Goal: Transaction & Acquisition: Purchase product/service

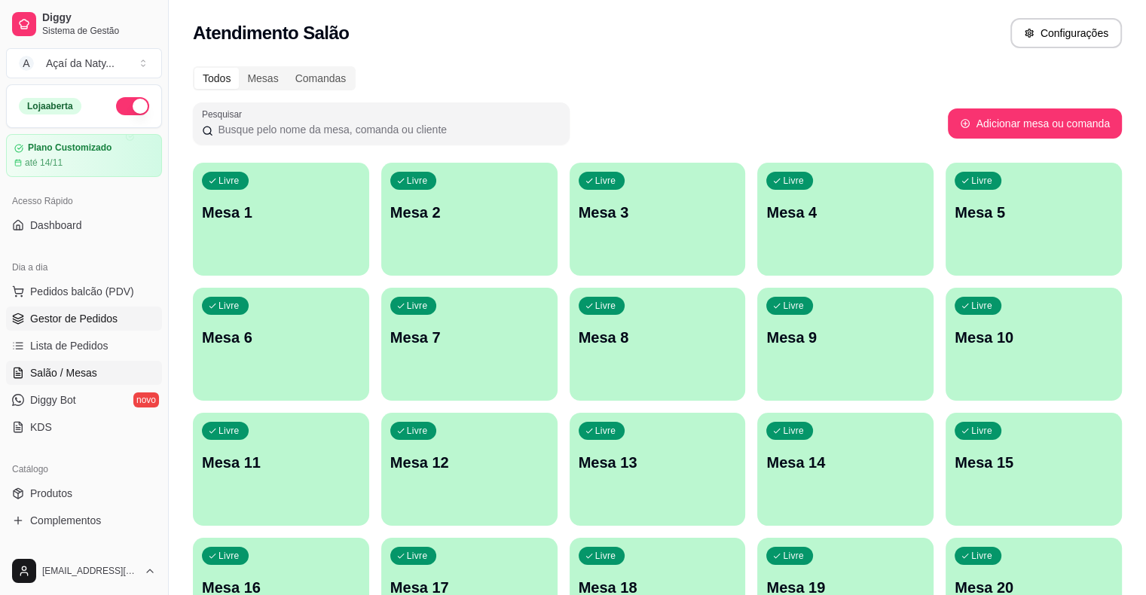
click at [34, 312] on span "Gestor de Pedidos" at bounding box center [73, 318] width 87 height 15
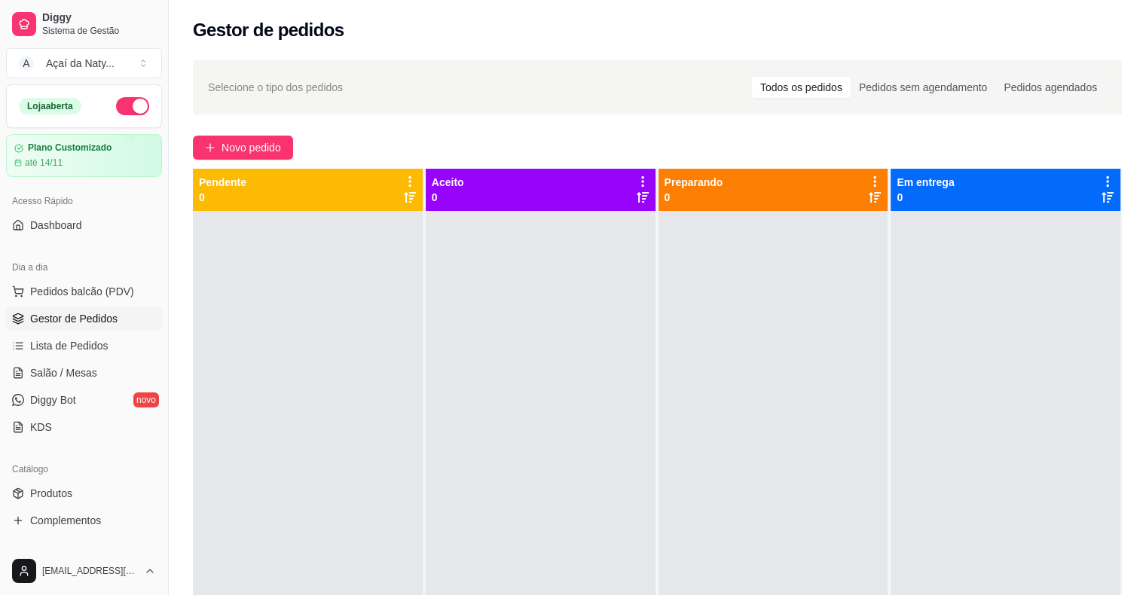
click at [113, 197] on div "Acesso Rápido" at bounding box center [84, 201] width 156 height 24
click at [62, 318] on span "Gestor de Pedidos" at bounding box center [73, 318] width 87 height 15
click at [56, 291] on span "Pedidos balcão (PDV)" at bounding box center [82, 291] width 104 height 15
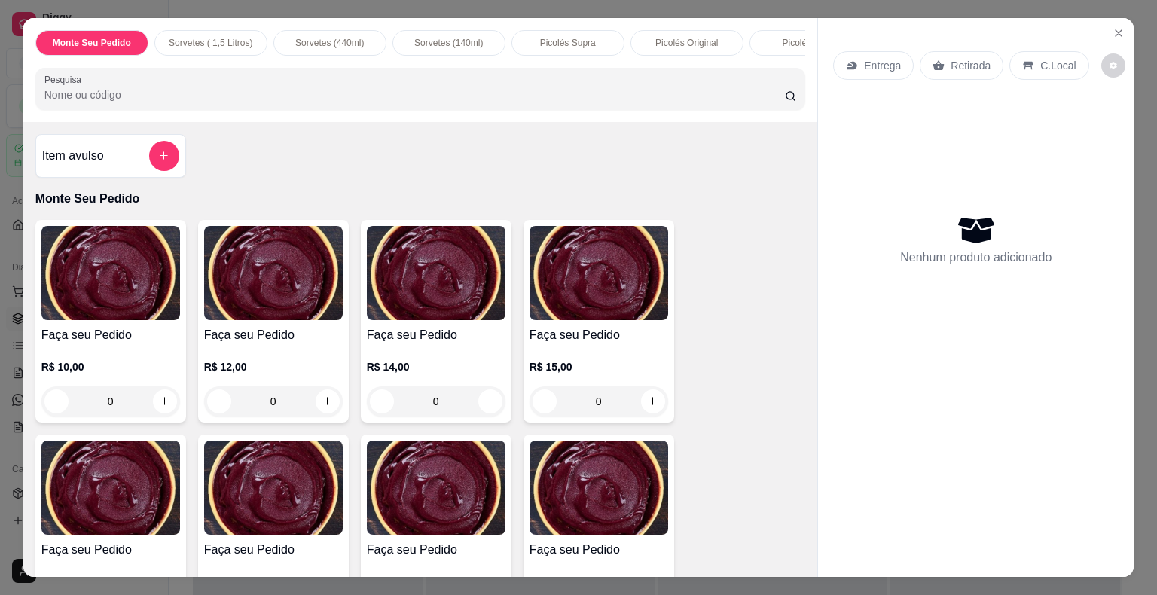
click at [123, 93] on input "Pesquisa" at bounding box center [414, 94] width 740 height 15
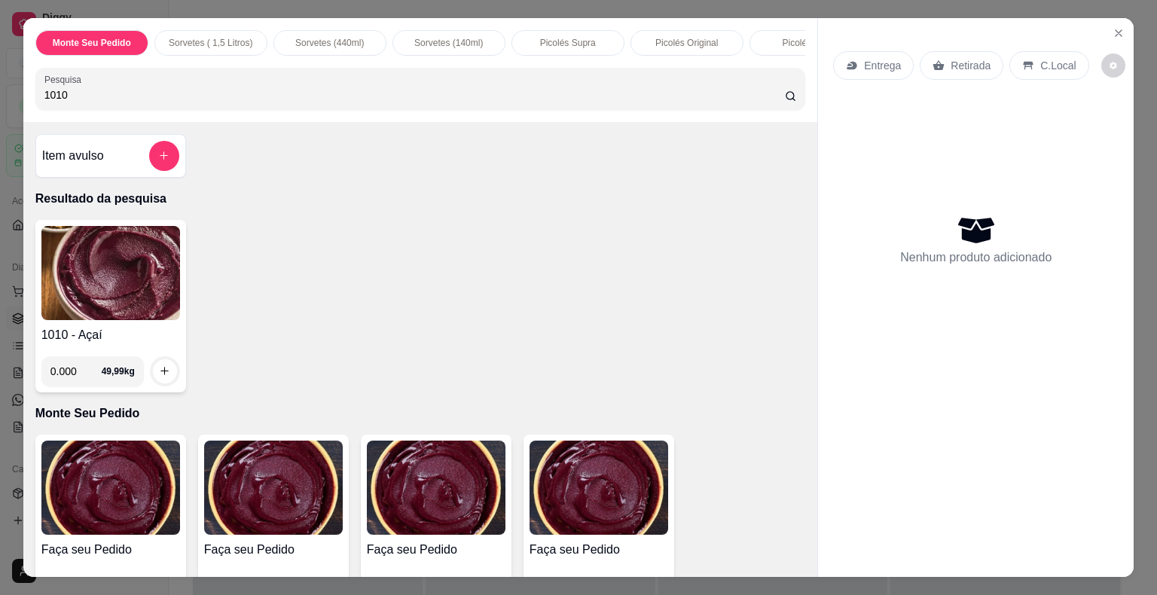
type input "1010"
click at [102, 279] on img at bounding box center [110, 273] width 139 height 94
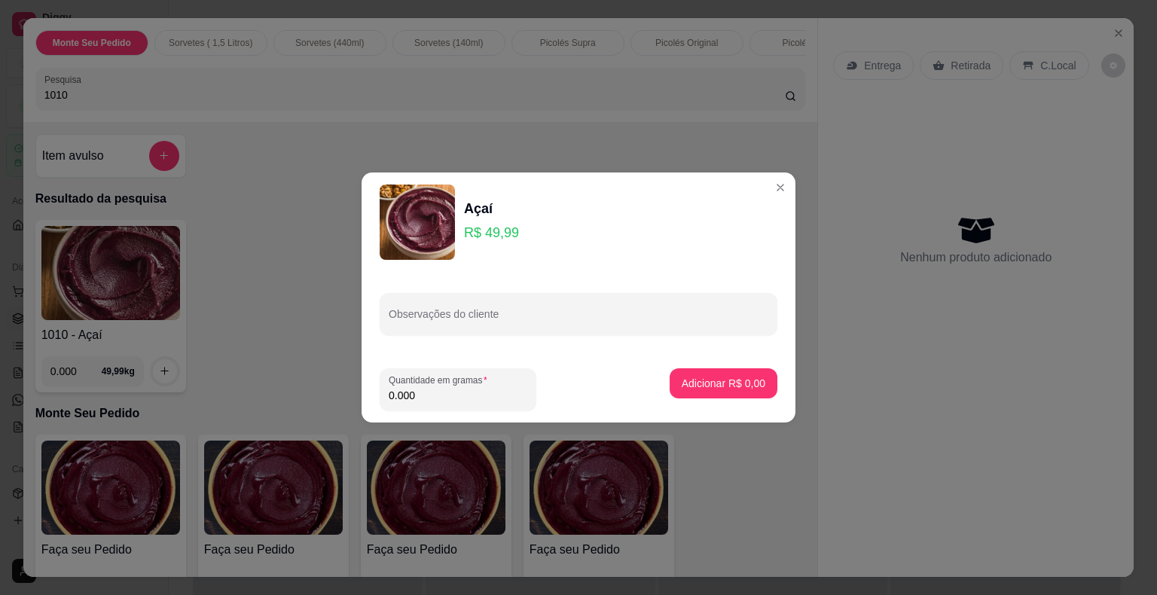
click at [484, 395] on input "0.000" at bounding box center [458, 395] width 139 height 15
click at [484, 395] on input "0.006" at bounding box center [458, 395] width 139 height 15
click at [484, 395] on input "0.002" at bounding box center [458, 395] width 139 height 15
click at [455, 392] on input "0.002" at bounding box center [458, 395] width 139 height 15
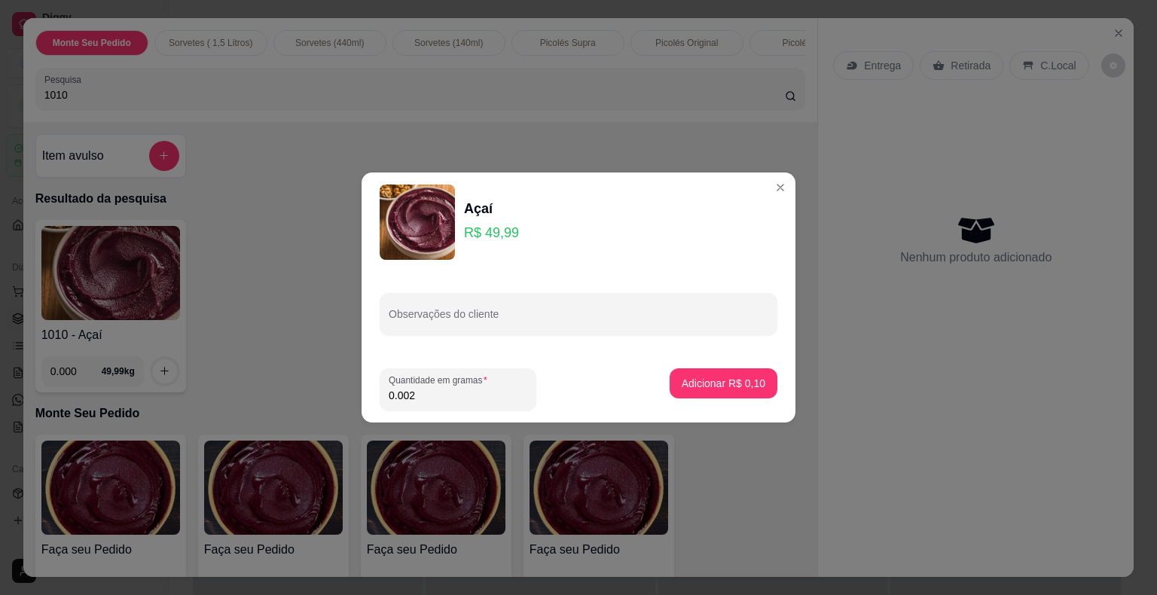
click at [455, 392] on input "0.002" at bounding box center [458, 395] width 139 height 15
click at [423, 384] on label "Quantidade em gramas" at bounding box center [441, 380] width 104 height 13
click at [423, 388] on input "0" at bounding box center [458, 395] width 139 height 15
type input "0.242"
click at [718, 390] on p "Adicionar R$ 12,10" at bounding box center [720, 383] width 87 height 14
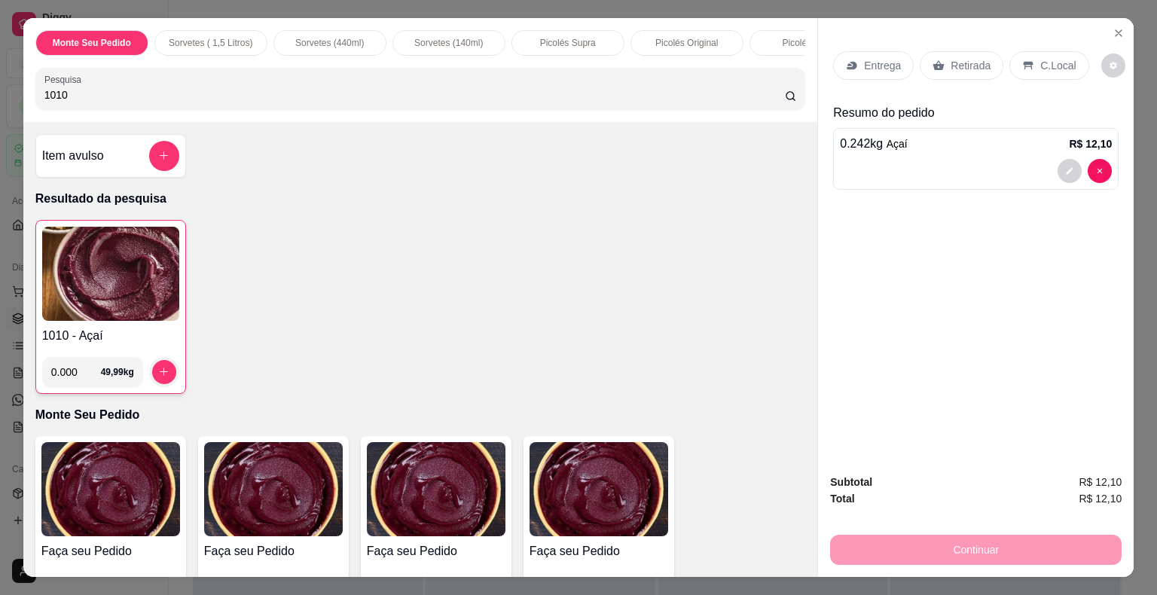
click at [93, 313] on img at bounding box center [110, 274] width 137 height 94
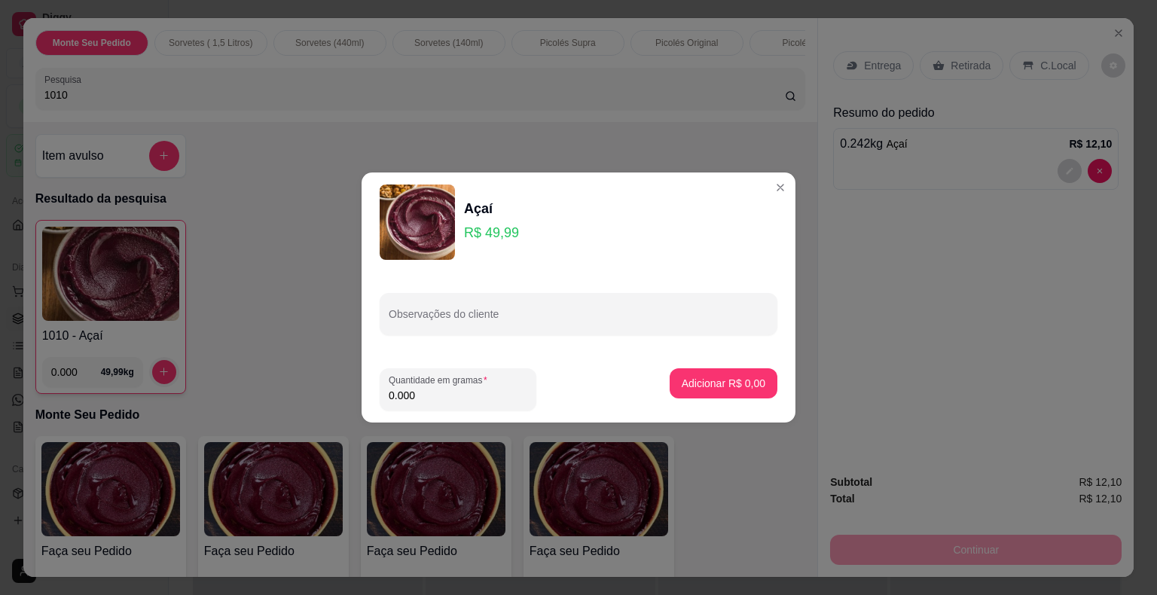
click at [426, 394] on input "0.000" at bounding box center [458, 395] width 139 height 15
type input "0.294"
click at [670, 394] on button "Adicionar R$ 14,70" at bounding box center [720, 383] width 111 height 29
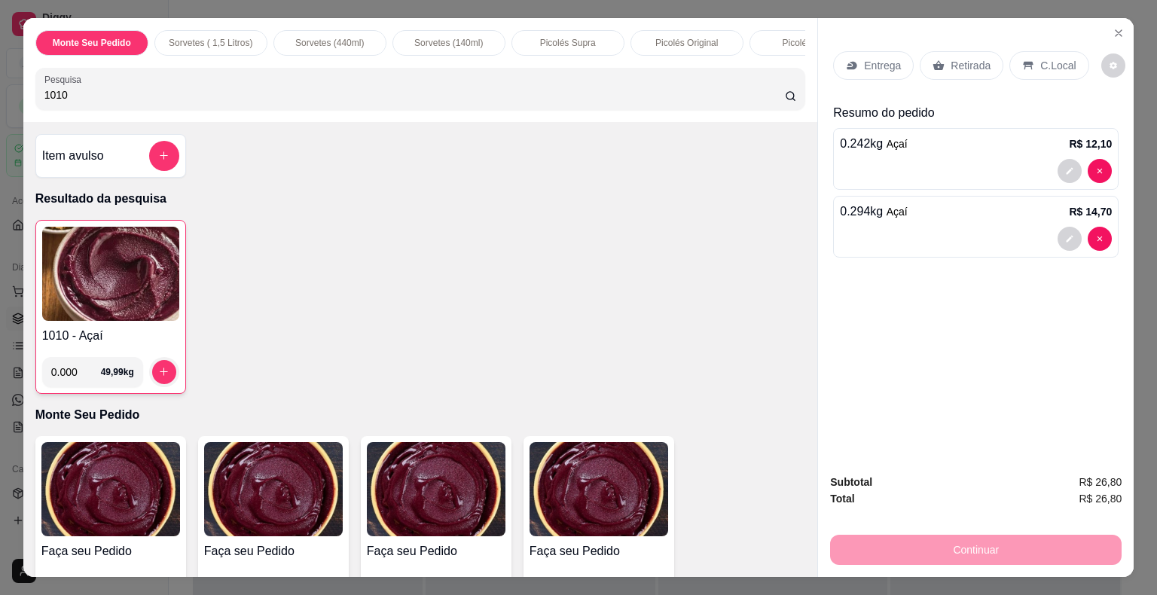
click at [1040, 58] on p "C.Local" at bounding box center [1057, 65] width 35 height 15
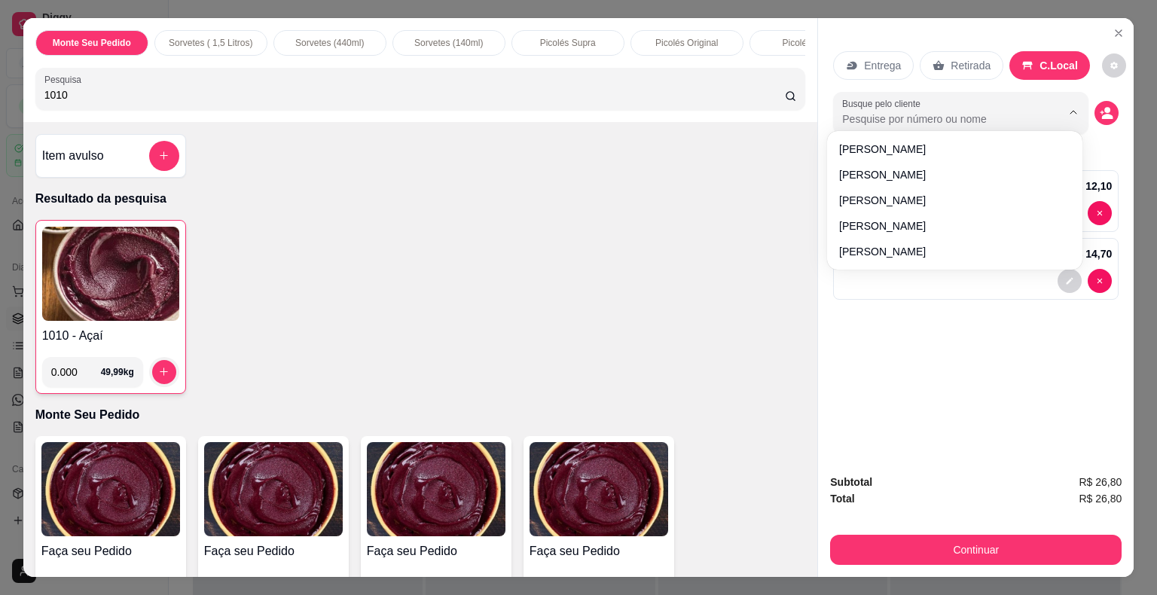
click at [975, 119] on input "Busque pelo cliente" at bounding box center [939, 118] width 195 height 15
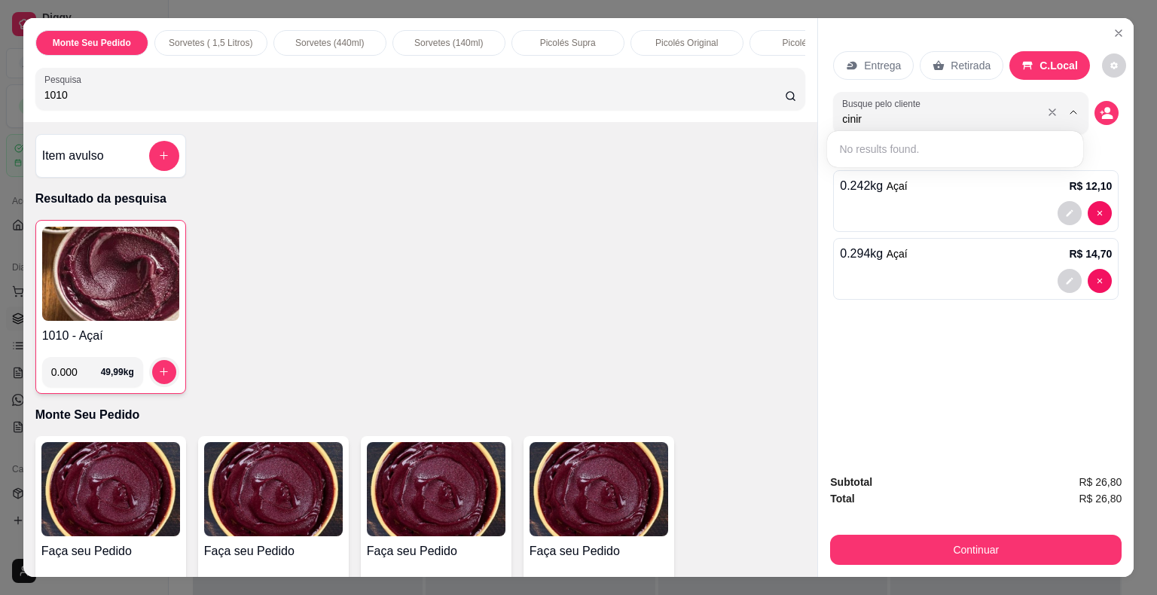
type input "cinira"
click at [1104, 114] on icon "decrease-product-quantity" at bounding box center [1107, 116] width 11 height 5
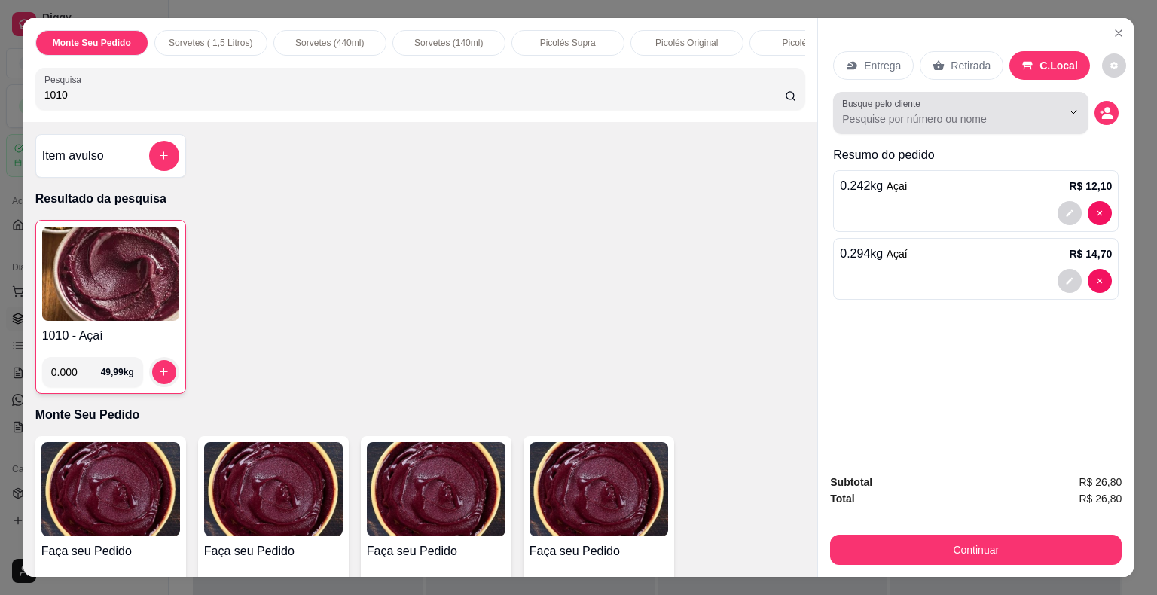
click at [1037, 119] on div at bounding box center [1061, 112] width 48 height 29
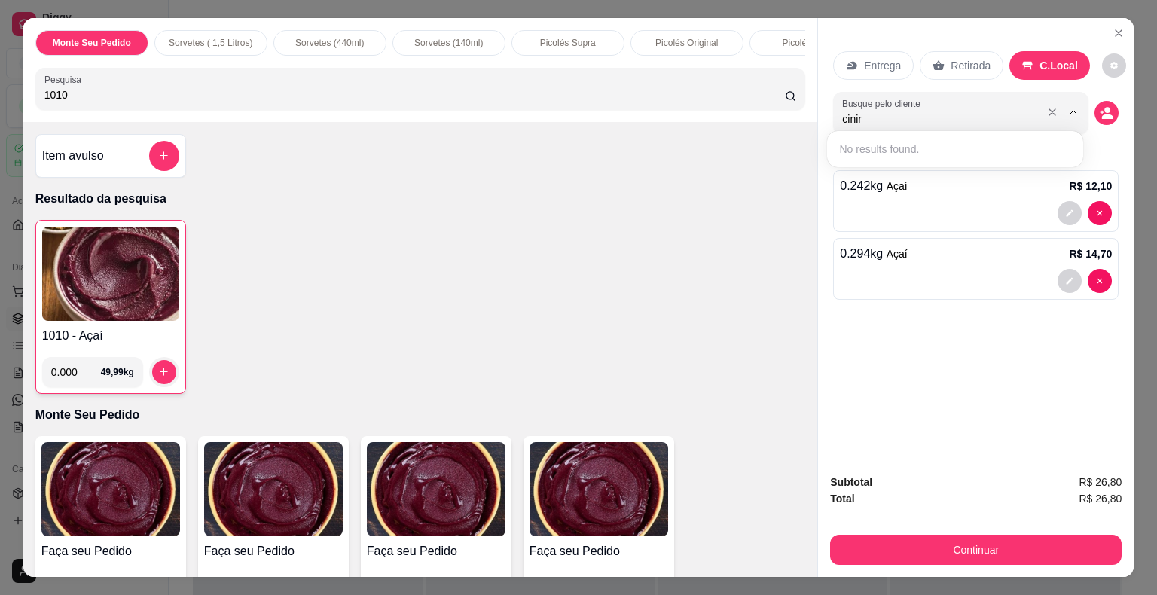
type input "cinira"
click at [964, 351] on div "Entrega Retirada C.Local Busque pelo cliente cinira Resumo do pedido 0.242 kg A…" at bounding box center [976, 240] width 316 height 444
click at [982, 116] on input "Busque pelo cliente" at bounding box center [939, 118] width 195 height 15
click at [1094, 105] on button "decrease-product-quantity" at bounding box center [1106, 113] width 24 height 24
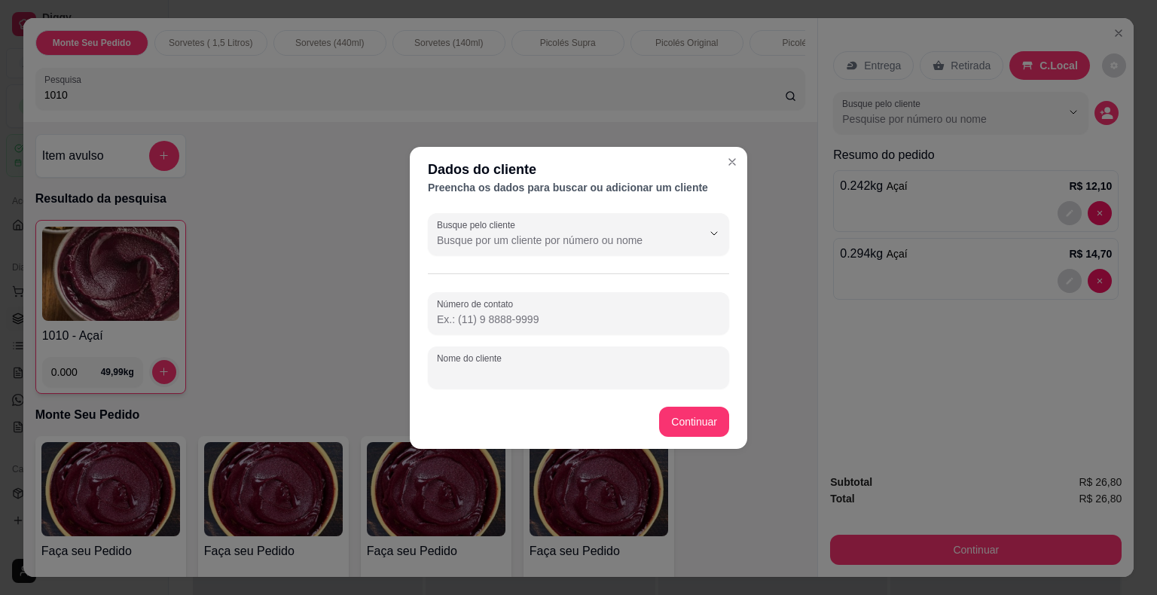
click at [472, 369] on input "Nome do cliente" at bounding box center [578, 373] width 283 height 15
type input "CINIRA"
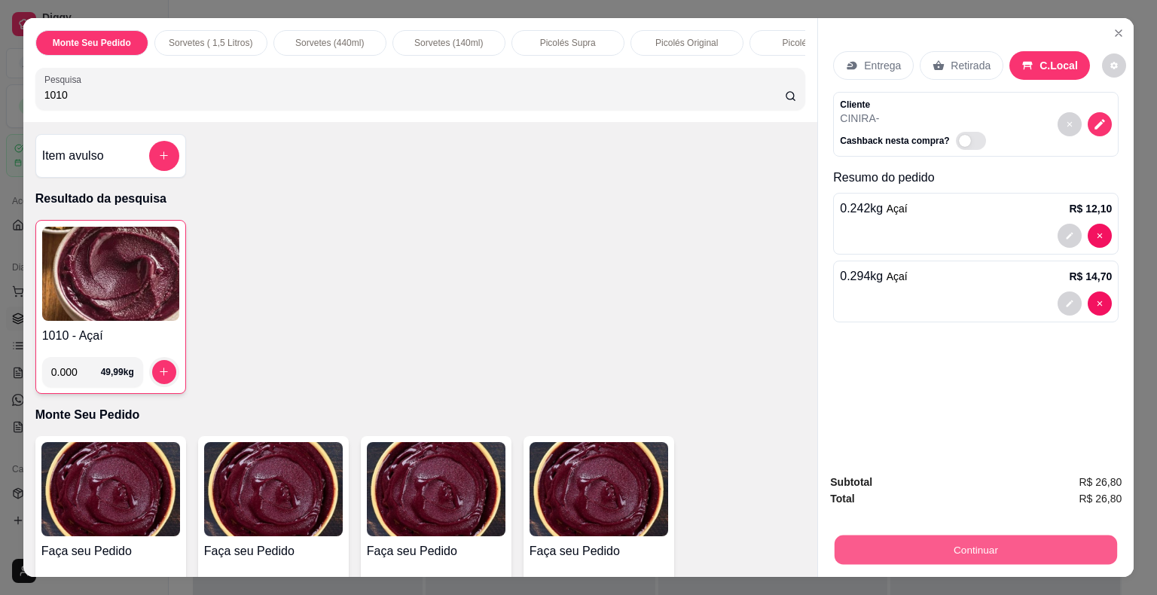
click at [941, 541] on button "Continuar" at bounding box center [975, 549] width 282 height 29
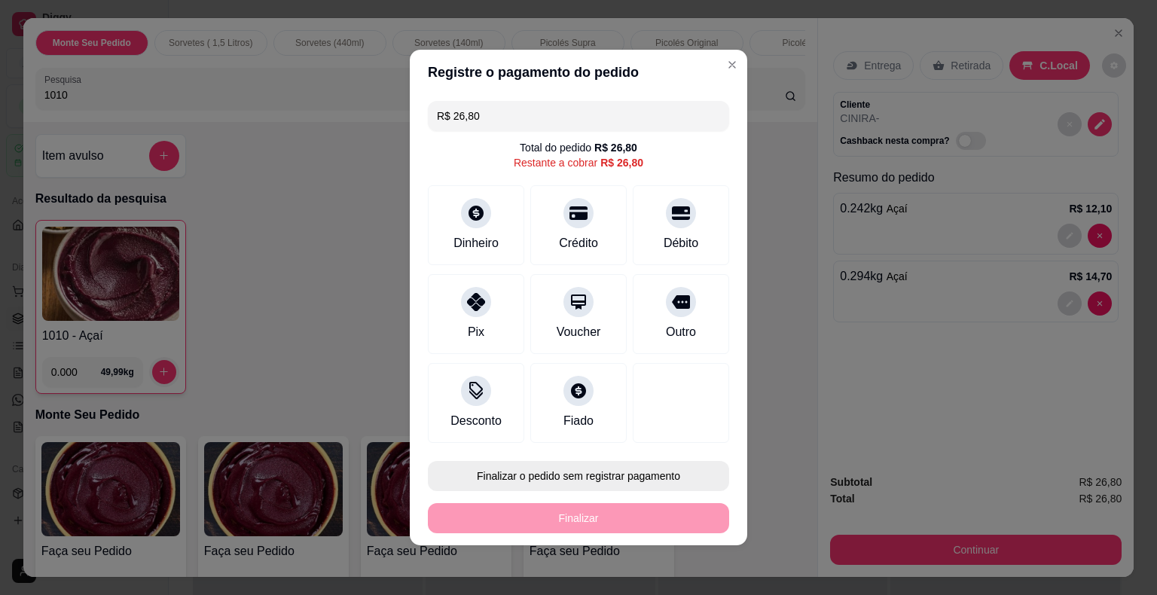
click at [621, 465] on button "Finalizar o pedido sem registrar pagamento" at bounding box center [578, 476] width 301 height 30
click at [664, 436] on button "Confirmar" at bounding box center [668, 433] width 53 height 23
type input "R$ 0,00"
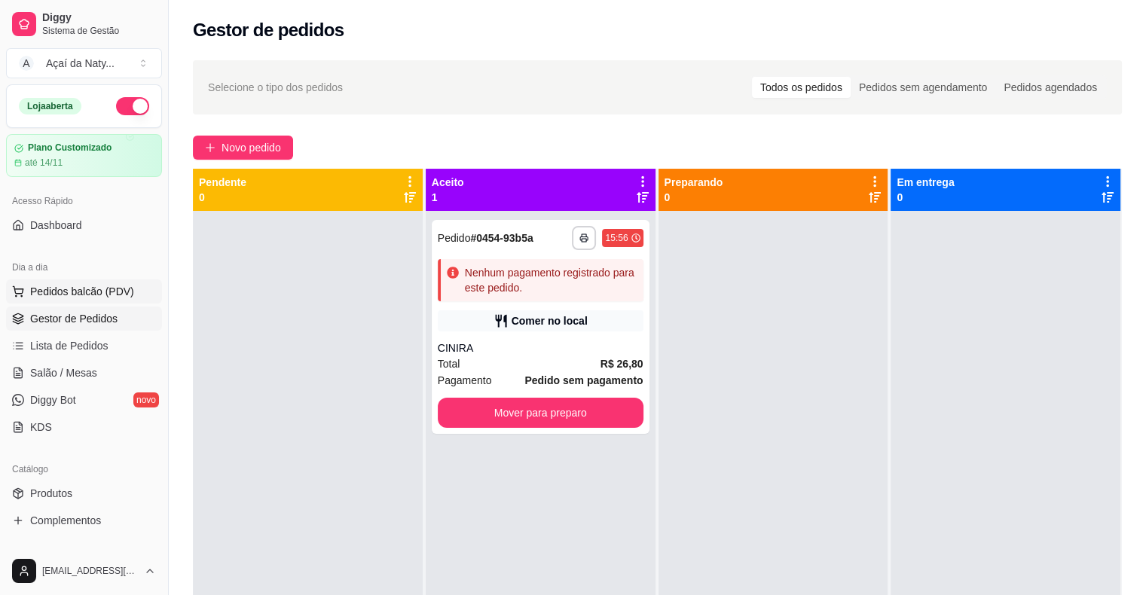
click at [99, 297] on span "Pedidos balcão (PDV)" at bounding box center [82, 291] width 104 height 15
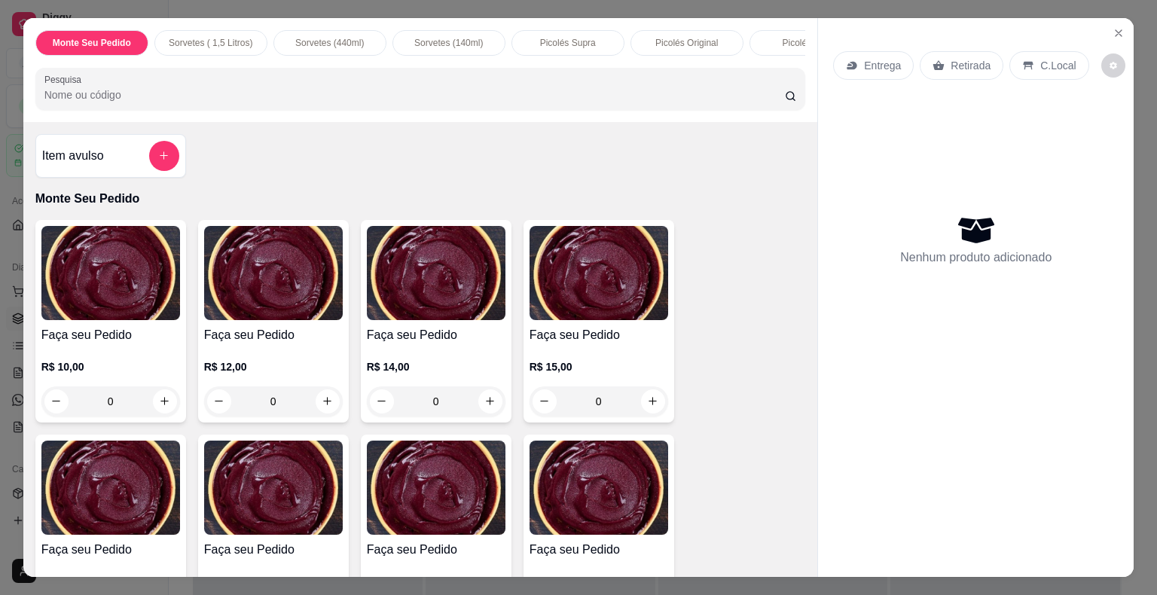
click at [100, 160] on div "Item avulso" at bounding box center [110, 156] width 137 height 30
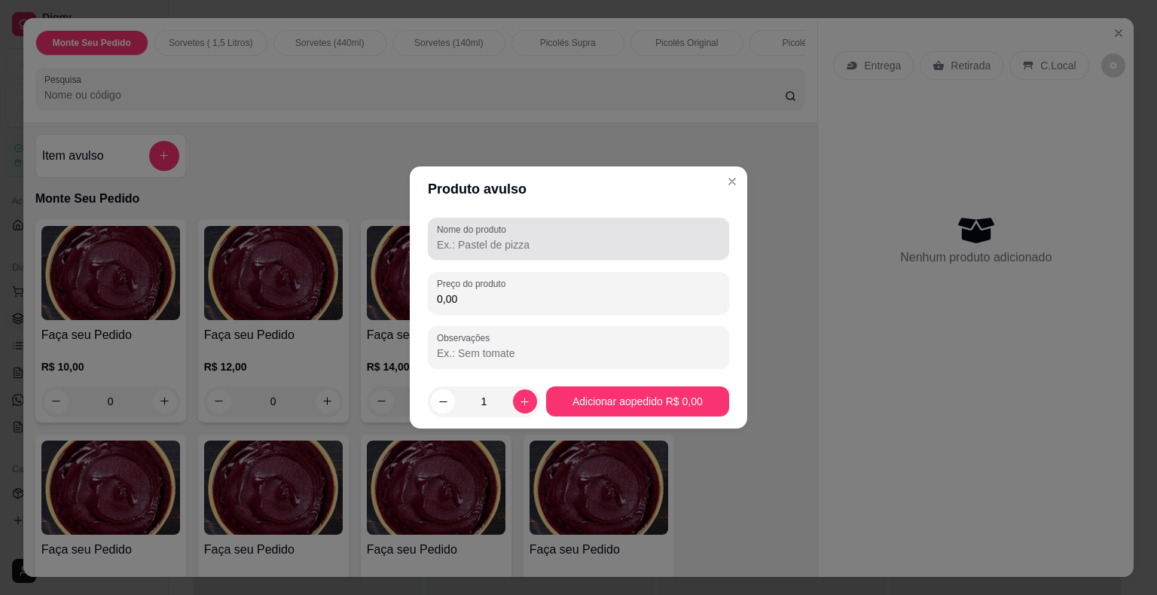
click at [478, 244] on input "Nome do produto" at bounding box center [578, 244] width 283 height 15
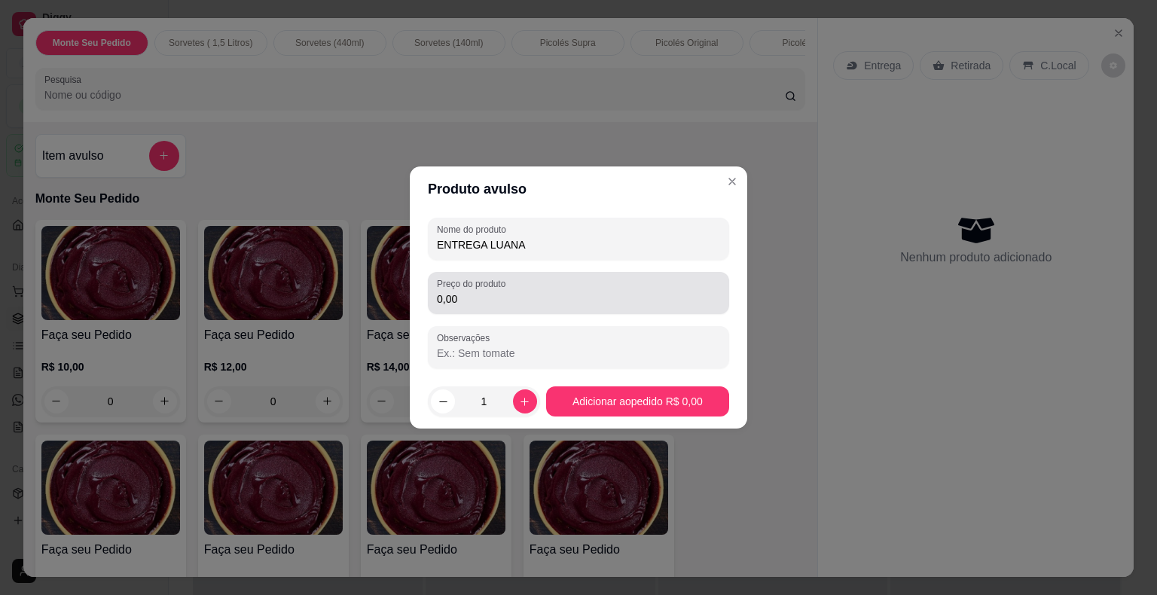
type input "ENTREGA LUANA"
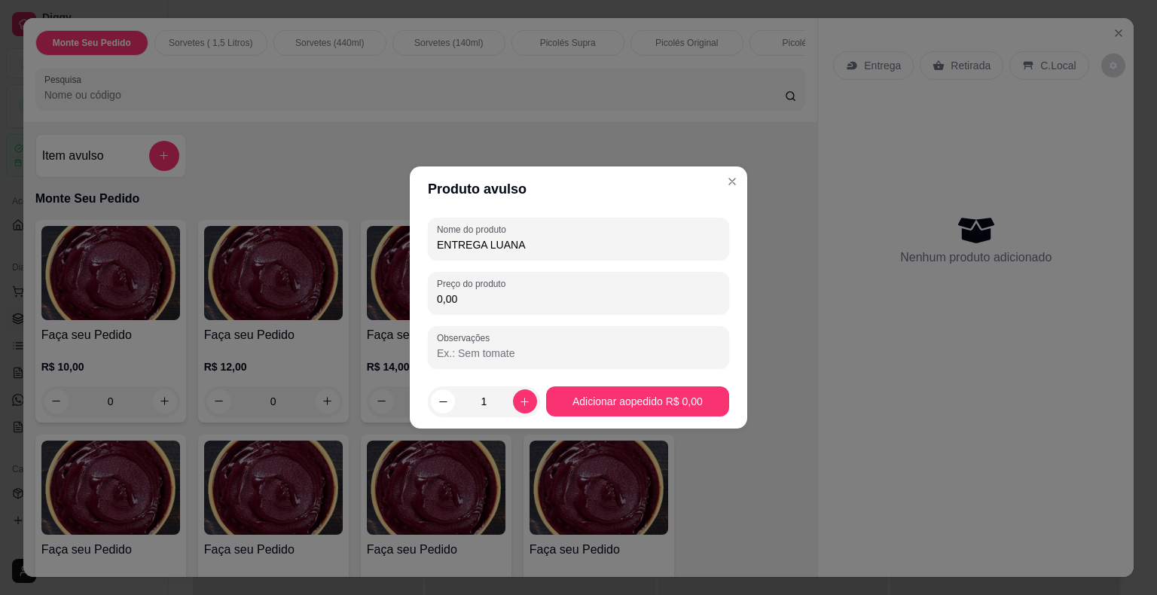
click at [460, 294] on input "0,00" at bounding box center [578, 298] width 283 height 15
type input "15,00"
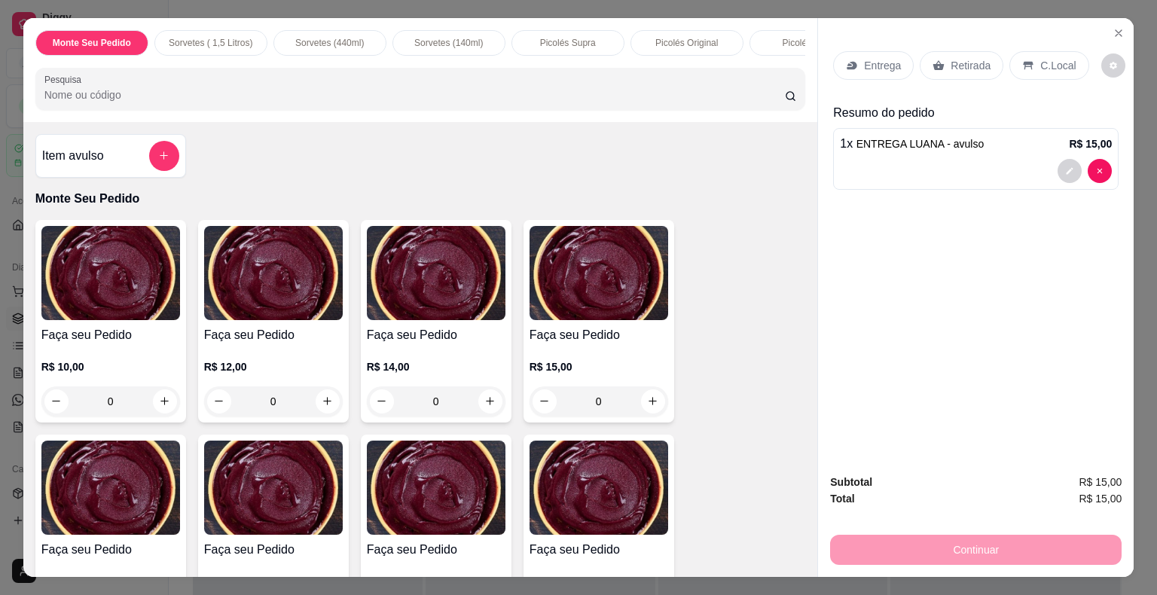
click at [988, 159] on div at bounding box center [976, 171] width 272 height 24
click at [1018, 546] on div "Continuar" at bounding box center [975, 548] width 291 height 34
click at [1030, 159] on div at bounding box center [976, 171] width 272 height 24
click at [880, 58] on p "Entrega" at bounding box center [882, 65] width 37 height 15
click at [944, 537] on div "Continuar" at bounding box center [975, 548] width 291 height 34
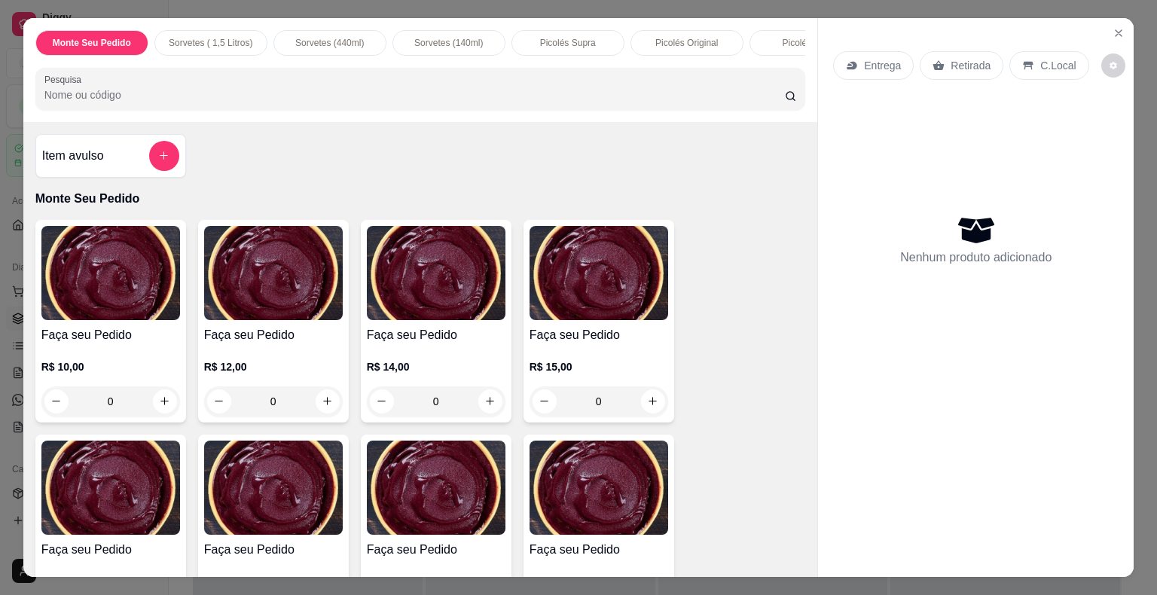
click at [648, 402] on div "0" at bounding box center [598, 401] width 139 height 30
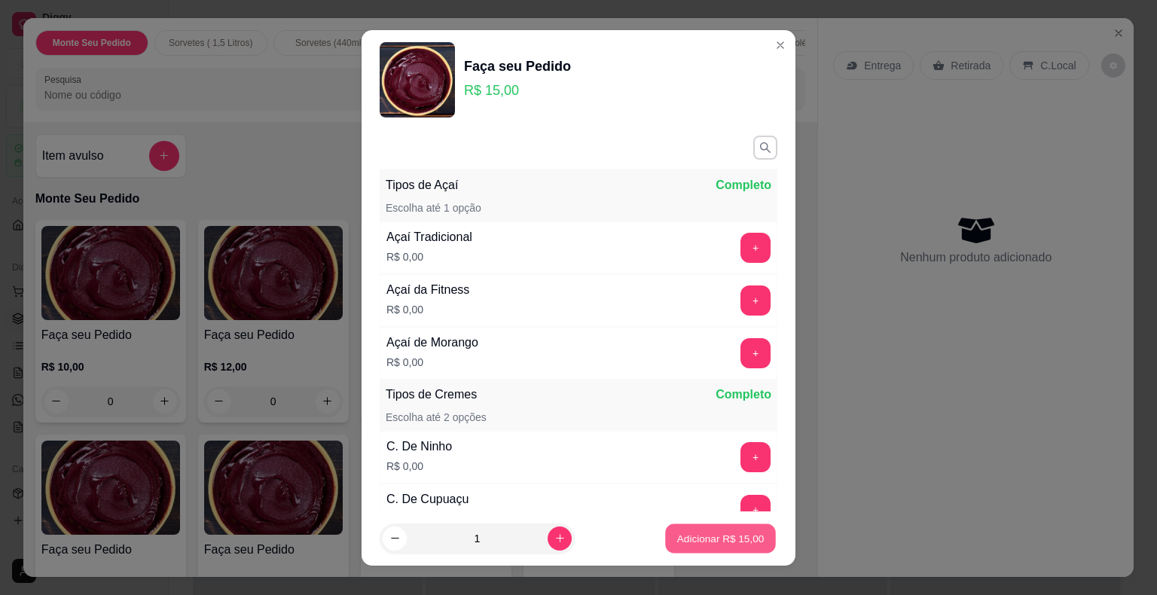
click at [714, 541] on p "Adicionar R$ 15,00" at bounding box center [720, 538] width 87 height 14
type input "1"
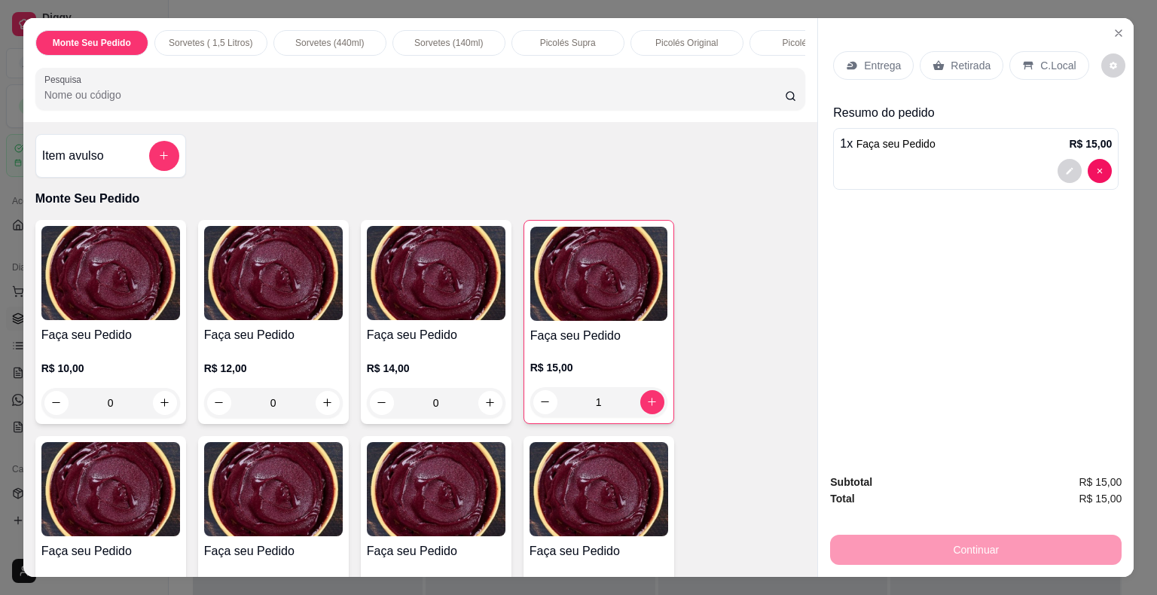
click at [944, 549] on div "Continuar" at bounding box center [975, 548] width 291 height 34
click at [1121, 23] on button "Close" at bounding box center [1118, 33] width 24 height 24
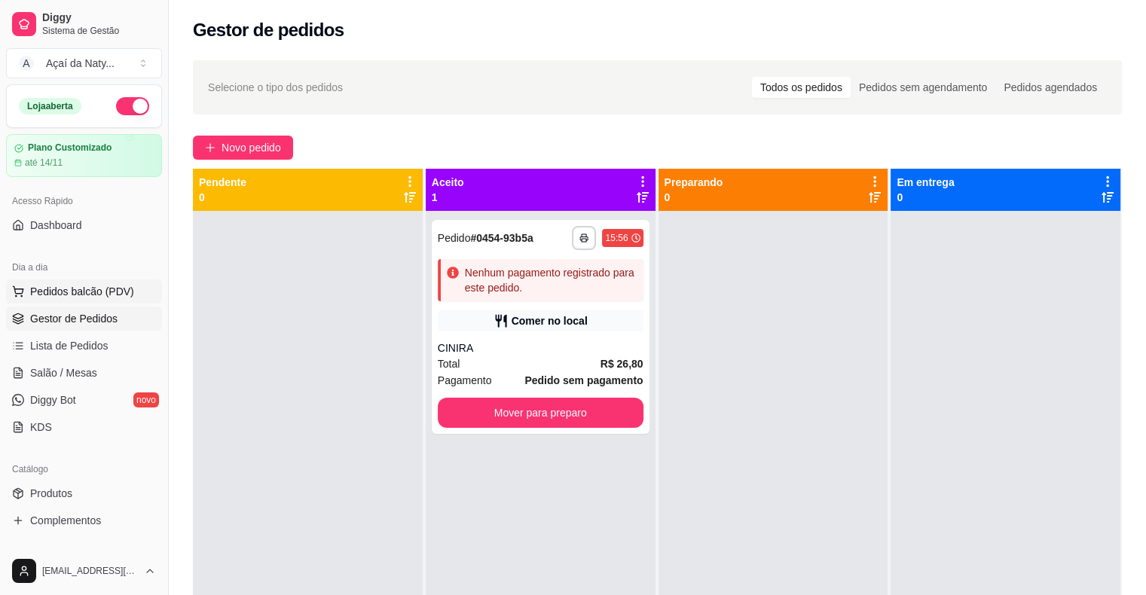
click at [108, 297] on span "Pedidos balcão (PDV)" at bounding box center [82, 291] width 104 height 15
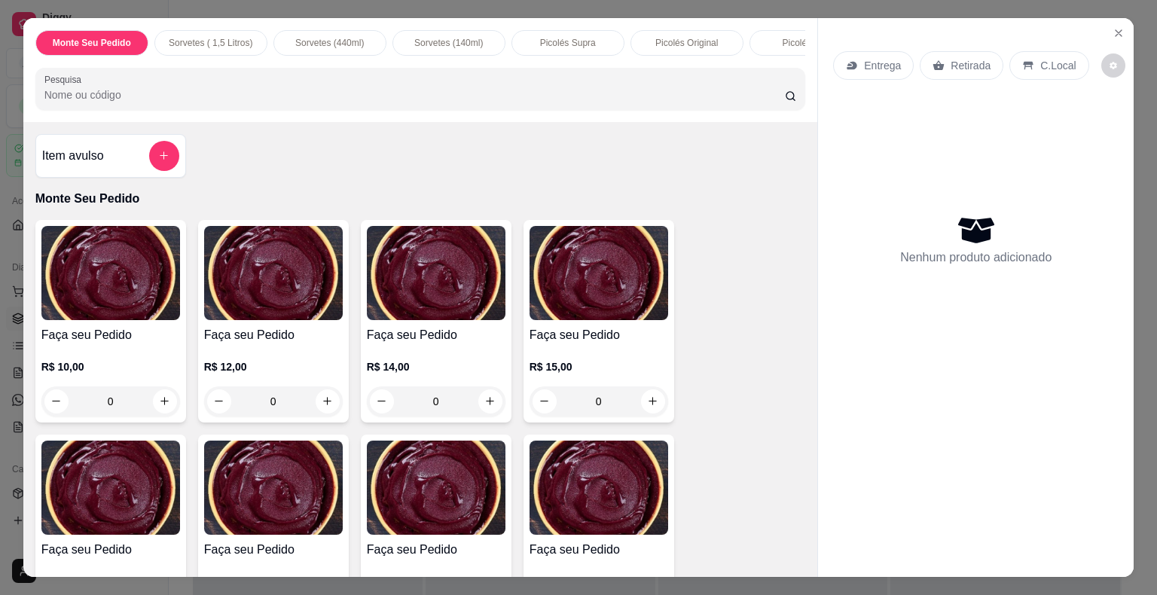
click at [92, 165] on h4 "Item avulso" at bounding box center [73, 156] width 62 height 18
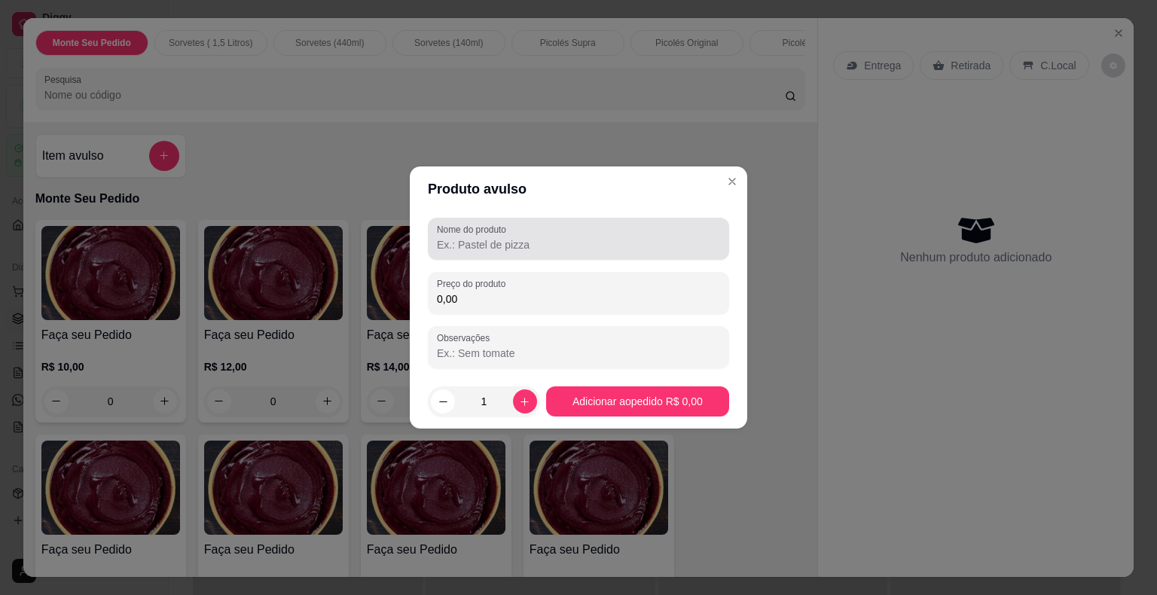
click at [463, 252] on div at bounding box center [578, 239] width 283 height 30
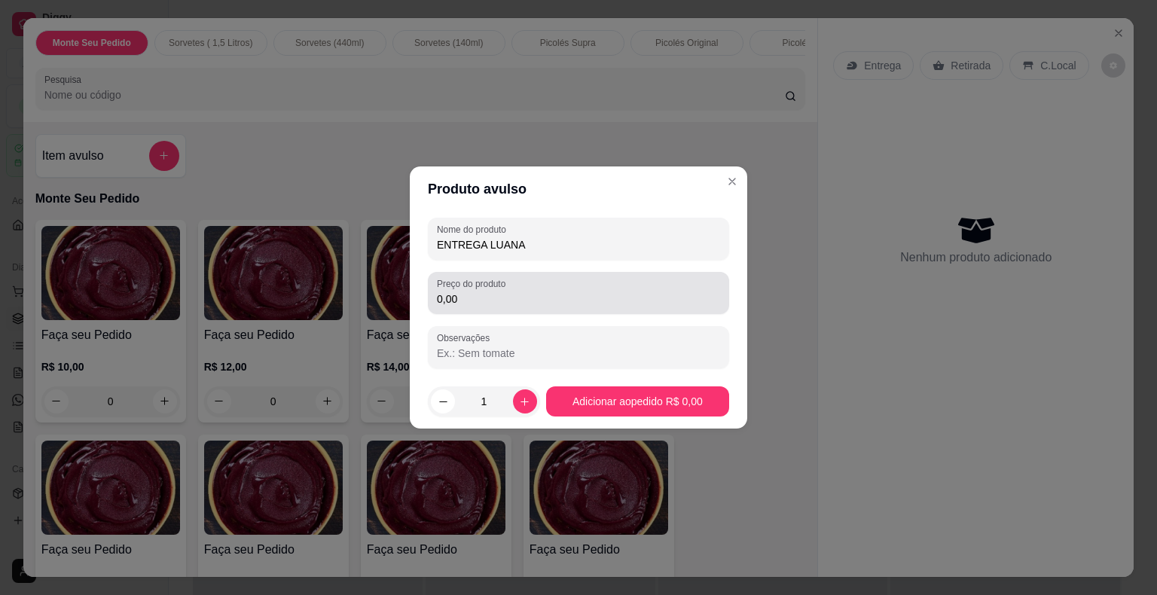
type input "ENTREGA LUANA"
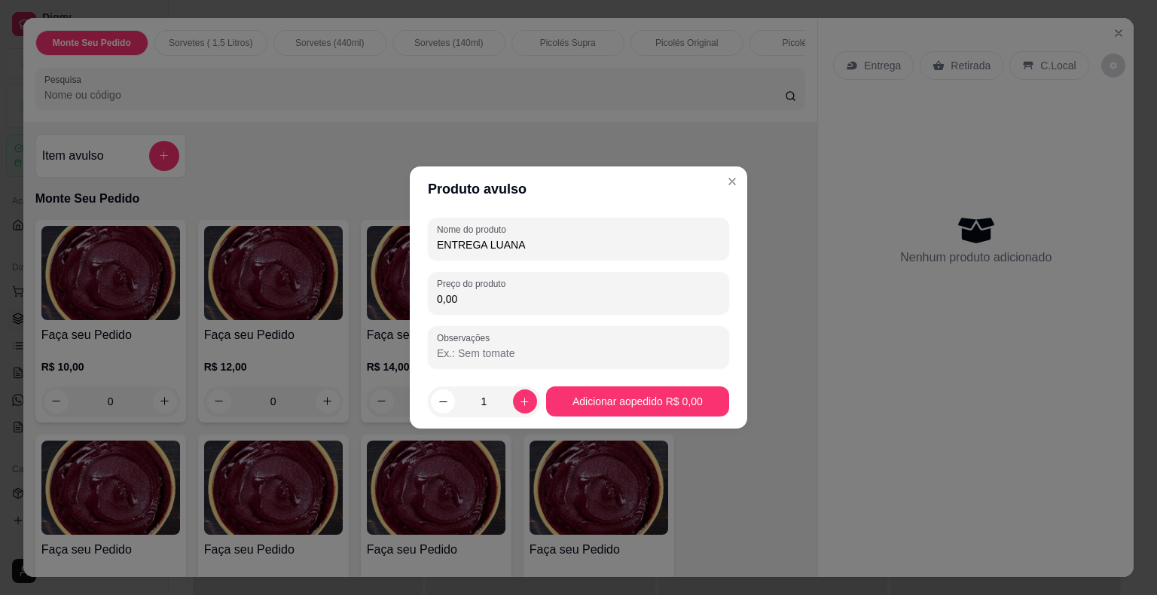
click at [536, 297] on input "0,00" at bounding box center [578, 298] width 283 height 15
type input "15,00"
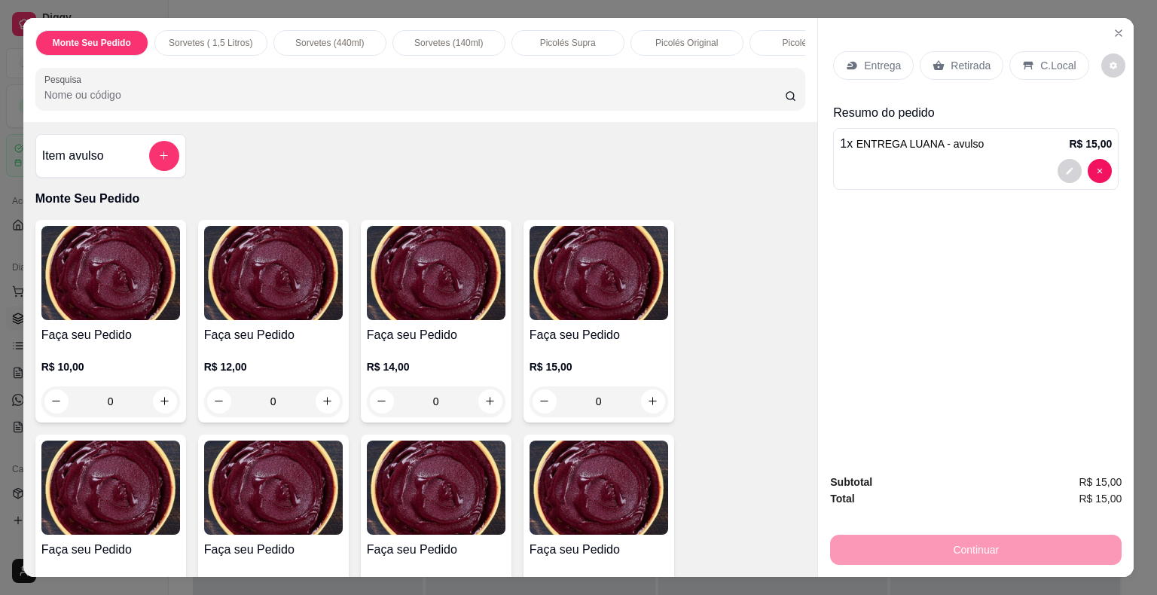
click at [982, 497] on div "Total R$ 15,00" at bounding box center [975, 498] width 291 height 17
click at [987, 545] on div "Continuar" at bounding box center [975, 548] width 291 height 34
click at [999, 535] on div "Continuar" at bounding box center [975, 548] width 291 height 34
click at [954, 63] on p "Retirada" at bounding box center [970, 65] width 40 height 15
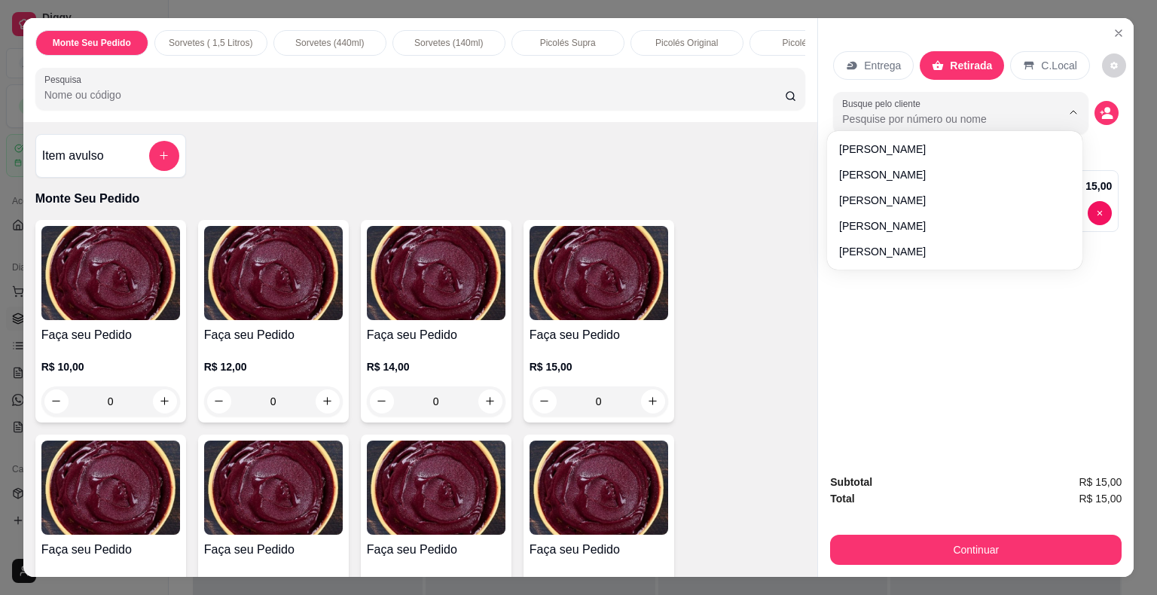
click at [952, 120] on input "Busque pelo cliente" at bounding box center [939, 118] width 195 height 15
type input "LUANA"
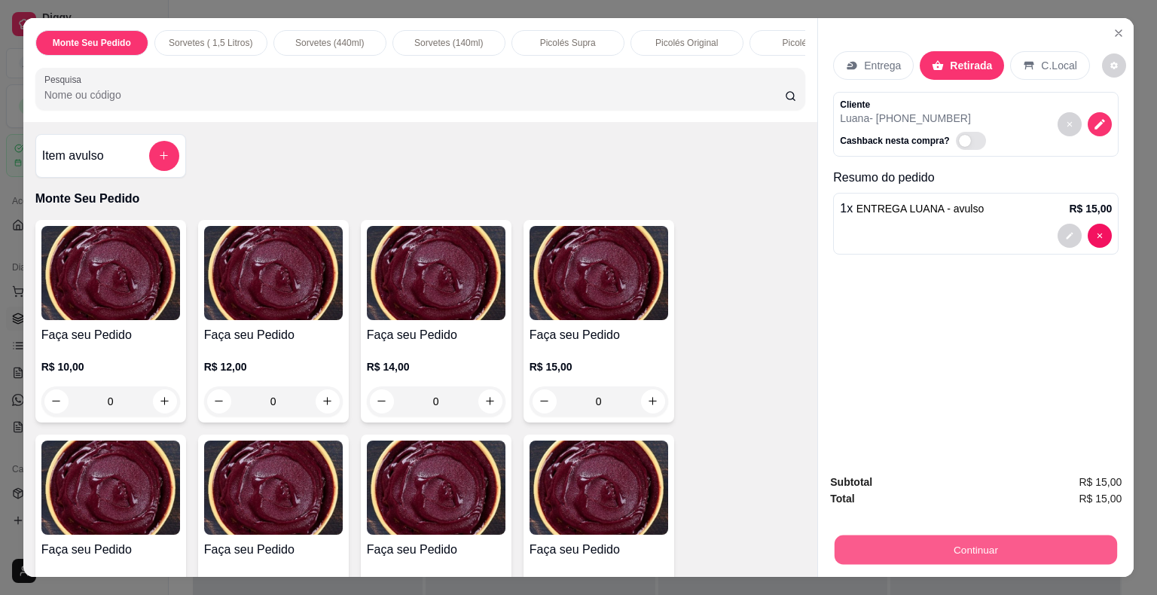
click at [956, 540] on button "Continuar" at bounding box center [975, 549] width 282 height 29
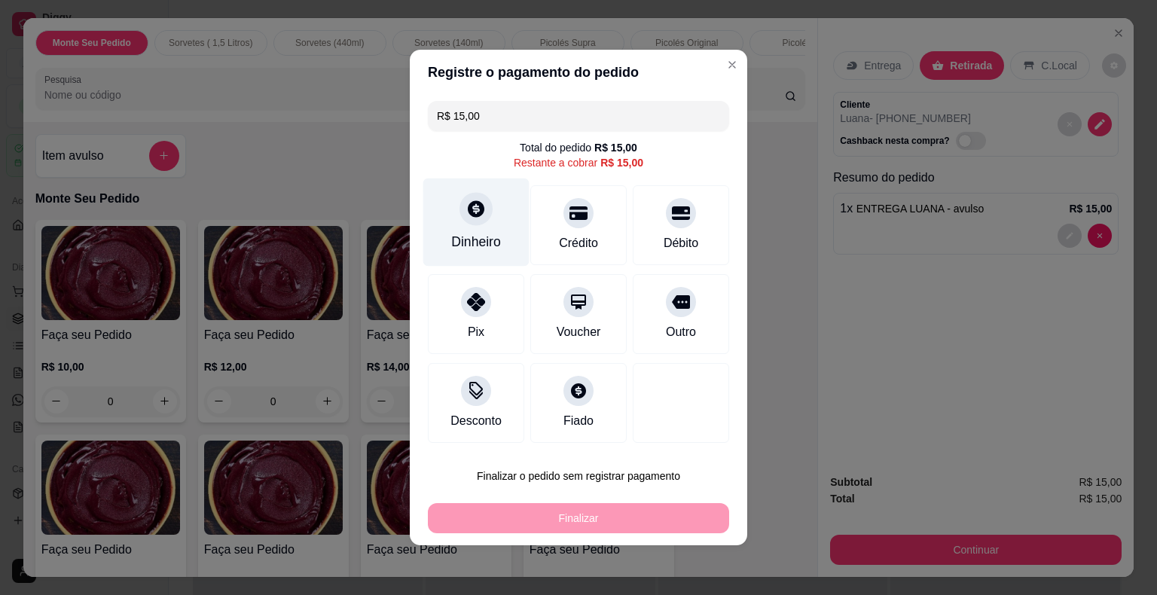
click at [501, 230] on div "Dinheiro" at bounding box center [476, 222] width 106 height 88
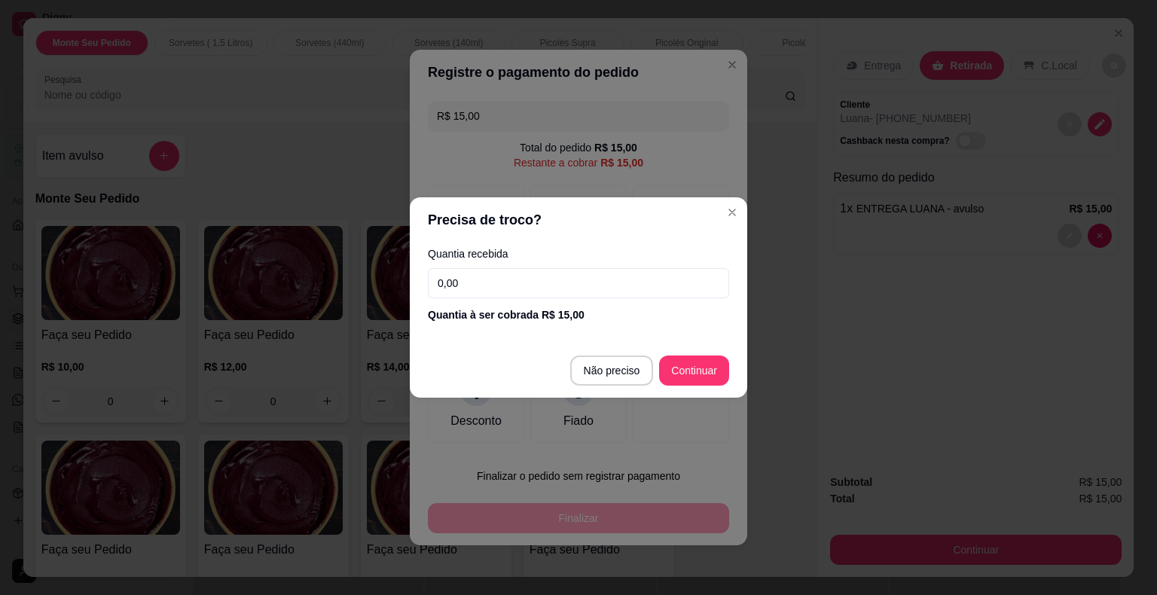
click at [503, 276] on input "0,00" at bounding box center [578, 283] width 301 height 30
type input "15,00"
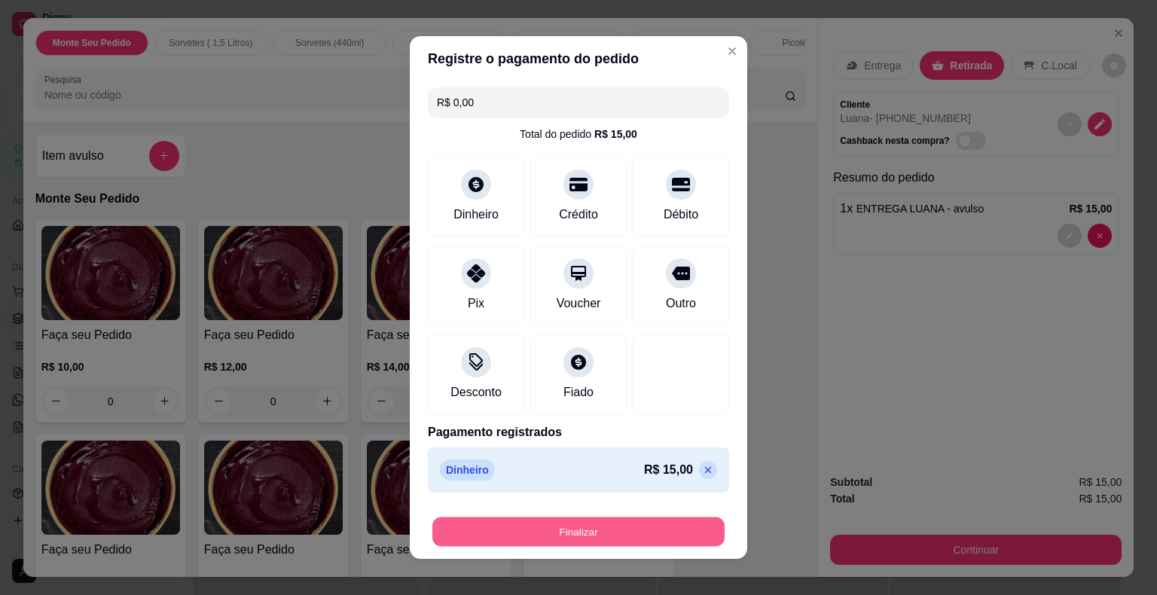
click at [569, 531] on button "Finalizar" at bounding box center [578, 531] width 292 height 29
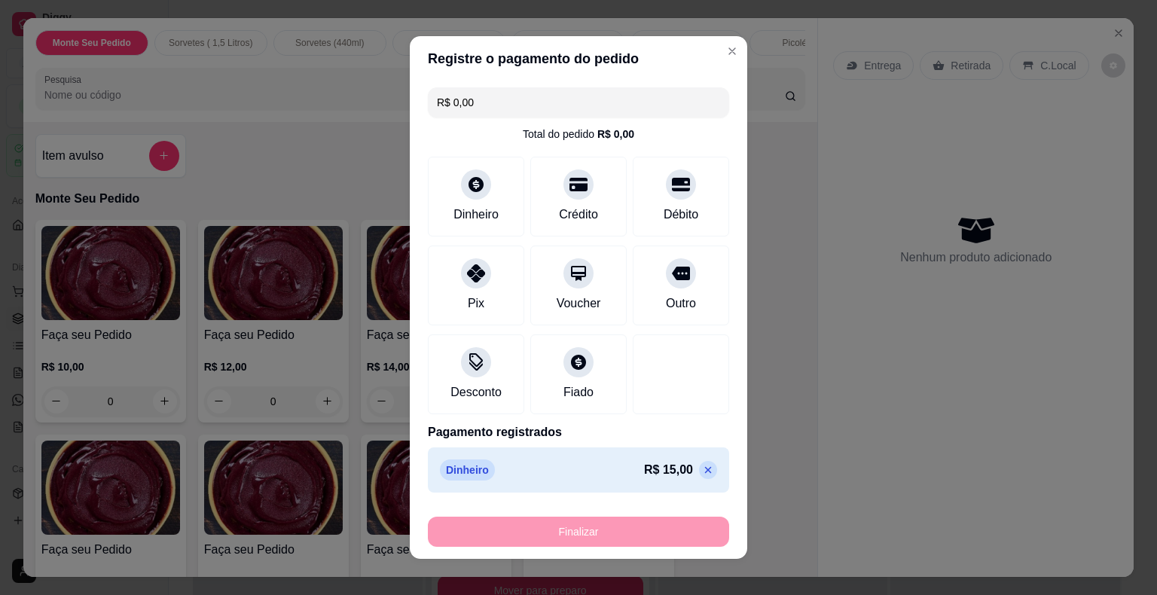
type input "-R$ 15,00"
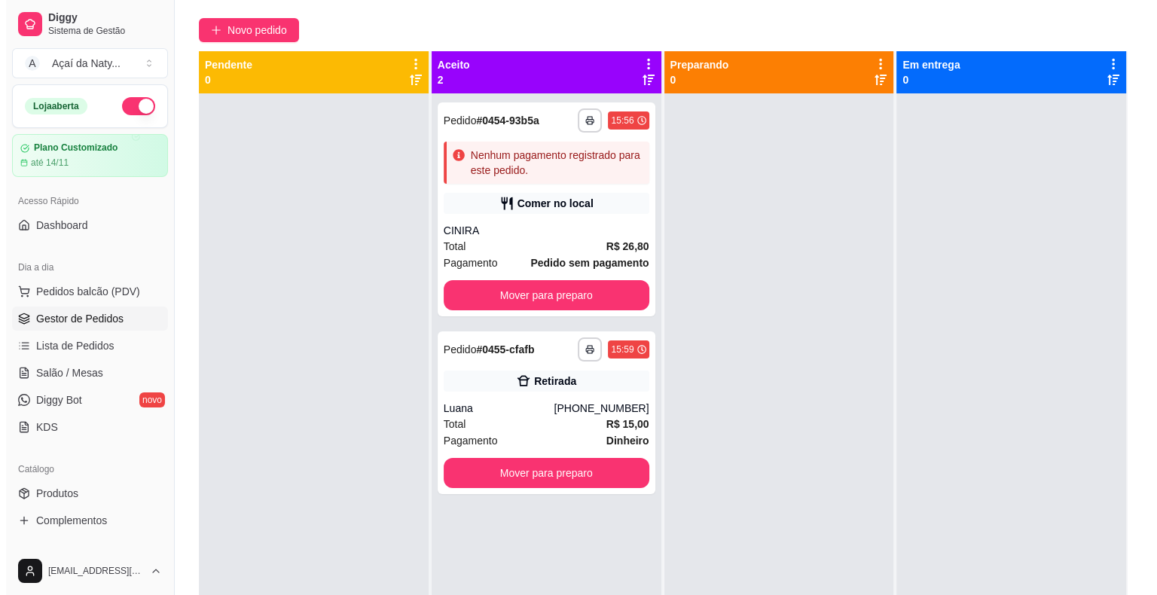
scroll to position [121, 0]
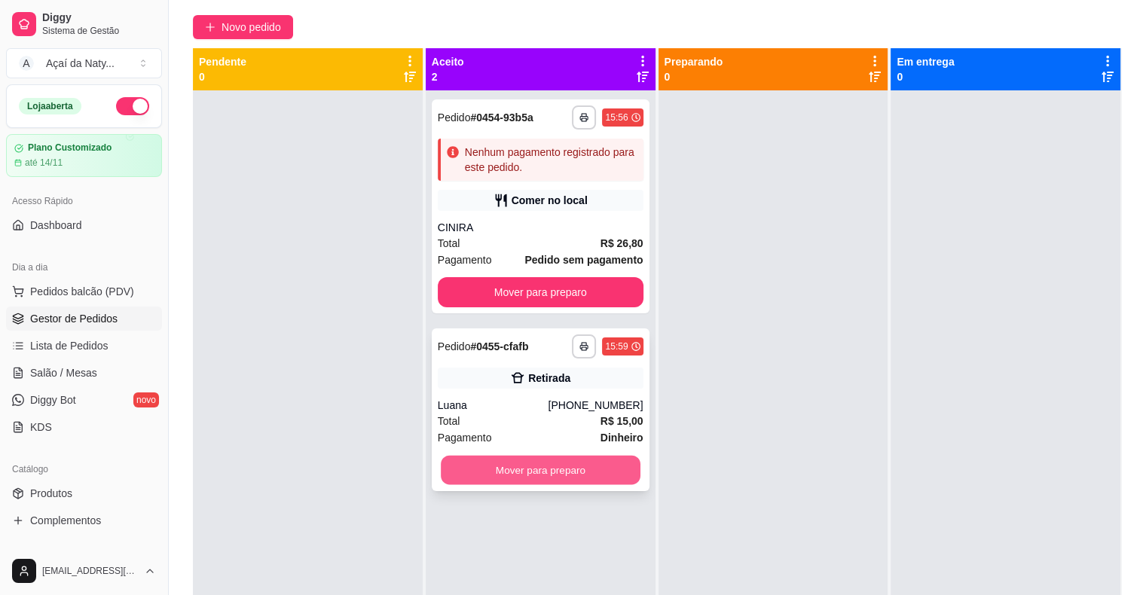
click at [499, 474] on button "Mover para preparo" at bounding box center [541, 470] width 200 height 29
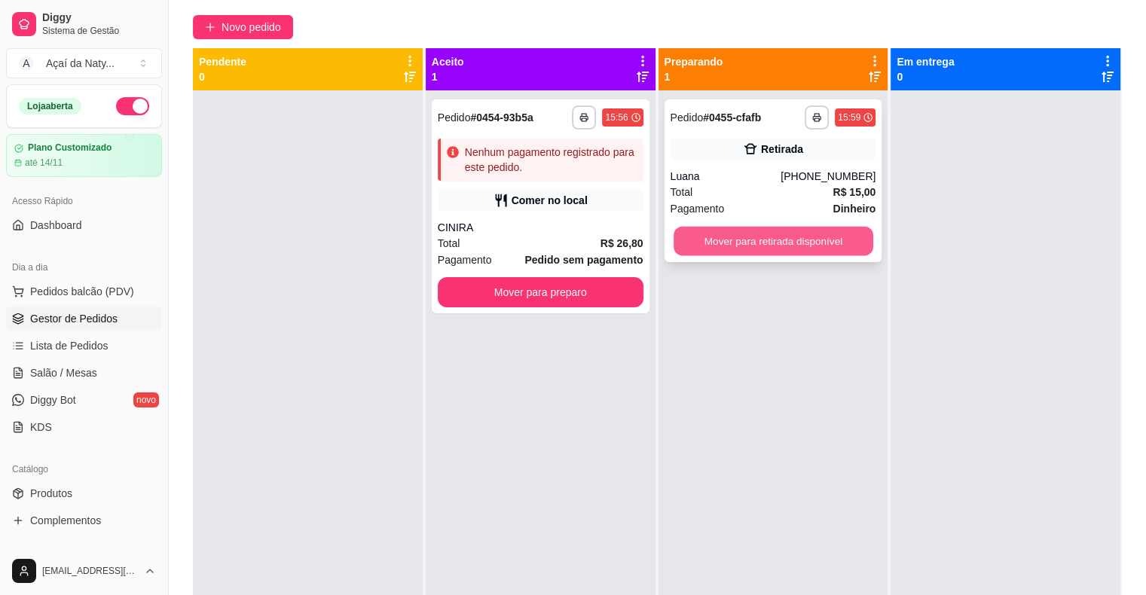
click at [715, 245] on button "Mover para retirada disponível" at bounding box center [773, 241] width 200 height 29
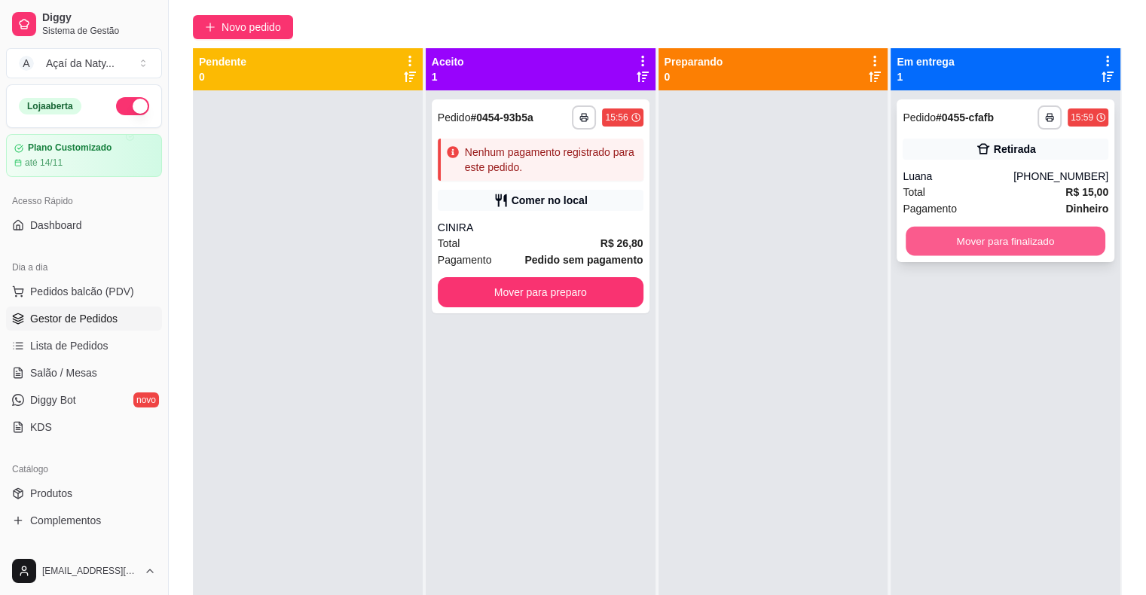
click at [935, 231] on button "Mover para finalizado" at bounding box center [1005, 241] width 200 height 29
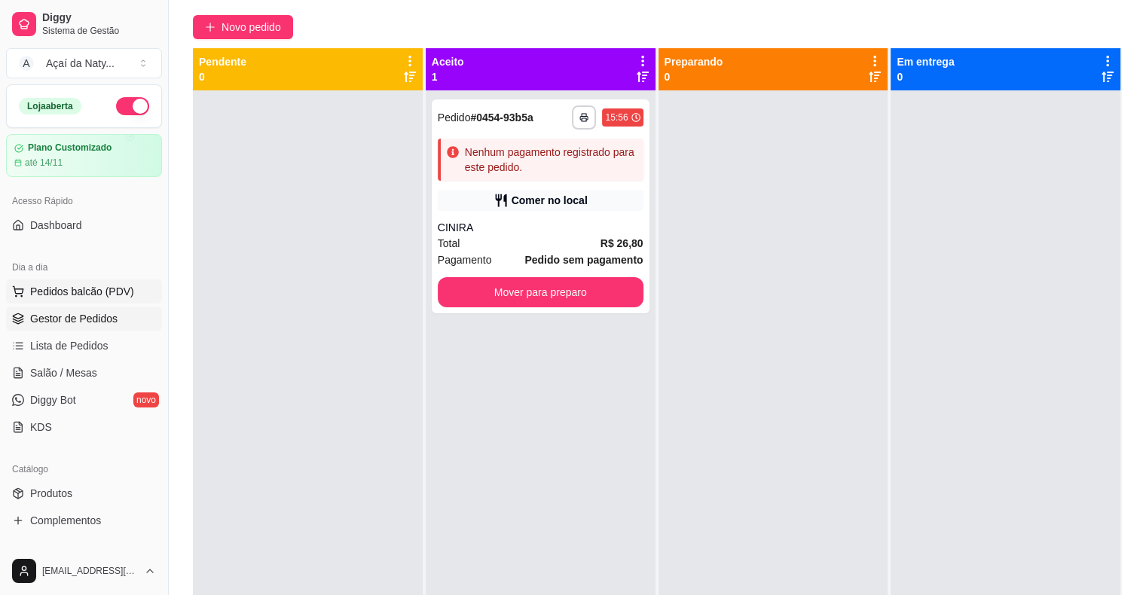
click at [81, 285] on span "Pedidos balcão (PDV)" at bounding box center [82, 291] width 104 height 15
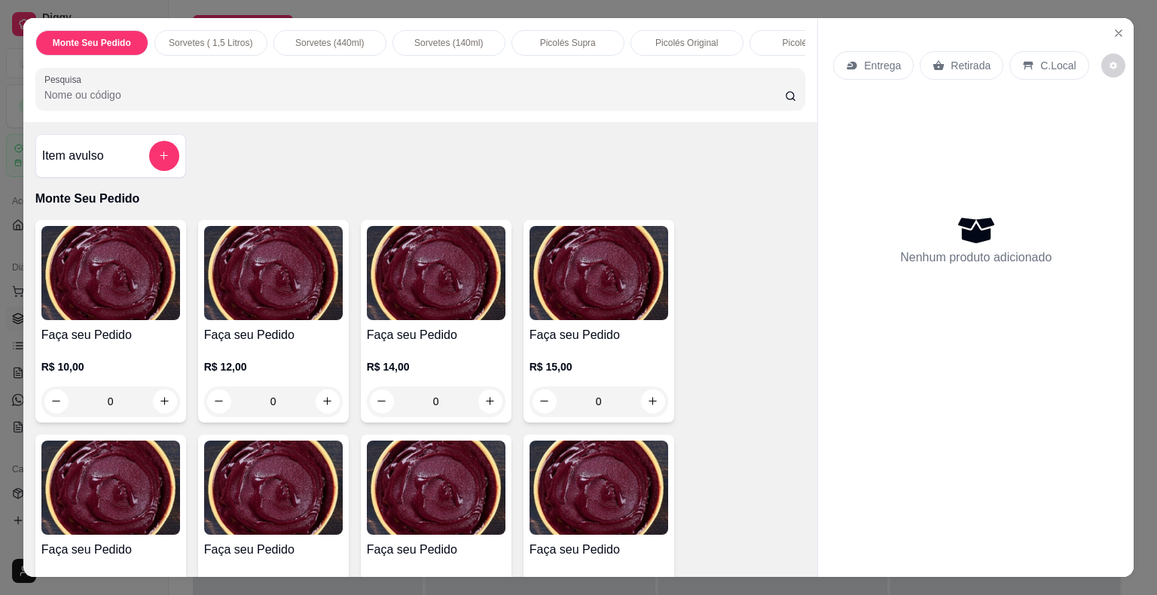
click at [157, 404] on div "0" at bounding box center [110, 401] width 139 height 30
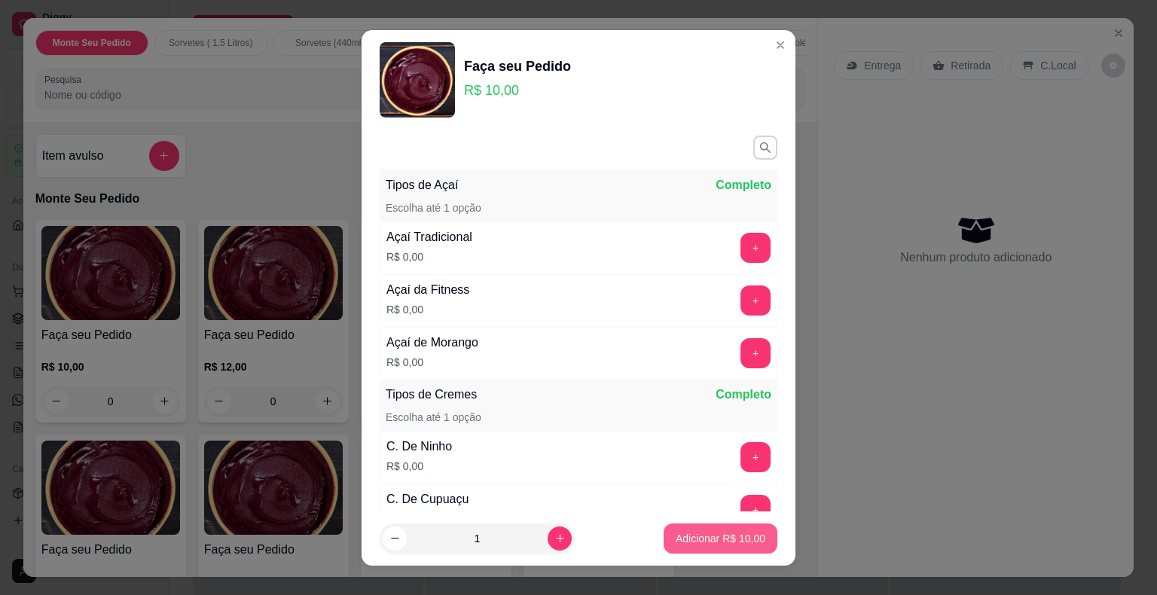
click at [721, 539] on p "Adicionar R$ 10,00" at bounding box center [721, 538] width 90 height 15
type input "1"
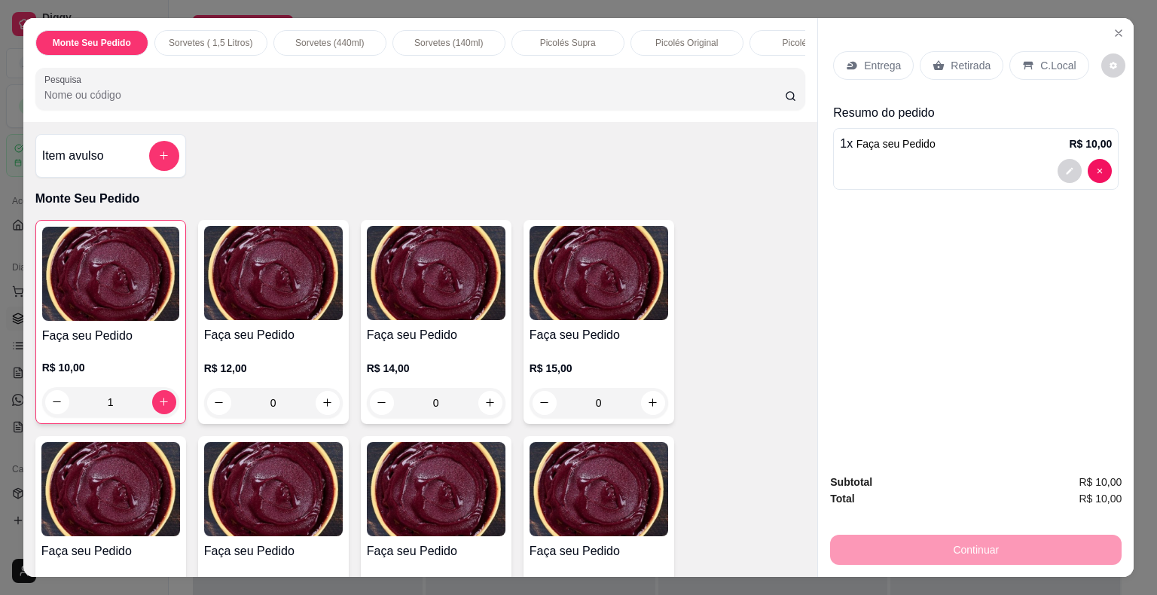
click at [1023, 63] on icon at bounding box center [1028, 65] width 10 height 8
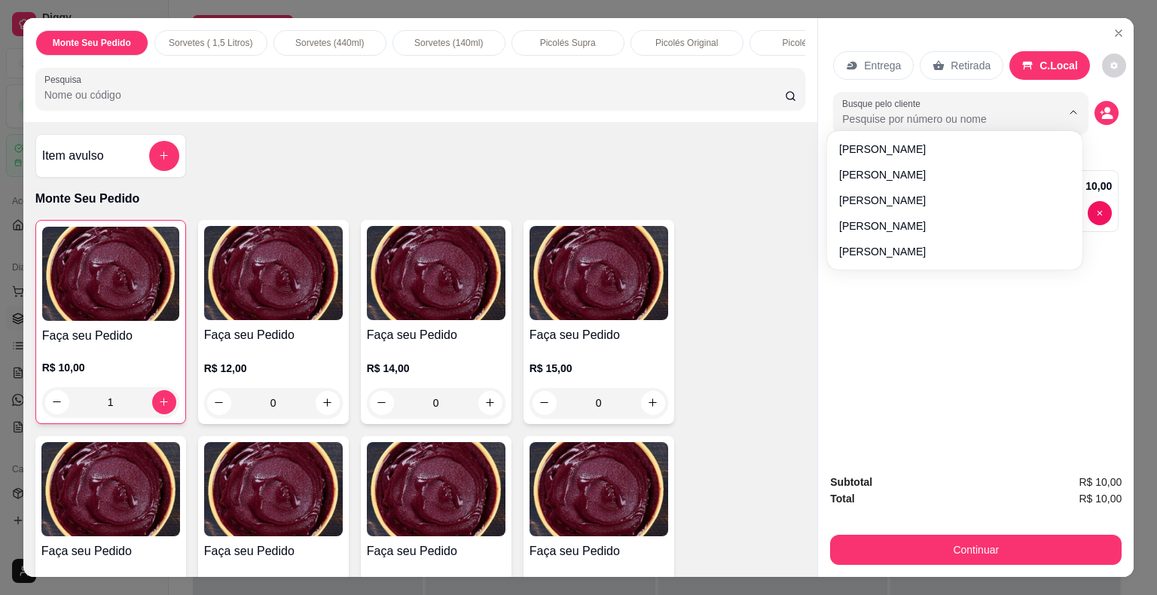
click at [964, 112] on input "Busque pelo cliente" at bounding box center [939, 118] width 195 height 15
type input "[PERSON_NAME]"
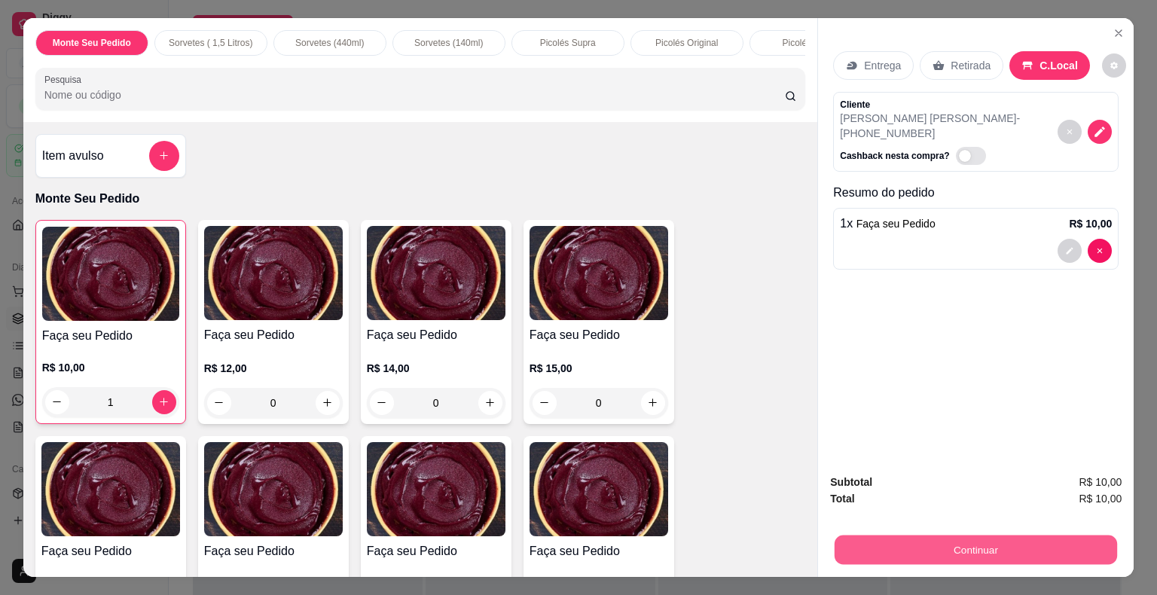
click at [975, 546] on button "Continuar" at bounding box center [975, 549] width 282 height 29
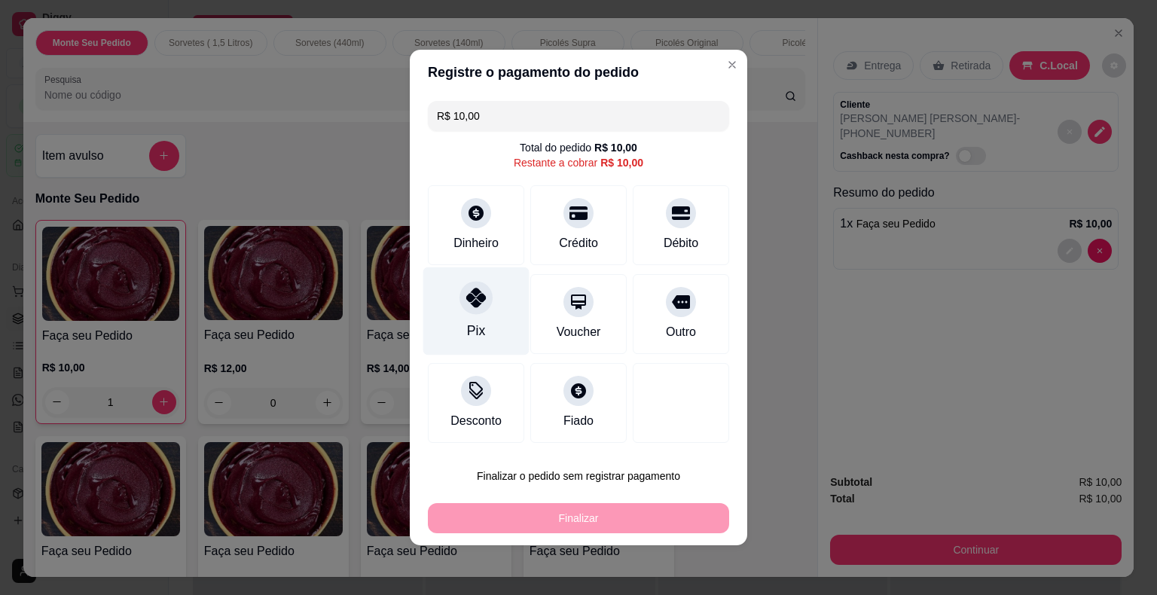
click at [474, 300] on icon at bounding box center [476, 298] width 20 height 20
type input "R$ 0,00"
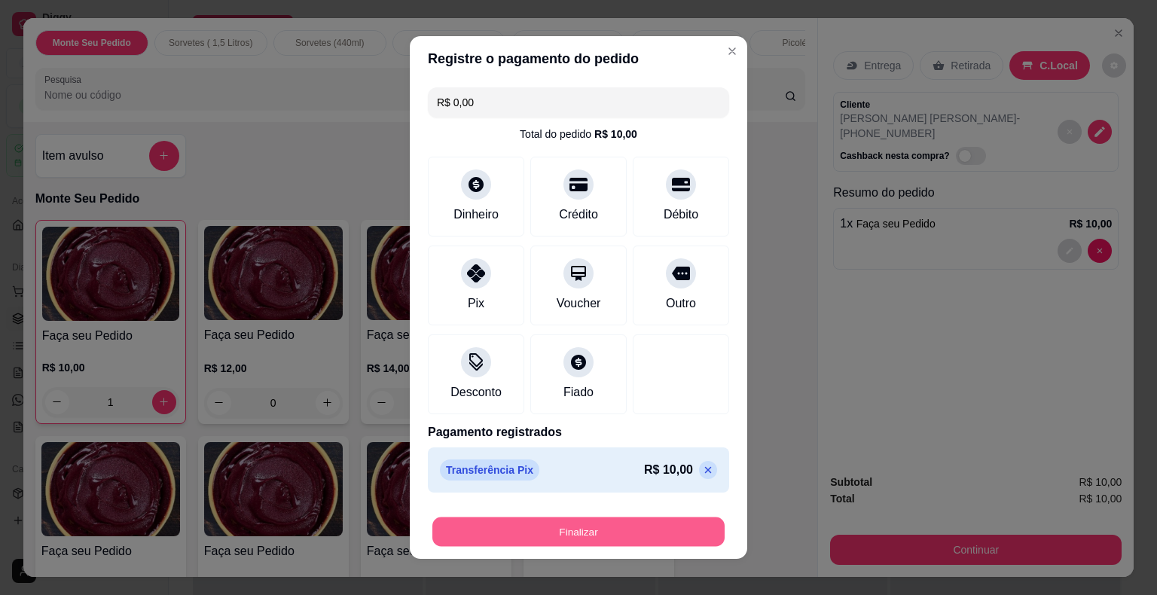
click at [517, 538] on button "Finalizar" at bounding box center [578, 531] width 292 height 29
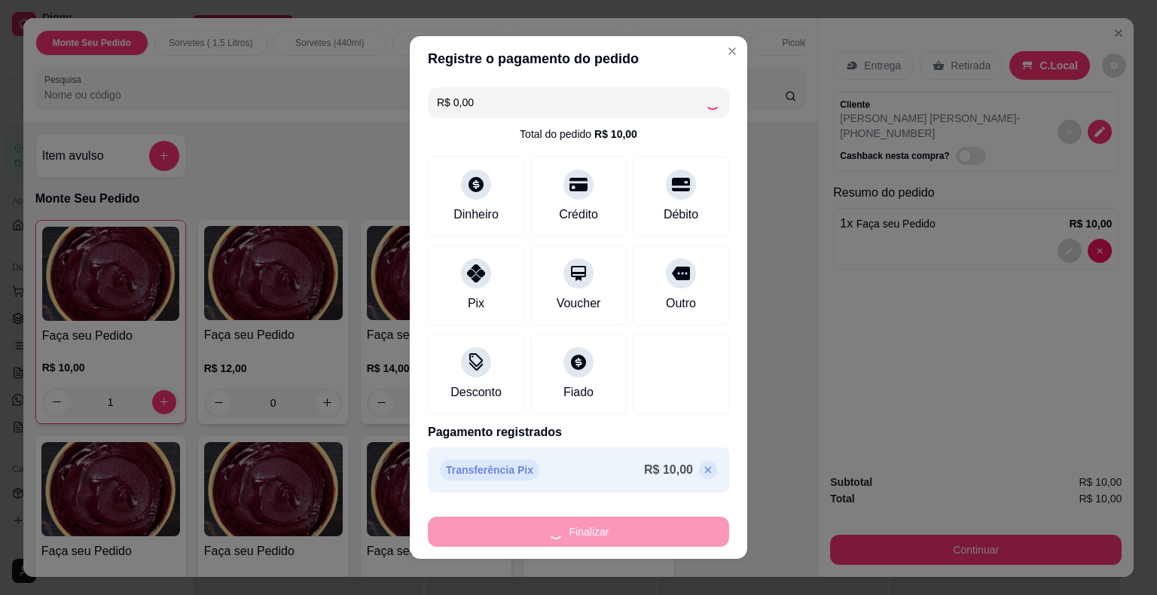
type input "0"
type input "-R$ 10,00"
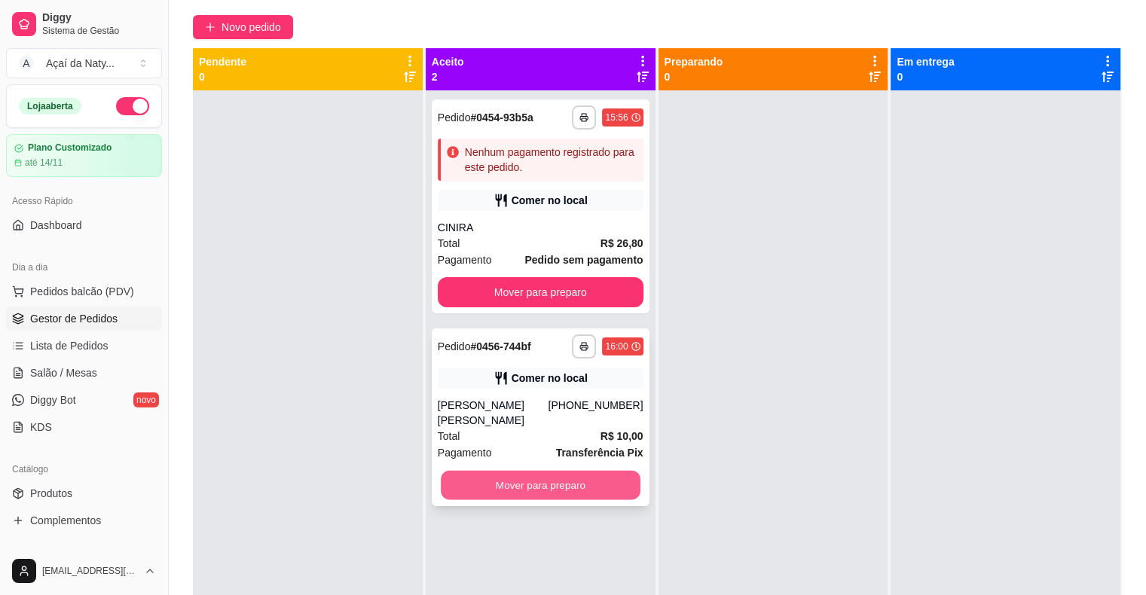
click at [567, 471] on button "Mover para preparo" at bounding box center [541, 485] width 200 height 29
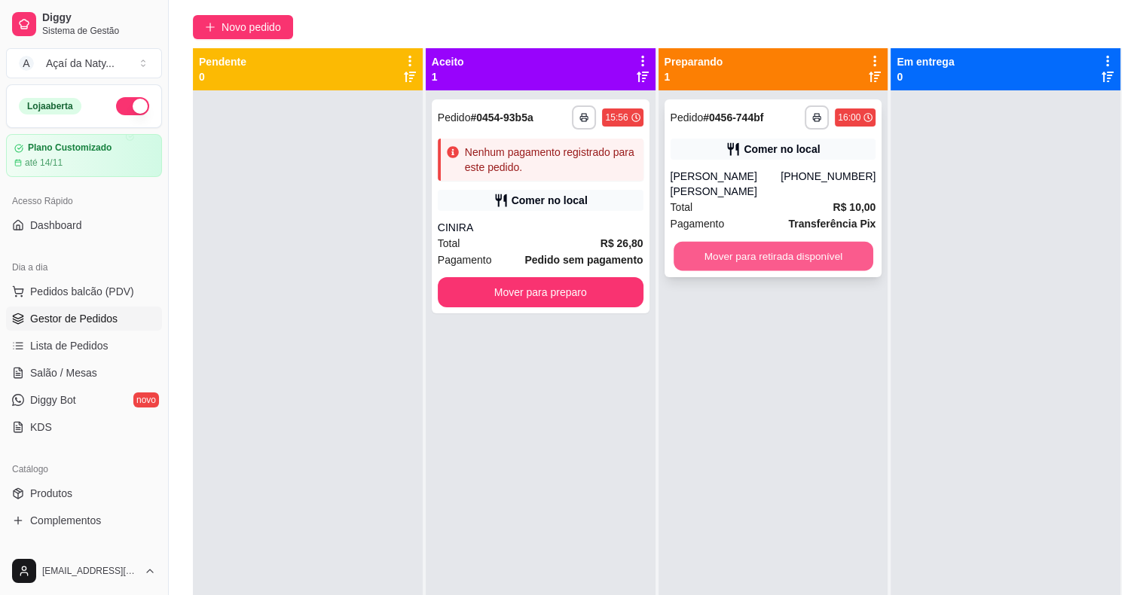
click at [725, 245] on button "Mover para retirada disponível" at bounding box center [773, 256] width 200 height 29
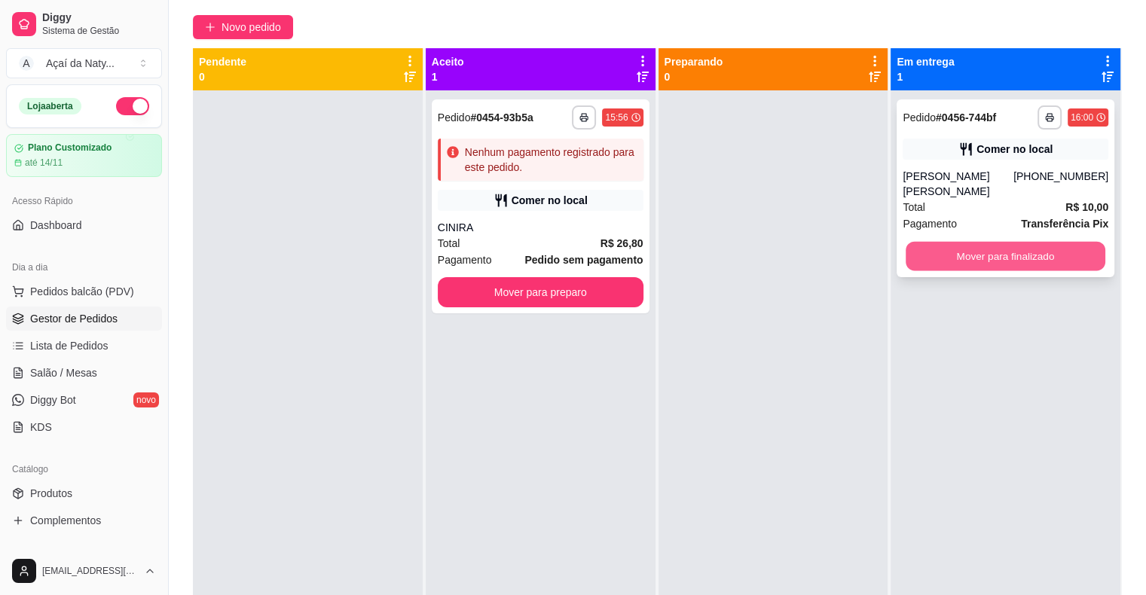
click at [947, 243] on button "Mover para finalizado" at bounding box center [1005, 256] width 200 height 29
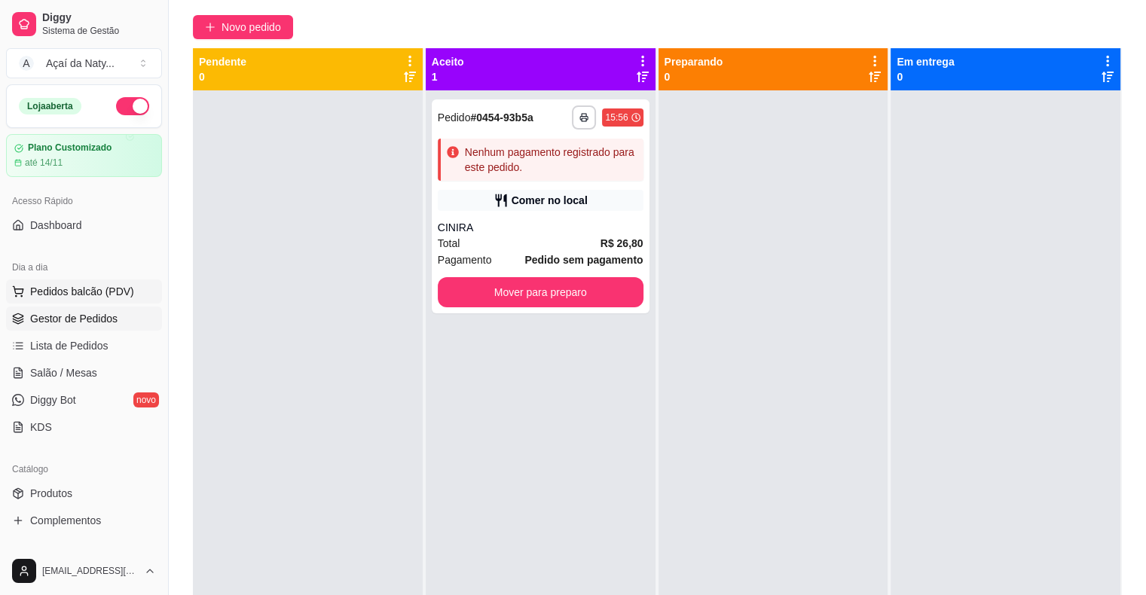
click at [102, 303] on button "Pedidos balcão (PDV)" at bounding box center [84, 291] width 156 height 24
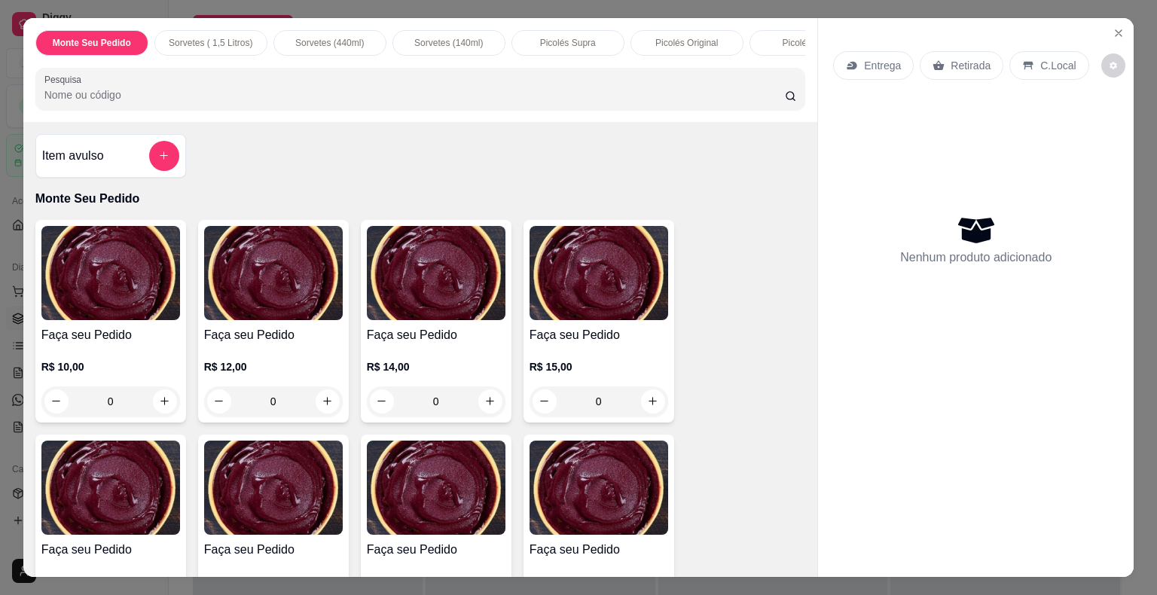
click at [163, 405] on div "0" at bounding box center [110, 401] width 139 height 30
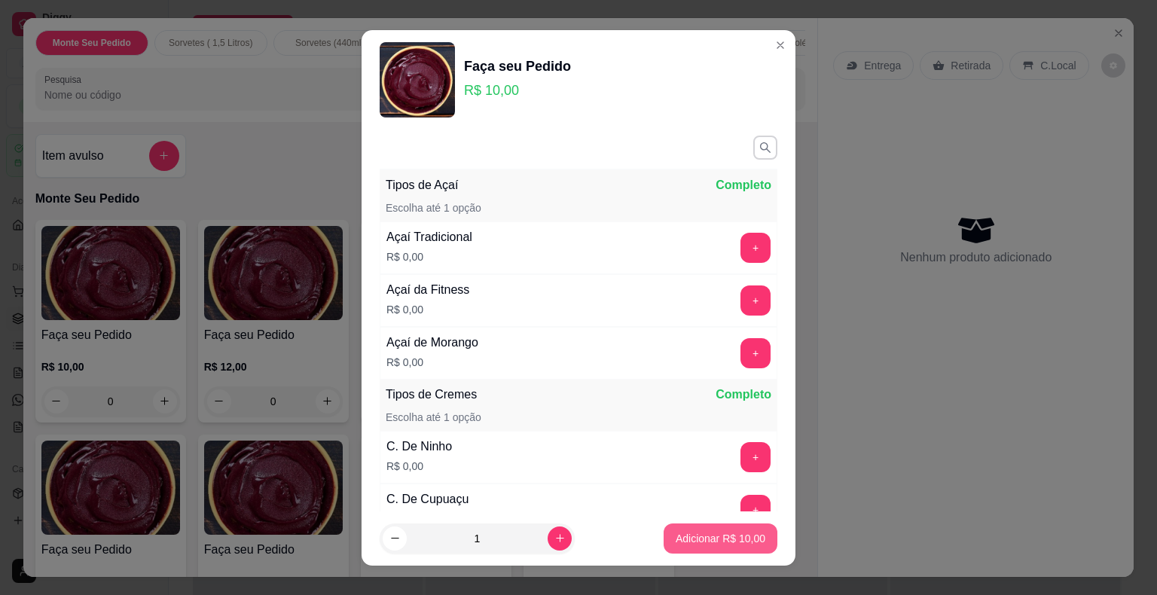
click at [702, 535] on p "Adicionar R$ 10,00" at bounding box center [721, 538] width 90 height 15
type input "1"
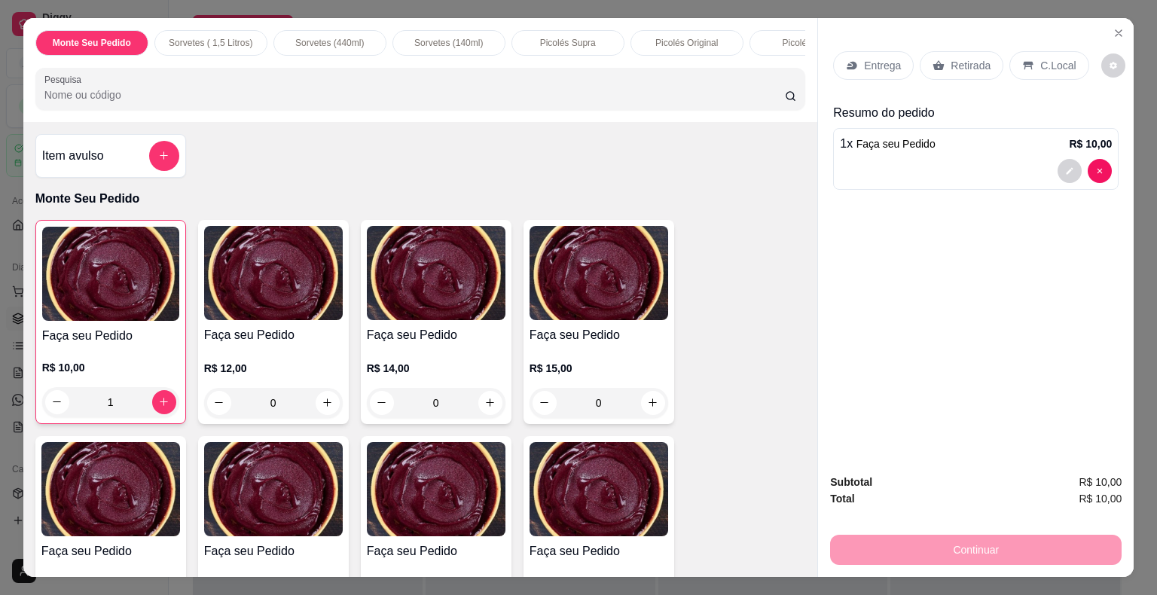
click at [1040, 58] on p "C.Local" at bounding box center [1057, 65] width 35 height 15
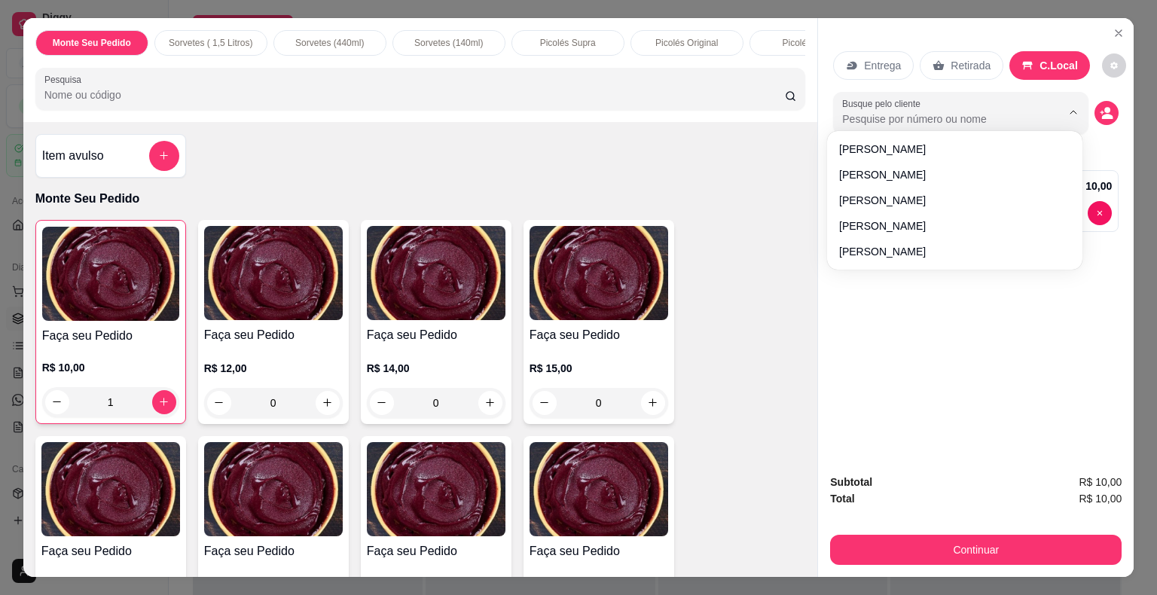
click at [969, 116] on input "Busque pelo cliente" at bounding box center [939, 118] width 195 height 15
type input "[PERSON_NAME]"
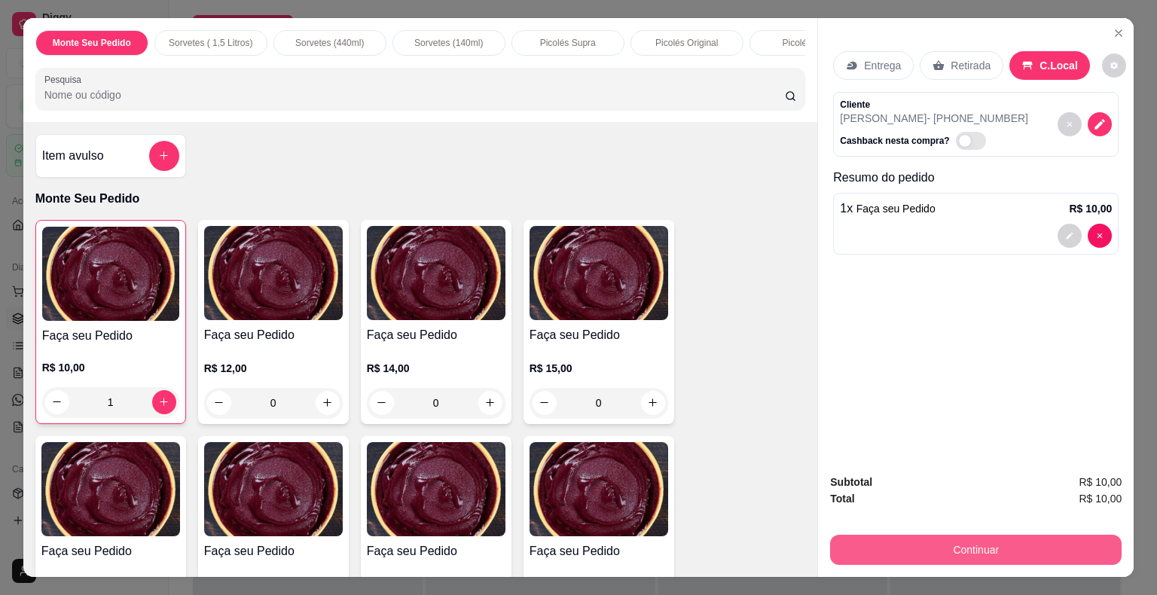
click at [949, 541] on button "Continuar" at bounding box center [975, 550] width 291 height 30
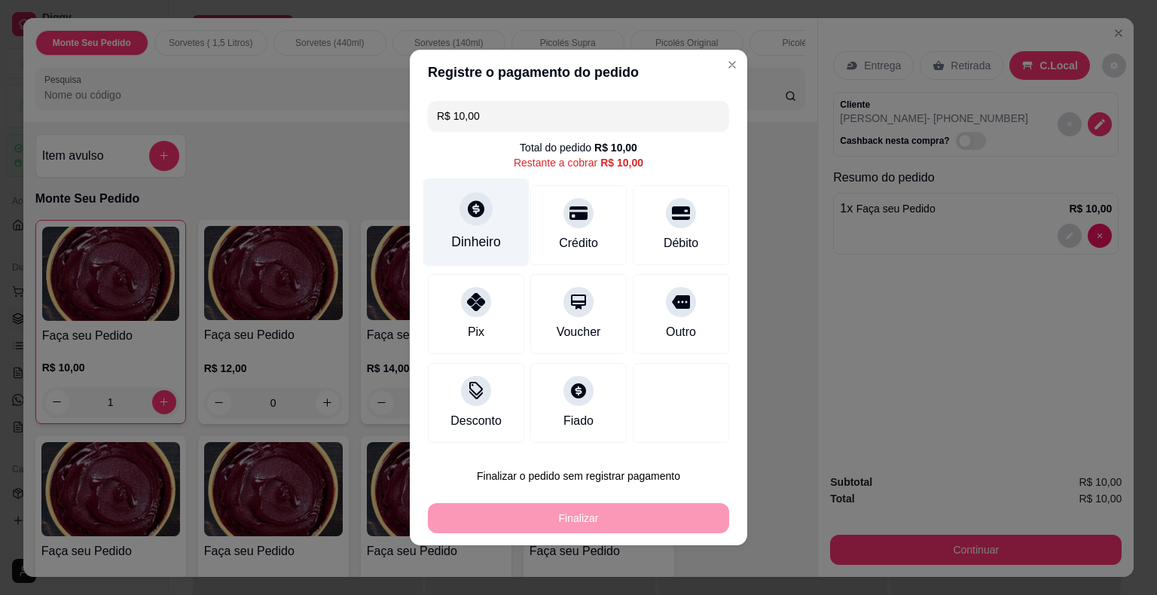
click at [484, 212] on icon at bounding box center [476, 209] width 20 height 20
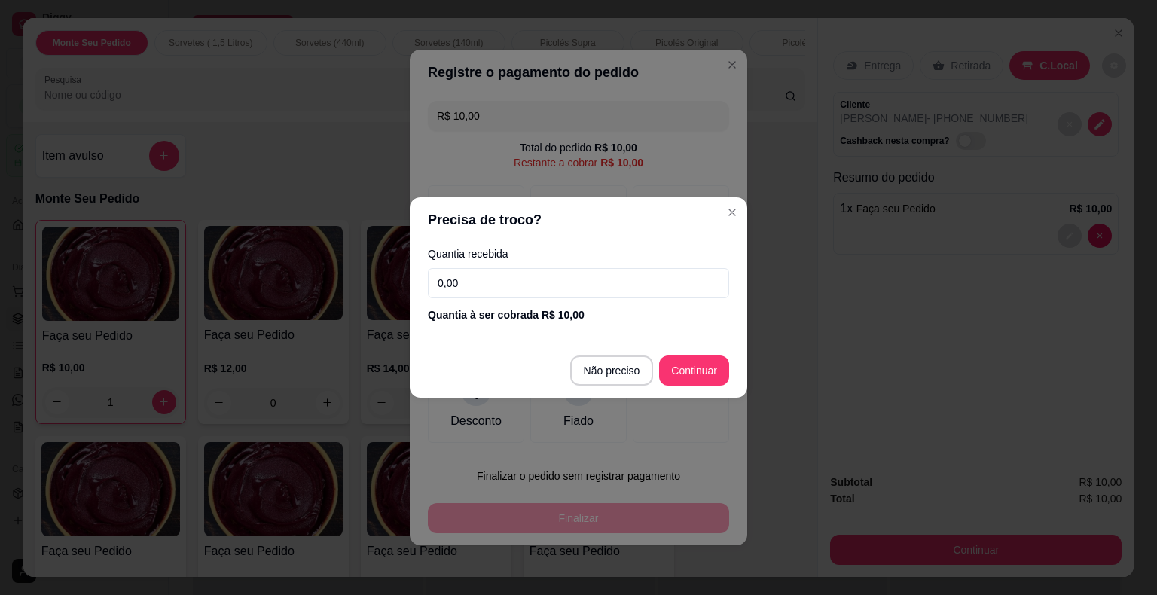
click at [591, 288] on input "0,00" at bounding box center [578, 283] width 301 height 30
type input "10,00"
type input "R$ 0,00"
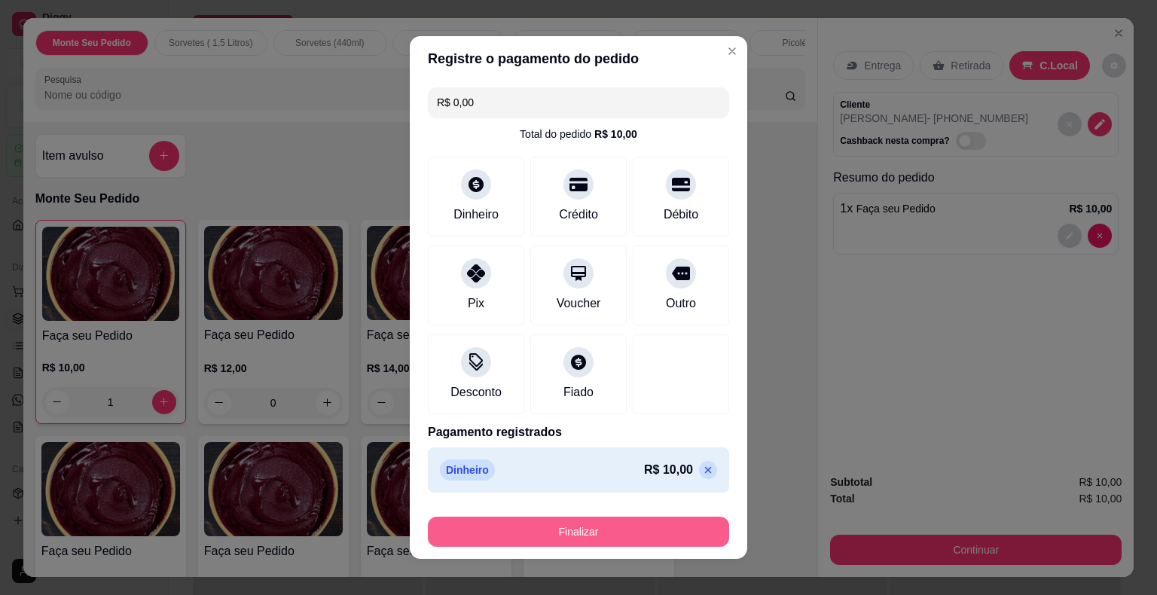
click at [620, 524] on button "Finalizar" at bounding box center [578, 532] width 301 height 30
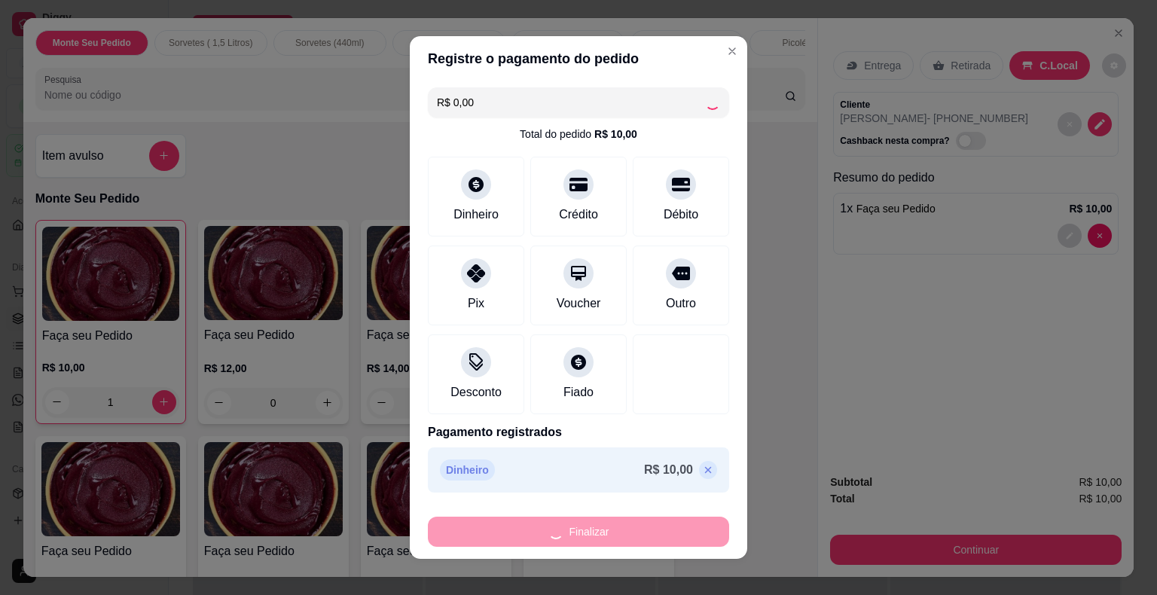
type input "0"
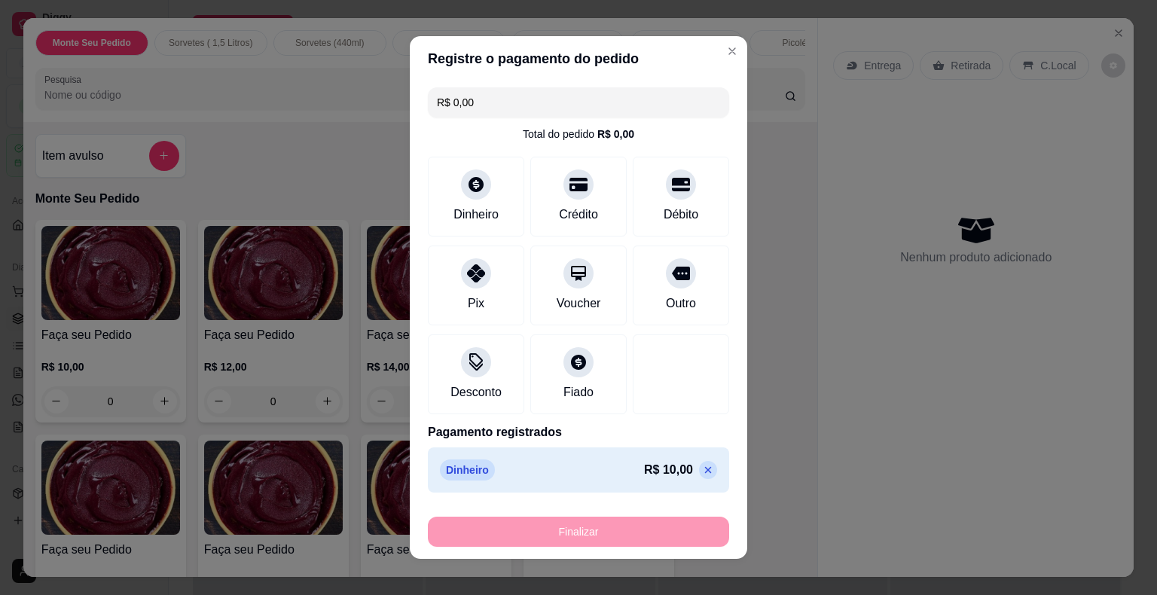
type input "-R$ 10,00"
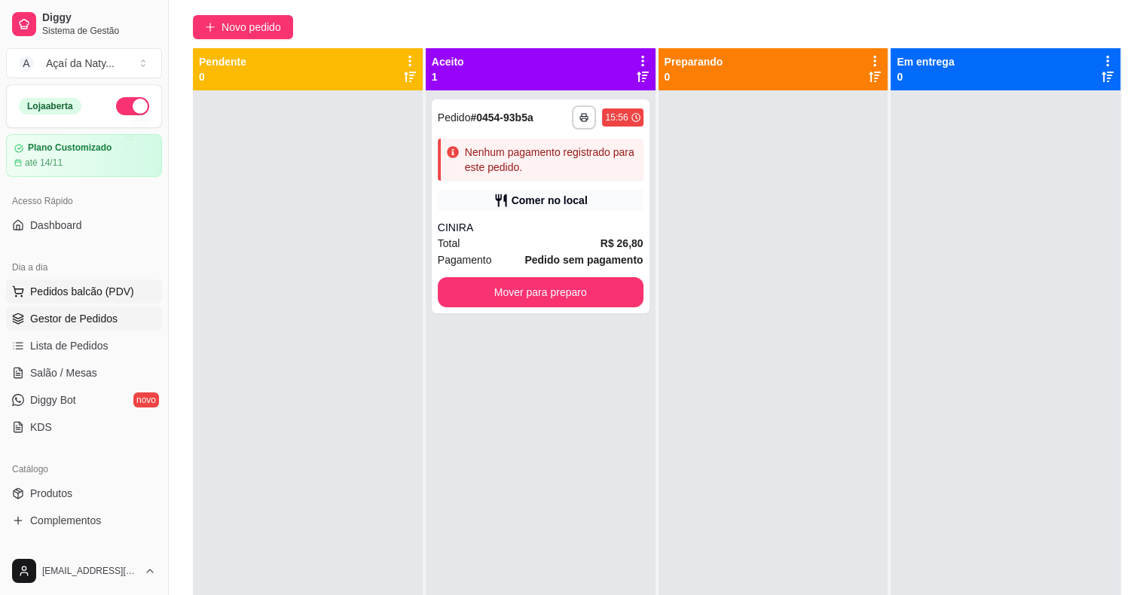
click at [96, 294] on span "Pedidos balcão (PDV)" at bounding box center [82, 291] width 104 height 15
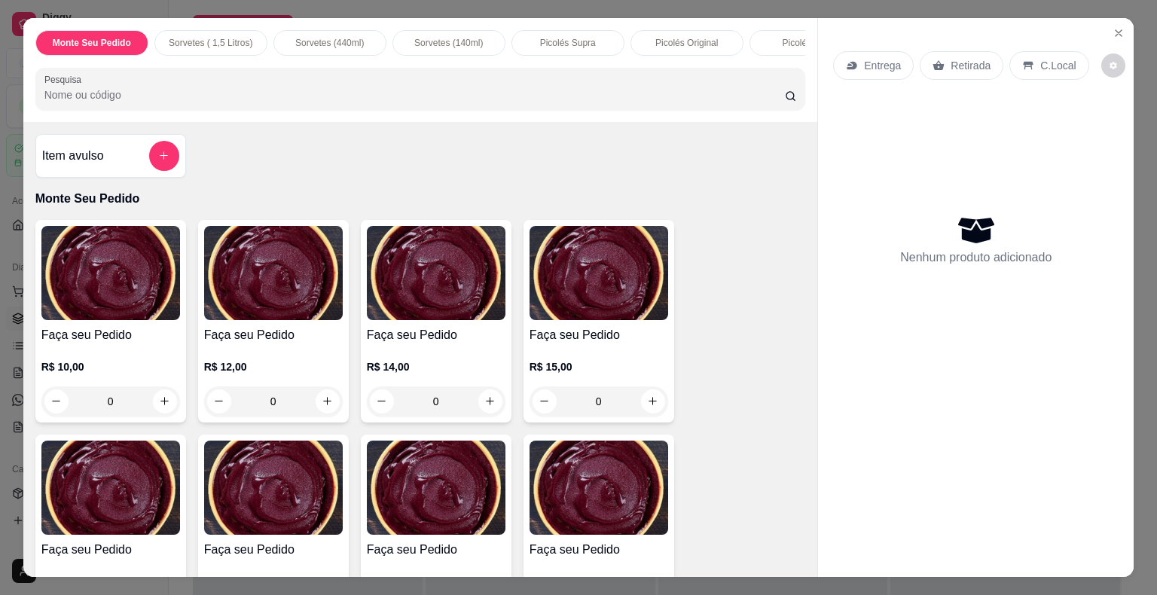
click at [654, 404] on div "0" at bounding box center [598, 401] width 139 height 30
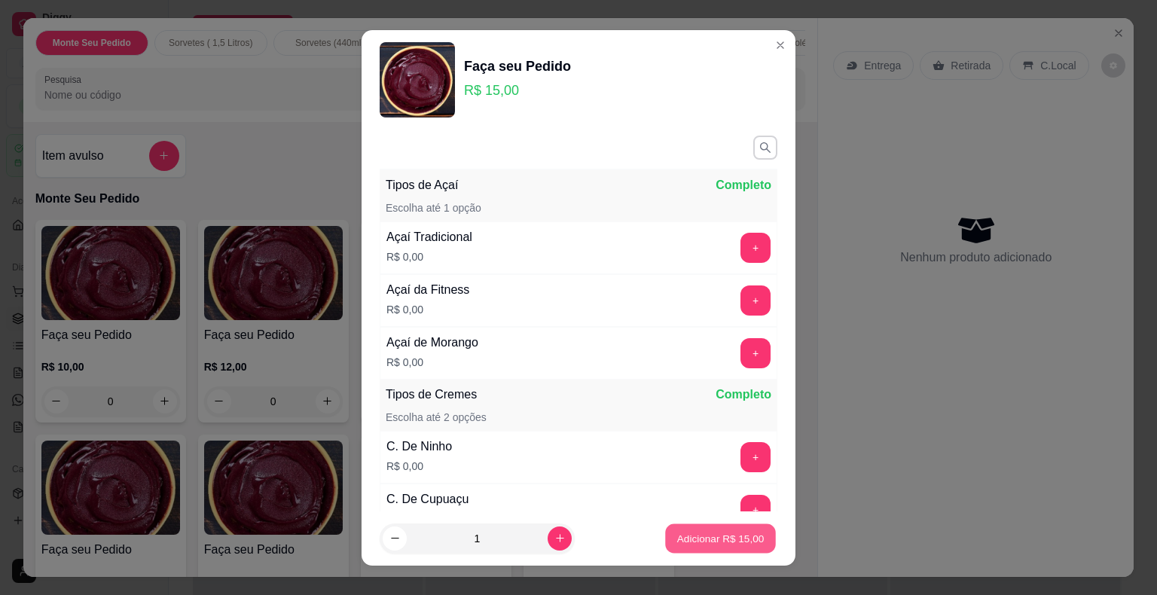
click at [705, 550] on button "Adicionar R$ 15,00" at bounding box center [720, 537] width 111 height 29
type input "1"
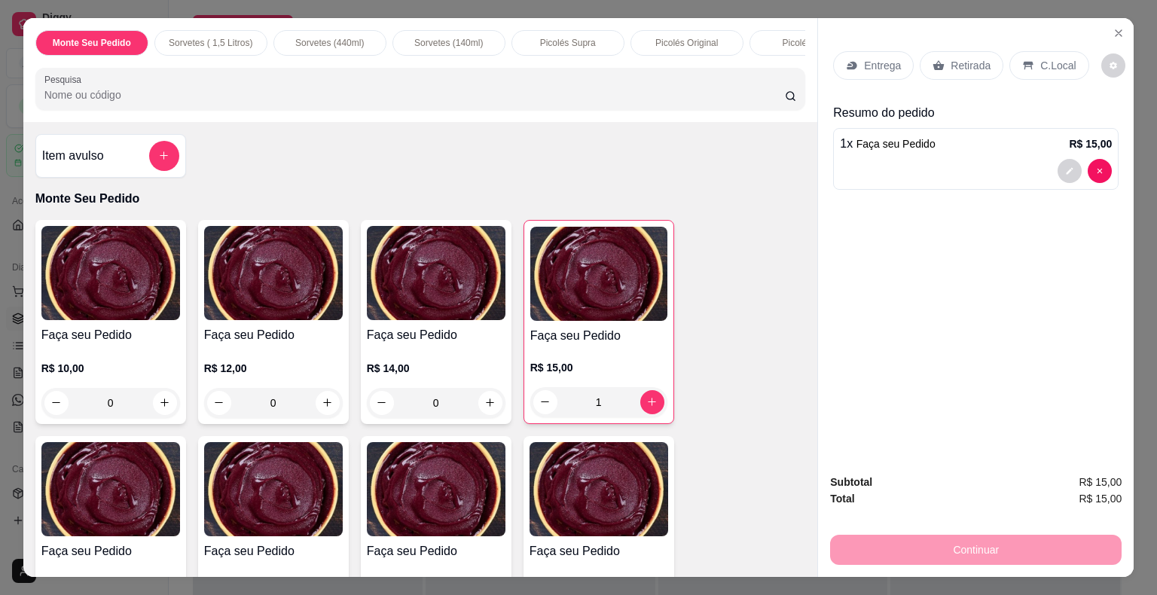
click at [792, 455] on div "Item avulso Monte Seu Pedido Faça seu Pedido R$ 10,00 0 Faça seu Pedido R$ 12,0…" at bounding box center [420, 350] width 795 height 456
click at [1040, 60] on p "C.Local" at bounding box center [1057, 65] width 35 height 15
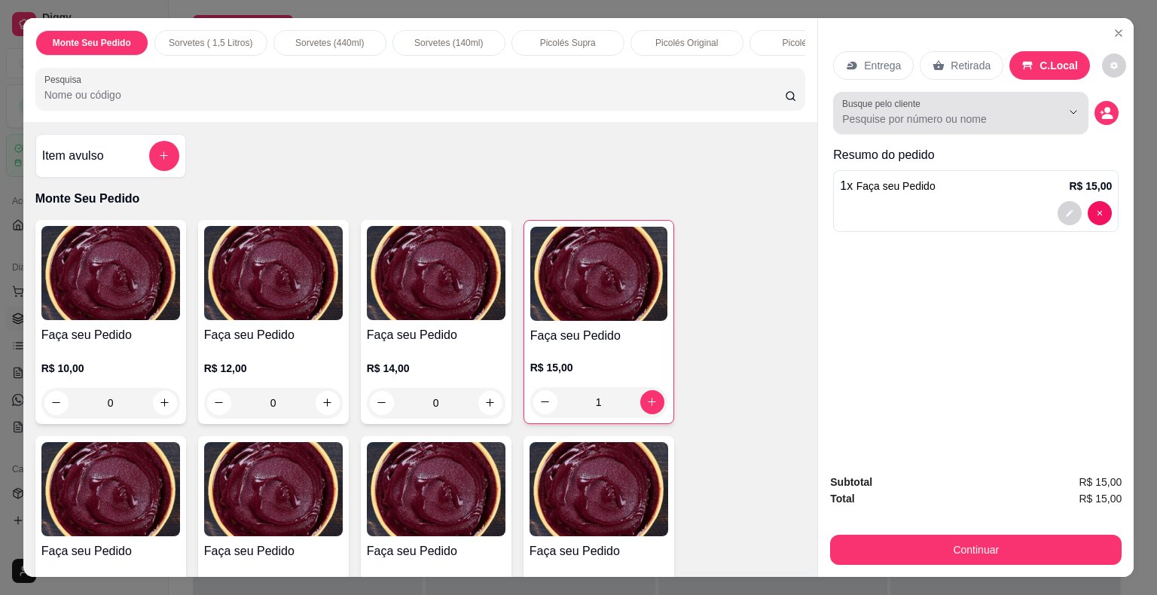
click at [996, 102] on div at bounding box center [960, 113] width 237 height 30
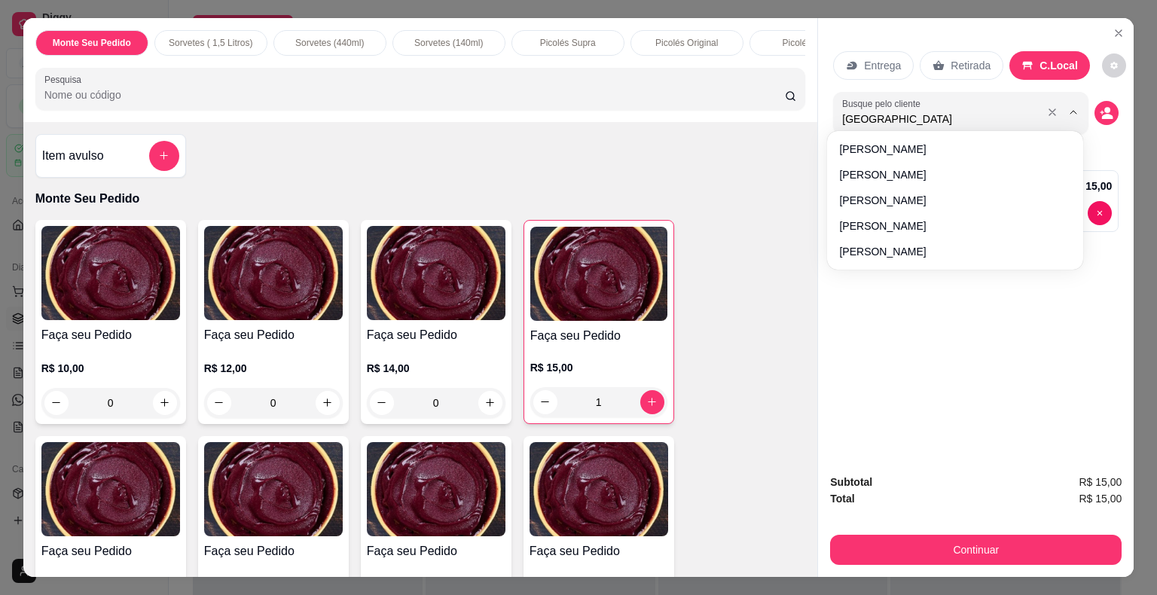
type input "GRAZI"
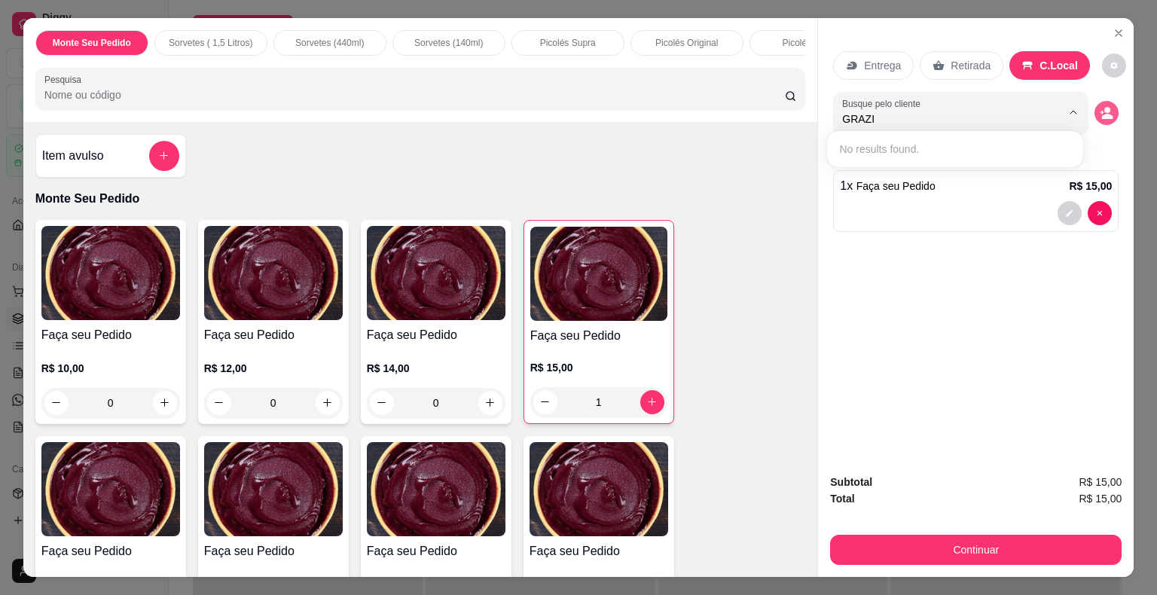
click at [1103, 114] on icon "decrease-product-quantity" at bounding box center [1107, 116] width 11 height 5
click at [1104, 107] on circle "decrease-product-quantity" at bounding box center [1107, 110] width 6 height 6
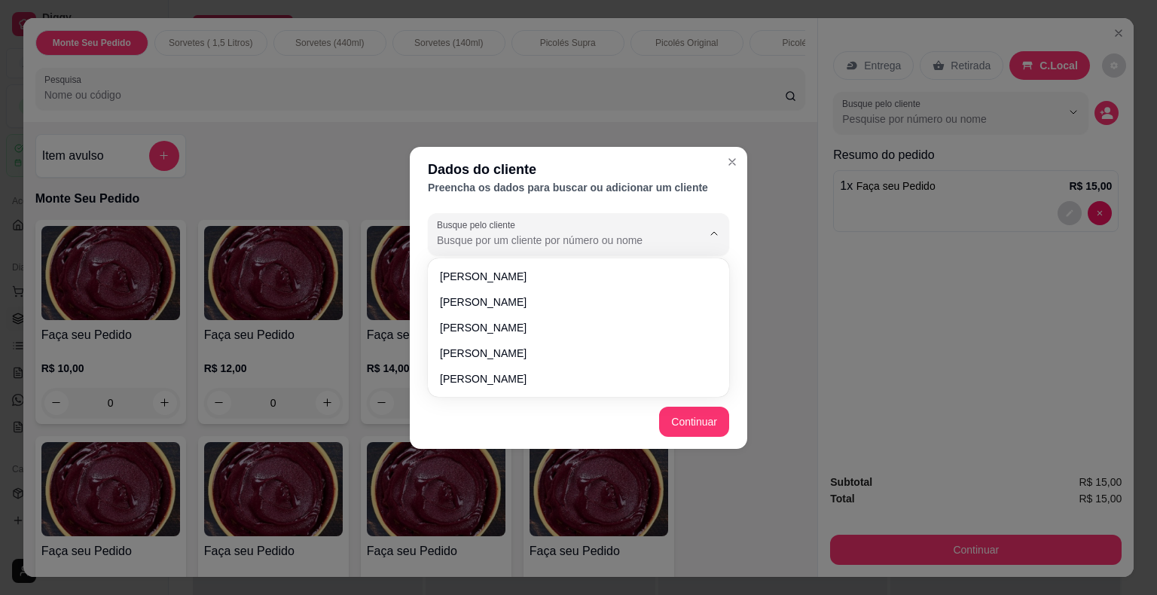
click at [608, 243] on input "Busque pelo cliente" at bounding box center [557, 240] width 241 height 15
type input "G"
type input "GRAZI"
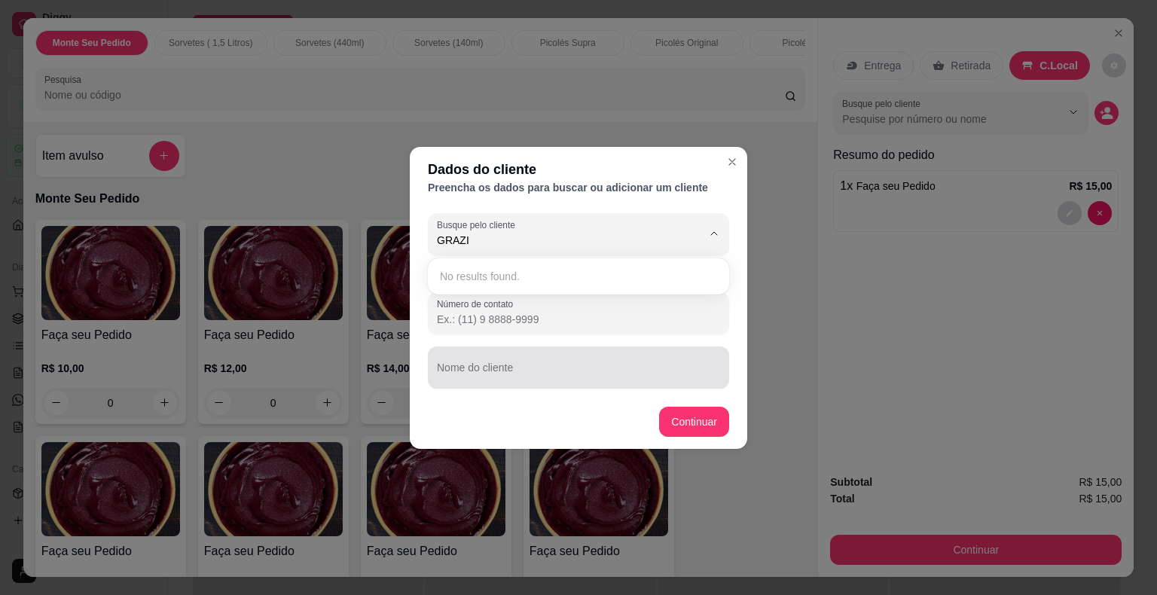
click at [514, 366] on input "Nome do cliente" at bounding box center [578, 373] width 283 height 15
type input "G"
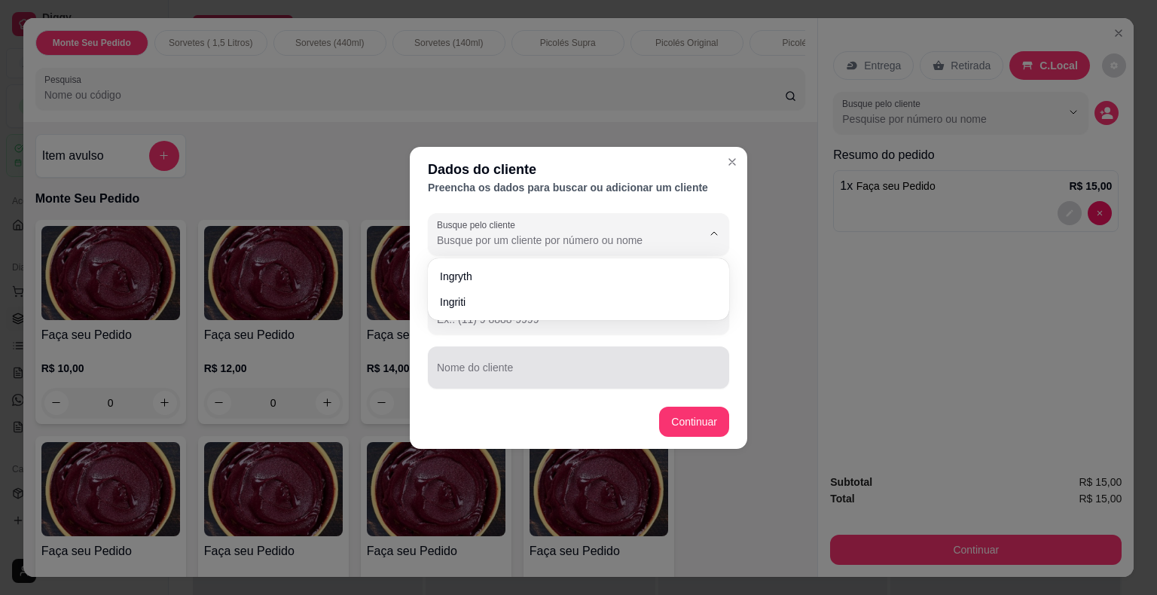
click at [495, 375] on body "**********" at bounding box center [573, 176] width 1146 height 595
type input "[PERSON_NAME]"
type input "[PHONE_NUMBER]"
type input "[PERSON_NAME]"
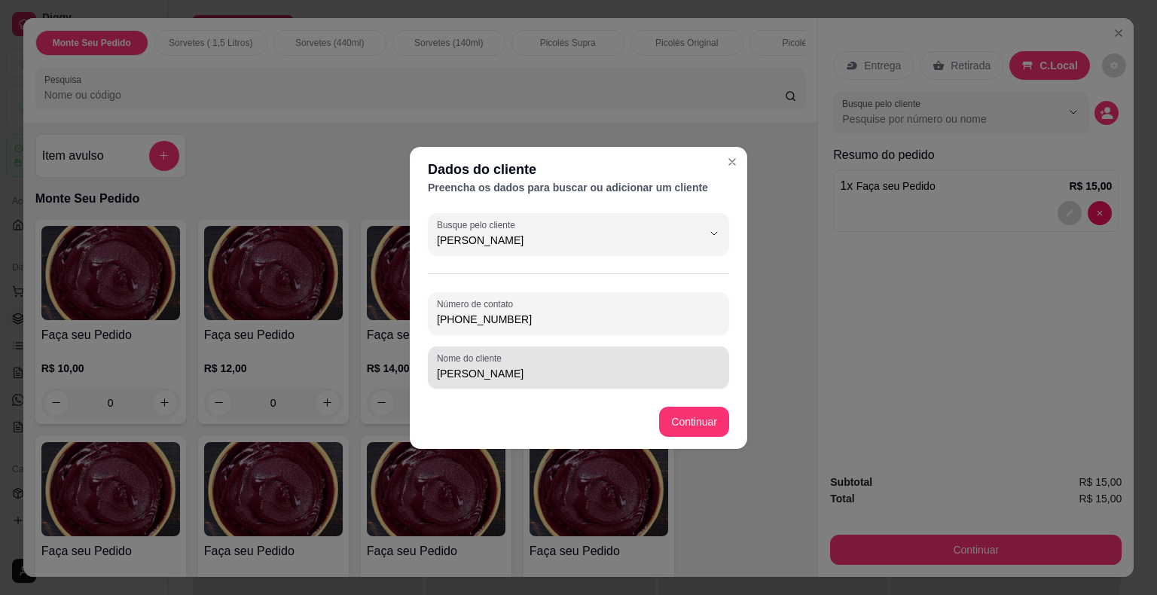
type input "[PERSON_NAME]"
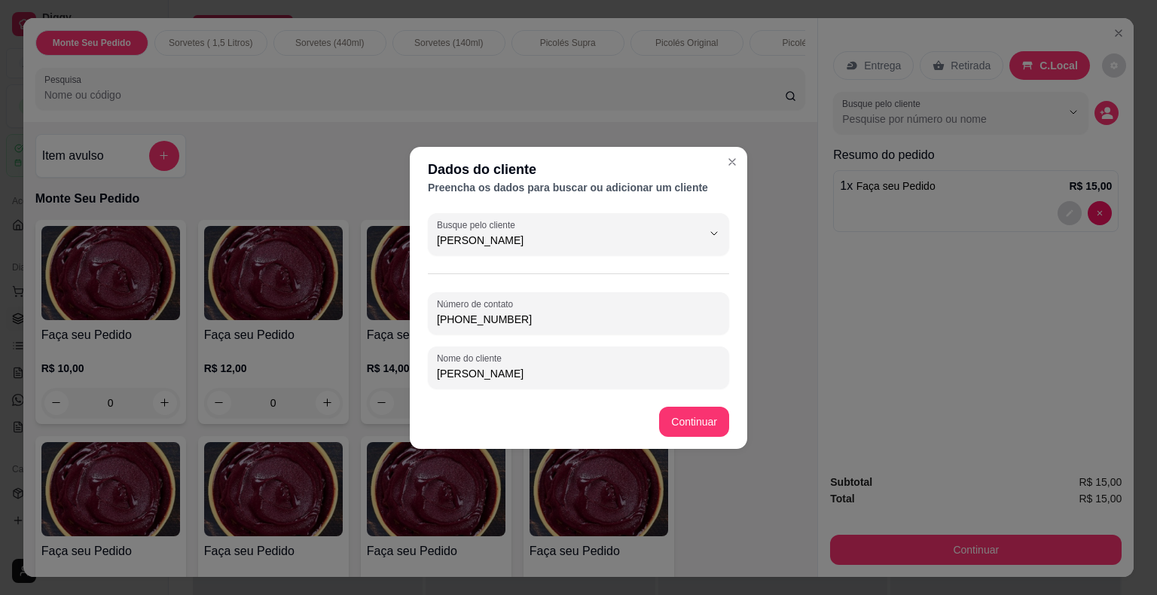
click at [495, 375] on input "[PERSON_NAME]" at bounding box center [578, 373] width 283 height 15
type input "l"
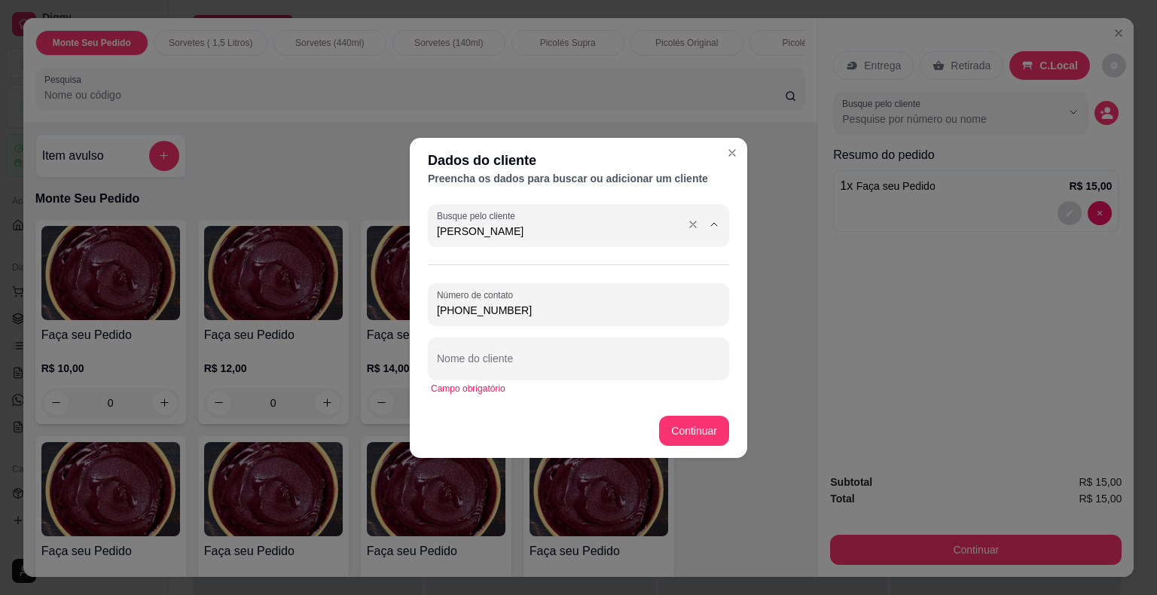
click at [497, 233] on input "[PERSON_NAME]" at bounding box center [557, 231] width 241 height 15
type input "l"
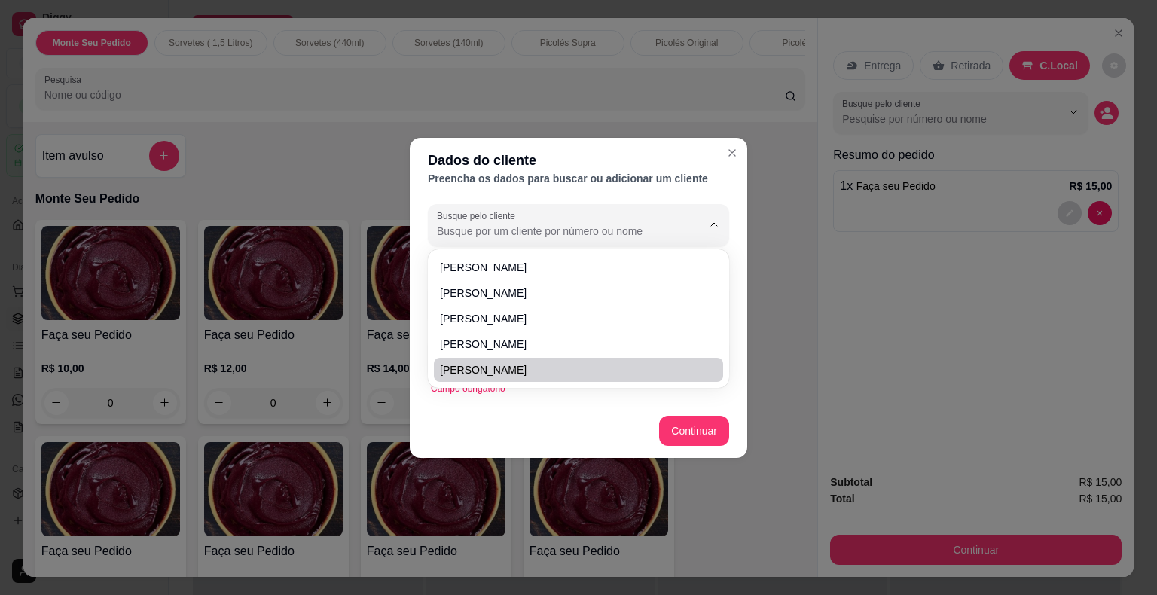
click at [509, 408] on footer "Continuar" at bounding box center [578, 431] width 337 height 54
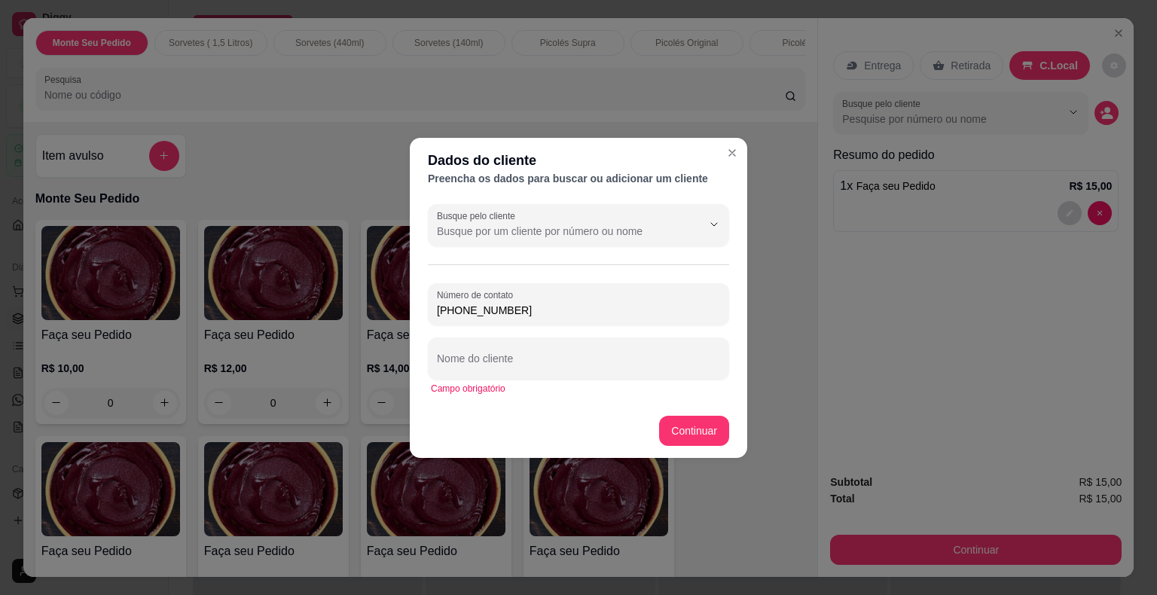
click at [509, 408] on footer "Continuar" at bounding box center [578, 431] width 337 height 54
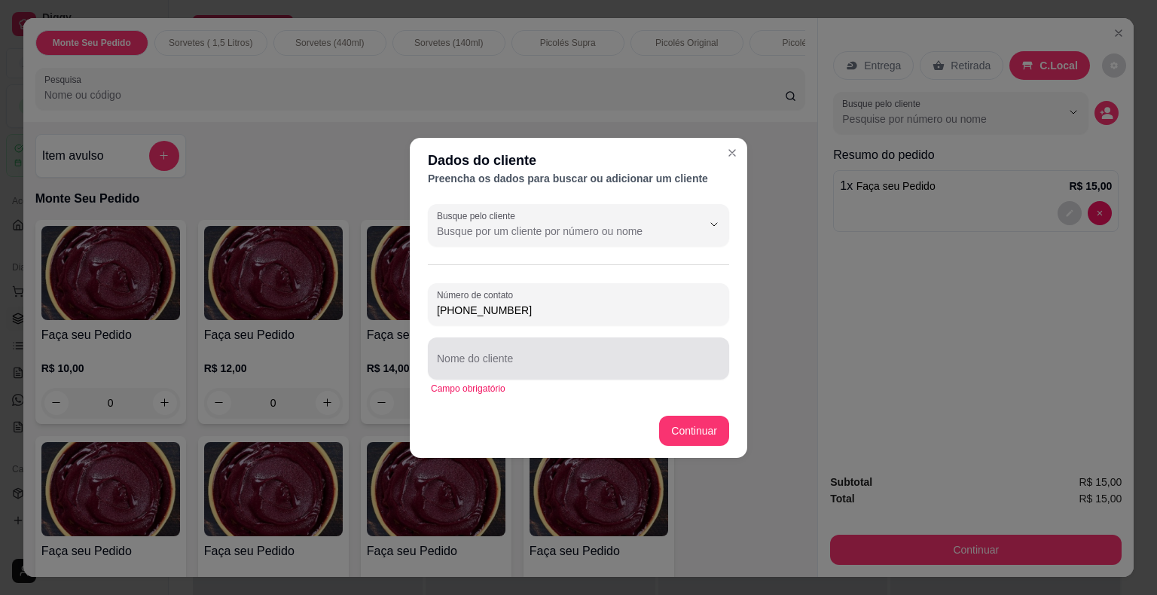
click at [496, 355] on div at bounding box center [578, 358] width 283 height 30
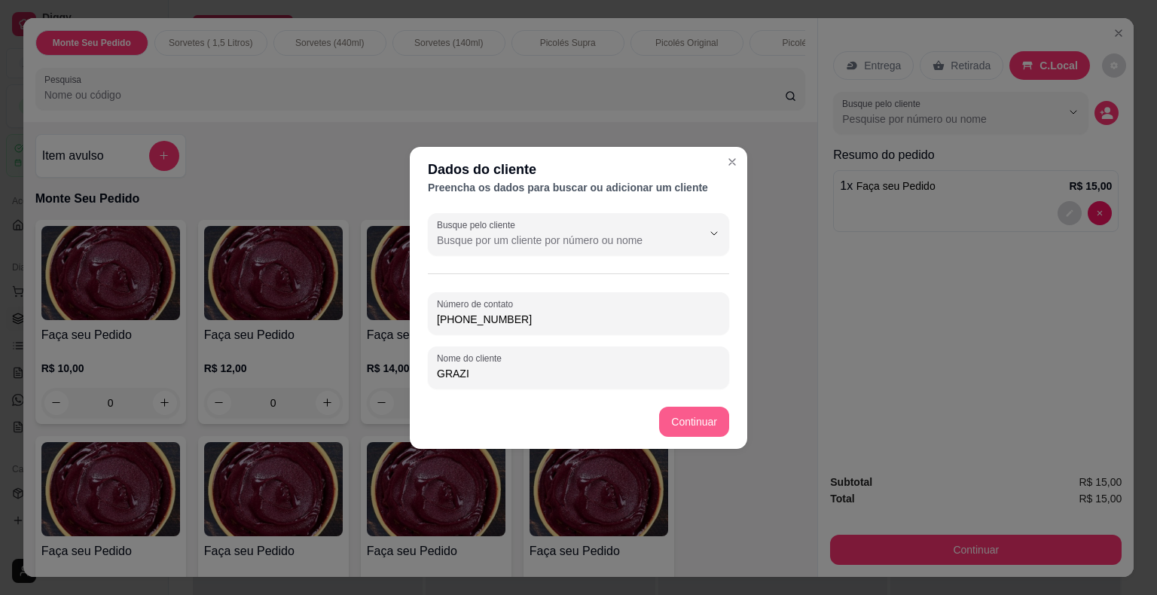
type input "GRAZI"
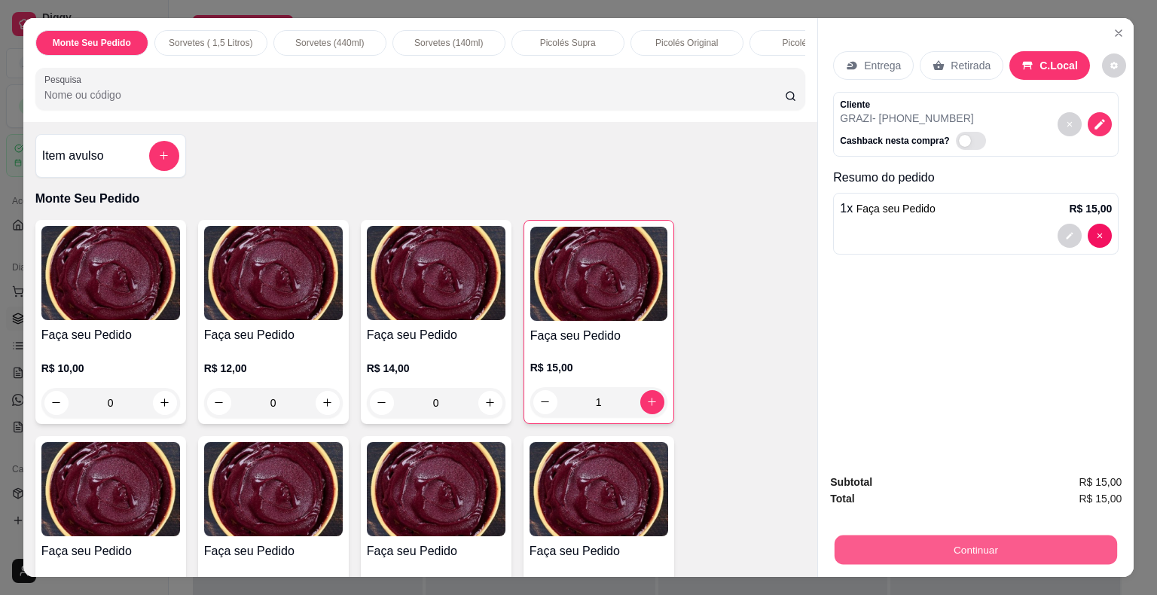
click at [994, 538] on button "Continuar" at bounding box center [975, 549] width 282 height 29
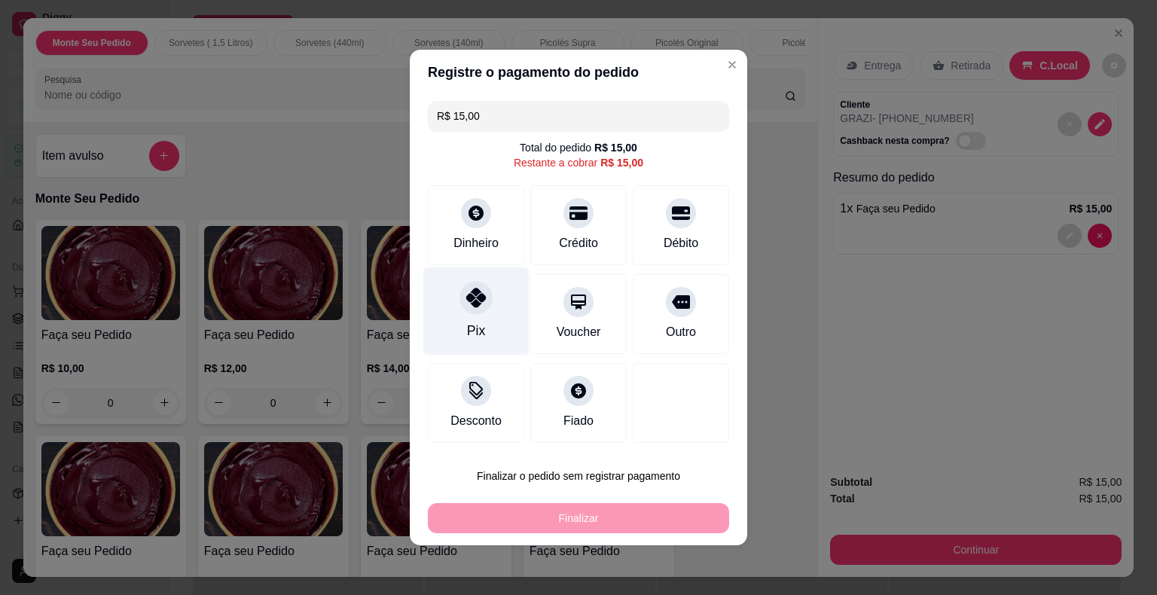
click at [468, 306] on icon at bounding box center [476, 298] width 20 height 20
type input "R$ 0,00"
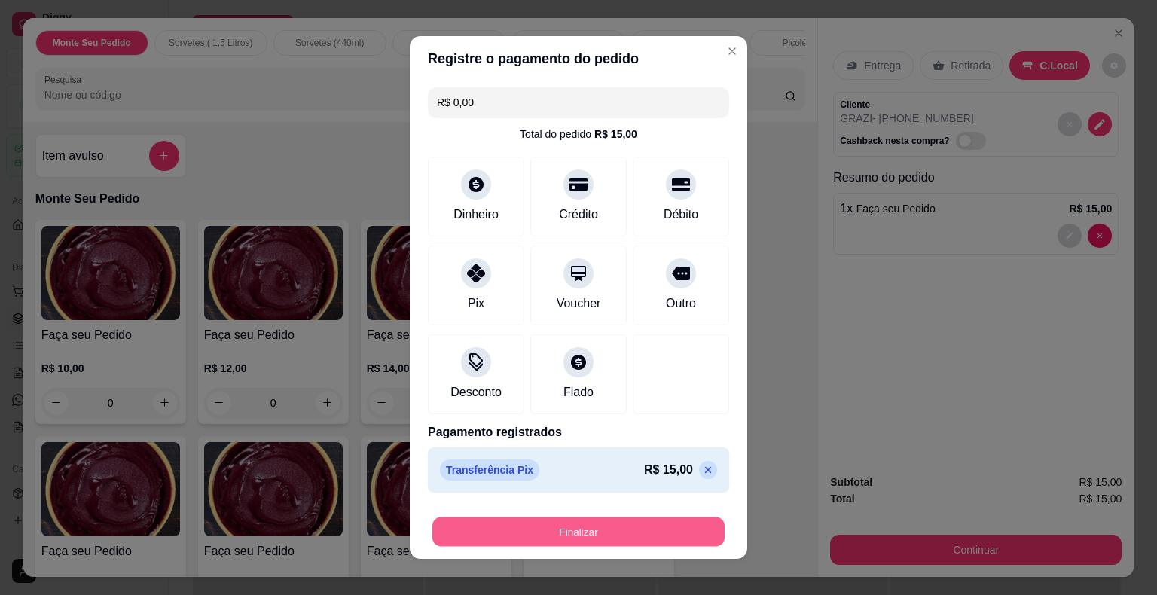
click at [553, 531] on button "Finalizar" at bounding box center [578, 531] width 292 height 29
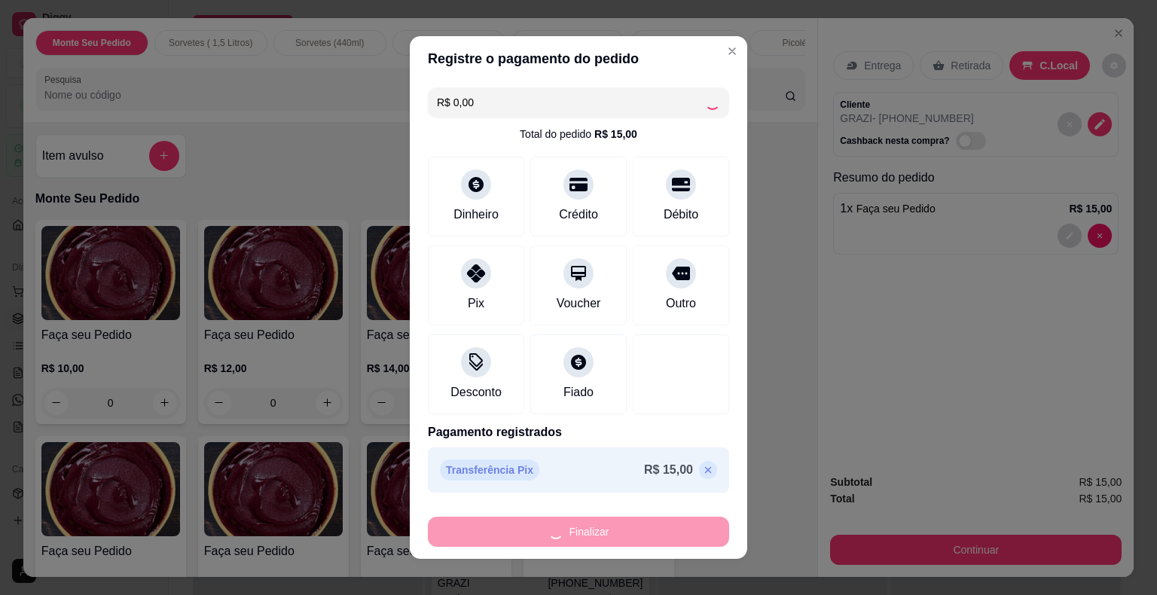
type input "0"
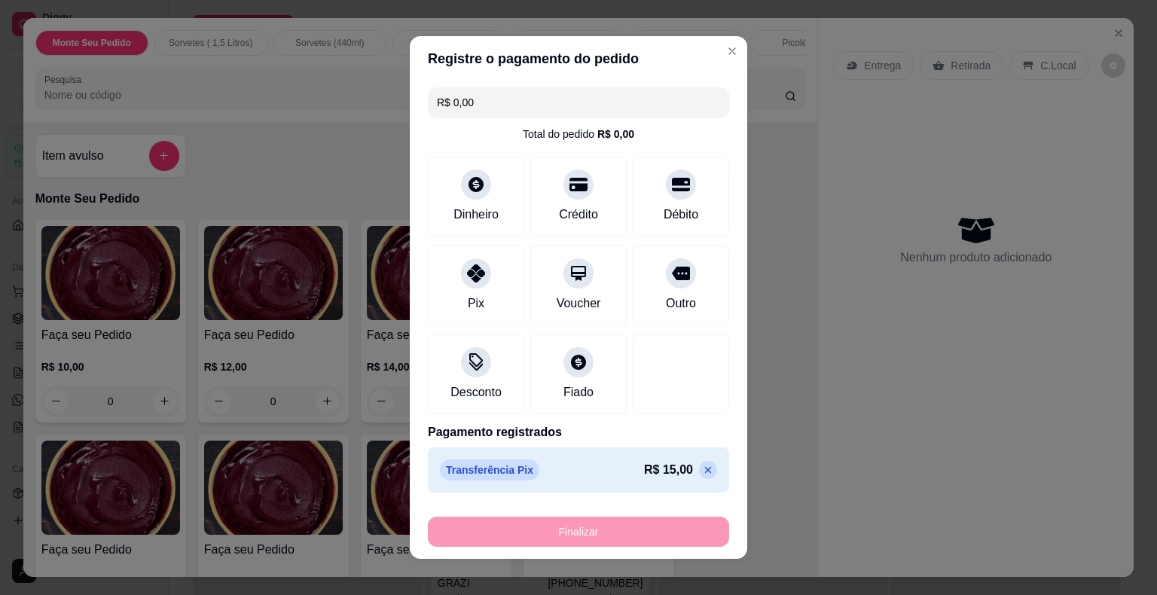
type input "-R$ 15,00"
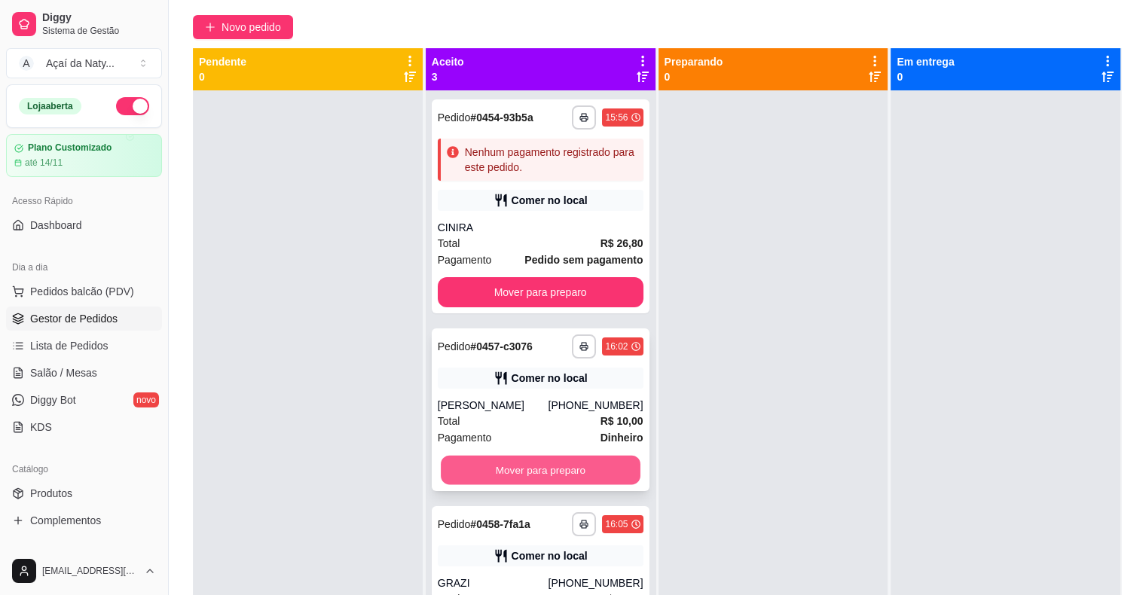
click at [560, 473] on button "Mover para preparo" at bounding box center [541, 470] width 200 height 29
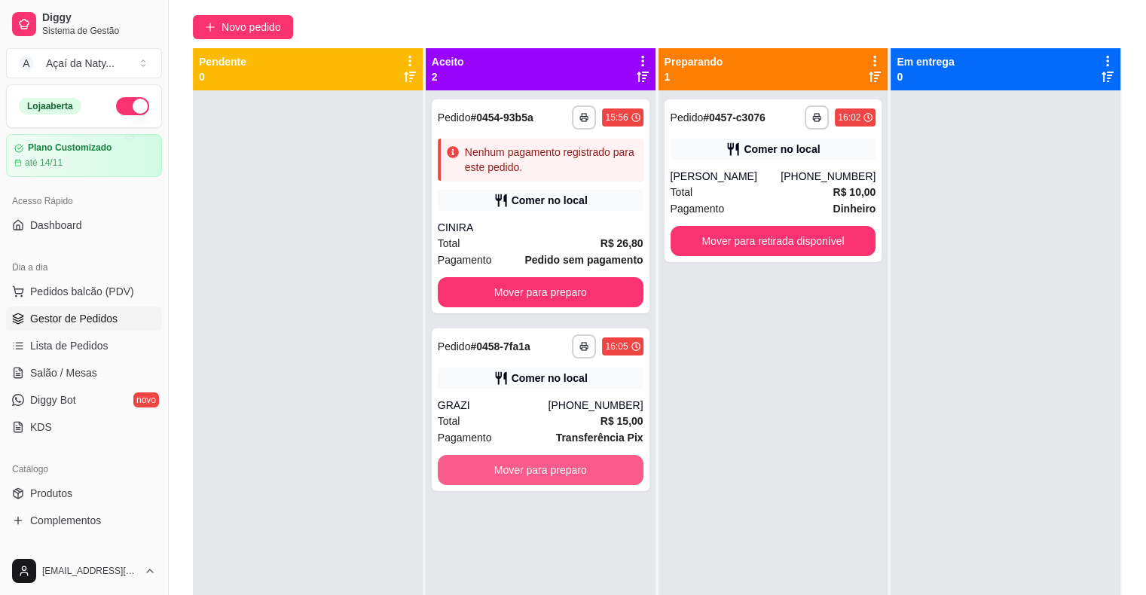
click at [560, 473] on button "Mover para preparo" at bounding box center [541, 470] width 206 height 30
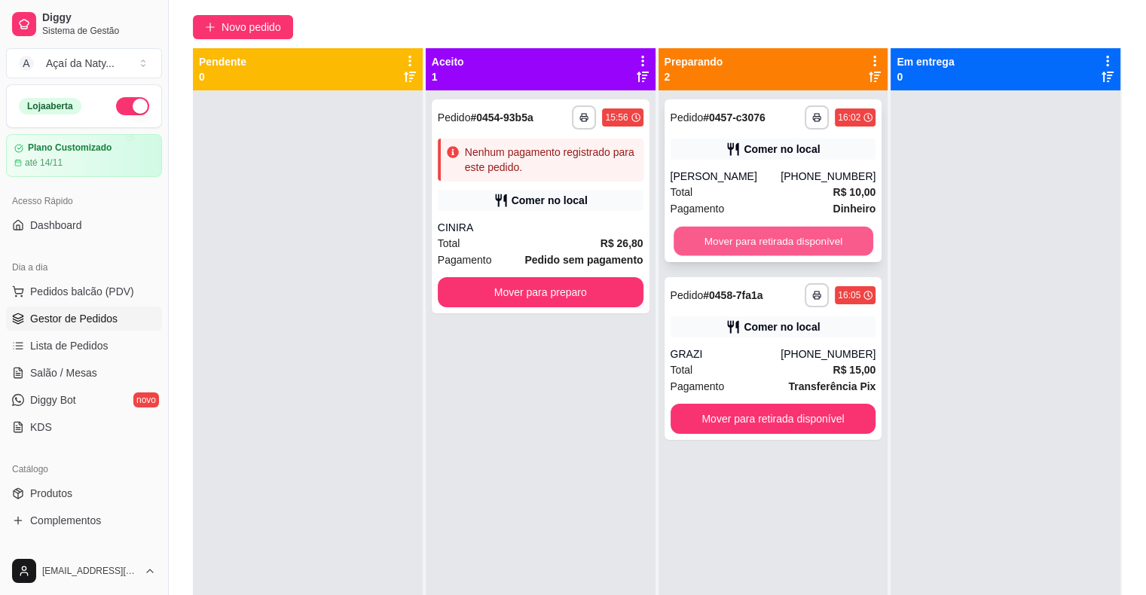
click at [703, 236] on button "Mover para retirada disponível" at bounding box center [773, 241] width 200 height 29
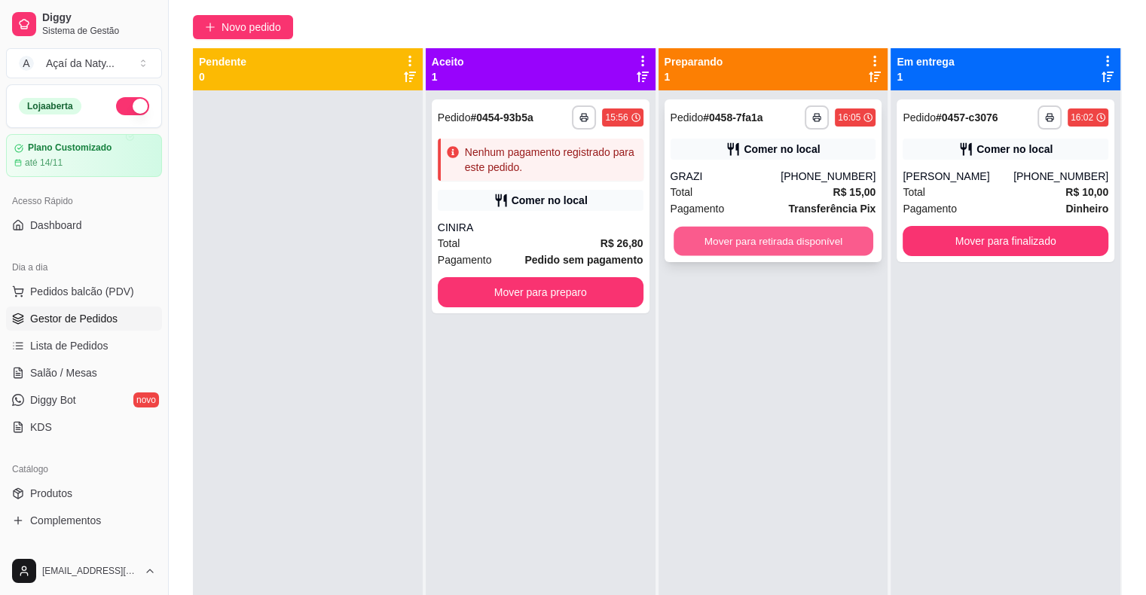
click at [733, 236] on button "Mover para retirada disponível" at bounding box center [773, 241] width 200 height 29
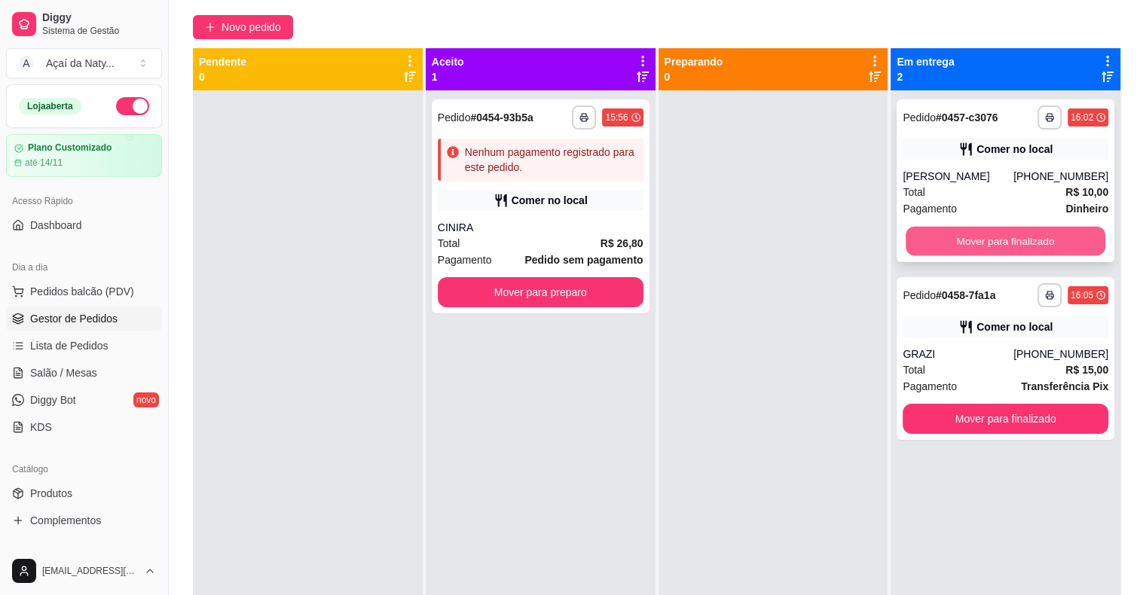
click at [972, 246] on button "Mover para finalizado" at bounding box center [1005, 241] width 200 height 29
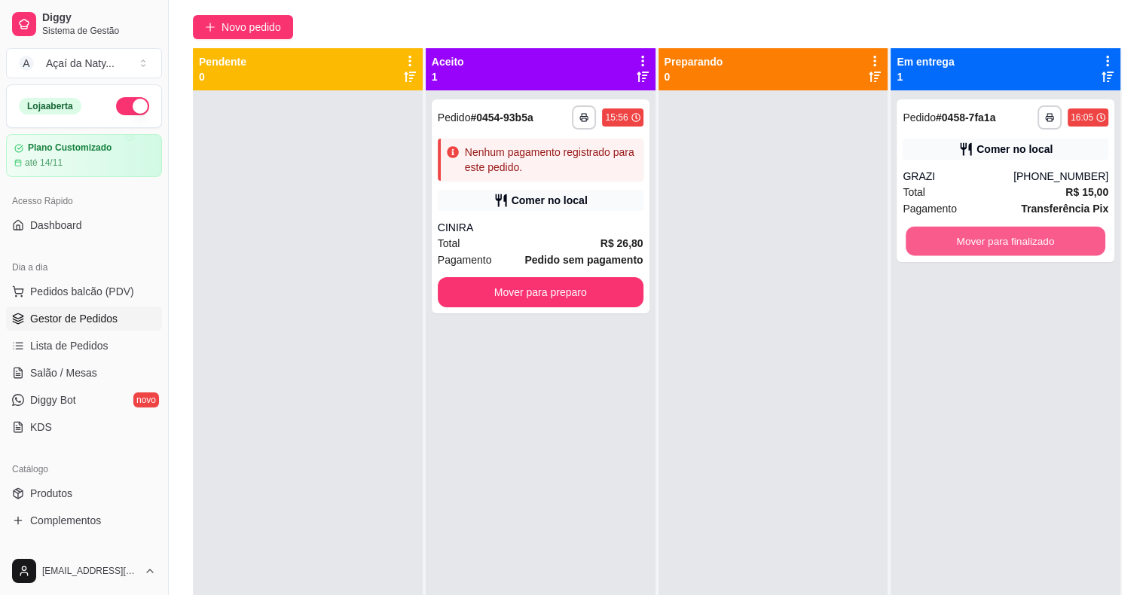
click at [972, 246] on button "Mover para finalizado" at bounding box center [1005, 241] width 200 height 29
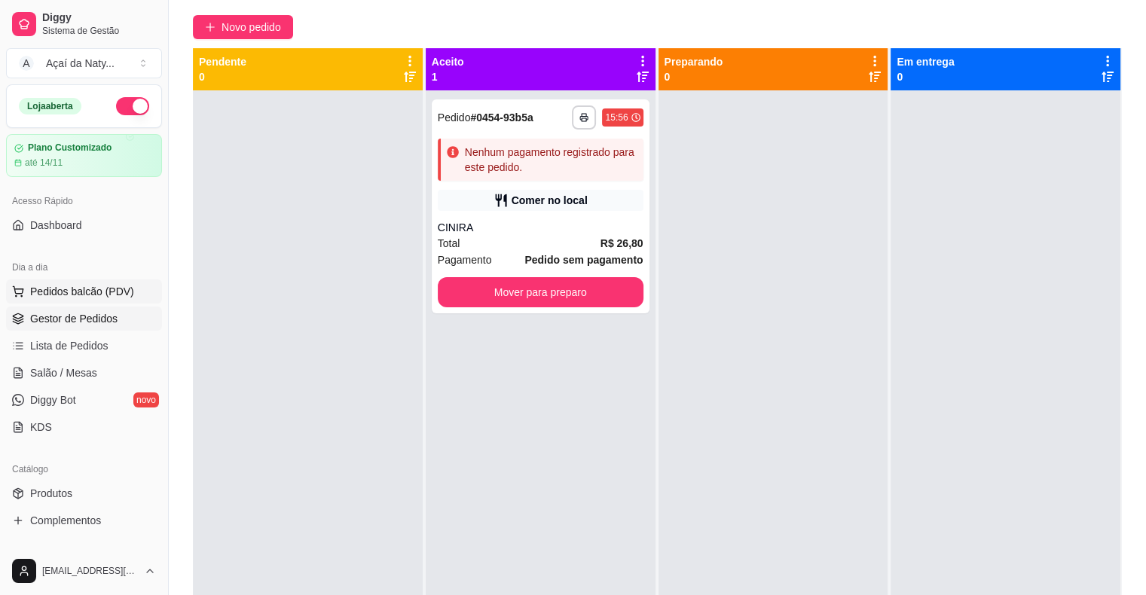
click at [83, 284] on span "Pedidos balcão (PDV)" at bounding box center [82, 291] width 104 height 15
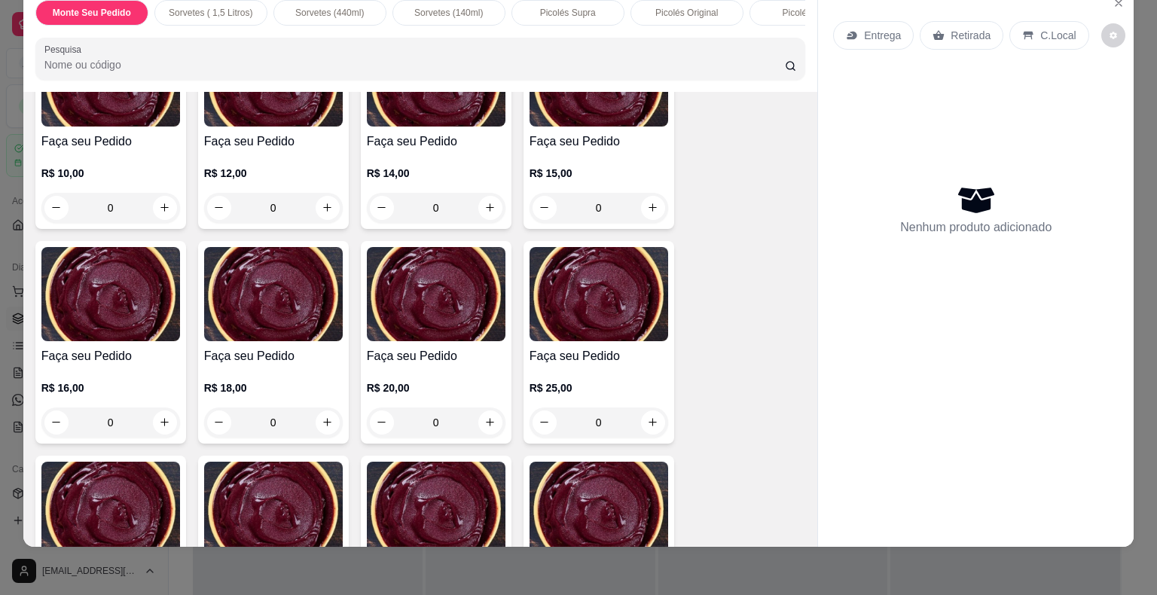
scroll to position [170, 0]
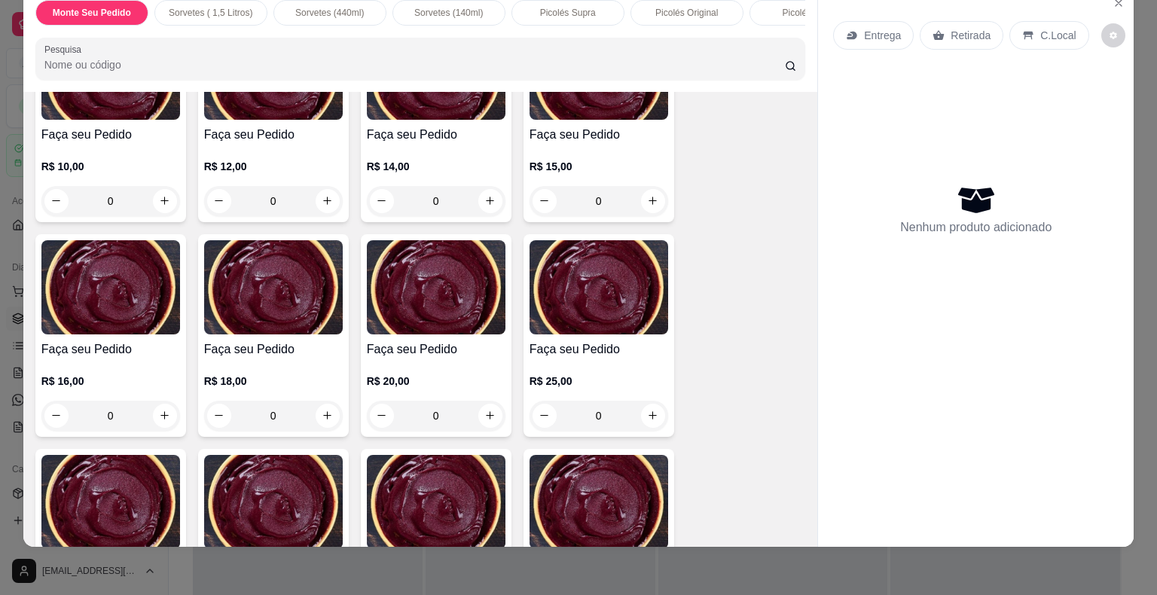
click at [477, 410] on div "0" at bounding box center [436, 416] width 139 height 30
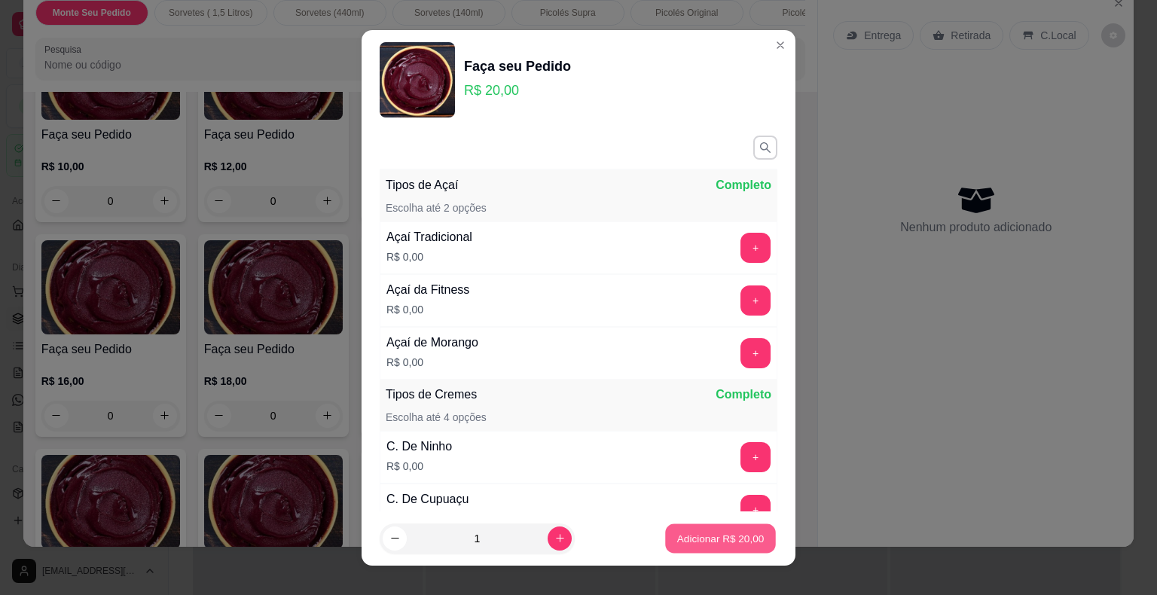
click at [723, 544] on p "Adicionar R$ 20,00" at bounding box center [720, 538] width 87 height 14
type input "1"
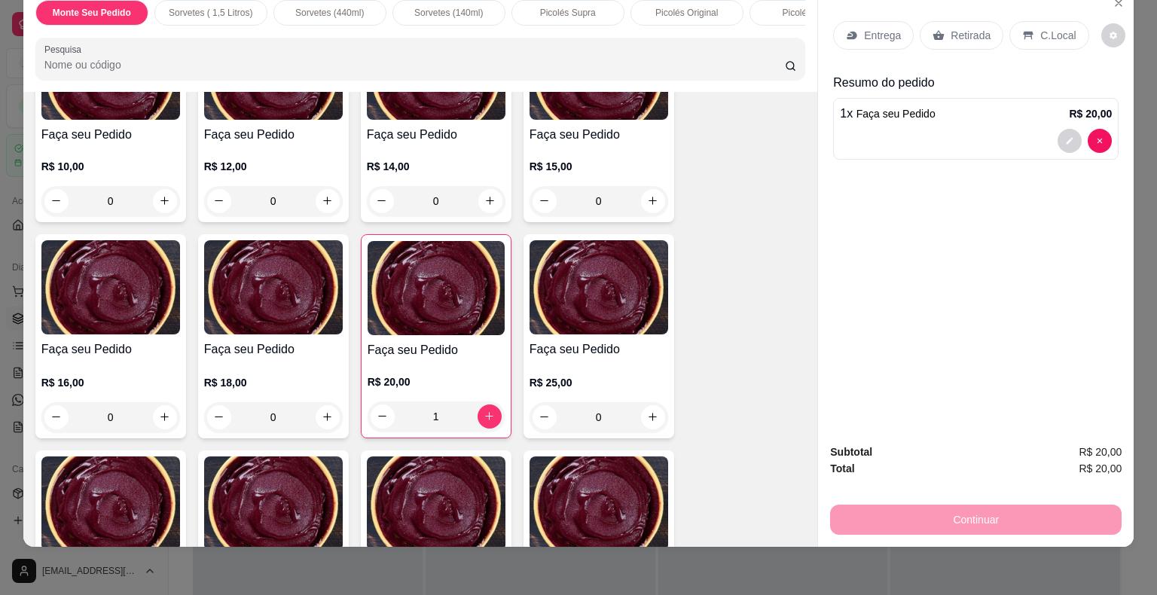
click at [909, 261] on div "Entrega Retirada C.Local Resumo do pedido 1 x Faça seu Pedido R$ 20,00" at bounding box center [976, 210] width 316 height 444
click at [972, 34] on div "Retirada" at bounding box center [962, 35] width 84 height 29
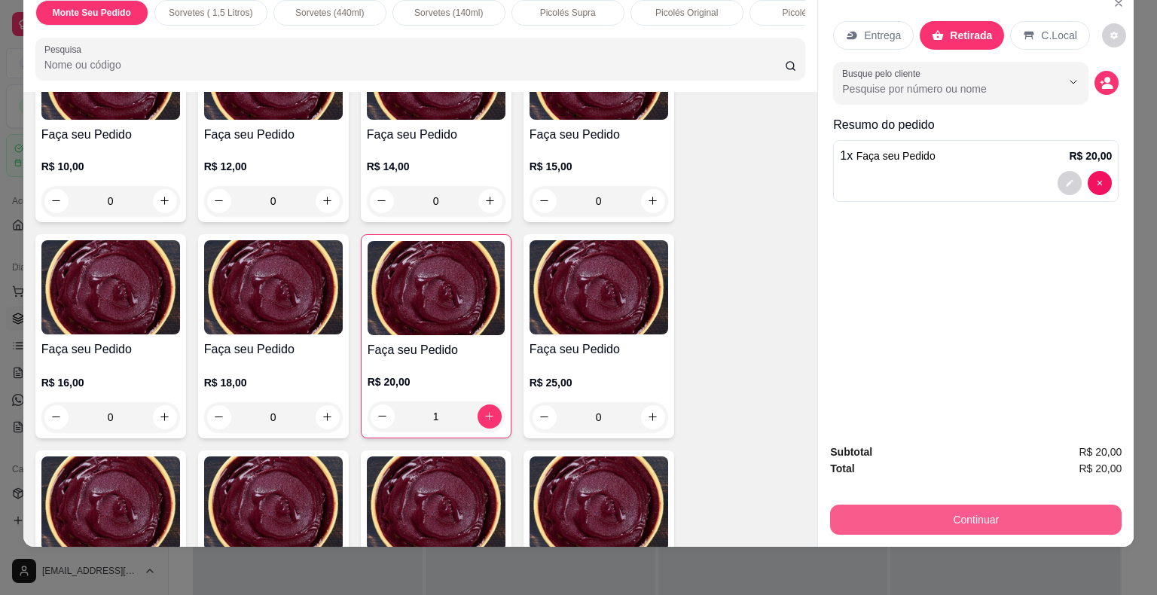
click at [982, 518] on button "Continuar" at bounding box center [975, 520] width 291 height 30
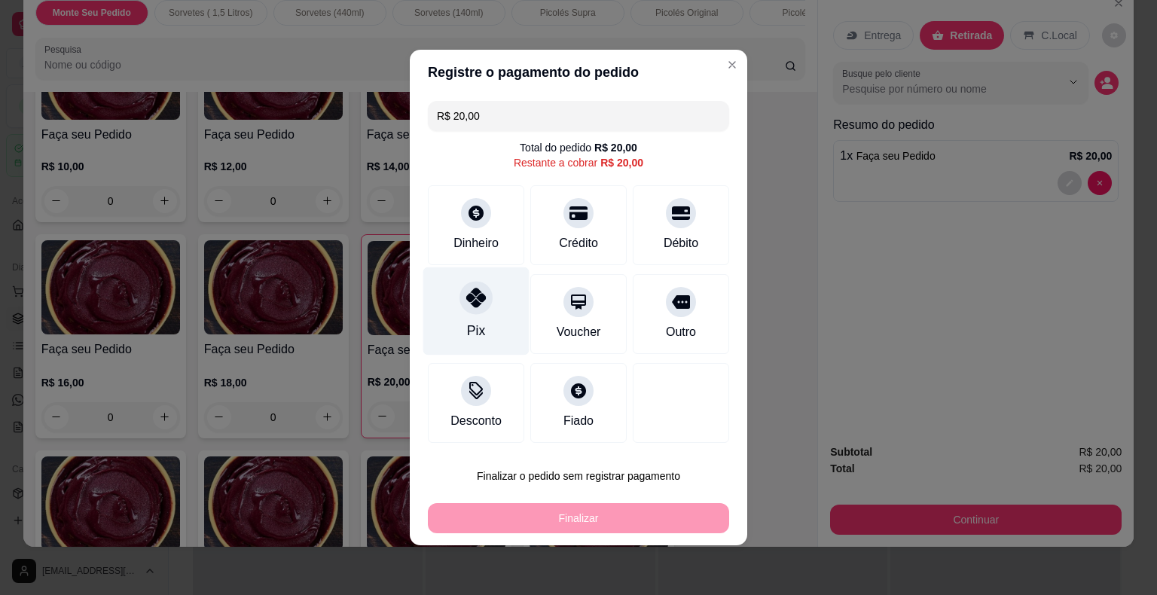
click at [488, 300] on div at bounding box center [475, 297] width 33 height 33
type input "R$ 0,00"
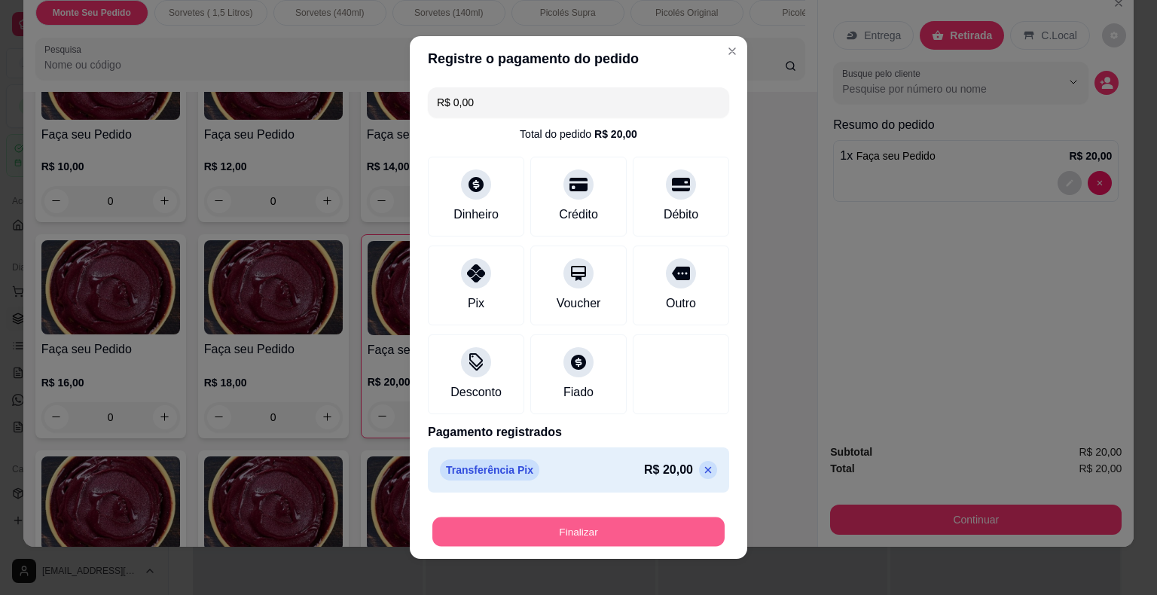
click at [527, 528] on button "Finalizar" at bounding box center [578, 531] width 292 height 29
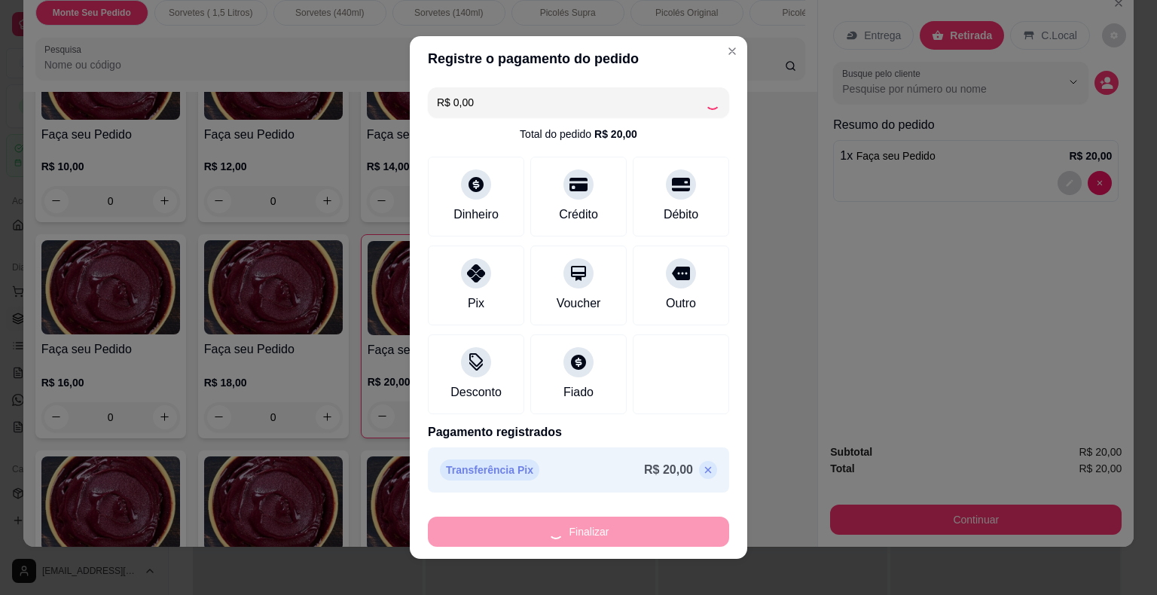
type input "0"
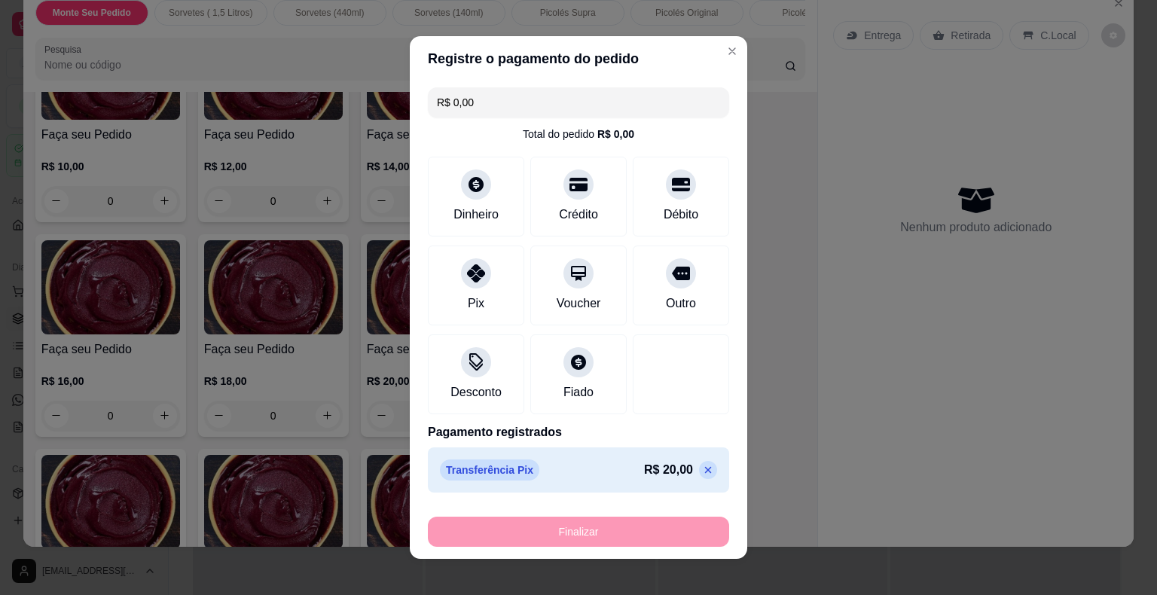
type input "-R$ 20,00"
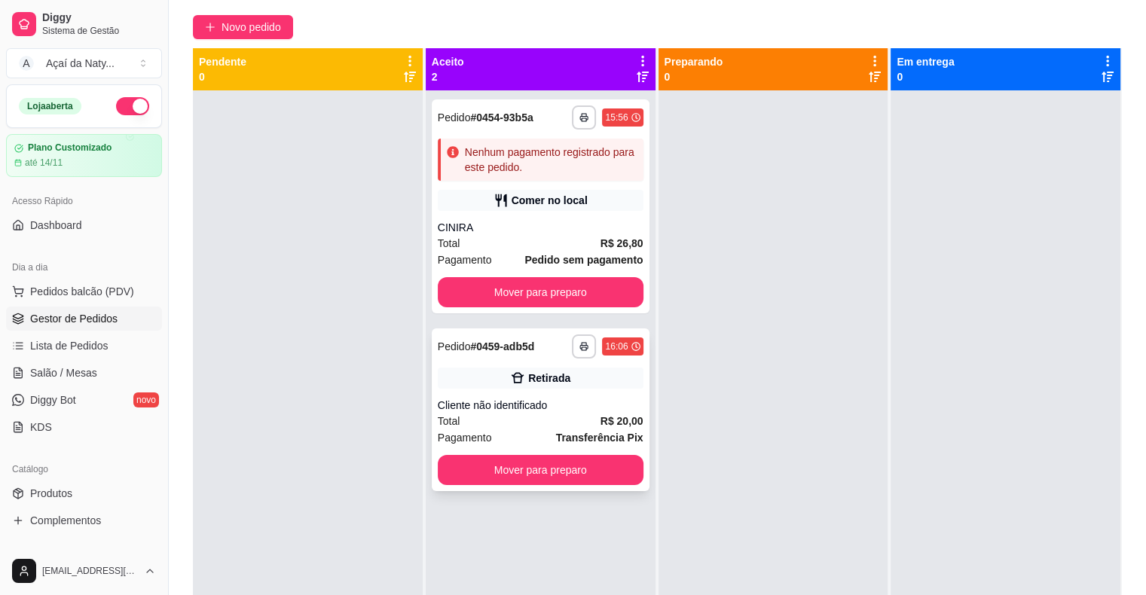
click at [559, 413] on div "Total R$ 20,00" at bounding box center [541, 421] width 206 height 17
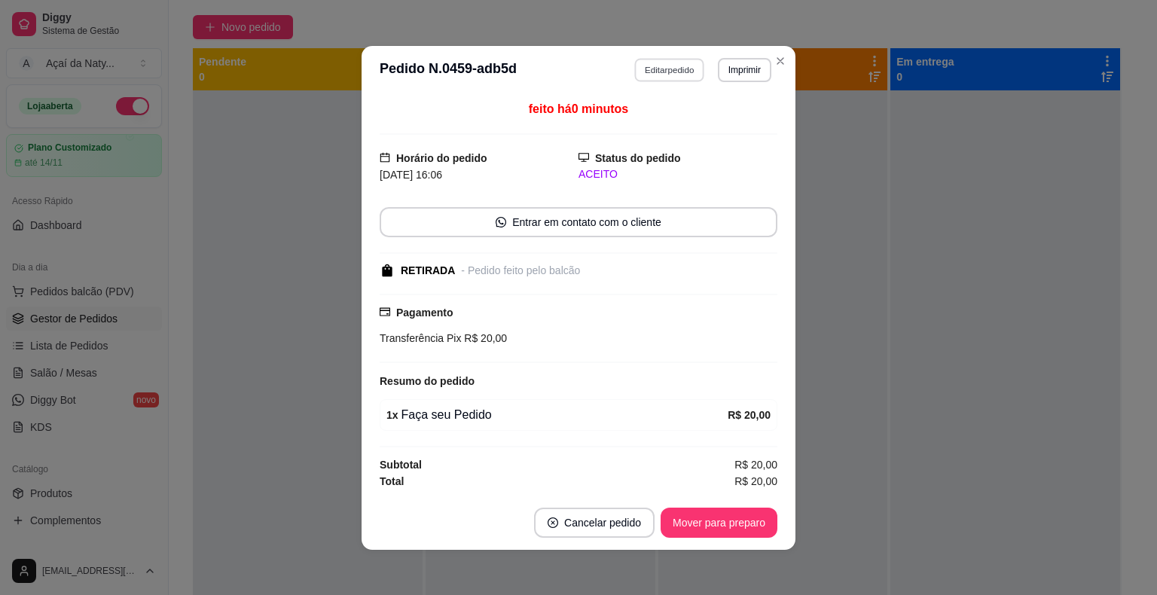
click at [651, 78] on button "Editar pedido" at bounding box center [670, 69] width 70 height 23
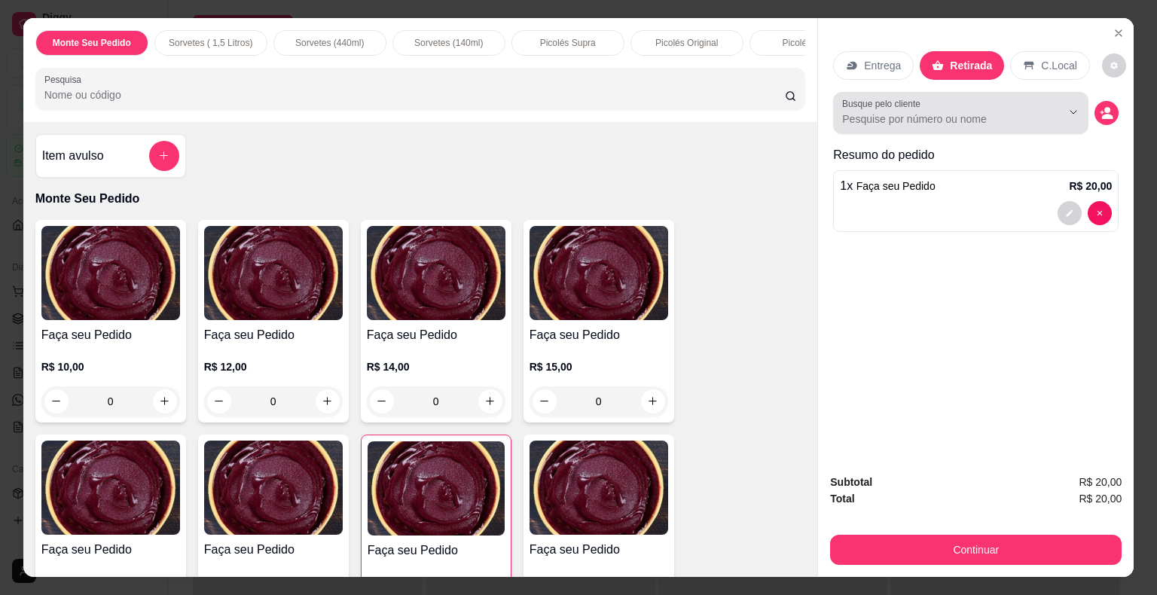
click at [1047, 108] on icon "Show suggestions" at bounding box center [1053, 112] width 12 height 12
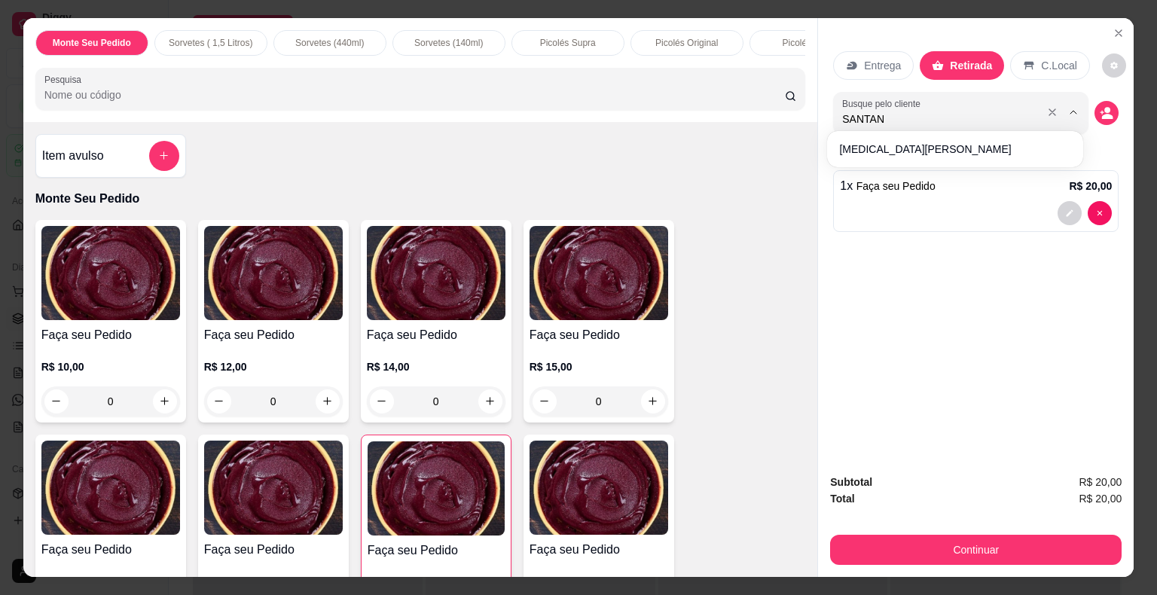
type input "[PERSON_NAME]"
click at [1106, 106] on icon "decrease-product-quantity" at bounding box center [1106, 112] width 13 height 13
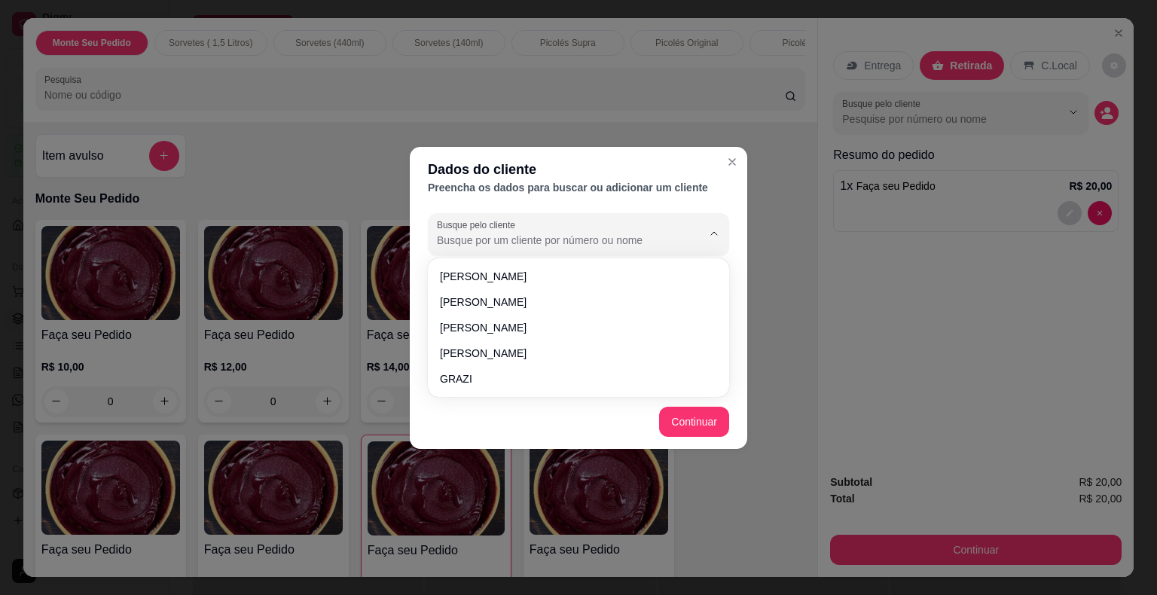
click at [523, 247] on input "Busque pelo cliente" at bounding box center [557, 240] width 241 height 15
type input "[PERSON_NAME]"
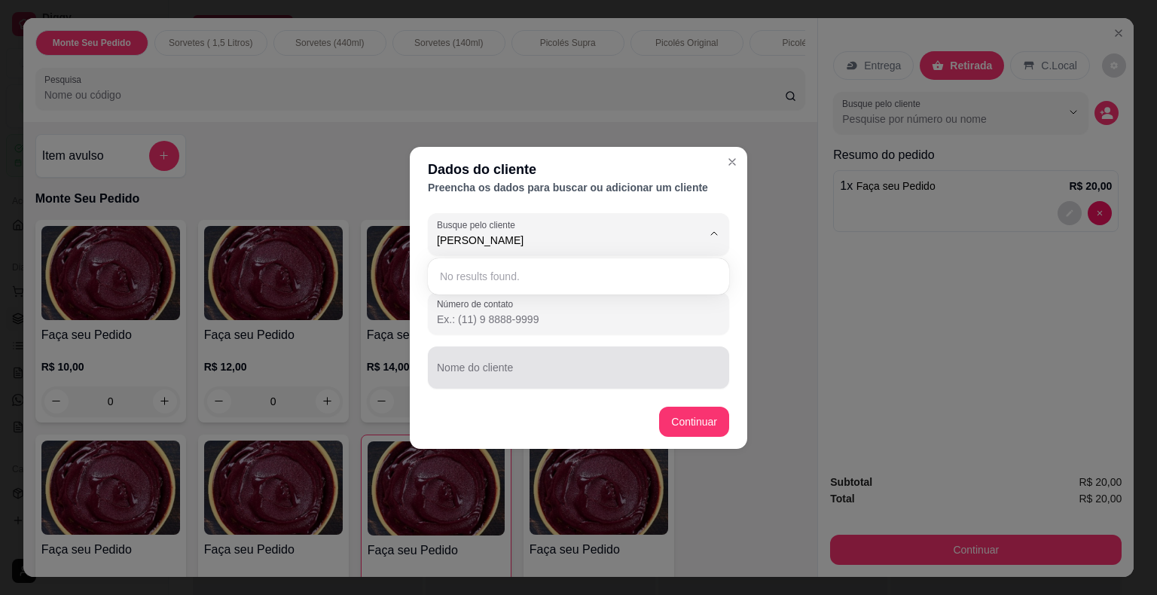
click at [611, 365] on div at bounding box center [578, 367] width 283 height 30
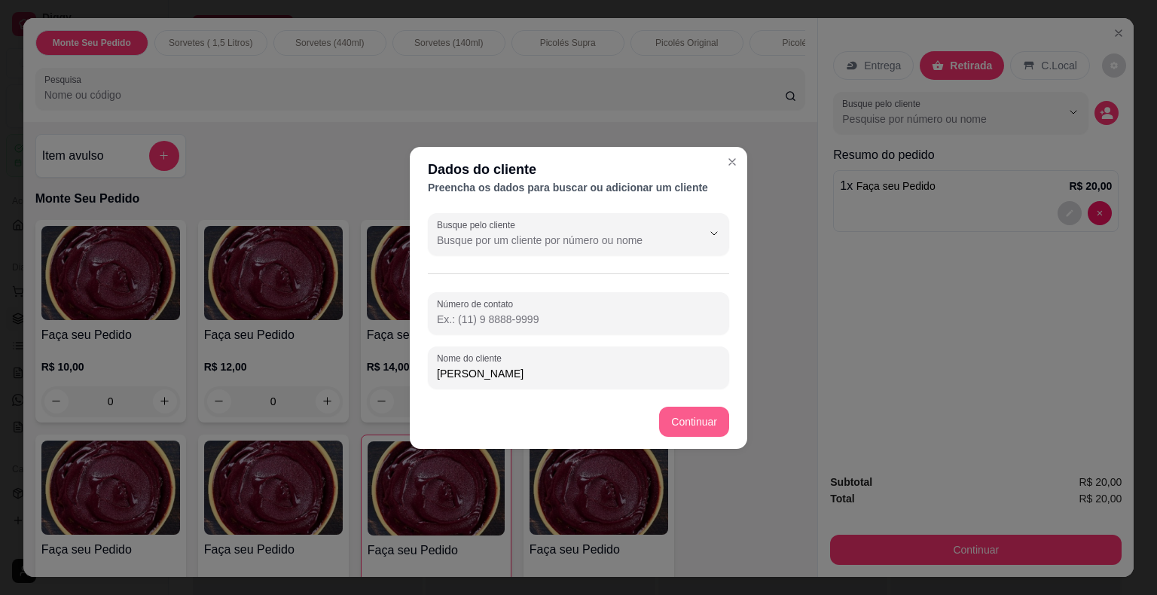
type input "[PERSON_NAME]"
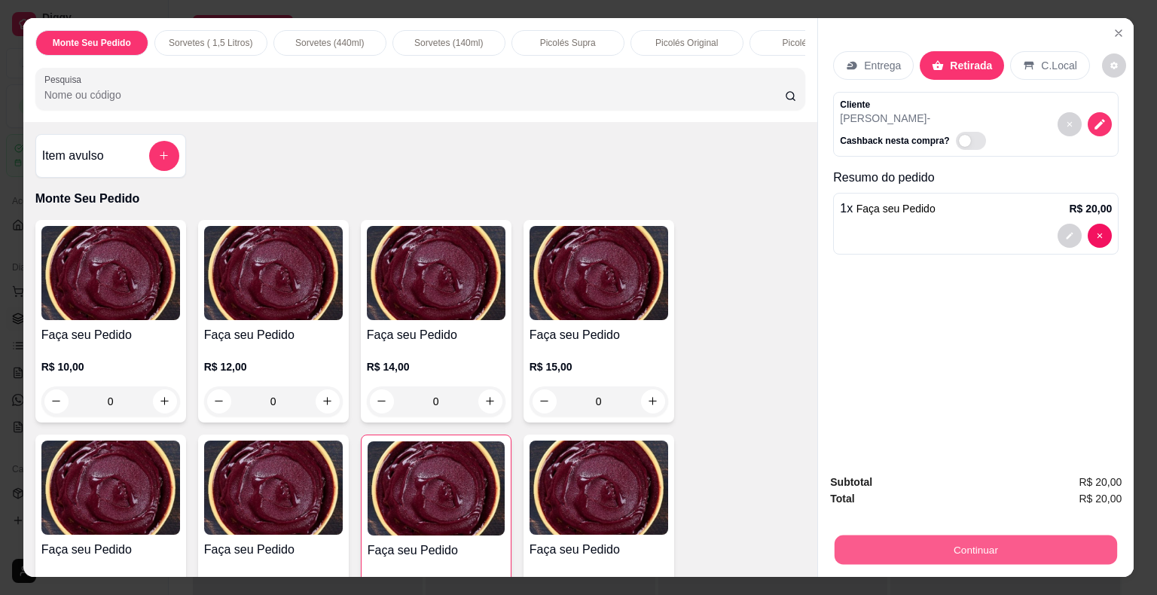
click at [975, 545] on button "Continuar" at bounding box center [975, 549] width 282 height 29
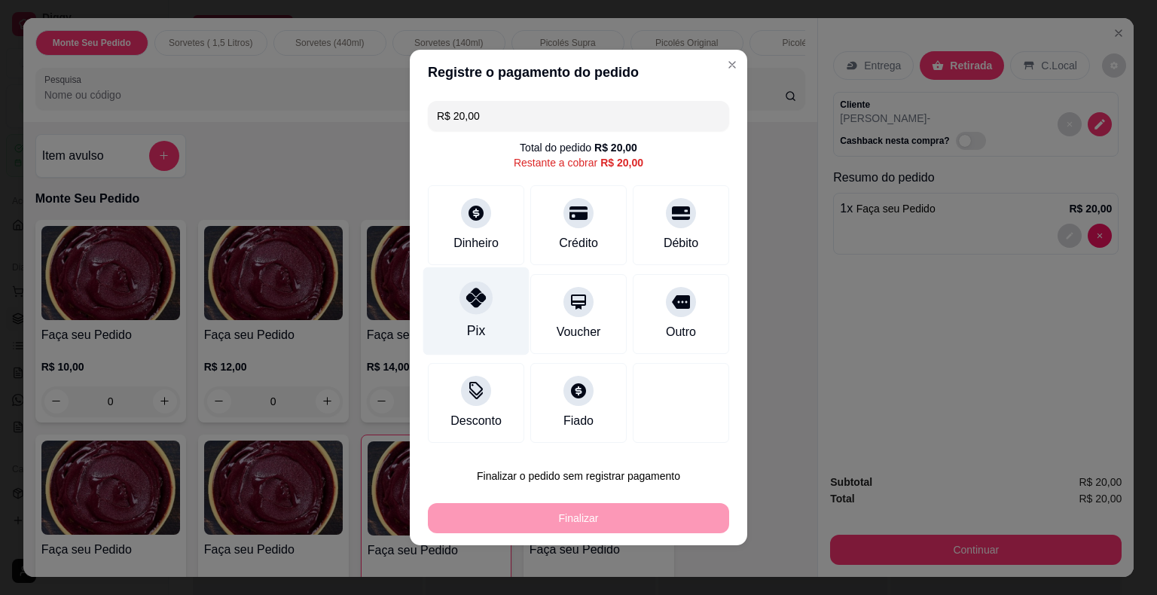
click at [475, 305] on icon at bounding box center [476, 298] width 20 height 20
type input "R$ 0,00"
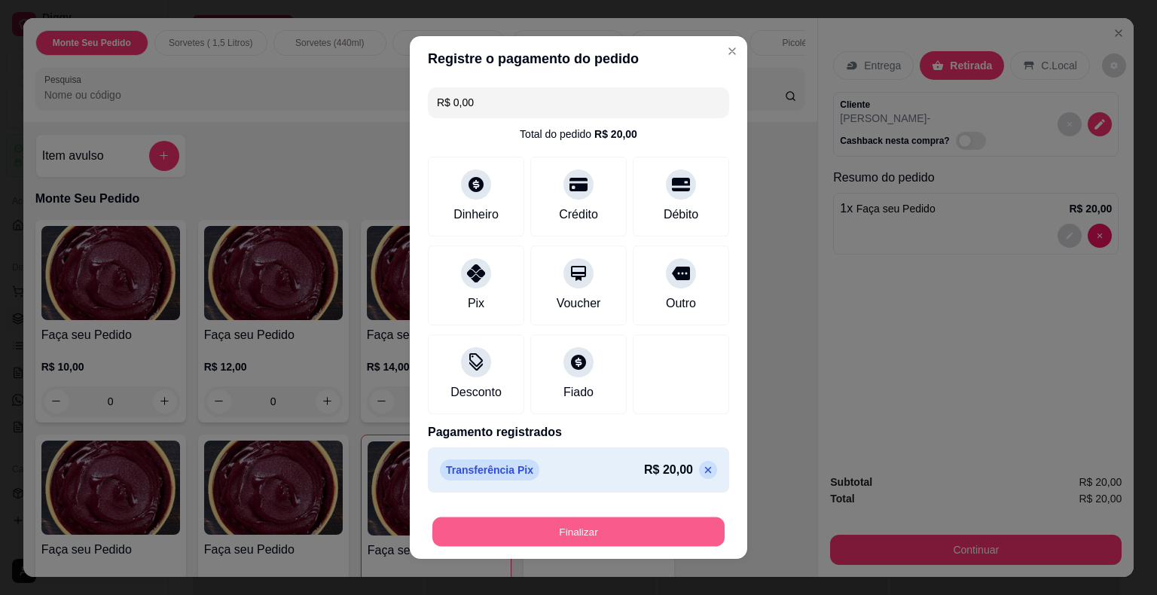
click at [593, 532] on button "Finalizar" at bounding box center [578, 531] width 292 height 29
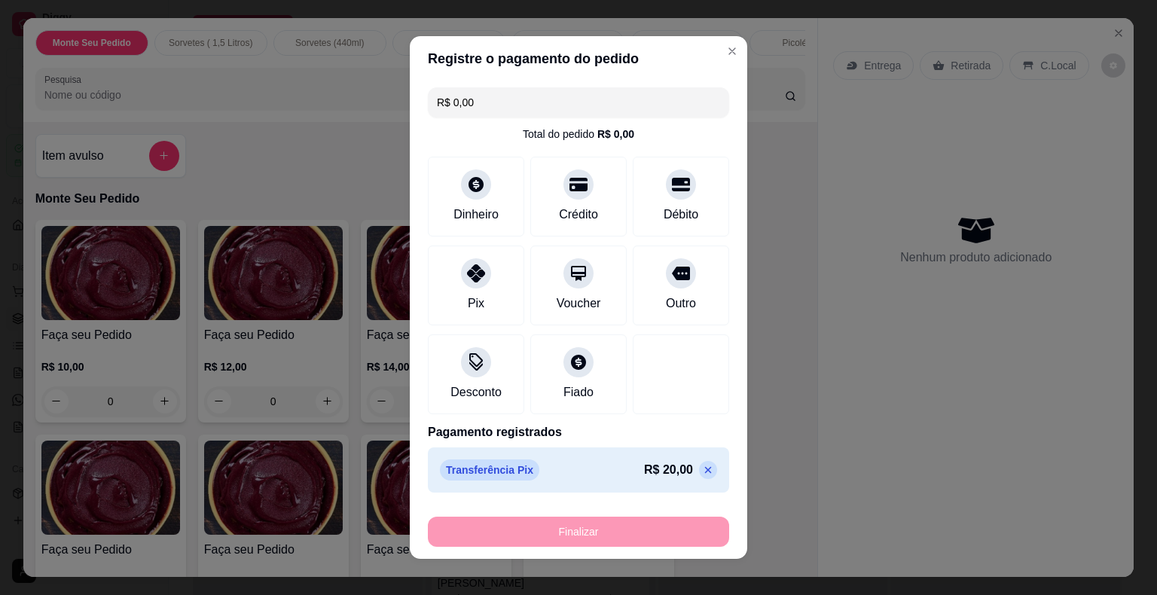
type input "0"
type input "-R$ 20,00"
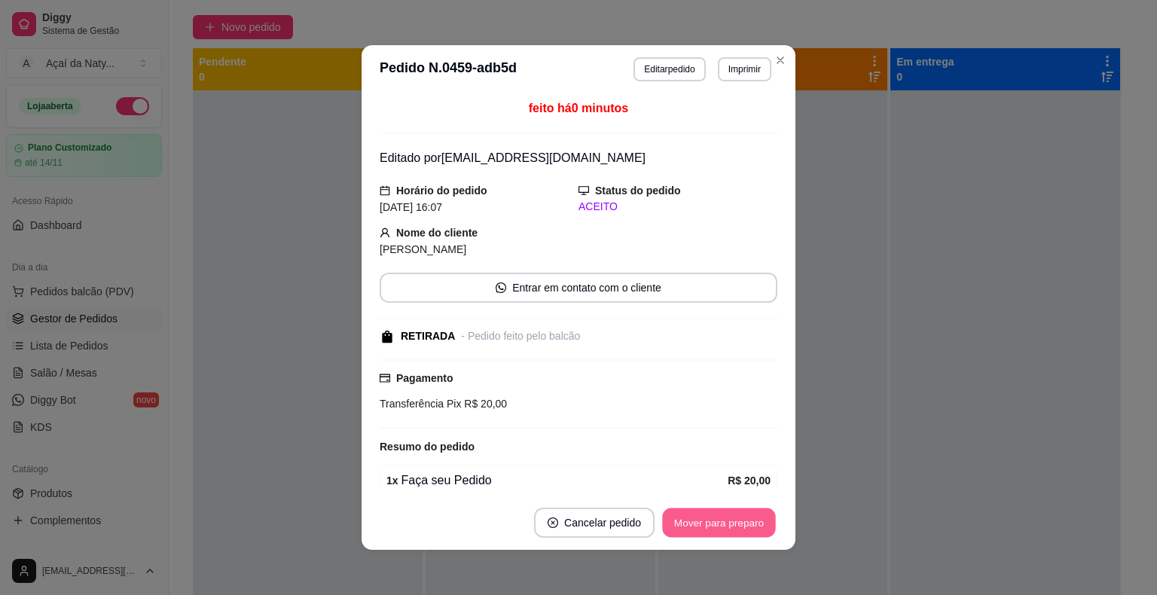
click at [713, 526] on button "Mover para preparo" at bounding box center [718, 522] width 113 height 29
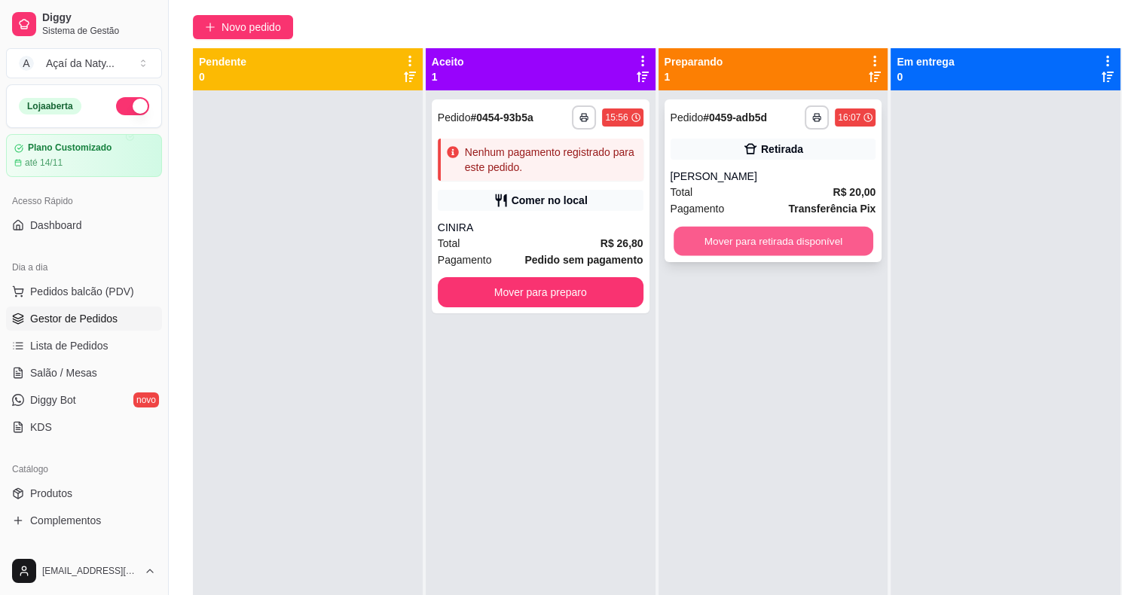
click at [777, 239] on button "Mover para retirada disponível" at bounding box center [773, 241] width 200 height 29
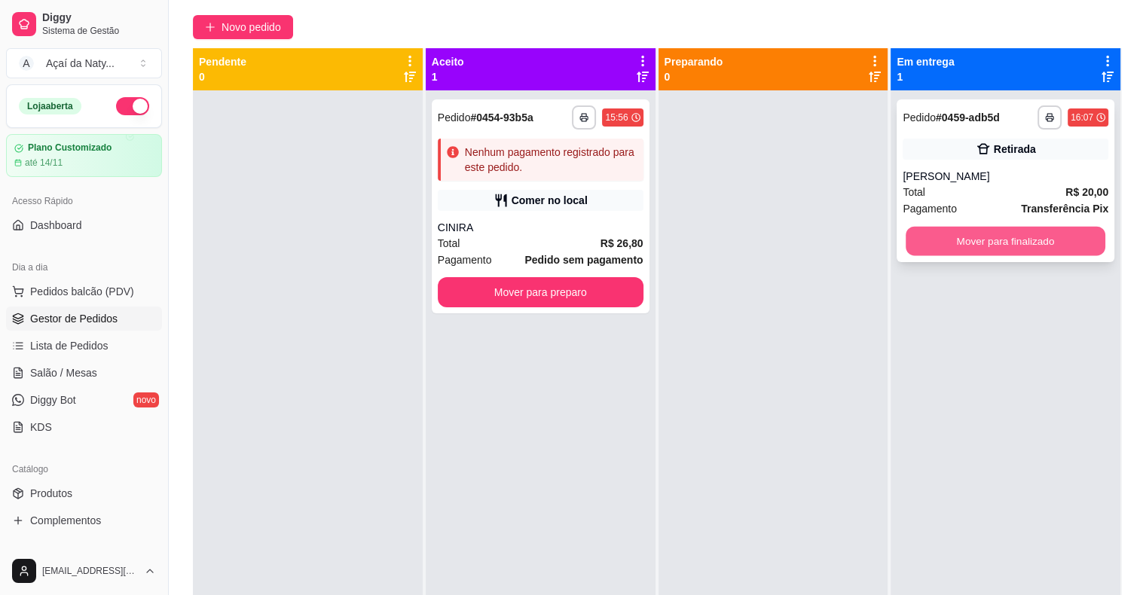
click at [932, 239] on button "Mover para finalizado" at bounding box center [1005, 241] width 200 height 29
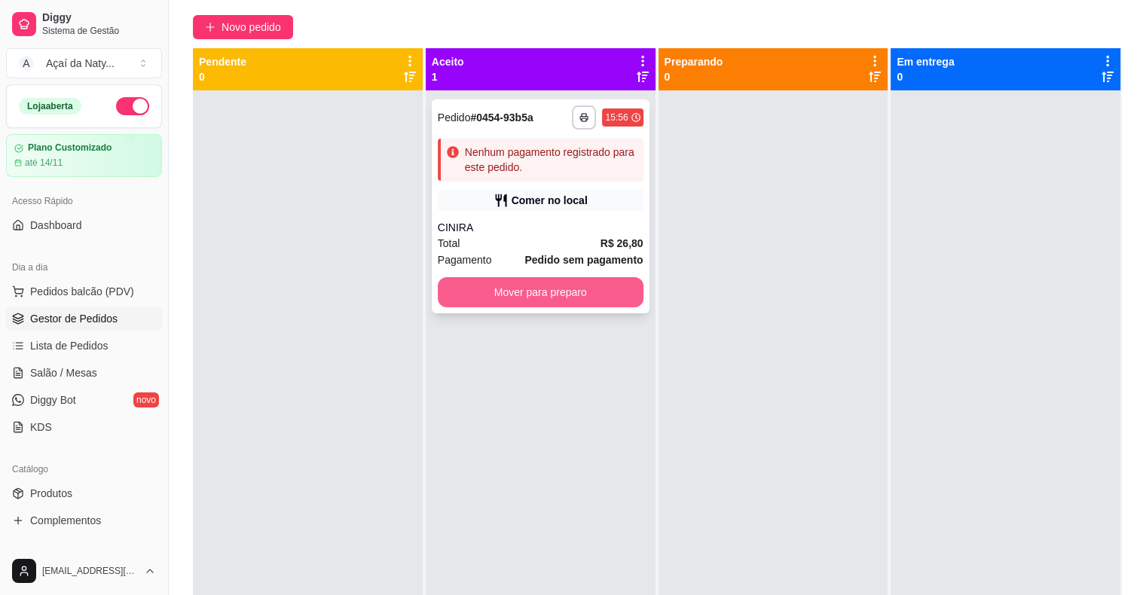
click at [600, 294] on button "Mover para preparo" at bounding box center [541, 292] width 206 height 30
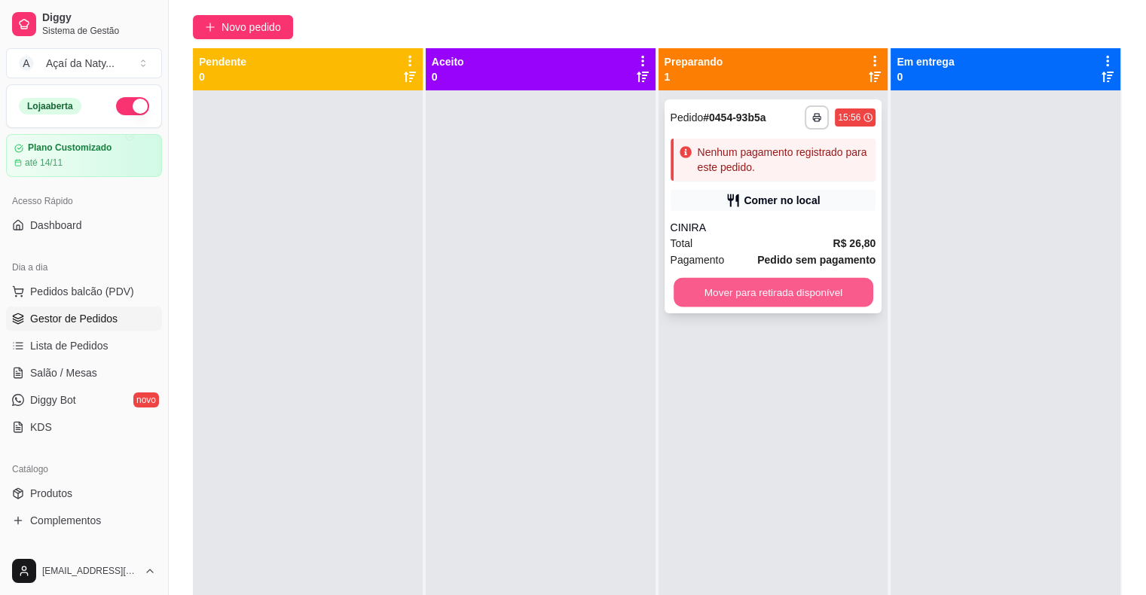
click at [688, 297] on button "Mover para retirada disponível" at bounding box center [773, 292] width 200 height 29
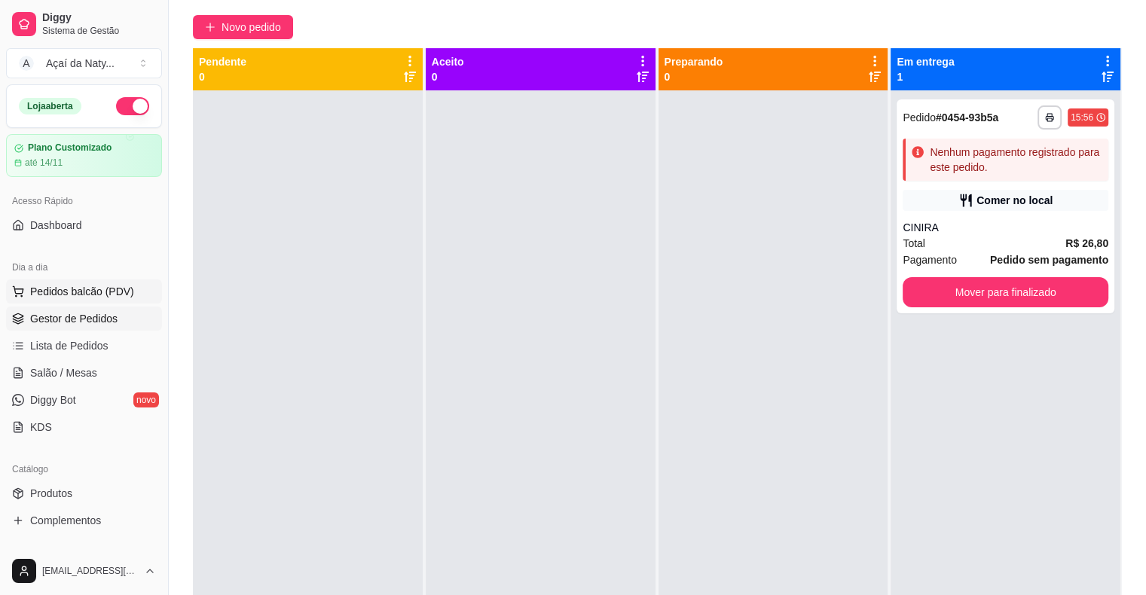
click at [26, 288] on button "Pedidos balcão (PDV)" at bounding box center [84, 291] width 156 height 24
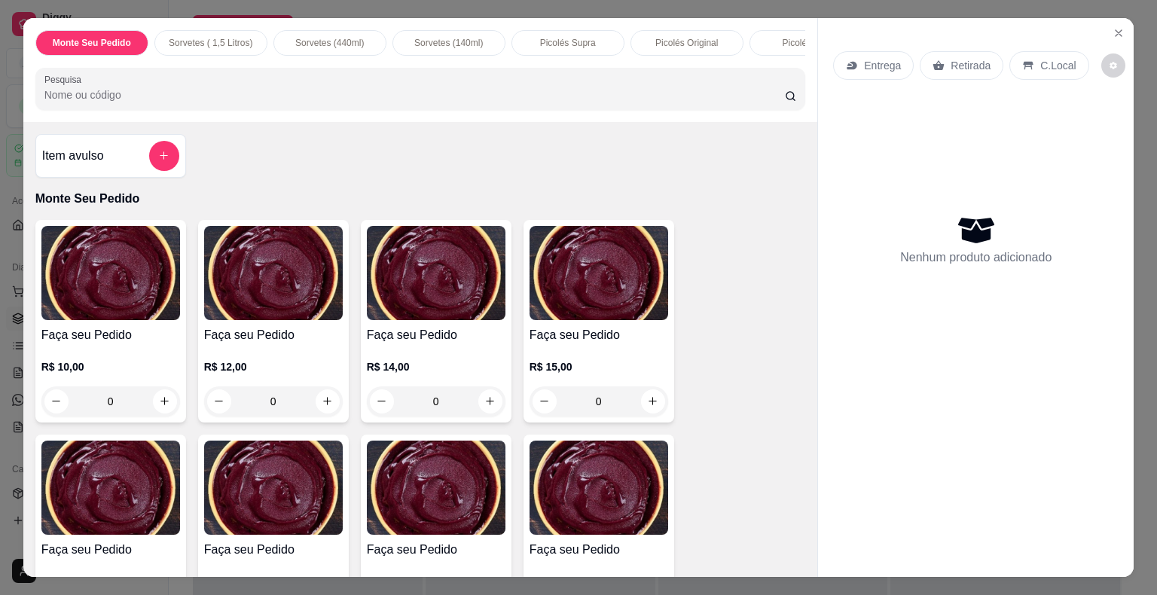
click at [92, 102] on input "Pesquisa" at bounding box center [414, 94] width 740 height 15
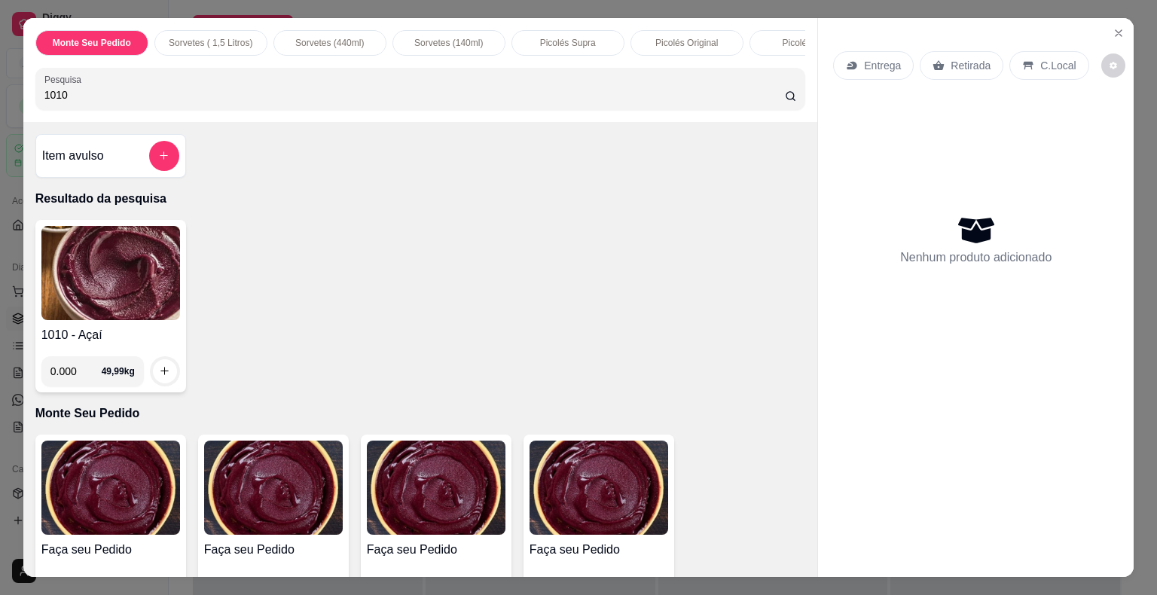
type input "1010"
click at [78, 288] on img at bounding box center [110, 273] width 139 height 94
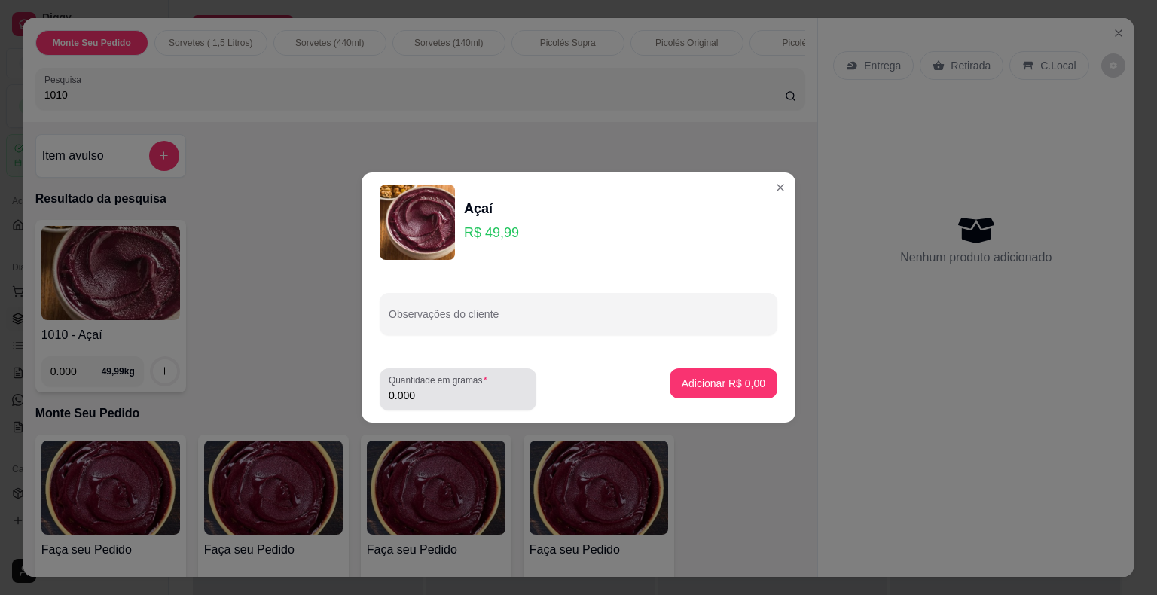
click at [535, 387] on div "Quantidade em gramas 0.000" at bounding box center [458, 389] width 157 height 42
click at [493, 401] on input "0.000" at bounding box center [458, 395] width 139 height 15
click at [493, 401] on input "0.056" at bounding box center [458, 395] width 139 height 15
click at [493, 401] on input "0.356" at bounding box center [458, 395] width 139 height 15
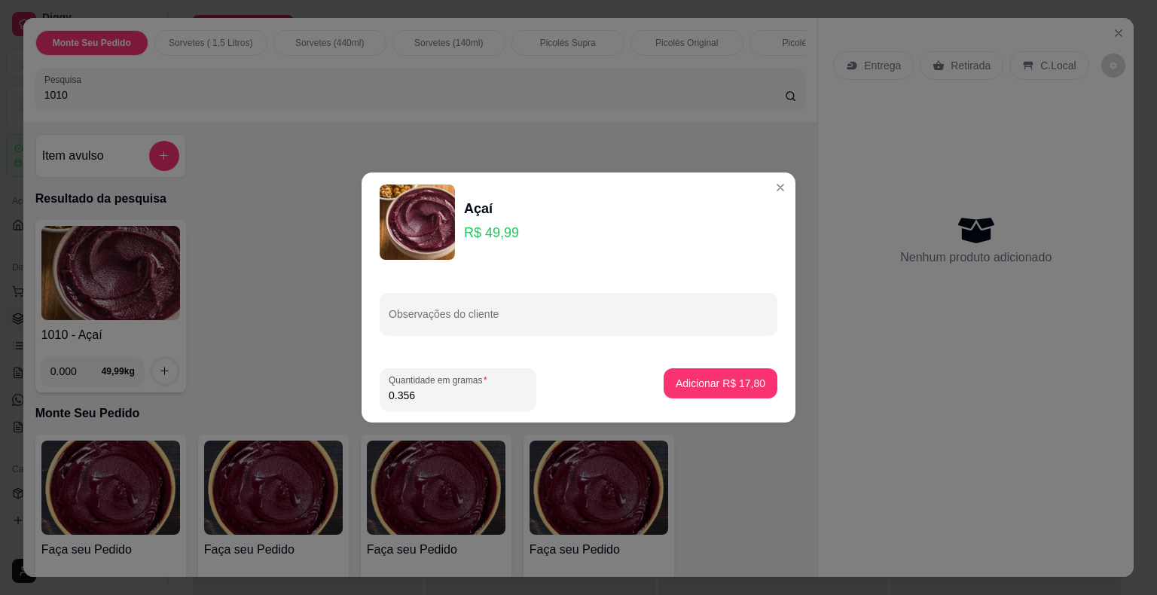
click at [493, 401] on input "0.356" at bounding box center [458, 395] width 139 height 15
click at [493, 401] on input "0.008" at bounding box center [458, 395] width 139 height 15
click at [493, 401] on input "0.358" at bounding box center [458, 395] width 139 height 15
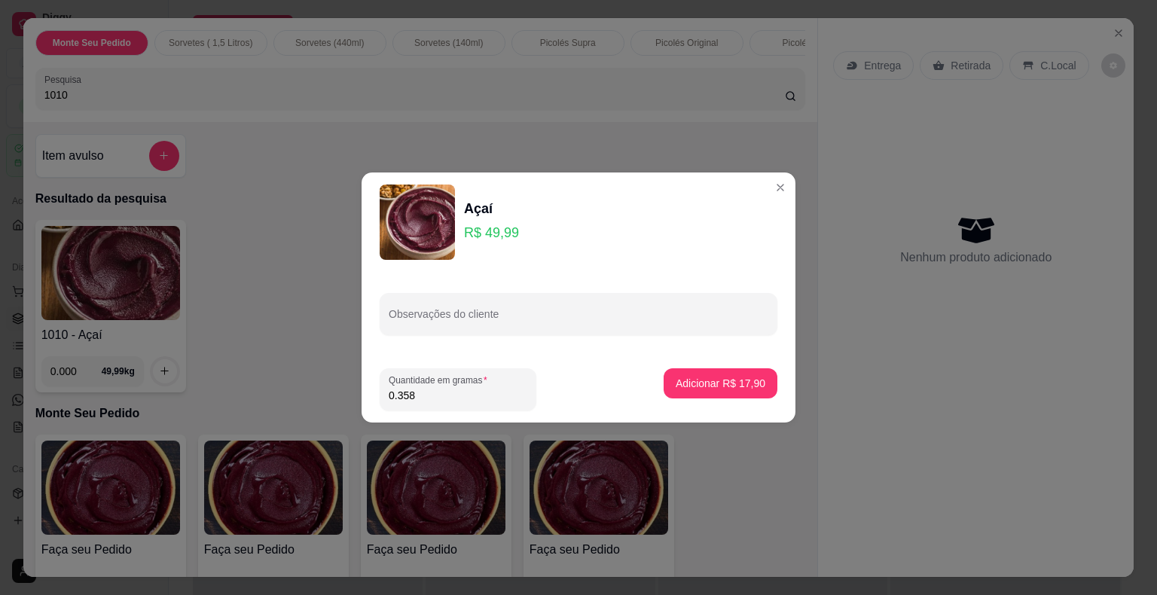
click at [493, 401] on input "0.358" at bounding box center [458, 395] width 139 height 15
type input "0.008"
click at [493, 401] on input "0.008" at bounding box center [458, 395] width 139 height 15
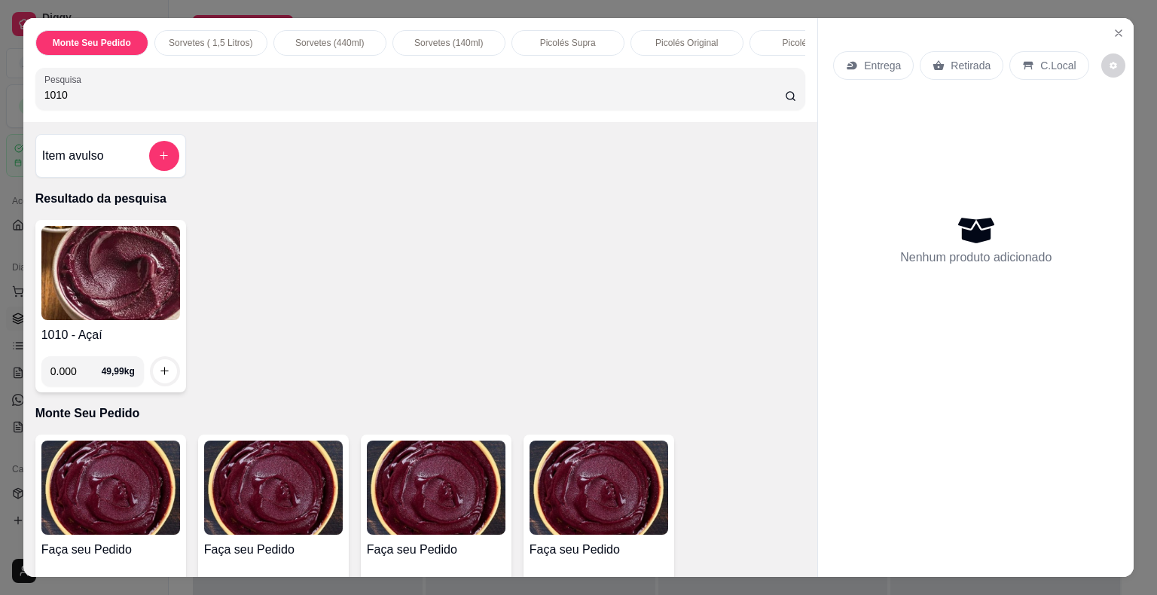
click at [92, 316] on img at bounding box center [110, 273] width 139 height 94
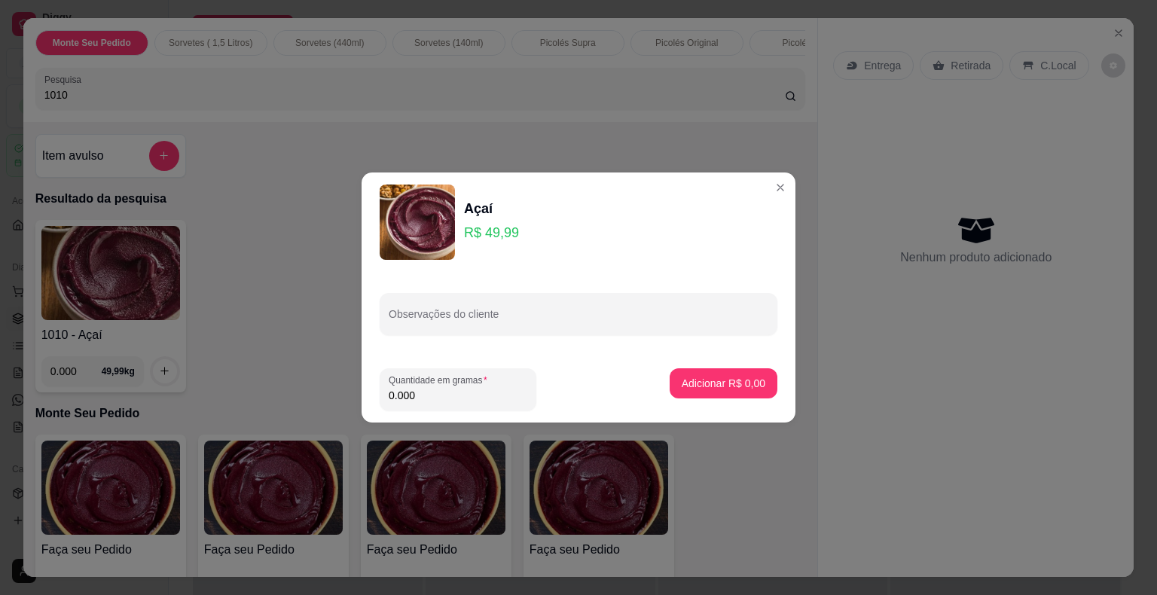
click at [428, 401] on input "0.000" at bounding box center [458, 395] width 139 height 15
click at [428, 401] on input "0.008" at bounding box center [458, 395] width 139 height 15
click at [502, 386] on div "0.008" at bounding box center [458, 389] width 139 height 30
click at [437, 395] on input "0" at bounding box center [458, 395] width 139 height 15
click at [437, 395] on input "0.004" at bounding box center [458, 395] width 139 height 15
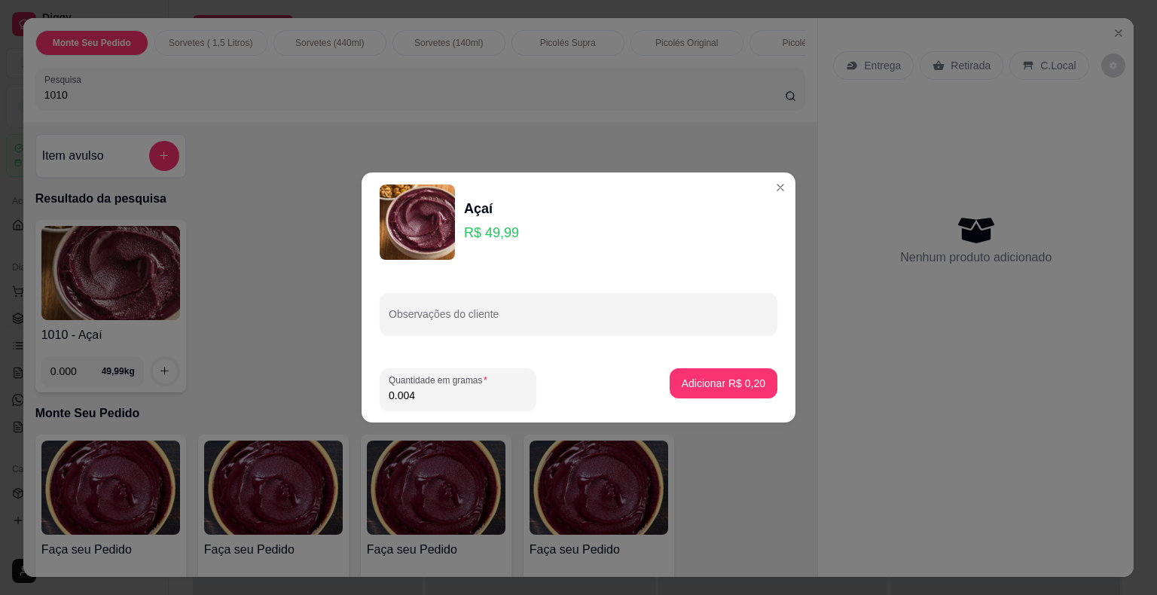
click at [437, 395] on input "0.004" at bounding box center [458, 395] width 139 height 15
type input "0.644"
click at [736, 384] on p "Adicionar R$ 32,19" at bounding box center [720, 383] width 87 height 14
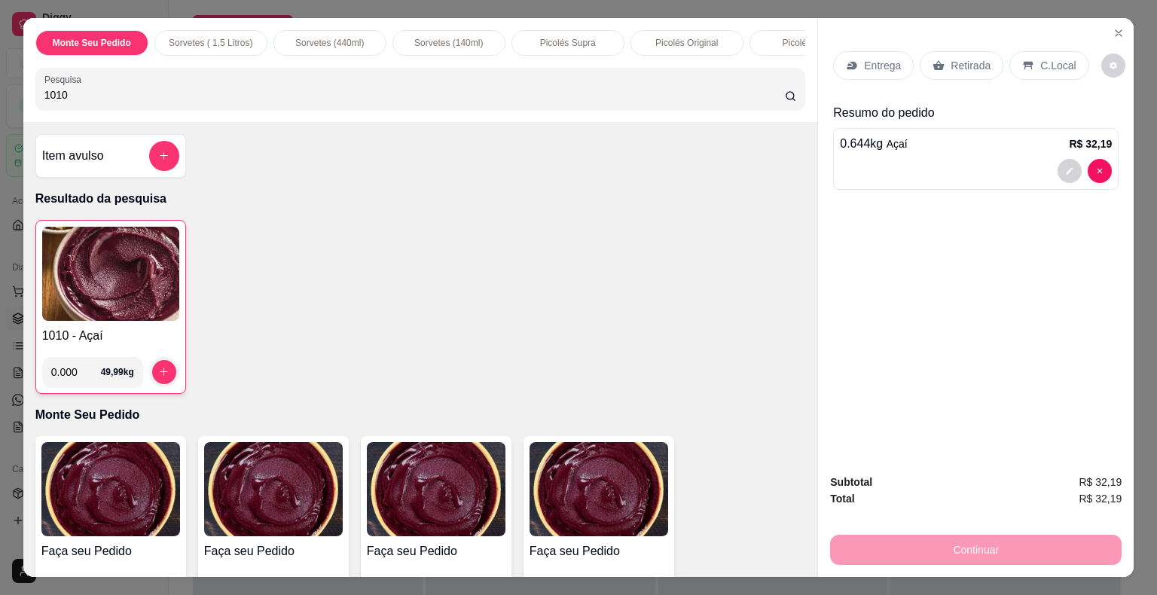
click at [1040, 60] on p "C.Local" at bounding box center [1057, 65] width 35 height 15
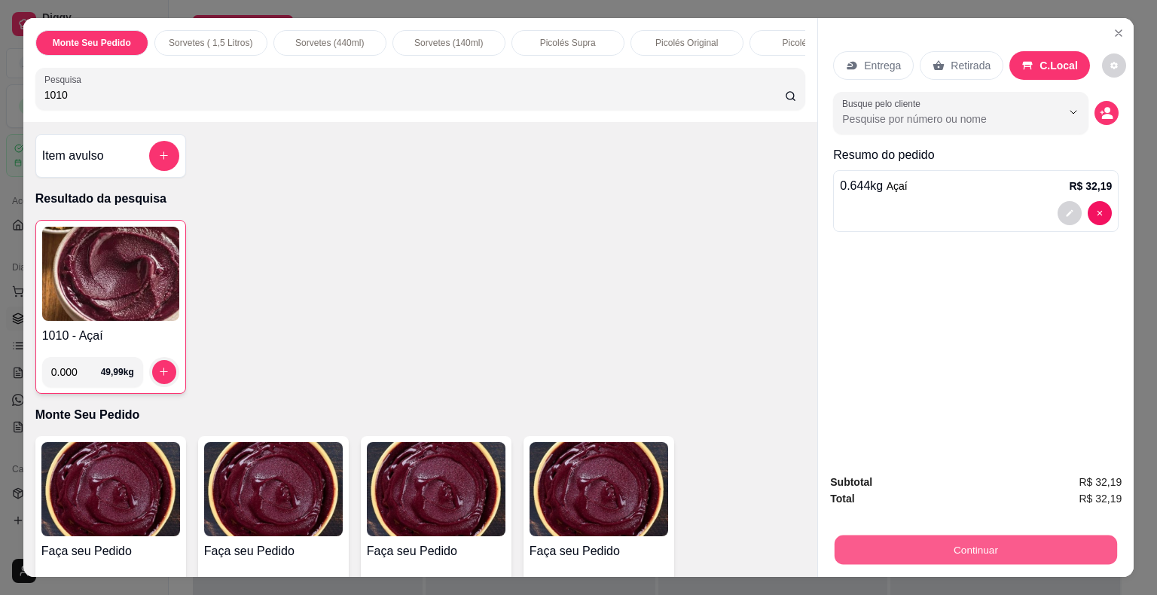
click at [994, 541] on button "Continuar" at bounding box center [975, 549] width 282 height 29
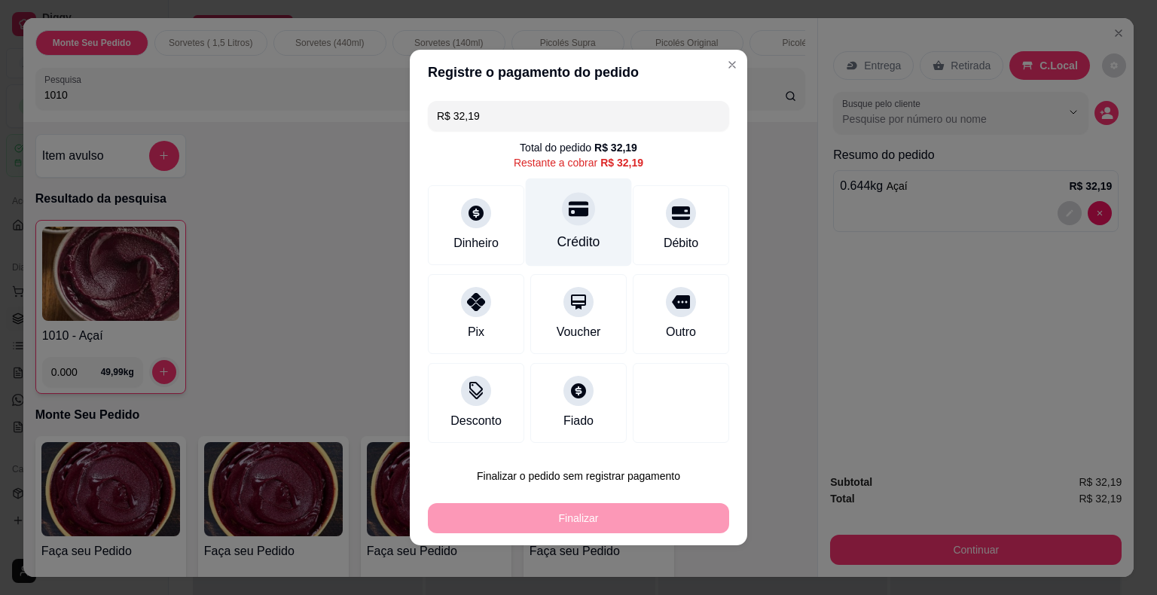
click at [584, 218] on div at bounding box center [578, 208] width 33 height 33
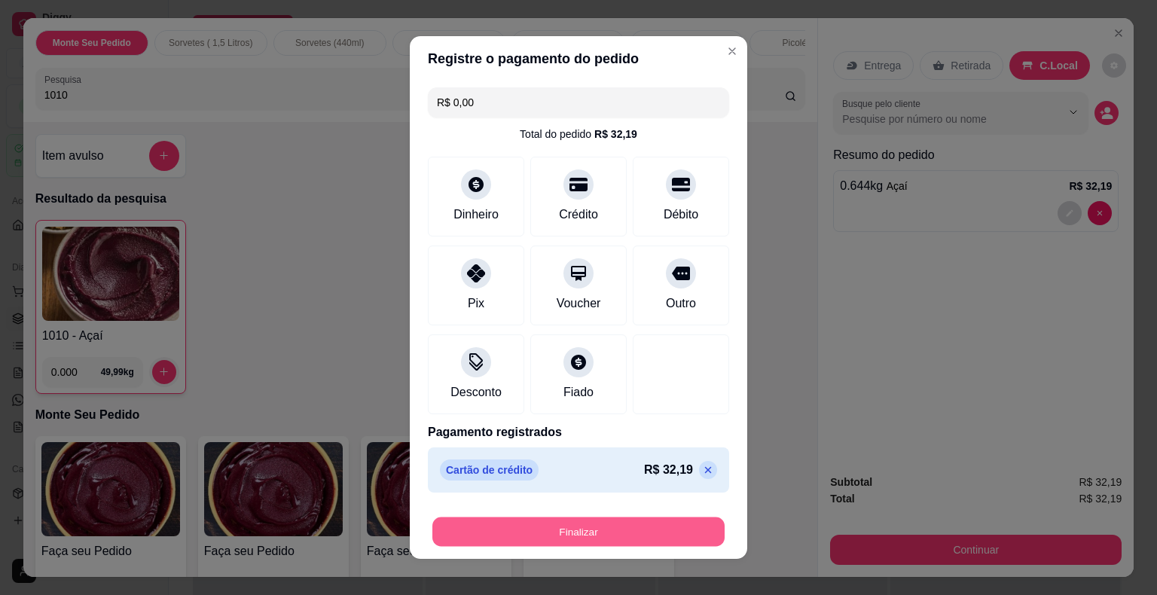
click at [566, 531] on button "Finalizar" at bounding box center [578, 531] width 292 height 29
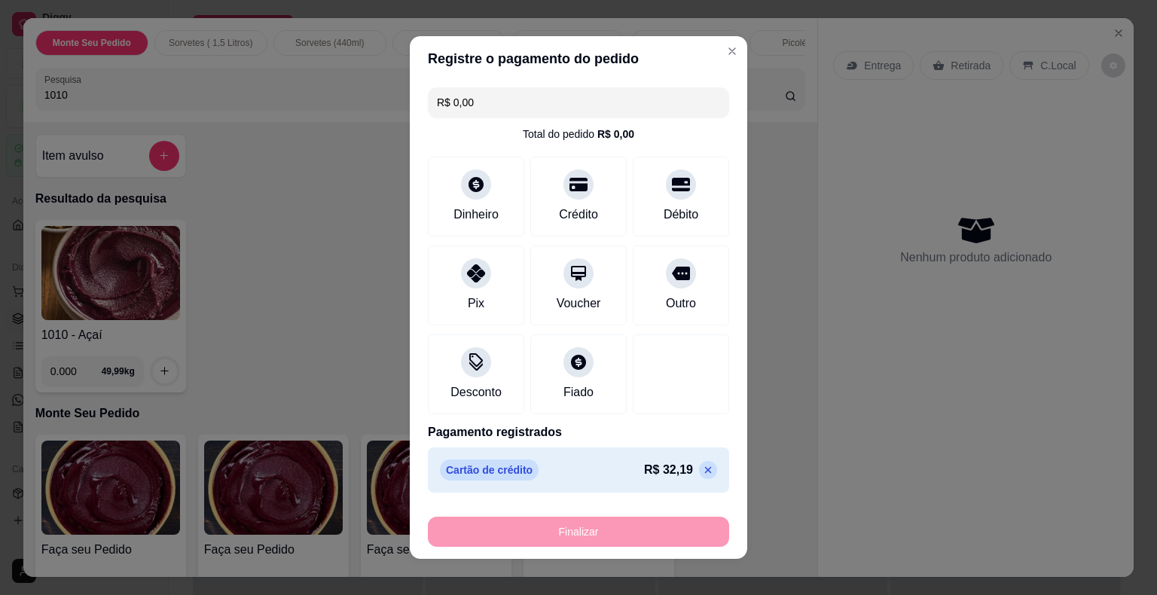
type input "-R$ 32,19"
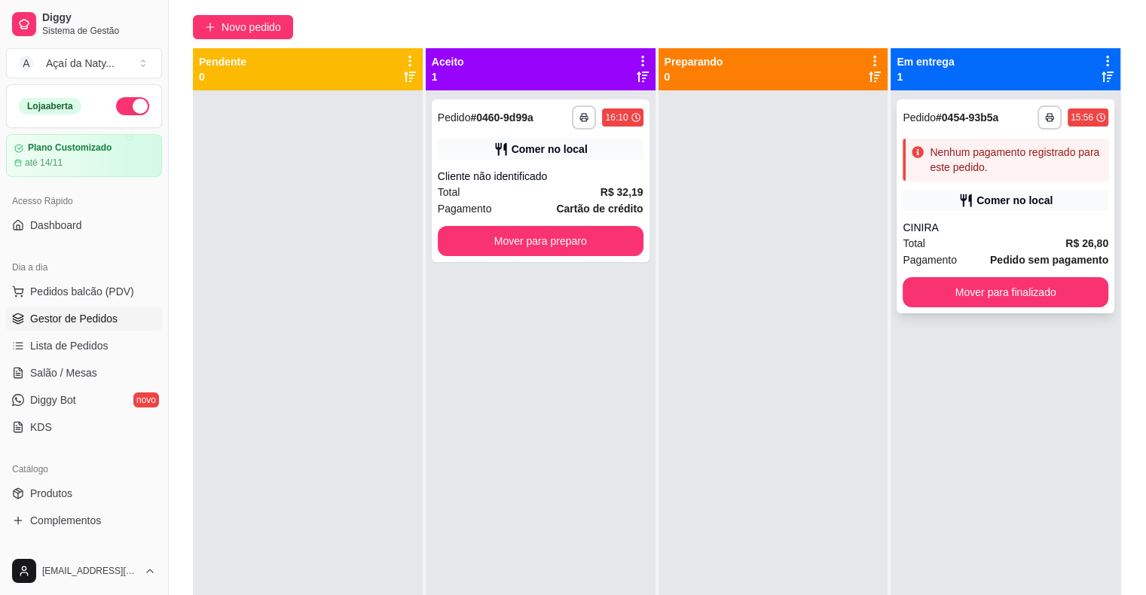
click at [952, 224] on div "CINIRA" at bounding box center [1005, 227] width 206 height 15
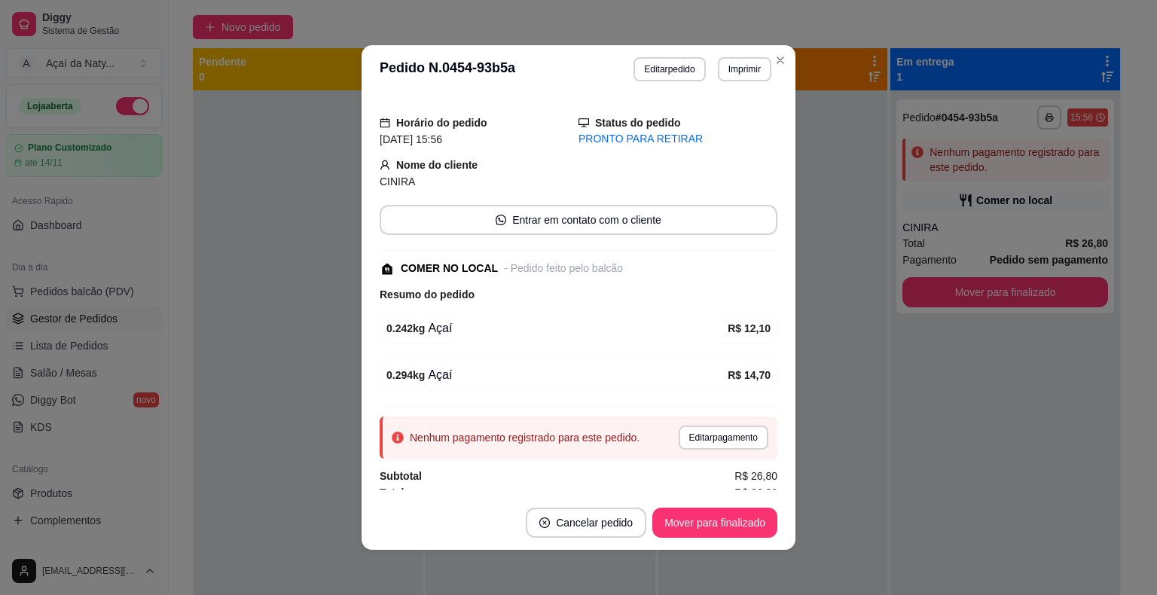
scroll to position [44, 0]
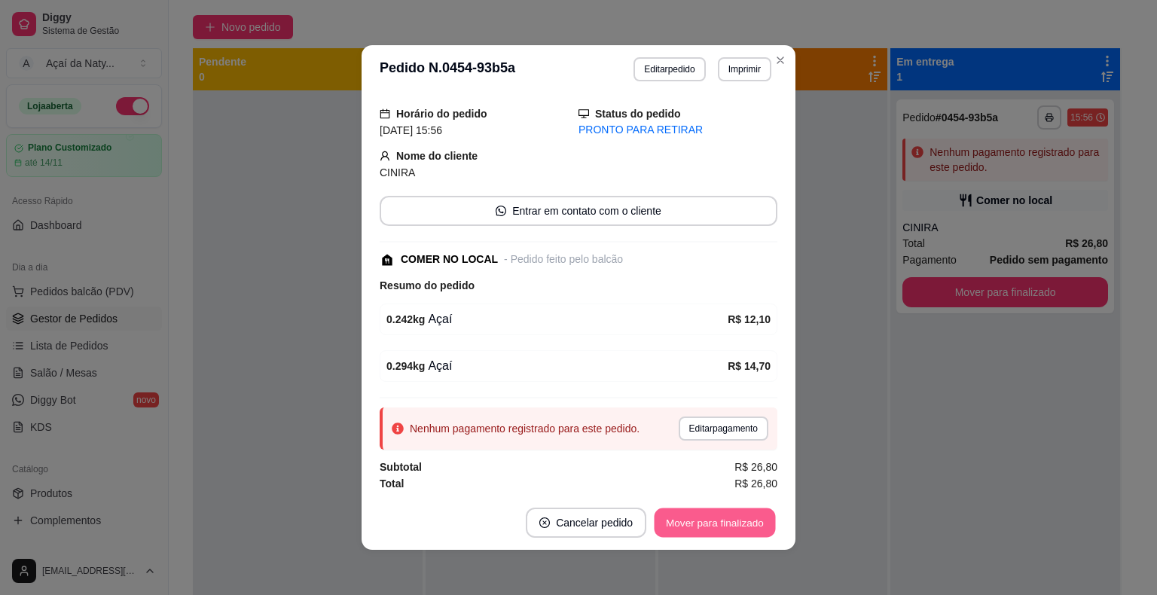
click at [701, 515] on button "Mover para finalizado" at bounding box center [714, 522] width 121 height 29
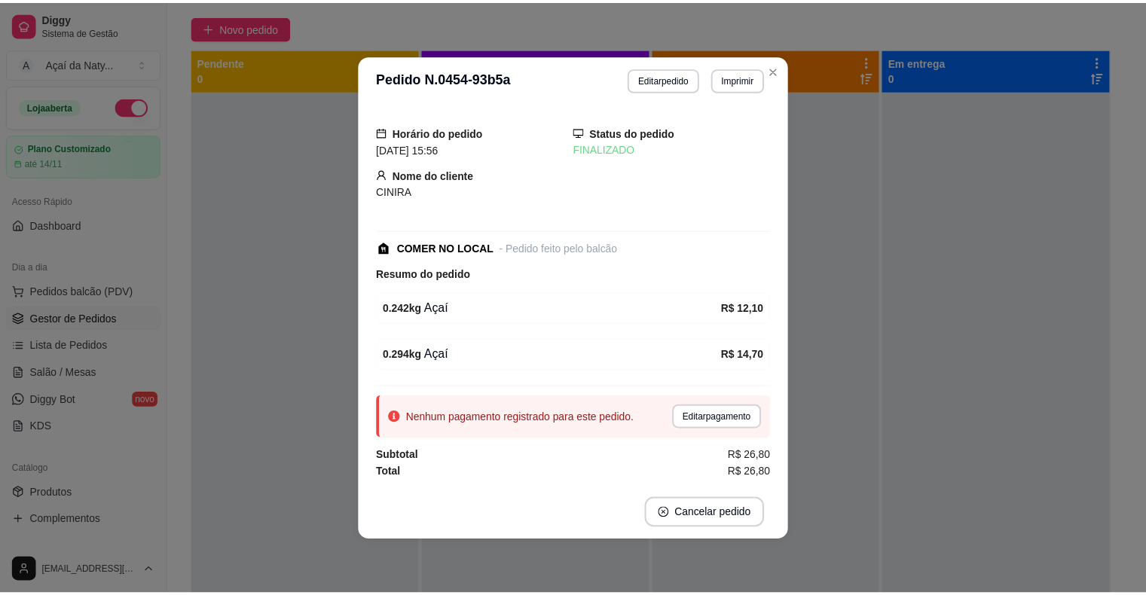
scroll to position [0, 0]
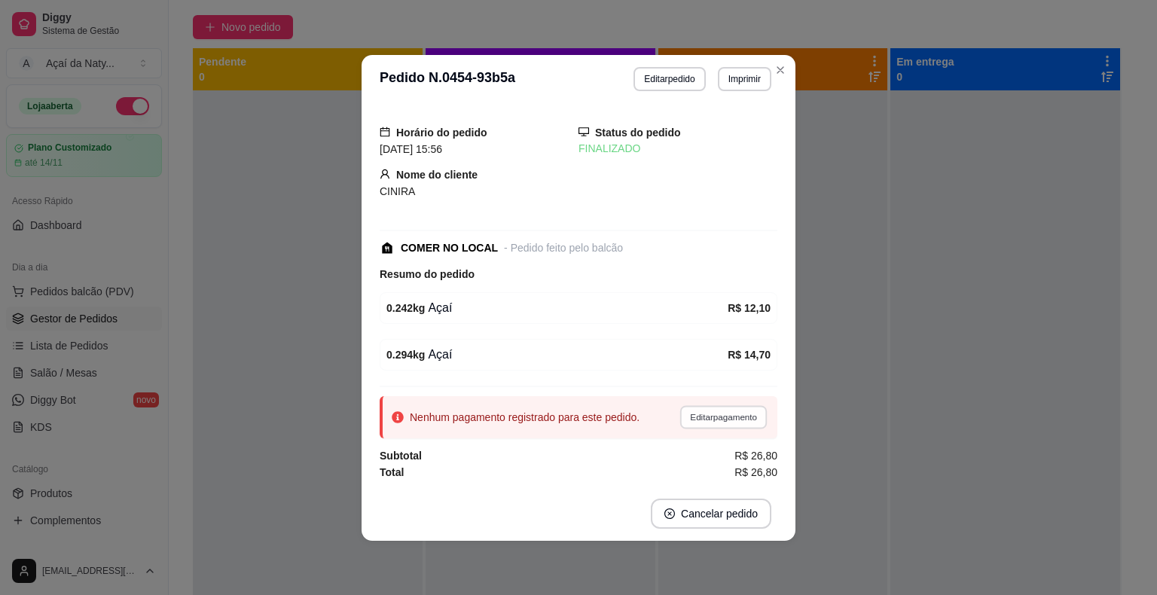
click at [718, 417] on button "Editar pagamento" at bounding box center [722, 416] width 87 height 23
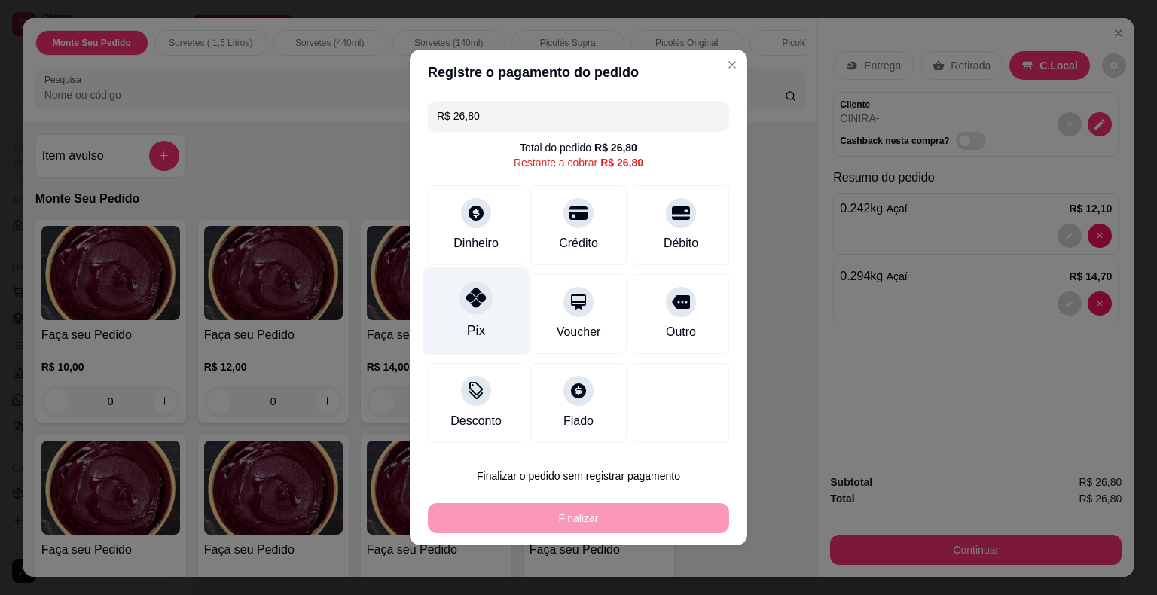
click at [475, 306] on icon at bounding box center [476, 298] width 20 height 20
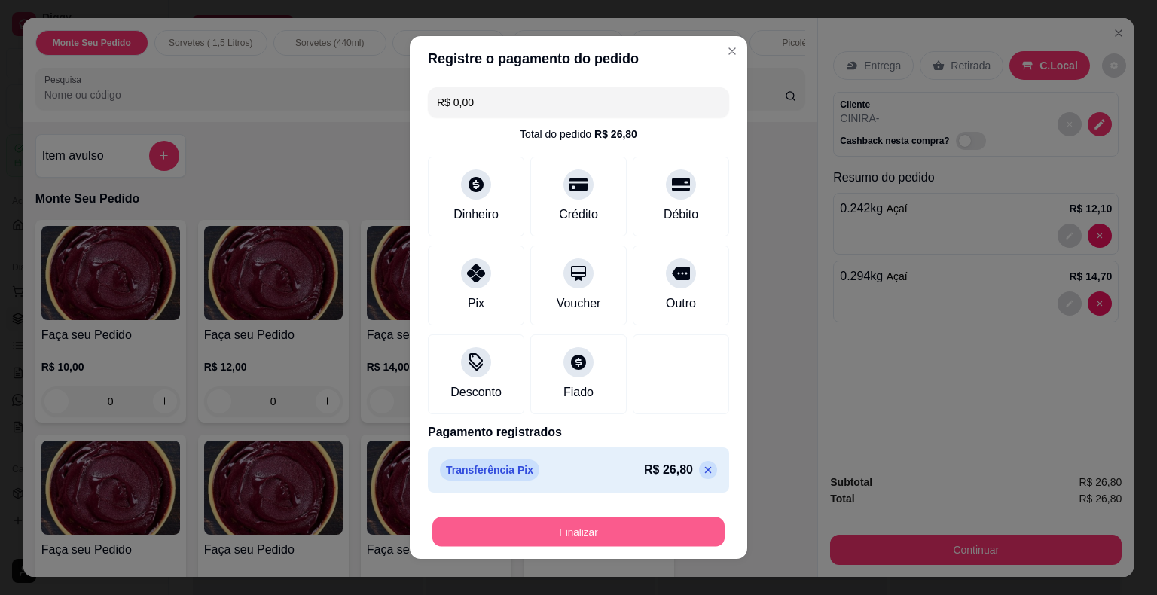
click at [505, 526] on button "Finalizar" at bounding box center [578, 531] width 292 height 29
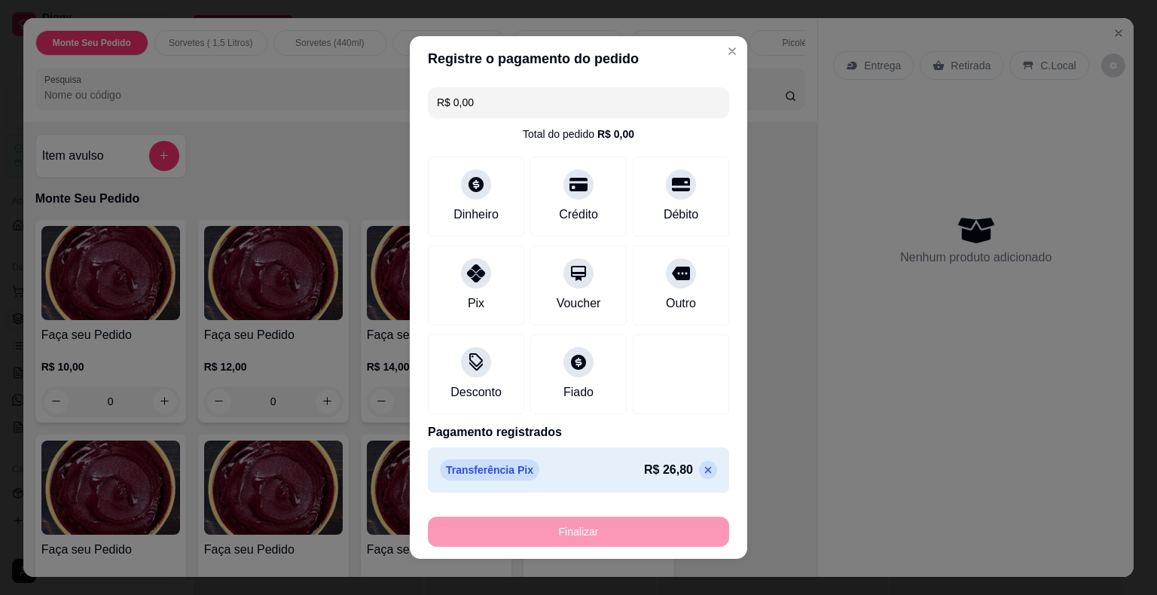
type input "-R$ 26,80"
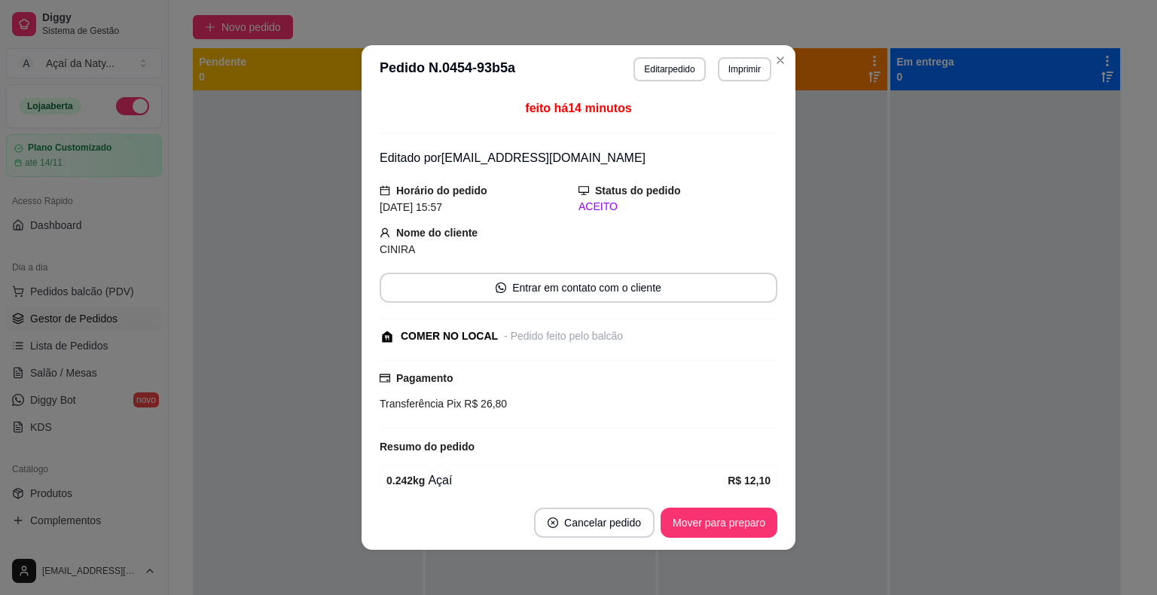
click at [665, 125] on div "feito há 14 minutos" at bounding box center [579, 116] width 398 height 35
click at [687, 532] on button "Mover para preparo" at bounding box center [718, 522] width 113 height 29
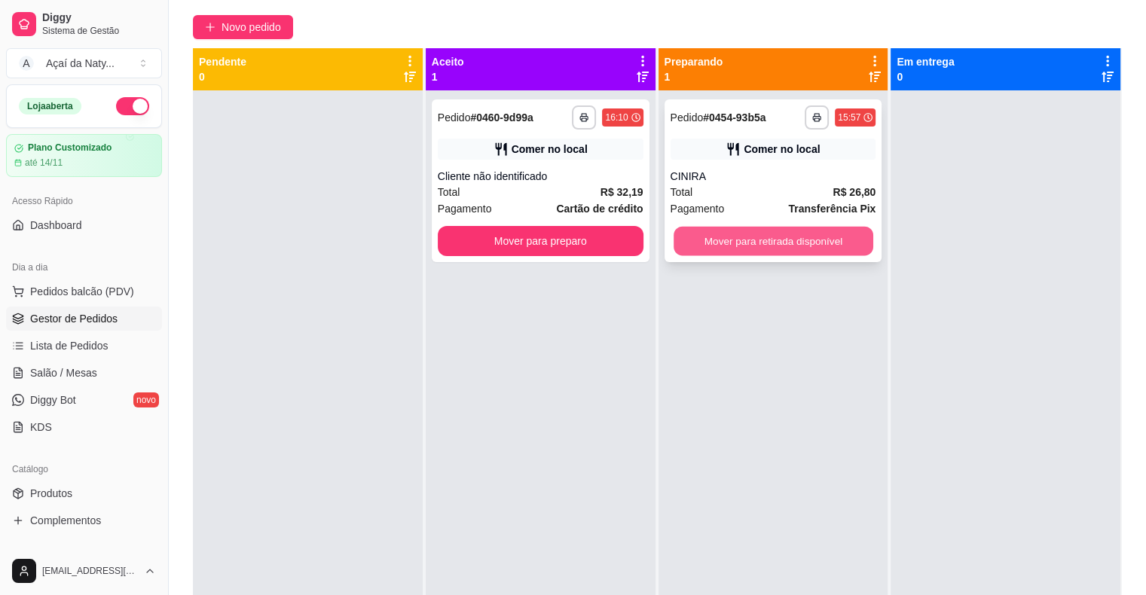
click at [774, 240] on button "Mover para retirada disponível" at bounding box center [773, 241] width 200 height 29
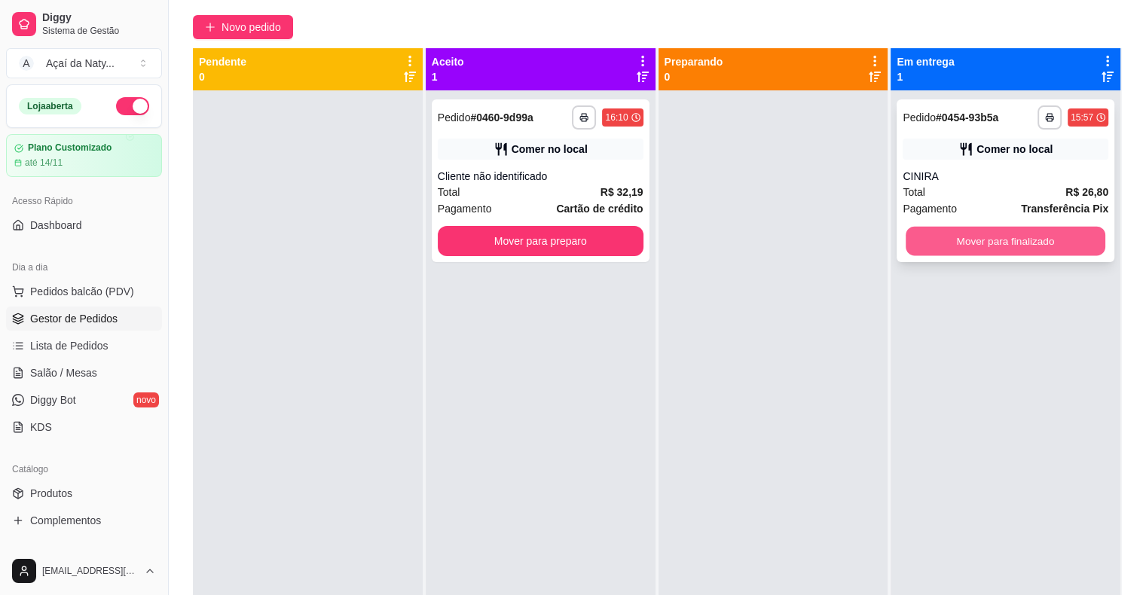
click at [918, 246] on button "Mover para finalizado" at bounding box center [1005, 241] width 200 height 29
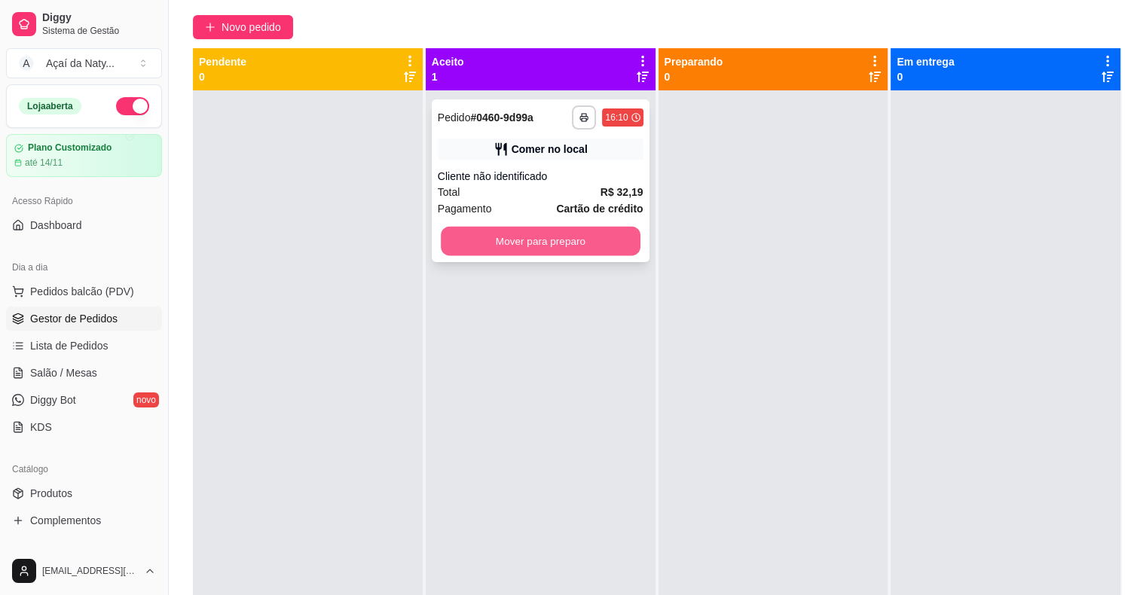
click at [526, 232] on button "Mover para preparo" at bounding box center [541, 241] width 200 height 29
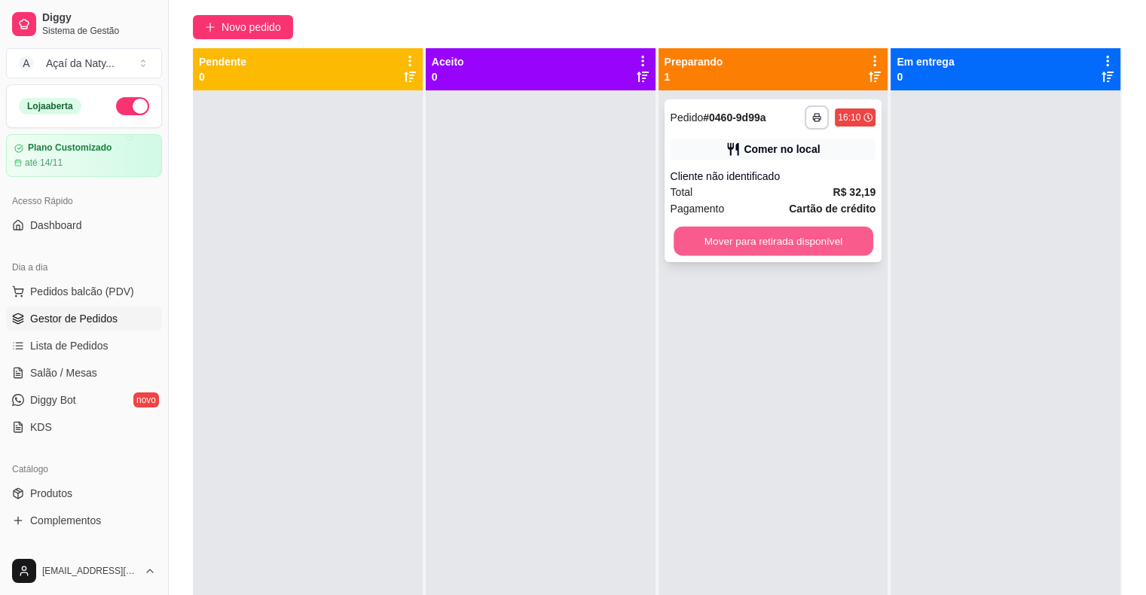
click at [751, 243] on button "Mover para retirada disponível" at bounding box center [773, 241] width 200 height 29
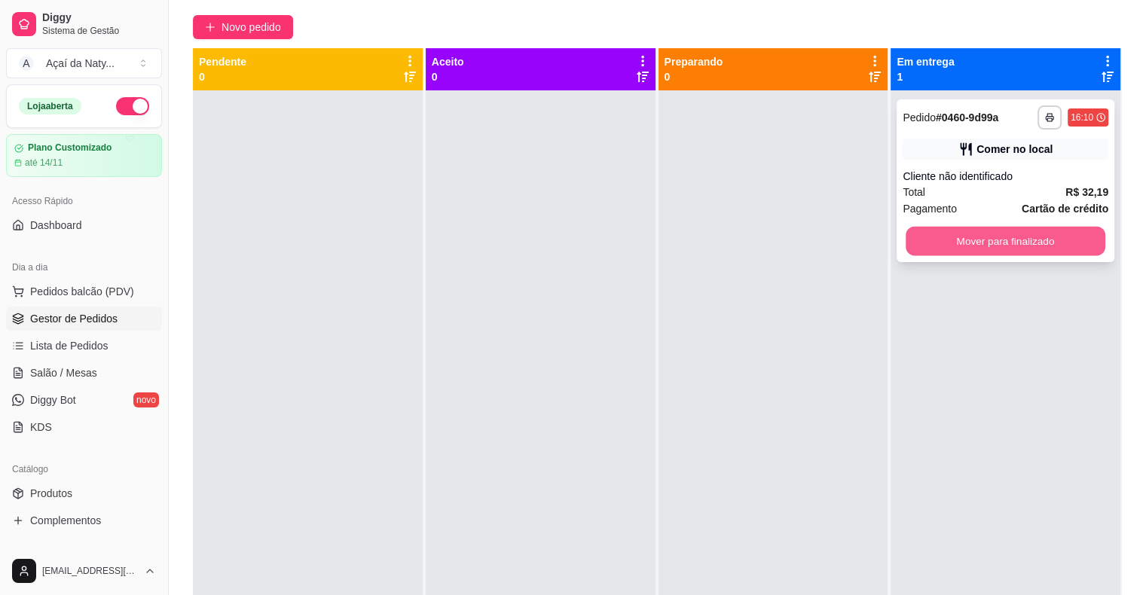
click at [965, 243] on button "Mover para finalizado" at bounding box center [1005, 241] width 200 height 29
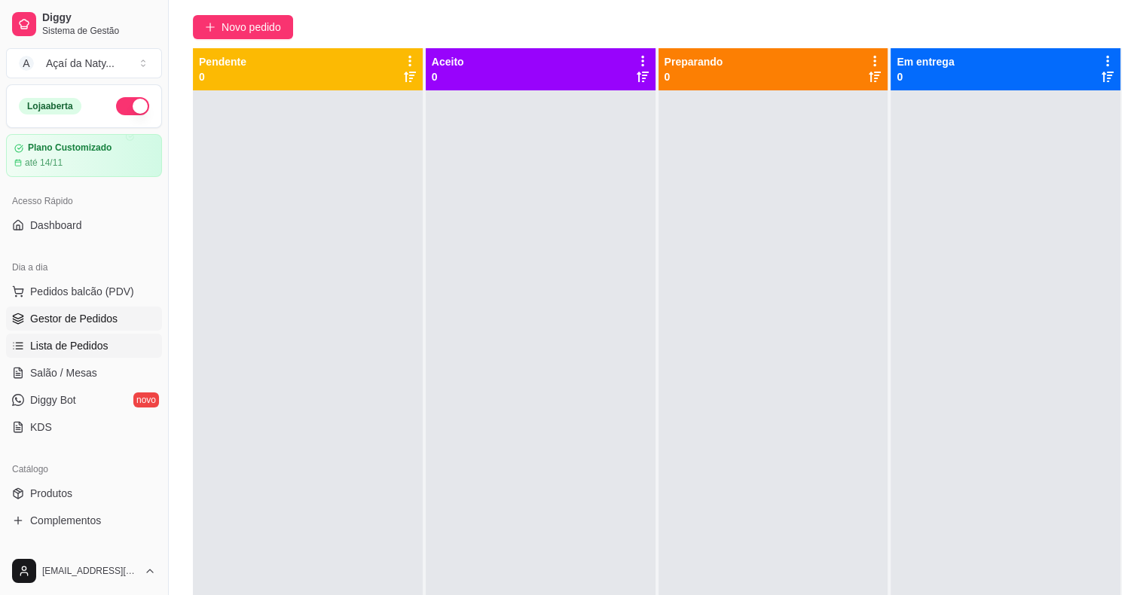
click at [77, 345] on span "Lista de Pedidos" at bounding box center [69, 345] width 78 height 15
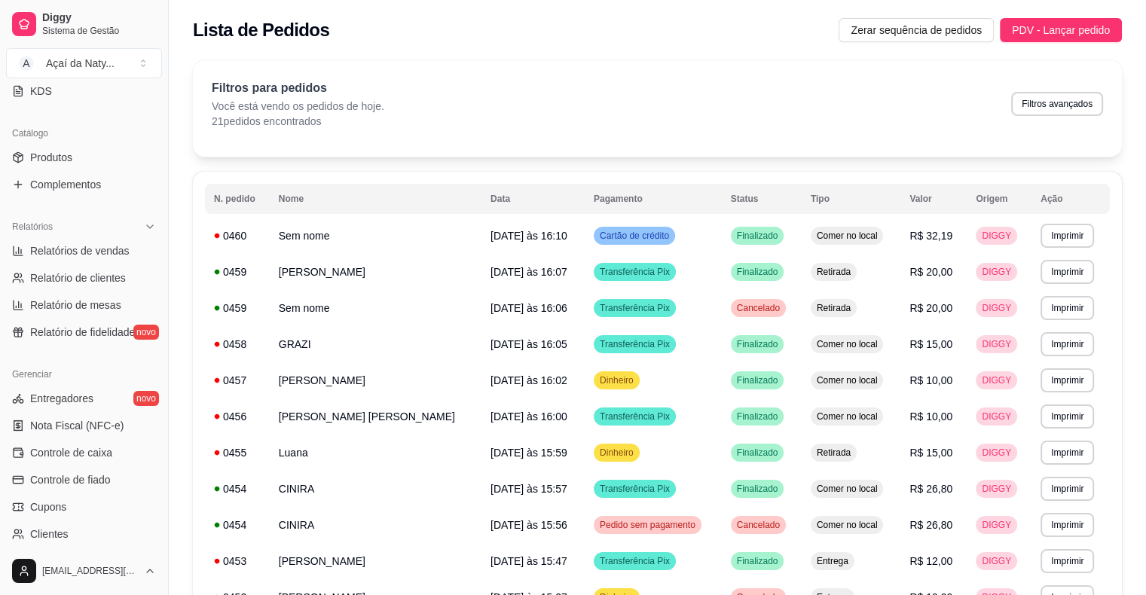
scroll to position [377, 0]
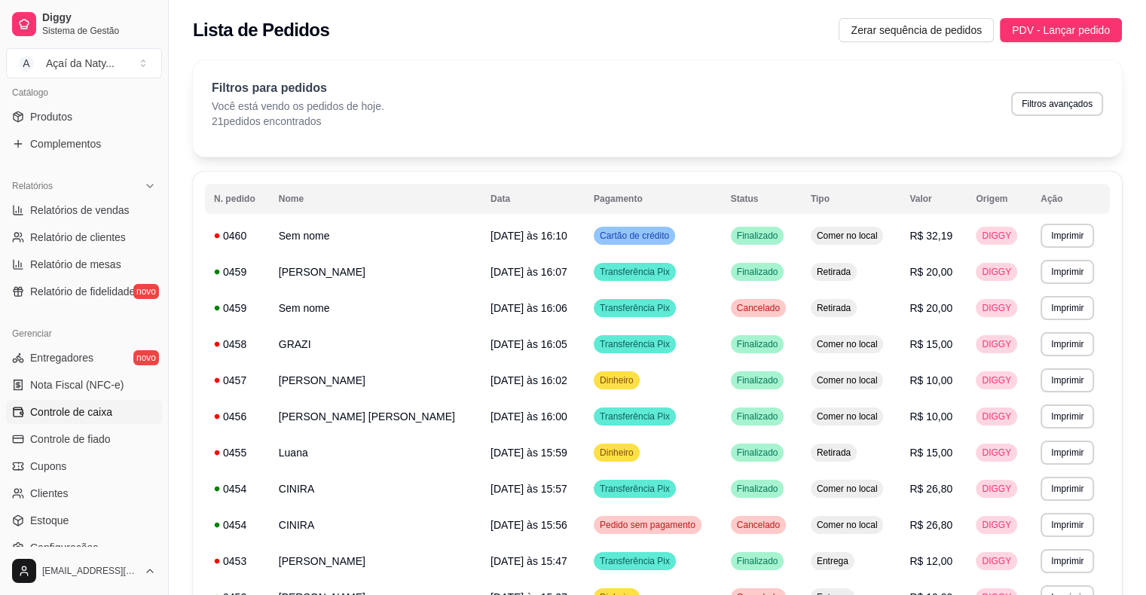
click at [85, 410] on span "Controle de caixa" at bounding box center [71, 411] width 82 height 15
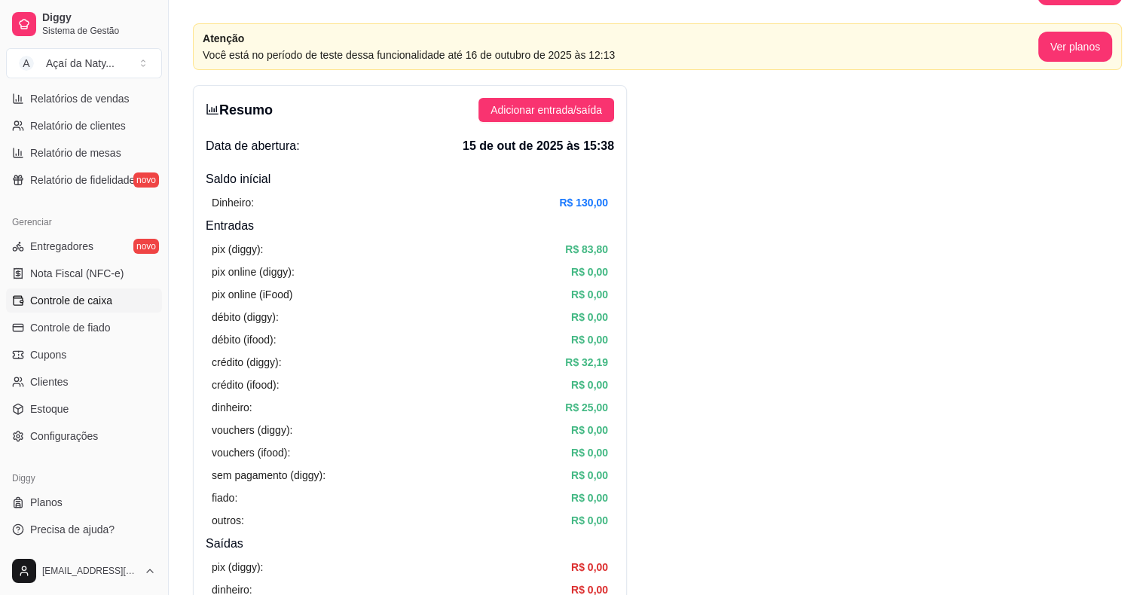
scroll to position [60, 0]
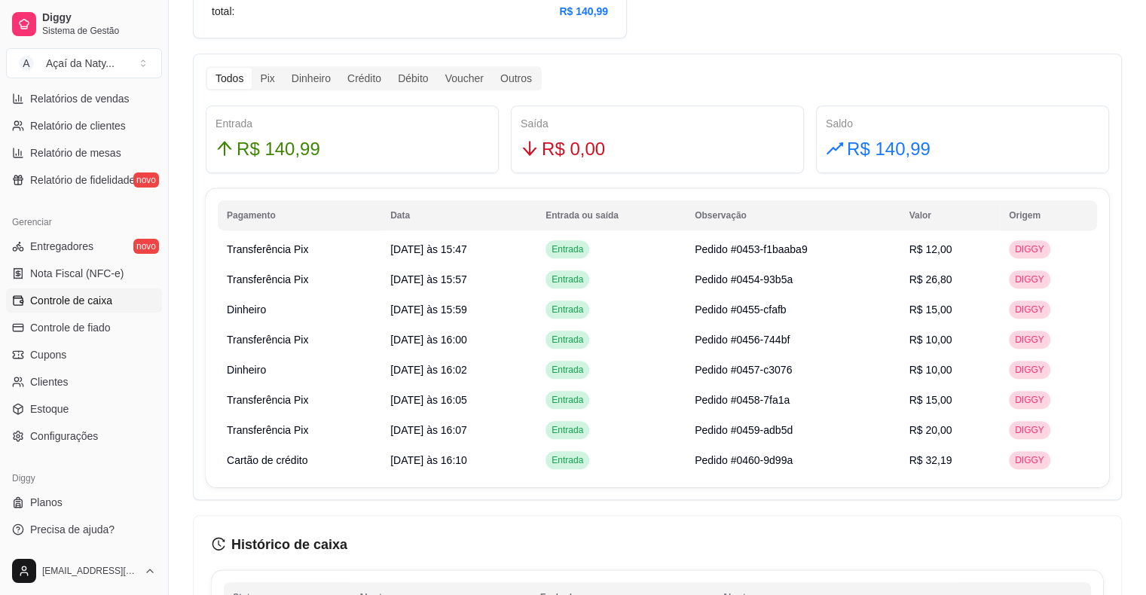
scroll to position [882, 0]
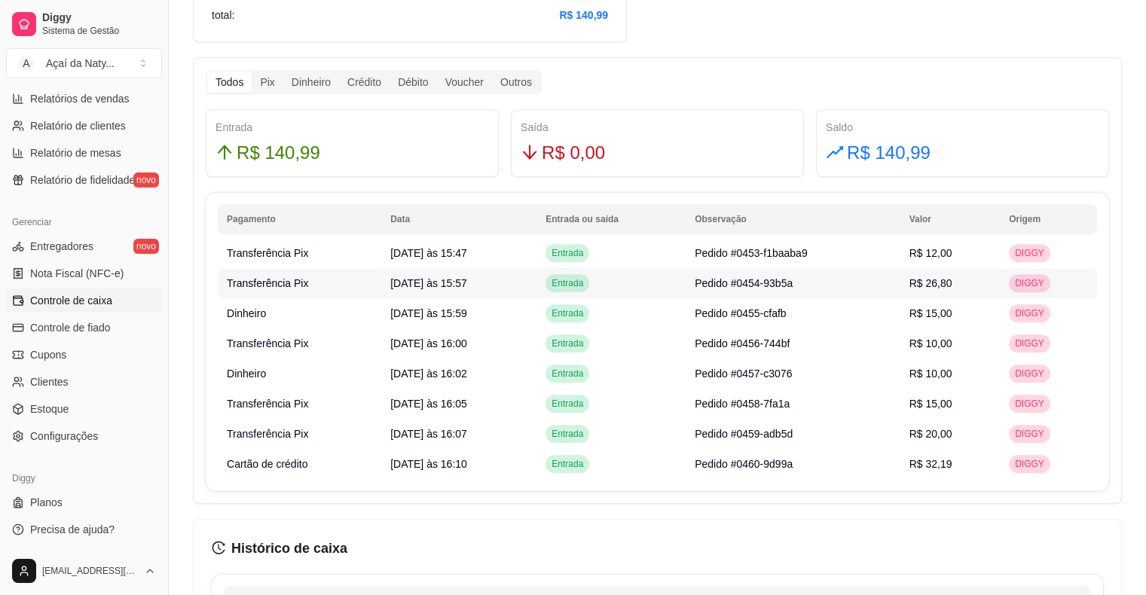
click at [628, 269] on td "Entrada" at bounding box center [610, 283] width 149 height 30
click at [964, 81] on div "Todos Pix Dinheiro Crédito Débito Voucher Outros Entrada R$ 140,99 Saída R$ 0,0…" at bounding box center [657, 280] width 929 height 447
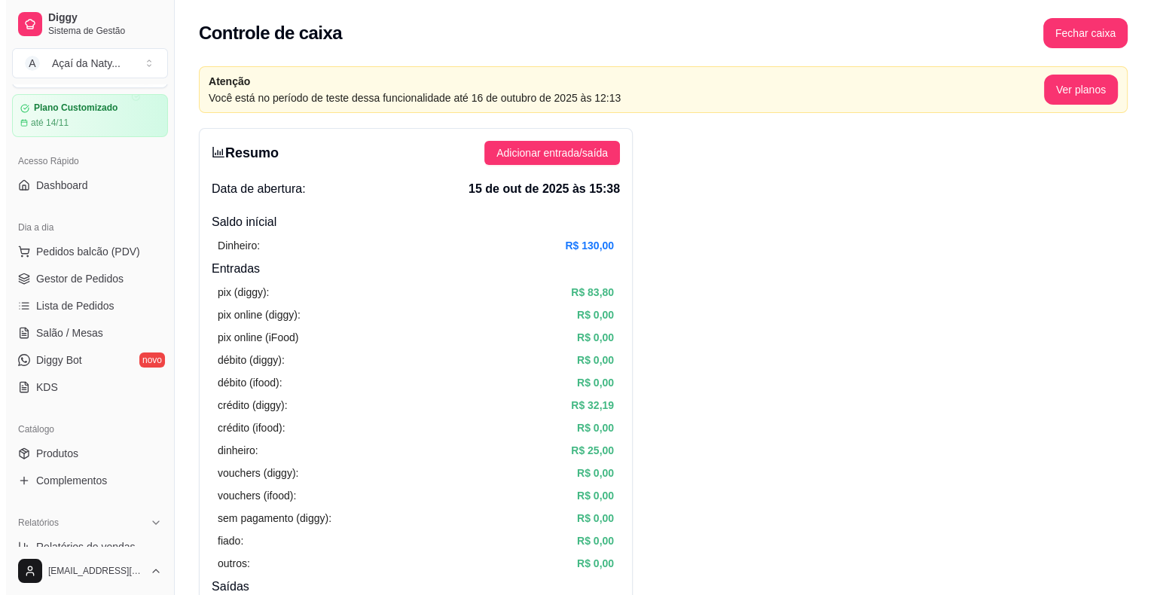
scroll to position [0, 0]
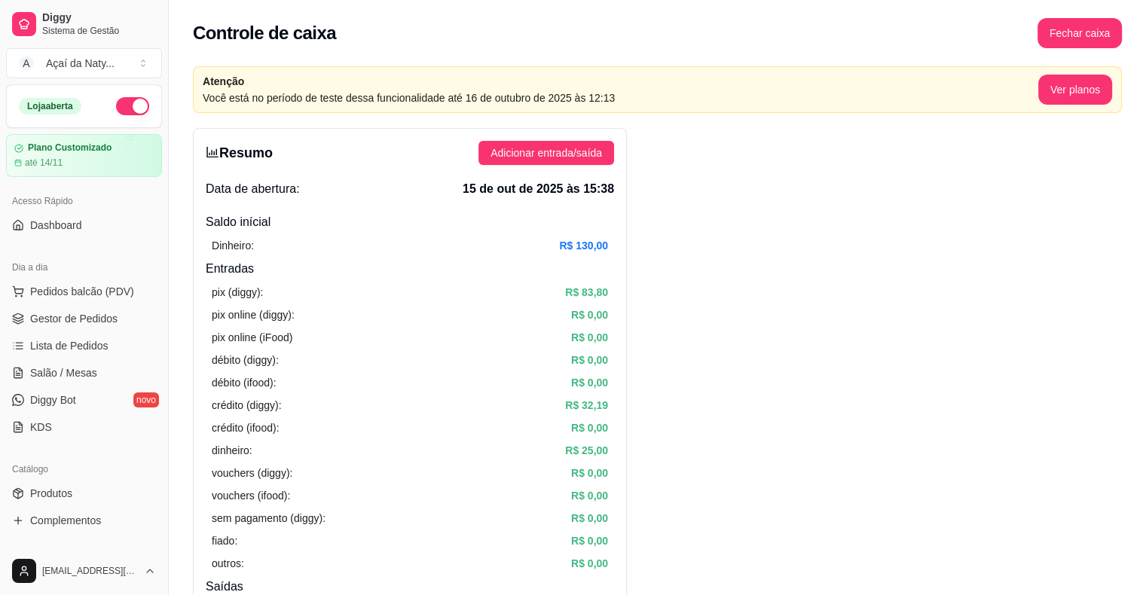
click at [102, 294] on span "Pedidos balcão (PDV)" at bounding box center [82, 291] width 104 height 15
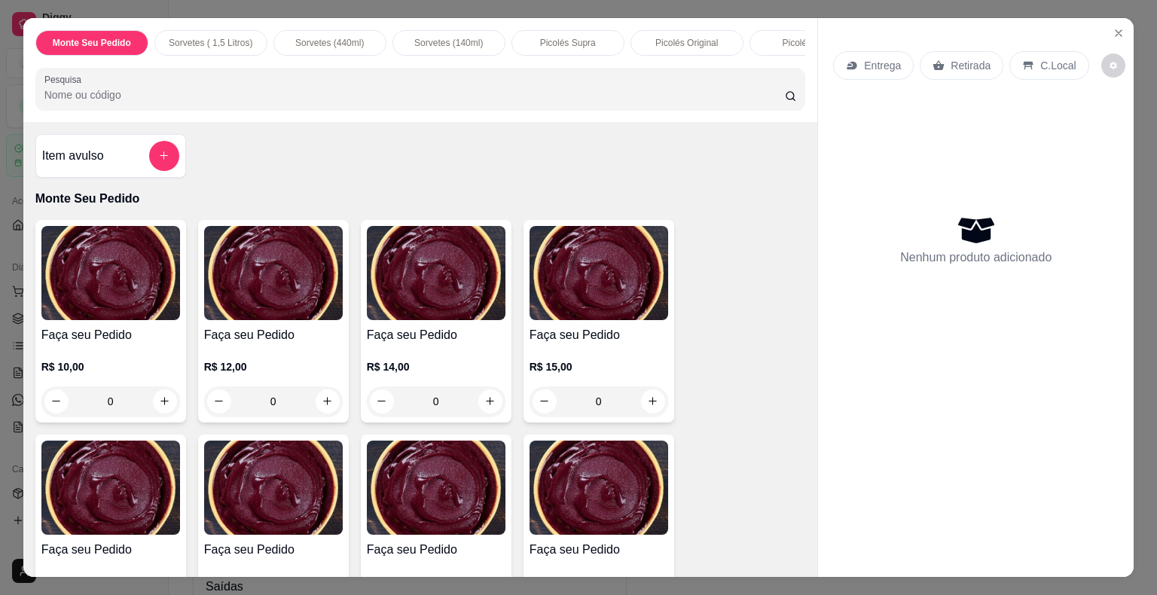
click at [154, 405] on div "0" at bounding box center [110, 401] width 139 height 30
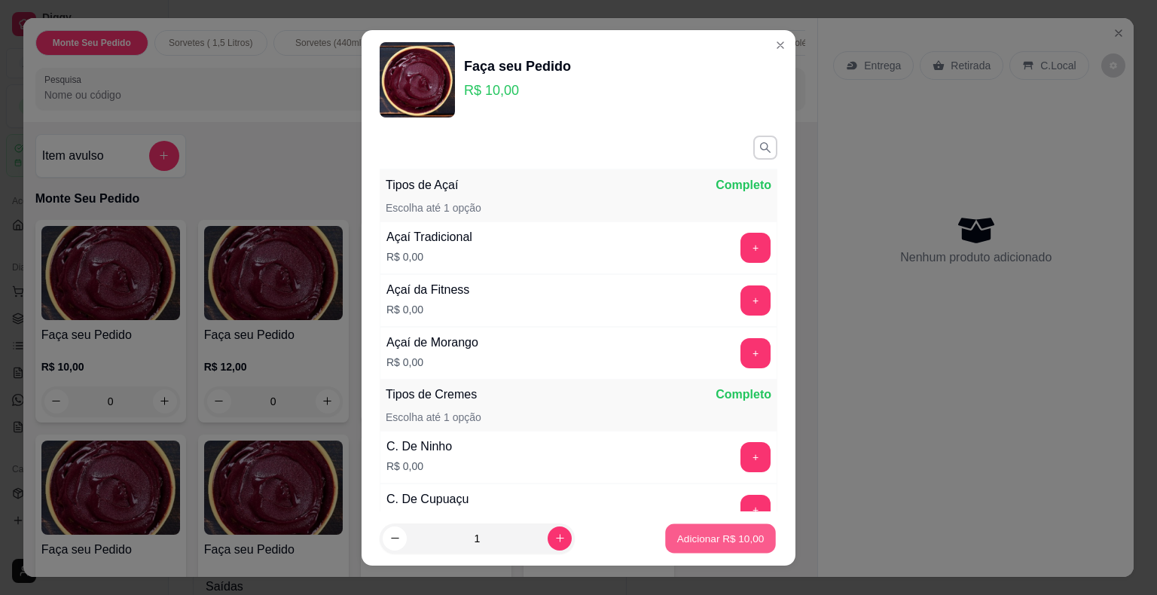
click at [720, 535] on p "Adicionar R$ 10,00" at bounding box center [720, 538] width 87 height 14
type input "1"
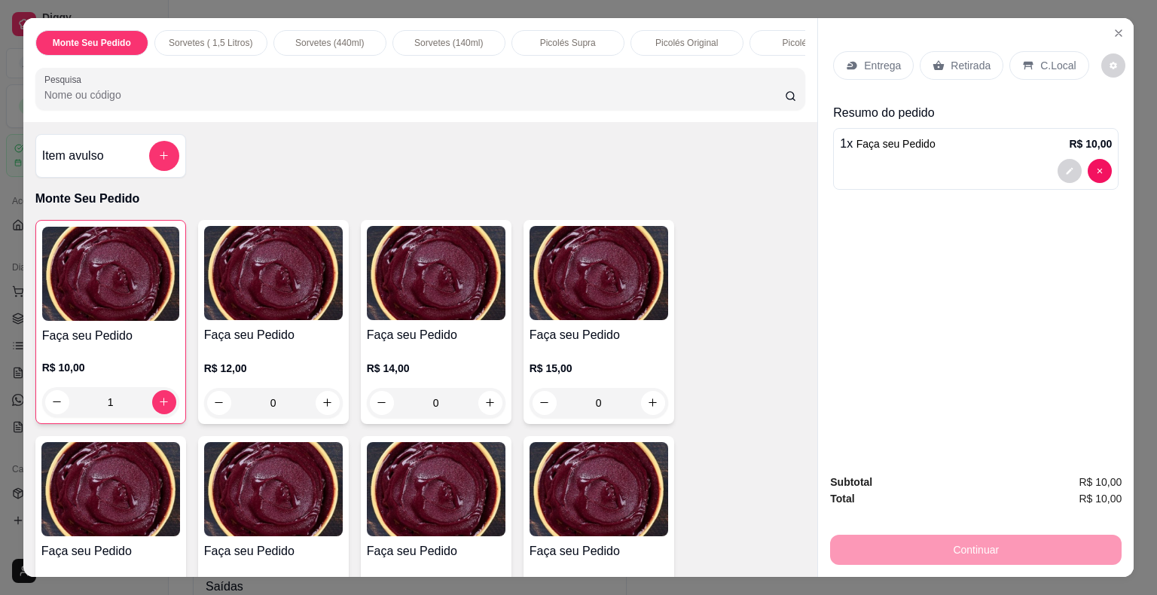
click at [975, 58] on p "Retirada" at bounding box center [970, 65] width 40 height 15
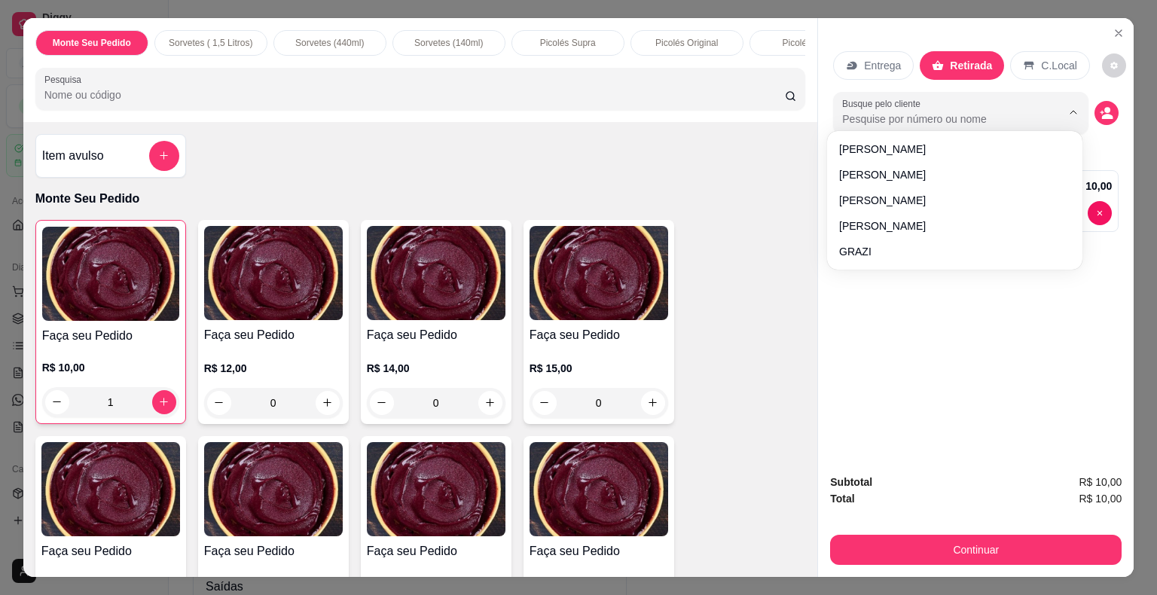
click at [957, 111] on input "Busque pelo cliente" at bounding box center [939, 118] width 195 height 15
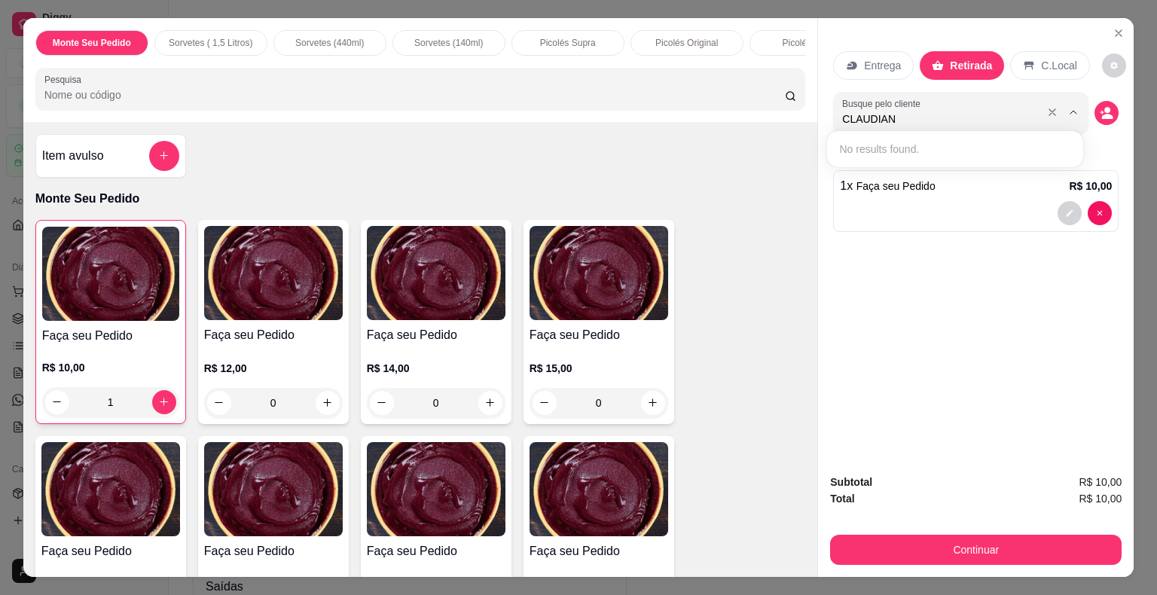
type input "CLAUDIANA"
click at [1100, 107] on icon "decrease-product-quantity" at bounding box center [1107, 113] width 14 height 14
click at [1108, 103] on button "decrease-product-quantity" at bounding box center [1106, 112] width 23 height 23
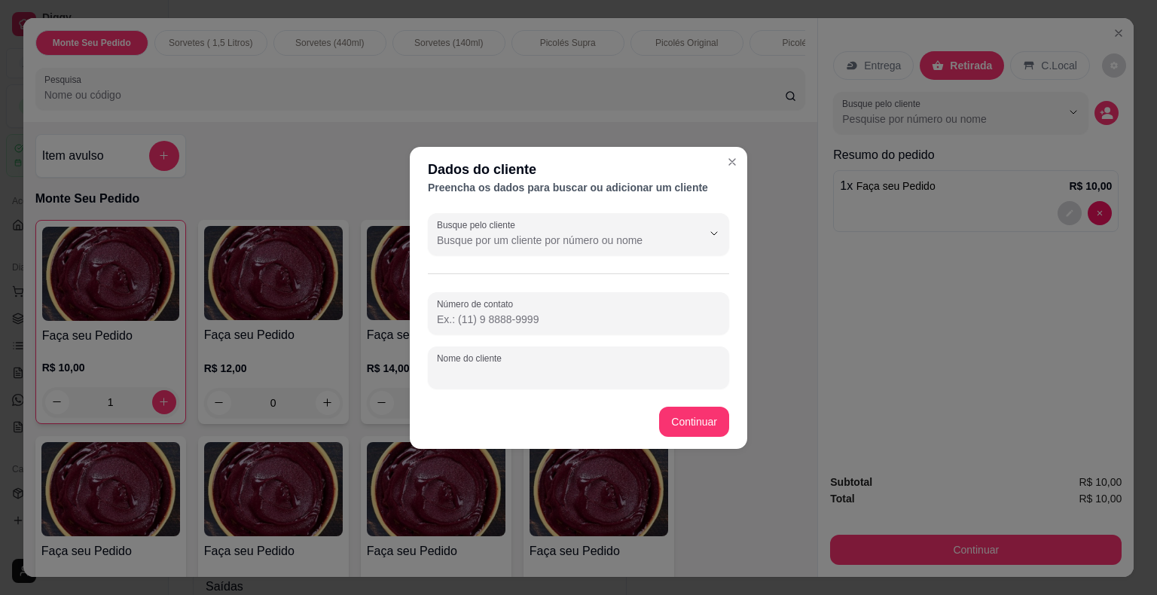
click at [572, 371] on input "Nome do cliente" at bounding box center [578, 373] width 283 height 15
type input "CLAUDIANA"
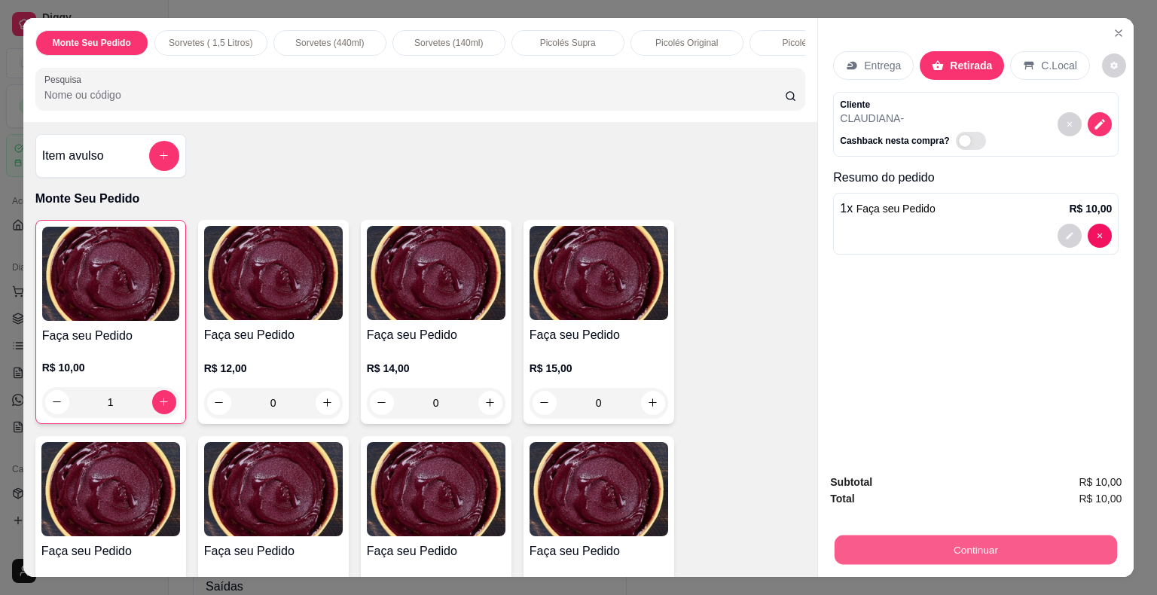
click at [984, 543] on button "Continuar" at bounding box center [975, 549] width 282 height 29
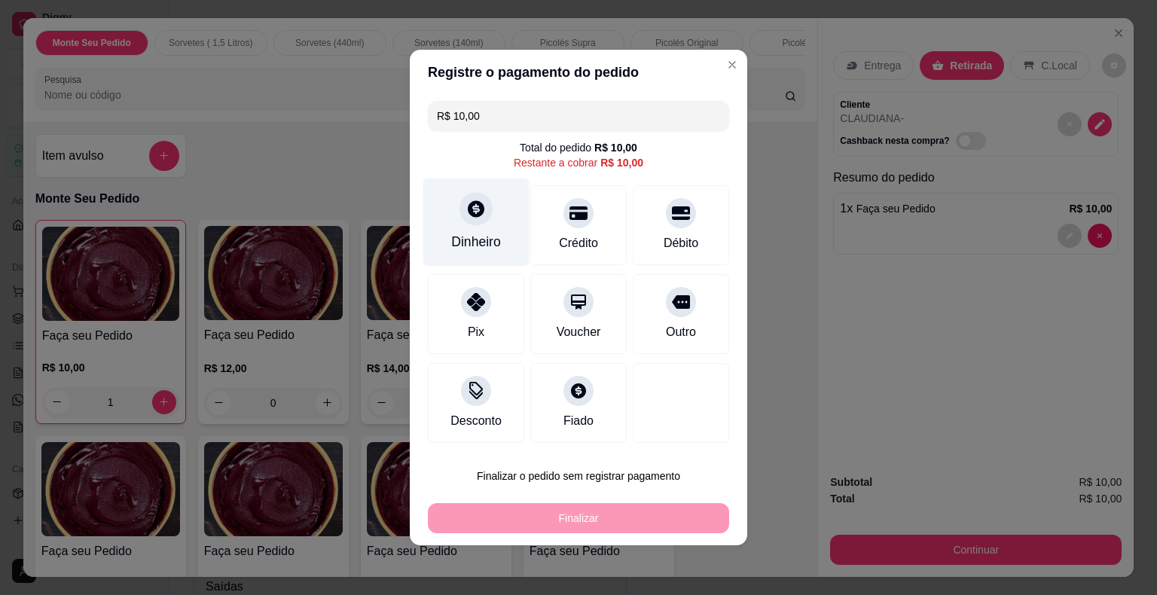
click at [474, 212] on icon at bounding box center [476, 209] width 20 height 20
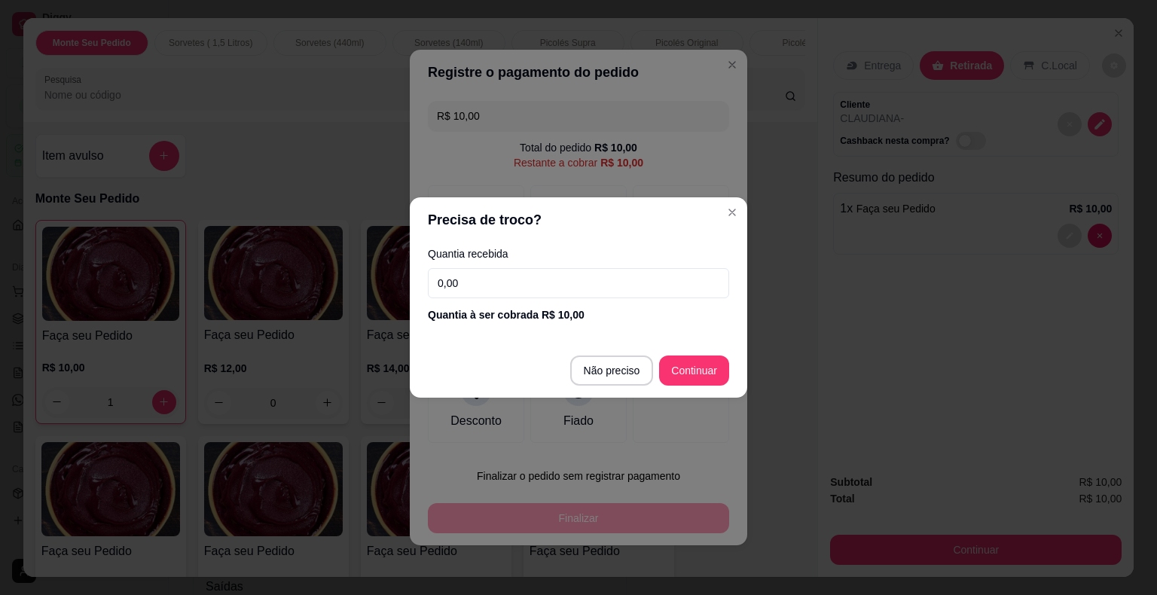
click at [663, 273] on input "0,00" at bounding box center [578, 283] width 301 height 30
type input "10,00"
type input "R$ 0,00"
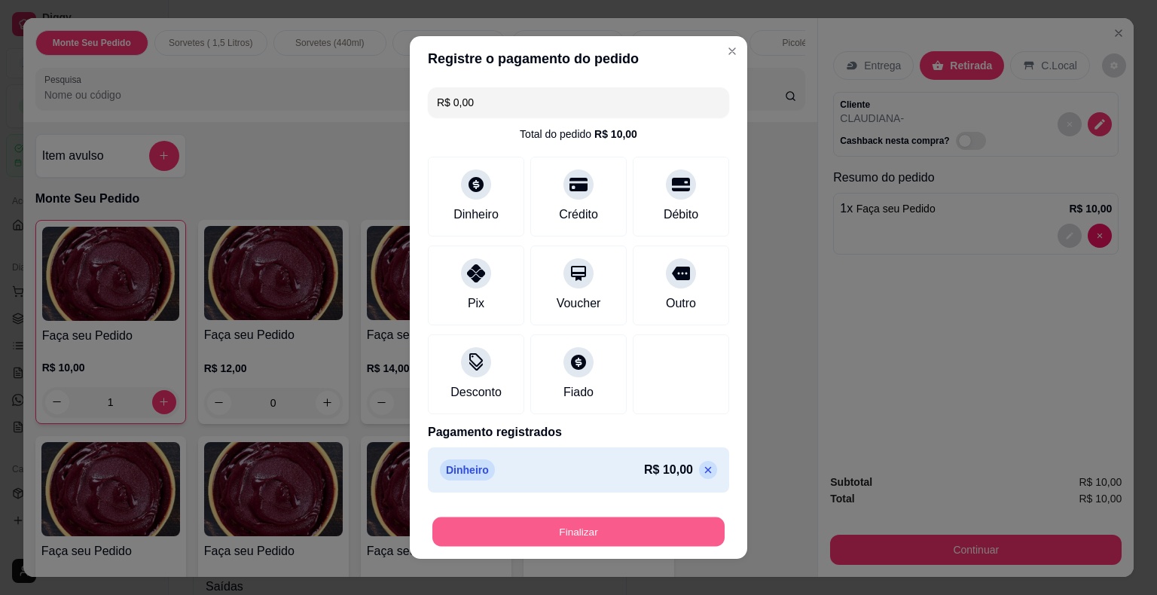
click at [594, 523] on button "Finalizar" at bounding box center [578, 531] width 292 height 29
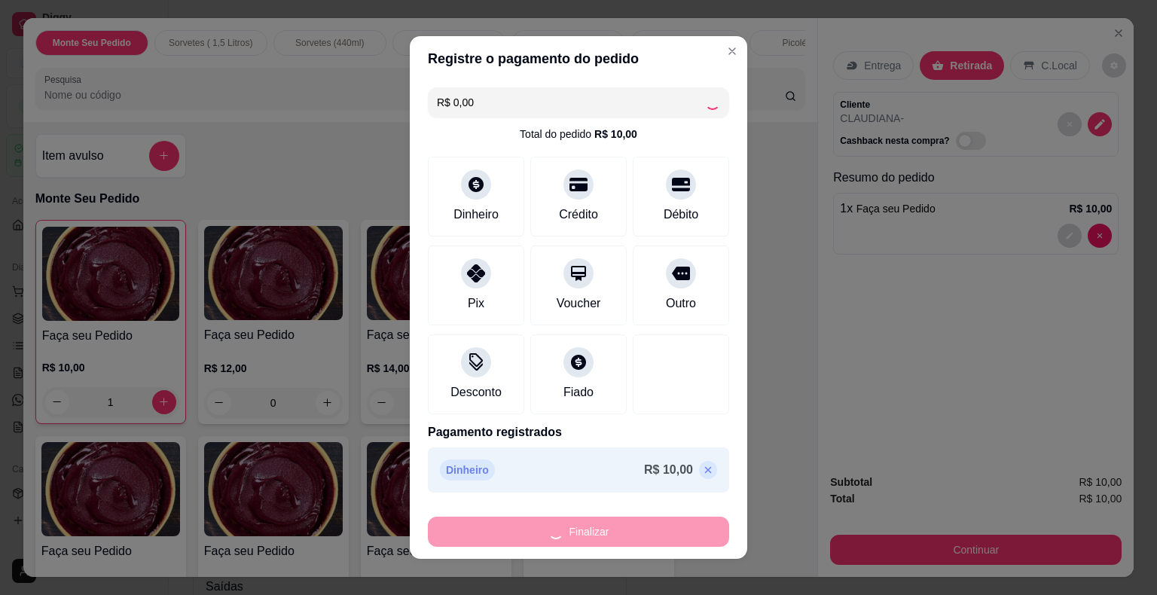
type input "0"
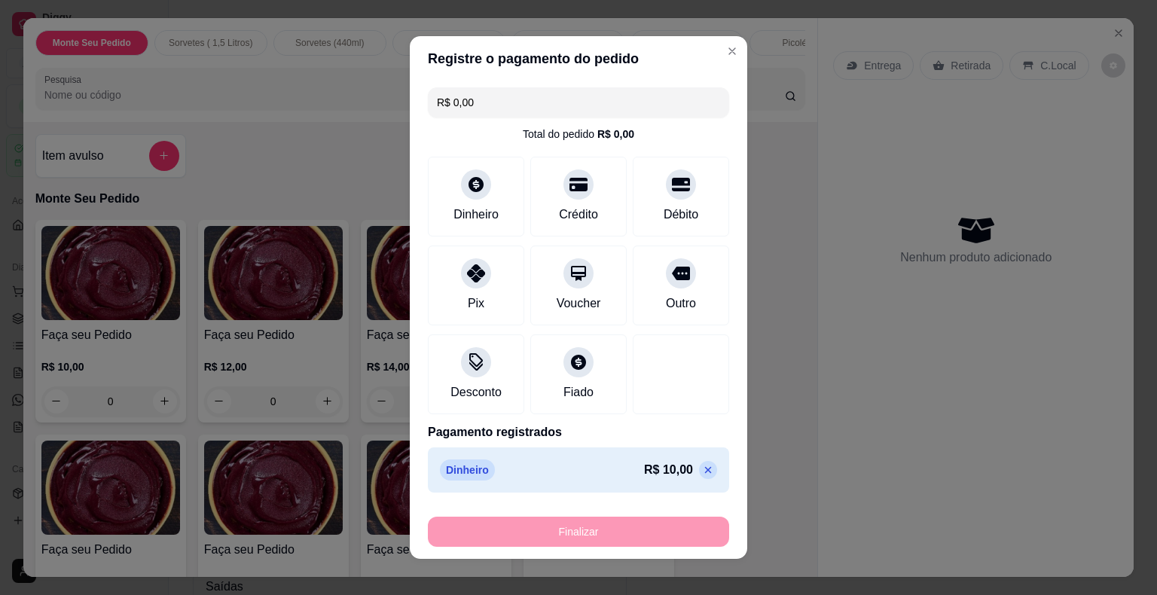
type input "-R$ 10,00"
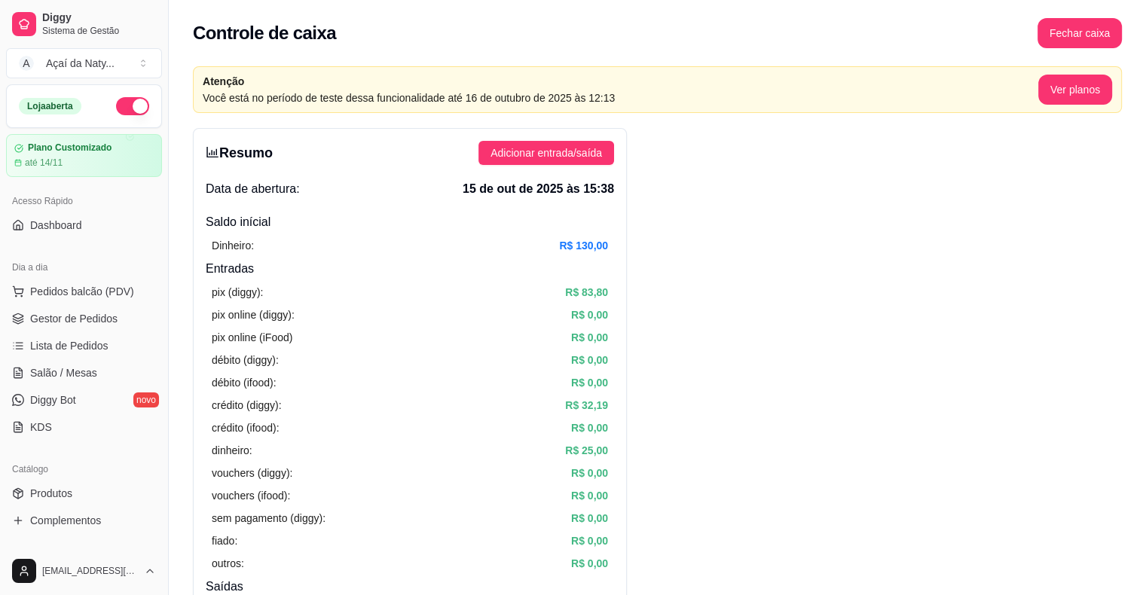
click at [594, 523] on article "R$ 0,00" at bounding box center [589, 518] width 37 height 17
click at [116, 293] on span "Pedidos balcão (PDV)" at bounding box center [82, 291] width 104 height 15
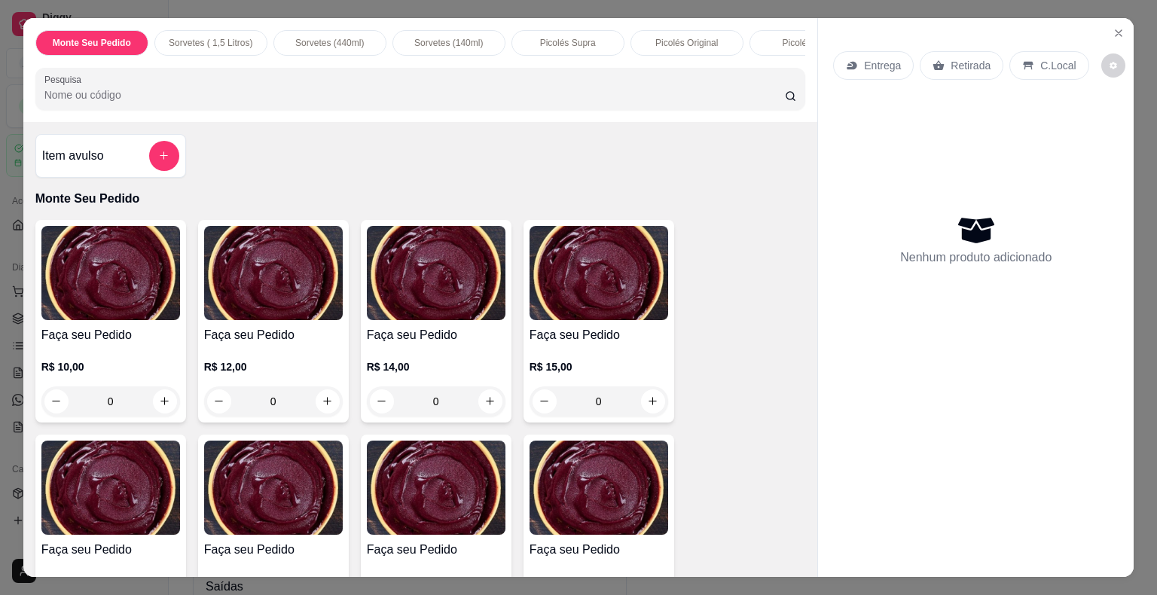
click at [487, 403] on div "0" at bounding box center [436, 401] width 139 height 30
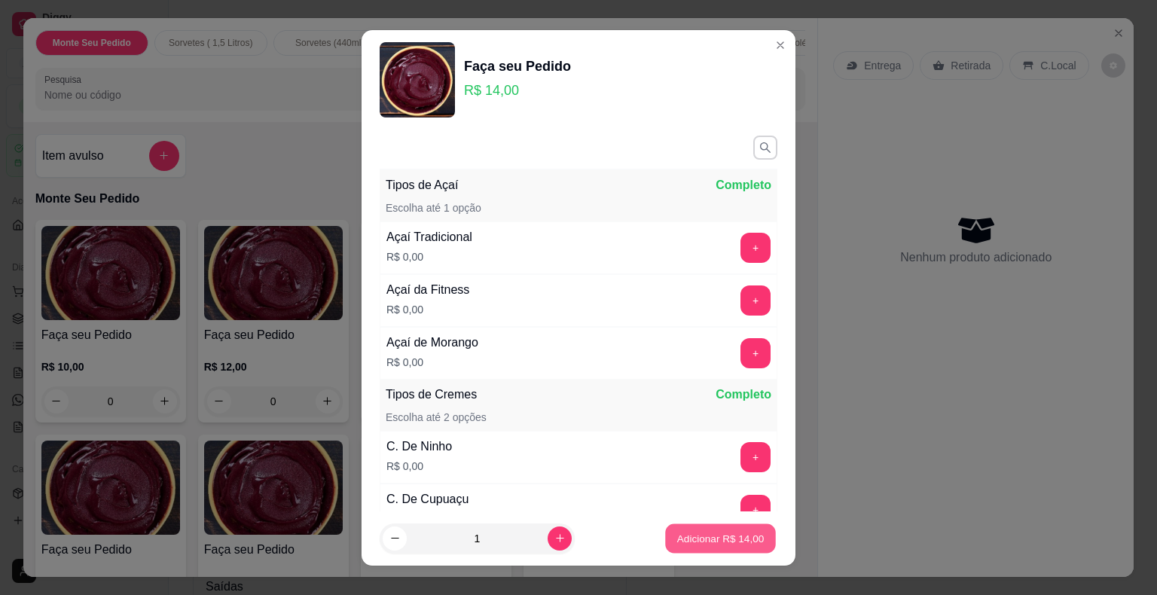
click at [697, 535] on p "Adicionar R$ 14,00" at bounding box center [720, 538] width 87 height 14
type input "1"
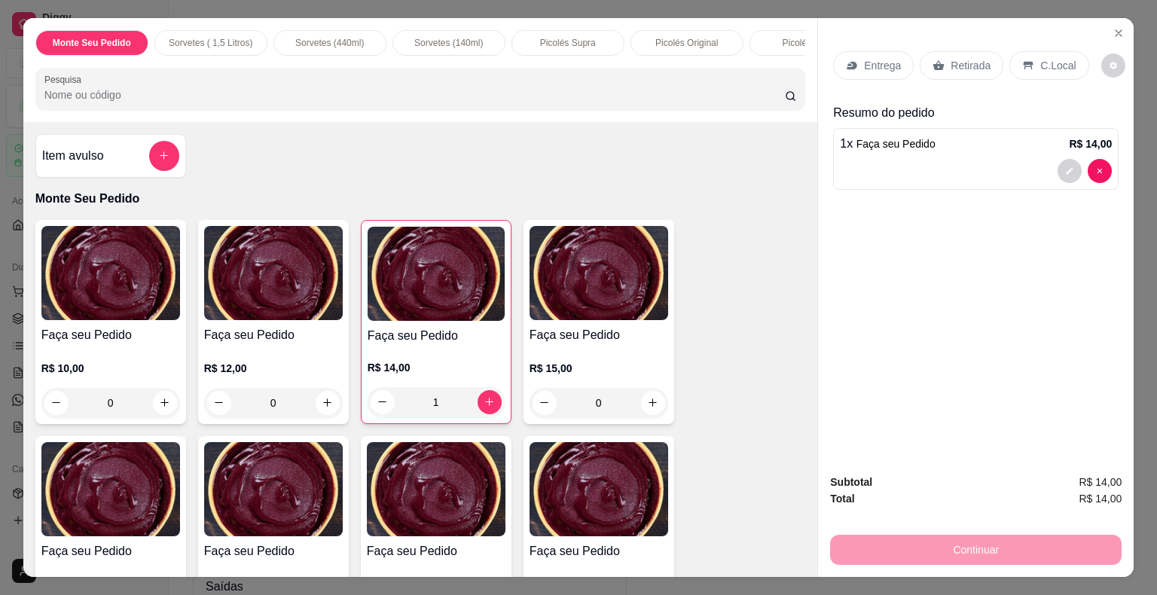
click at [157, 404] on div "0" at bounding box center [110, 403] width 139 height 30
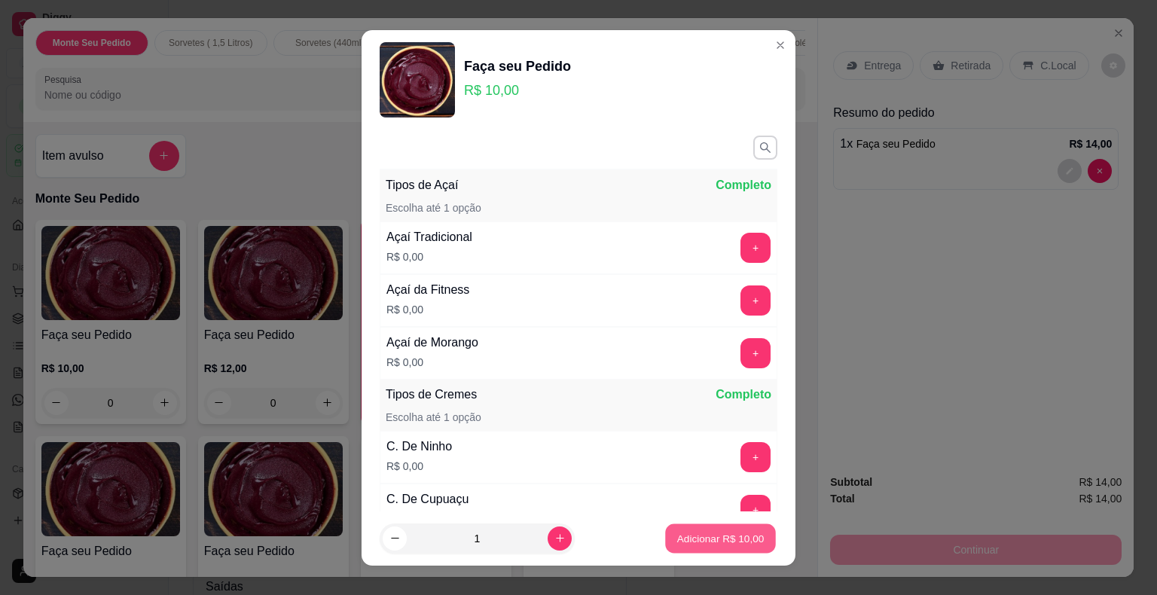
click at [687, 535] on p "Adicionar R$ 10,00" at bounding box center [720, 538] width 87 height 14
type input "1"
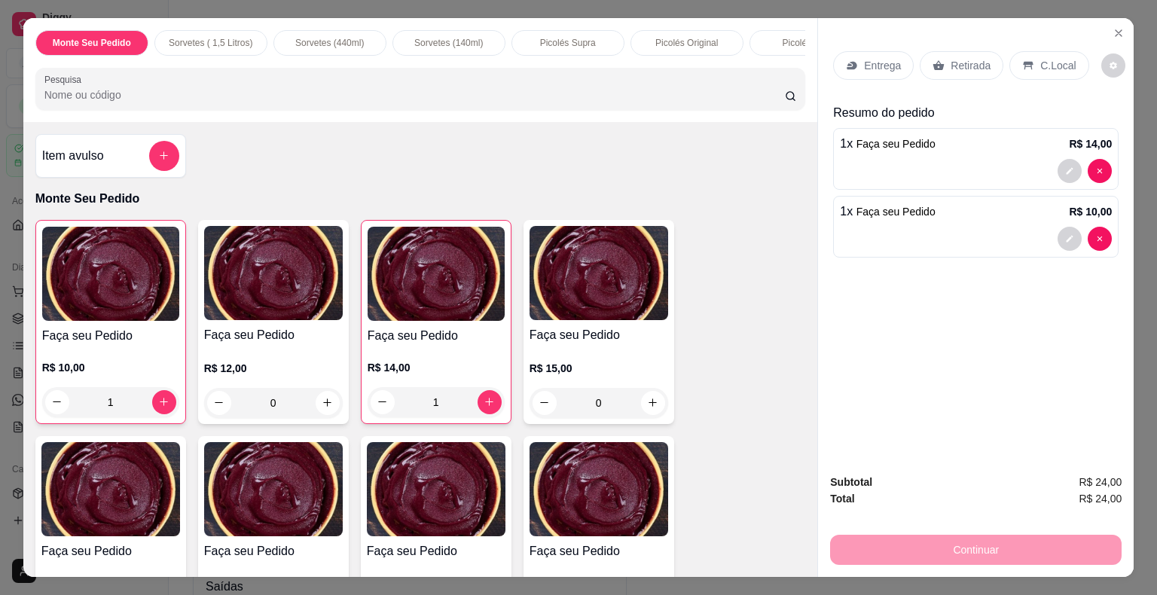
click at [480, 398] on div "1" at bounding box center [436, 402] width 137 height 30
click at [480, 398] on div "Tipos de Cremes Completo" at bounding box center [579, 395] width 386 height 18
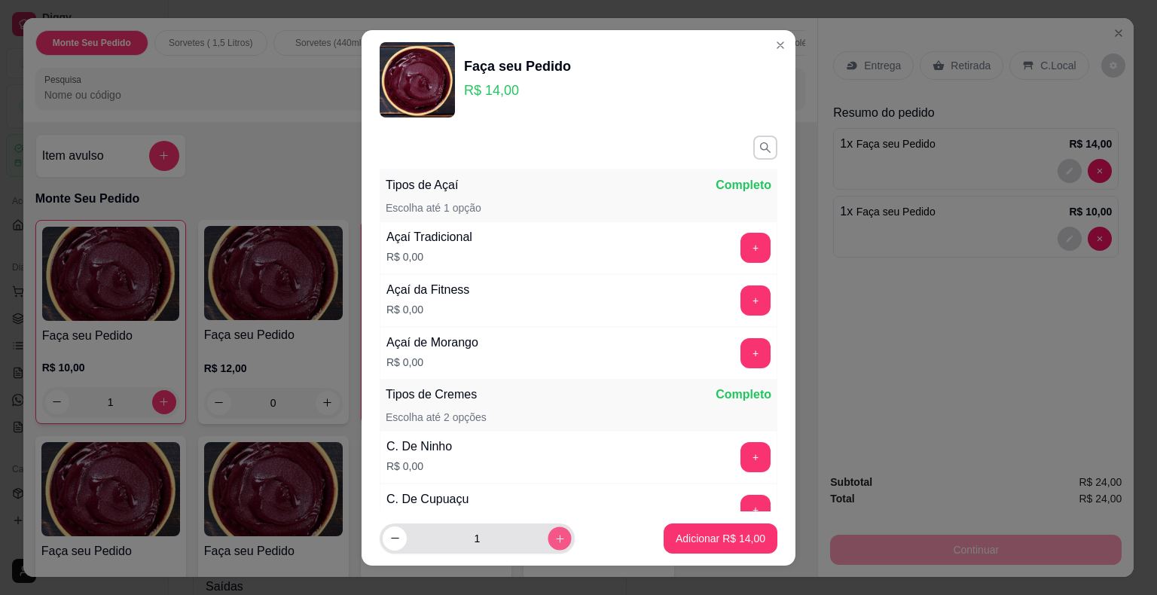
click at [554, 541] on icon "increase-product-quantity" at bounding box center [559, 537] width 11 height 11
type input "3"
click at [700, 548] on button "Adicionar R$ 42,00" at bounding box center [721, 538] width 114 height 30
type input "4"
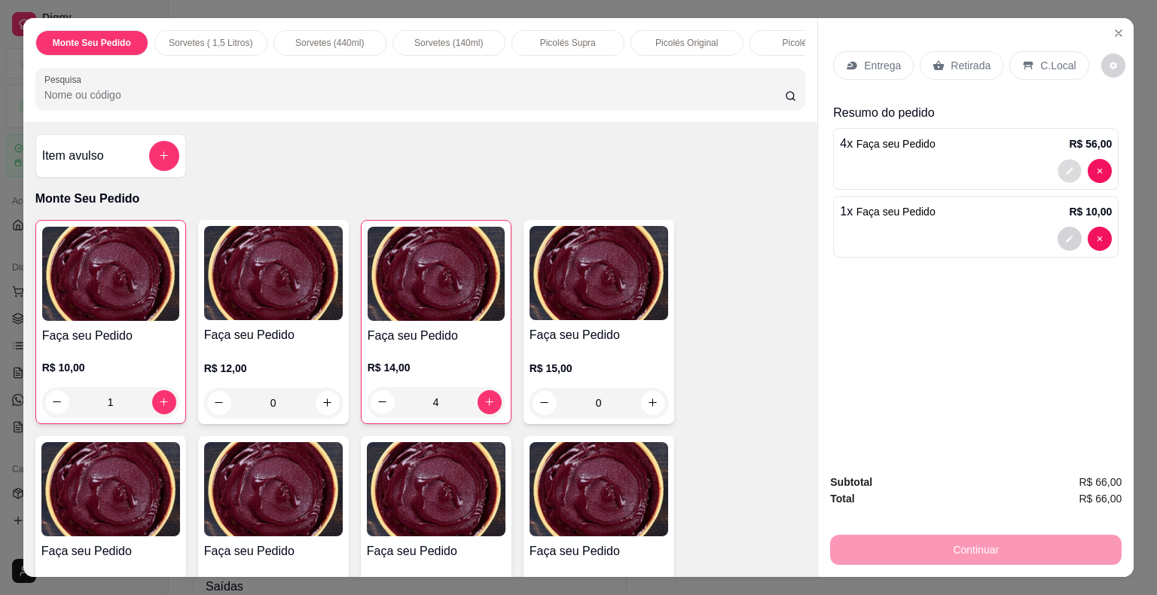
click at [1069, 164] on button "decrease-product-quantity" at bounding box center [1069, 170] width 23 height 23
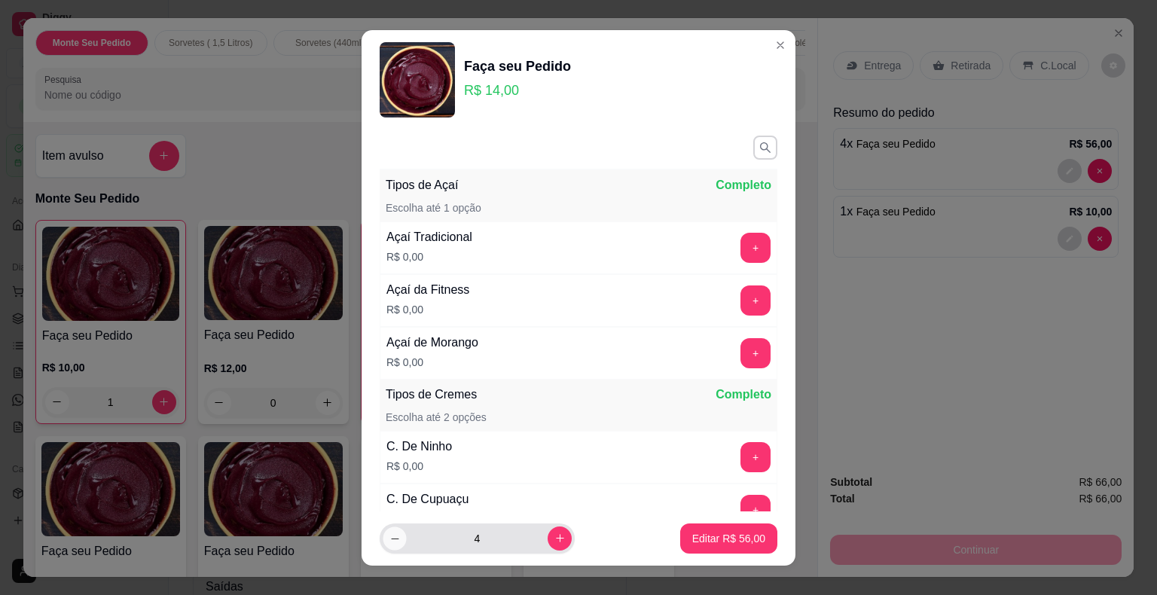
click at [391, 546] on button "decrease-product-quantity" at bounding box center [394, 537] width 23 height 23
type input "3"
click at [682, 538] on button "Editar R$ 42,00" at bounding box center [729, 537] width 94 height 29
type input "3"
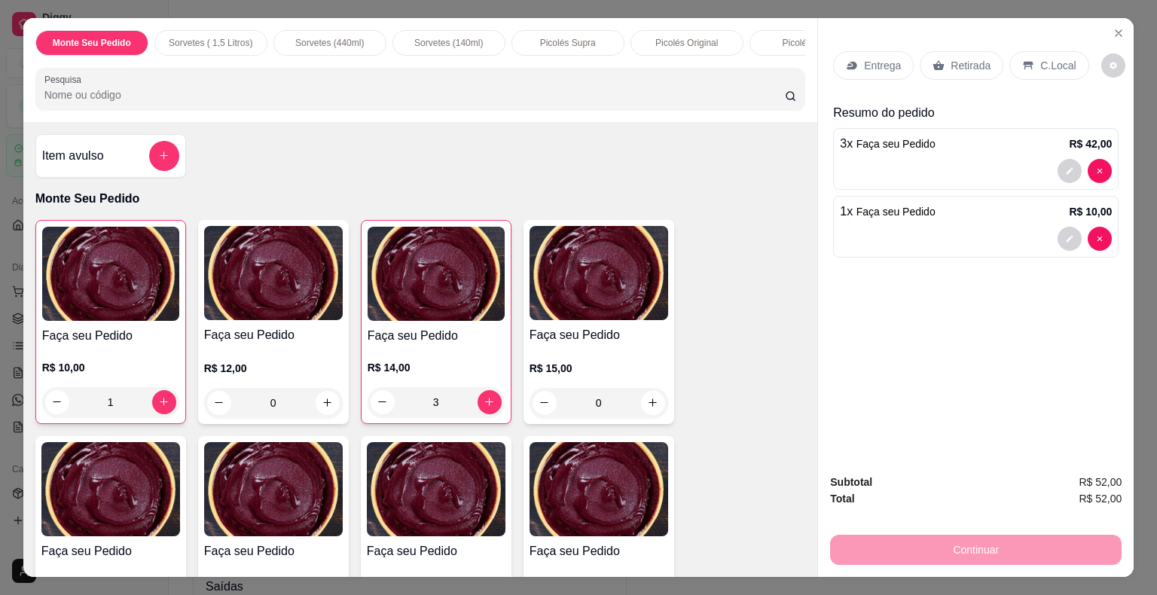
click at [963, 59] on p "Retirada" at bounding box center [970, 65] width 40 height 15
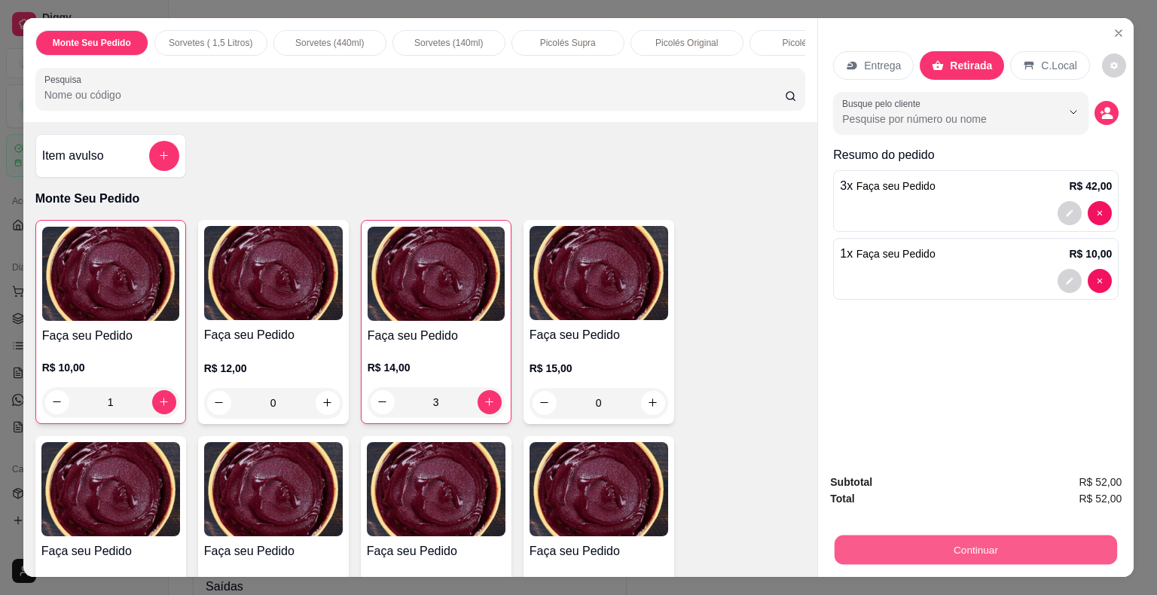
click at [1022, 544] on button "Continuar" at bounding box center [975, 549] width 282 height 29
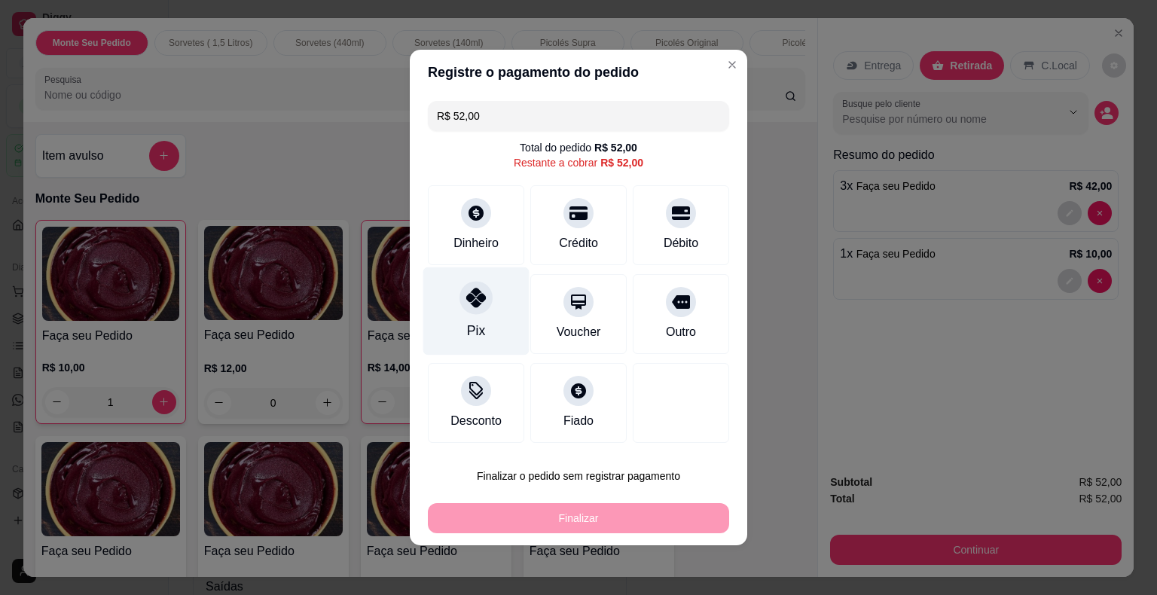
click at [481, 294] on icon at bounding box center [476, 298] width 20 height 20
type input "R$ 0,00"
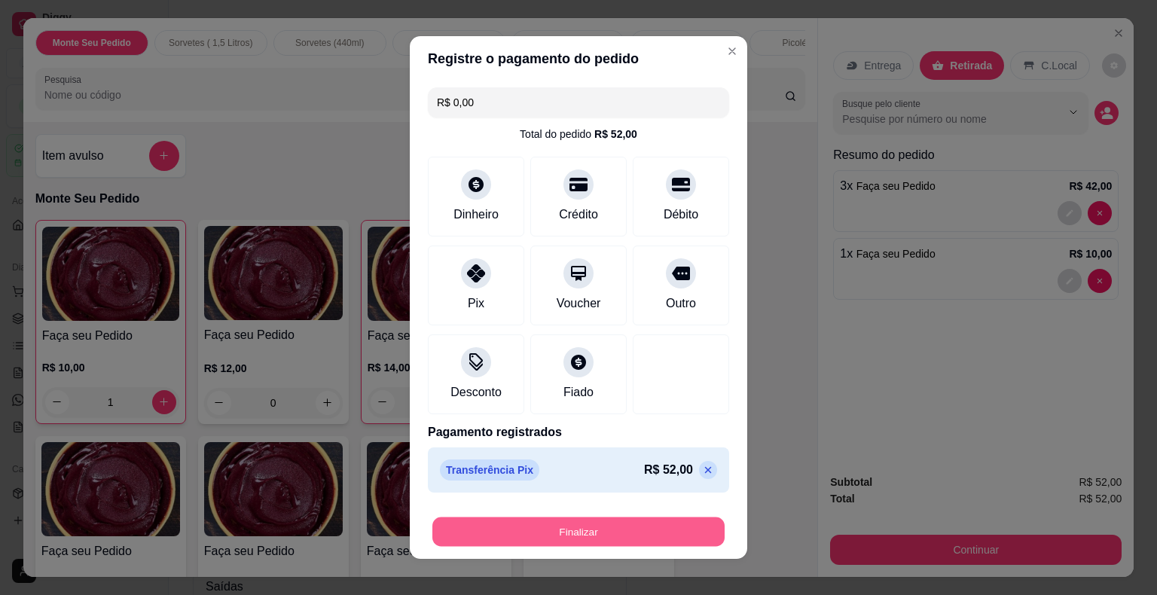
click at [490, 537] on button "Finalizar" at bounding box center [578, 531] width 292 height 29
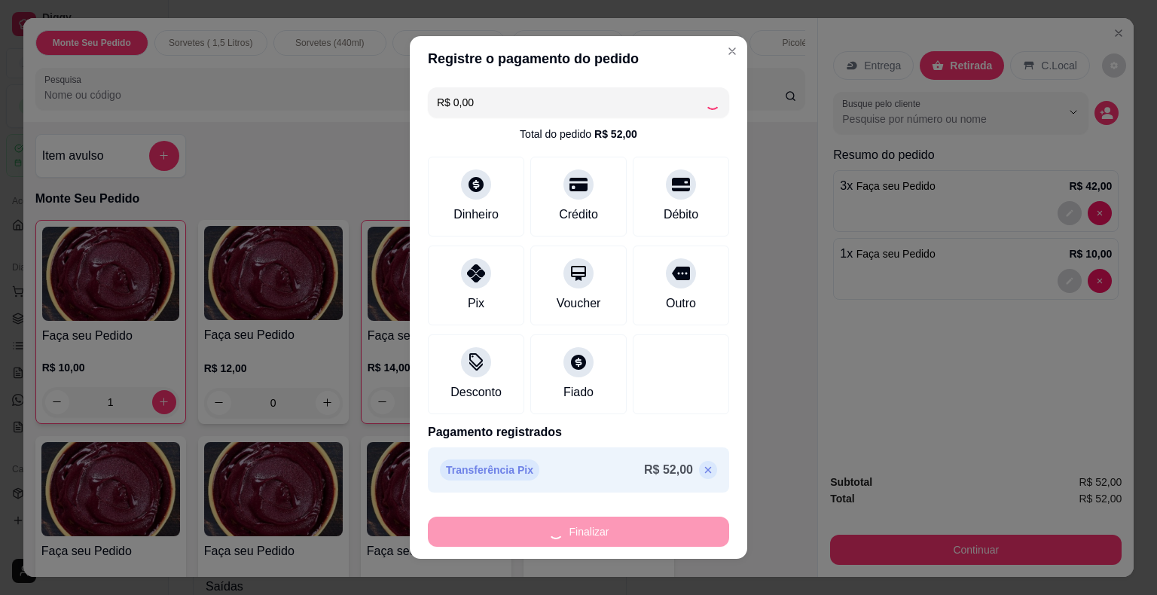
type input "0"
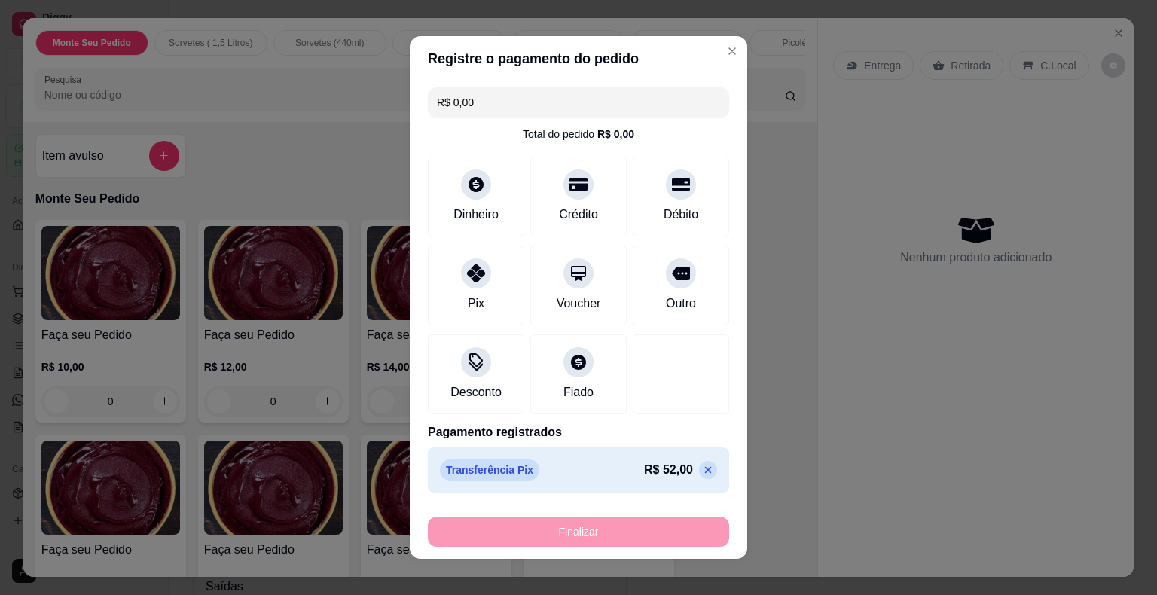
type input "-R$ 52,00"
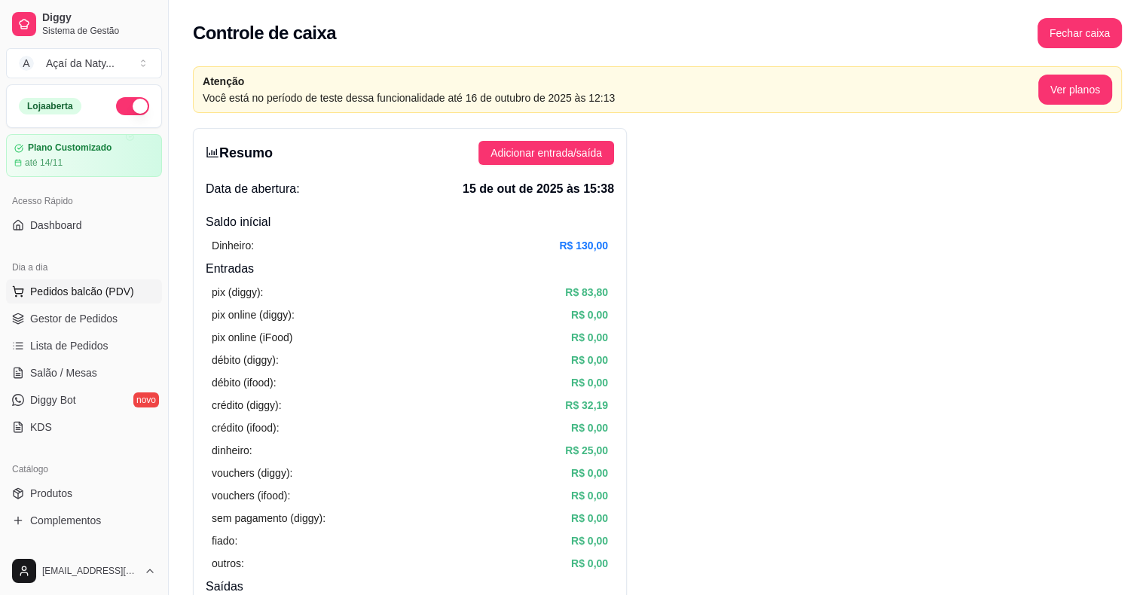
click at [57, 297] on span "Pedidos balcão (PDV)" at bounding box center [82, 291] width 104 height 15
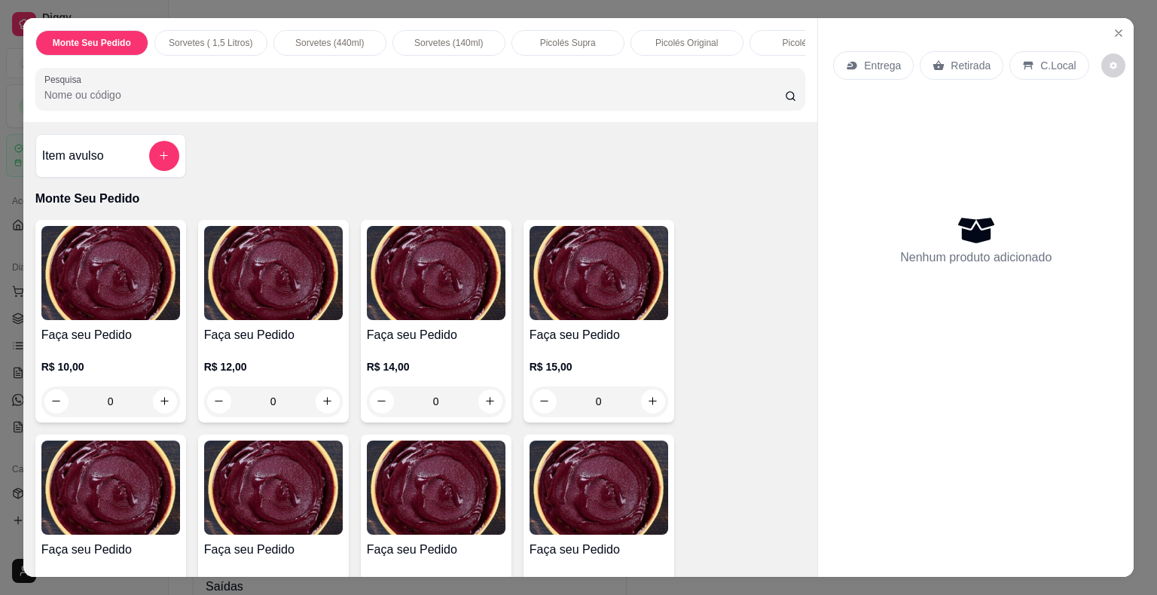
click at [163, 408] on div "0" at bounding box center [110, 401] width 139 height 30
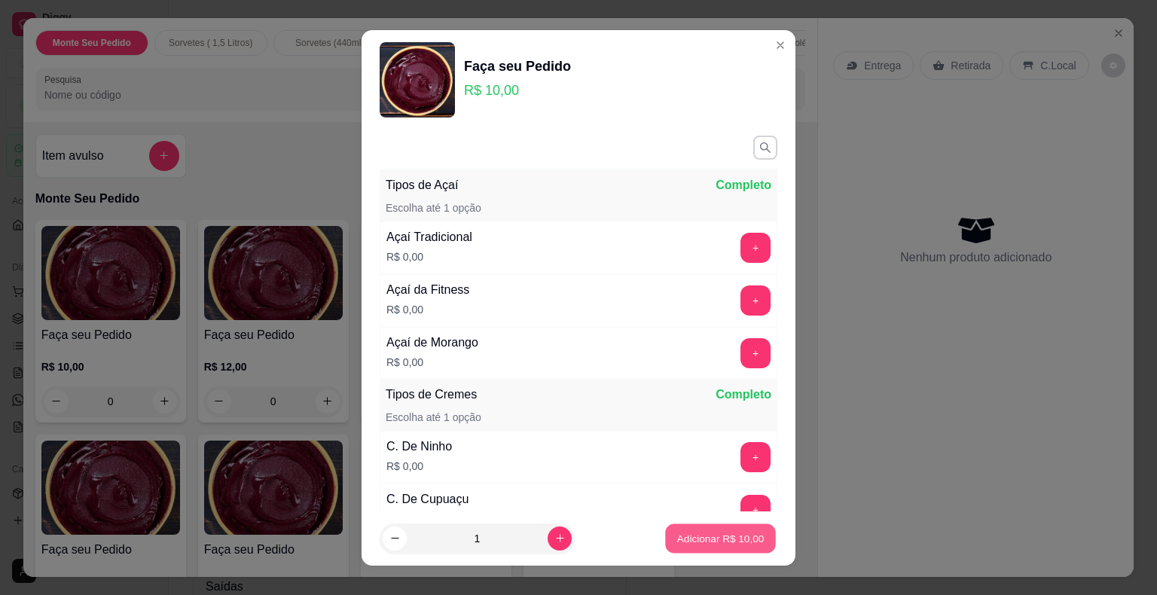
click at [711, 533] on p "Adicionar R$ 10,00" at bounding box center [720, 538] width 87 height 14
type input "1"
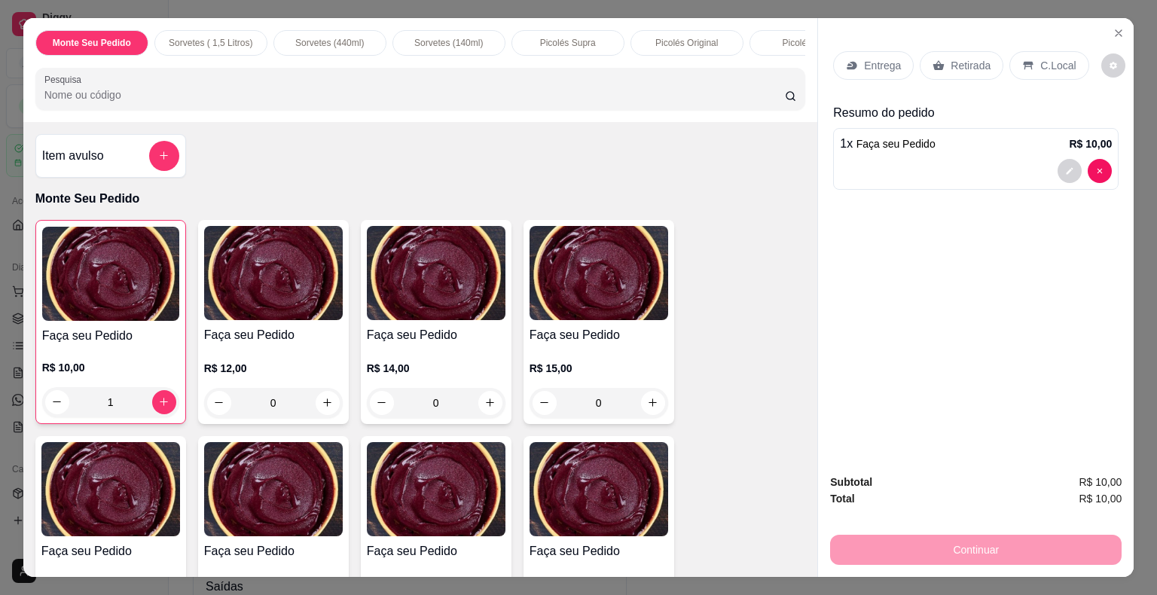
click at [572, 47] on div "Picolés Supra" at bounding box center [567, 43] width 113 height 26
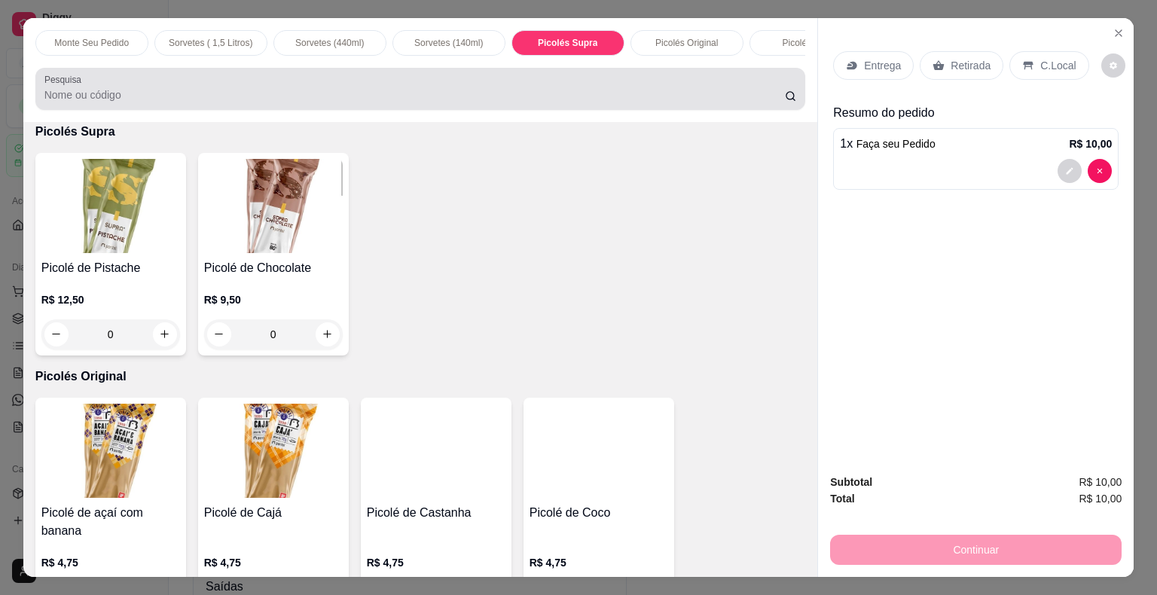
scroll to position [36, 0]
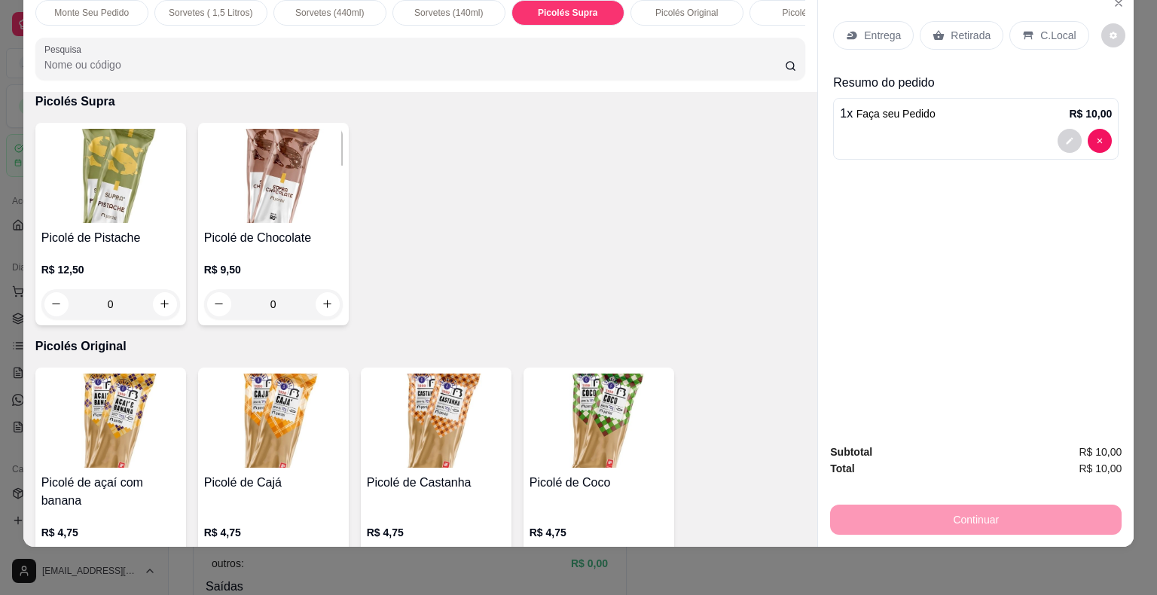
click at [382, 461] on img at bounding box center [436, 421] width 139 height 94
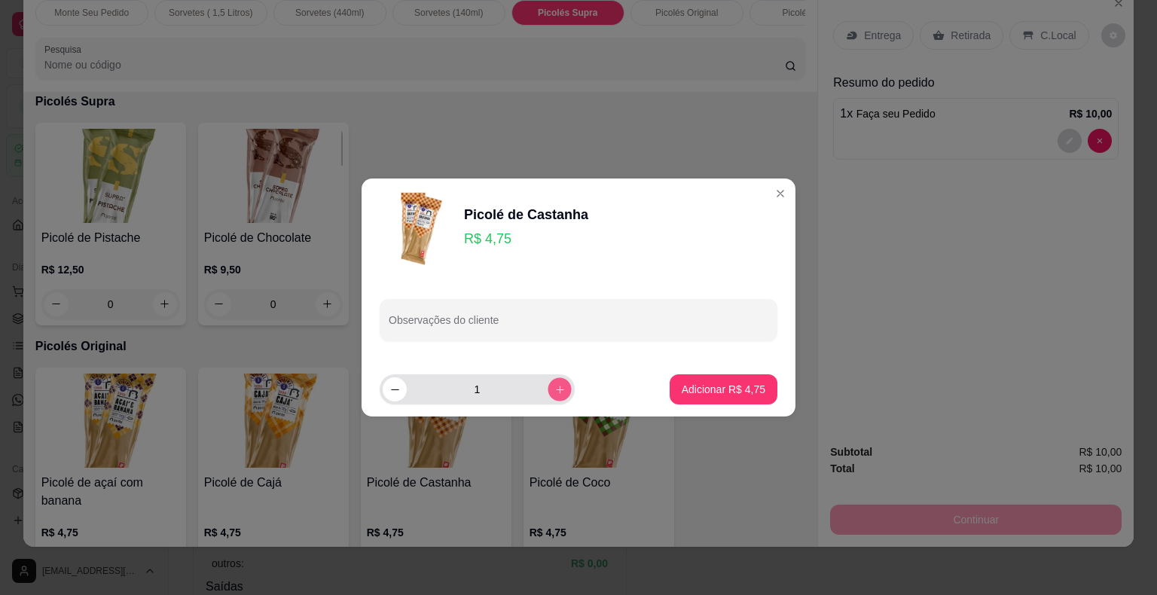
click at [556, 390] on icon "increase-product-quantity" at bounding box center [560, 390] width 8 height 8
type input "2"
click at [699, 389] on p "Adicionar R$ 9,50" at bounding box center [722, 389] width 81 height 14
type input "2"
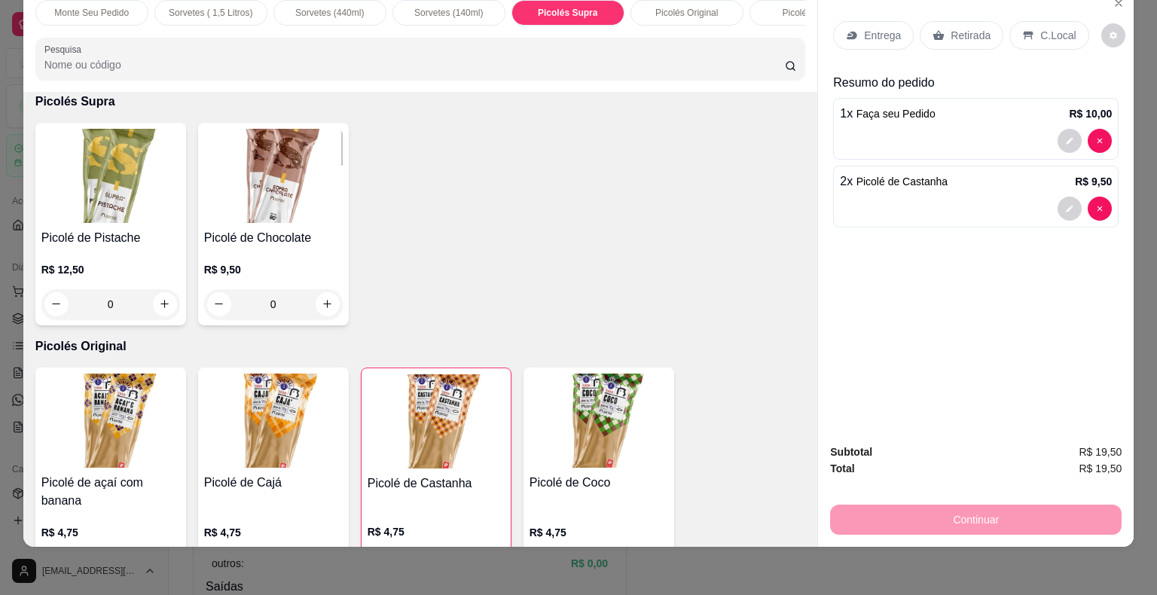
click at [953, 28] on p "Retirada" at bounding box center [970, 35] width 40 height 15
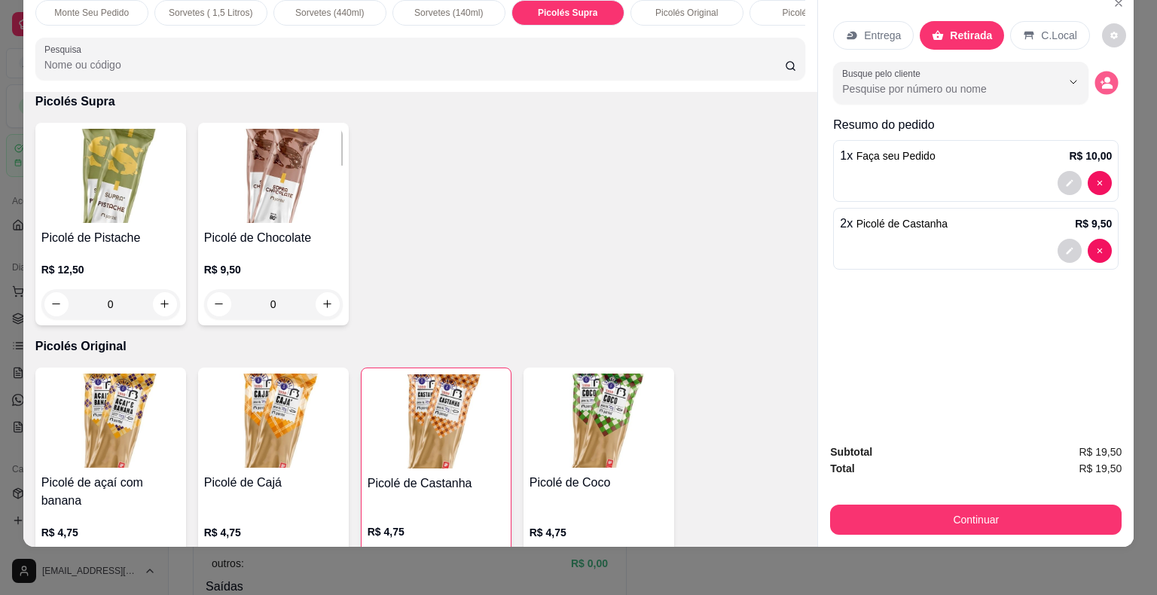
click at [1105, 77] on circle "decrease-product-quantity" at bounding box center [1108, 80] width 6 height 6
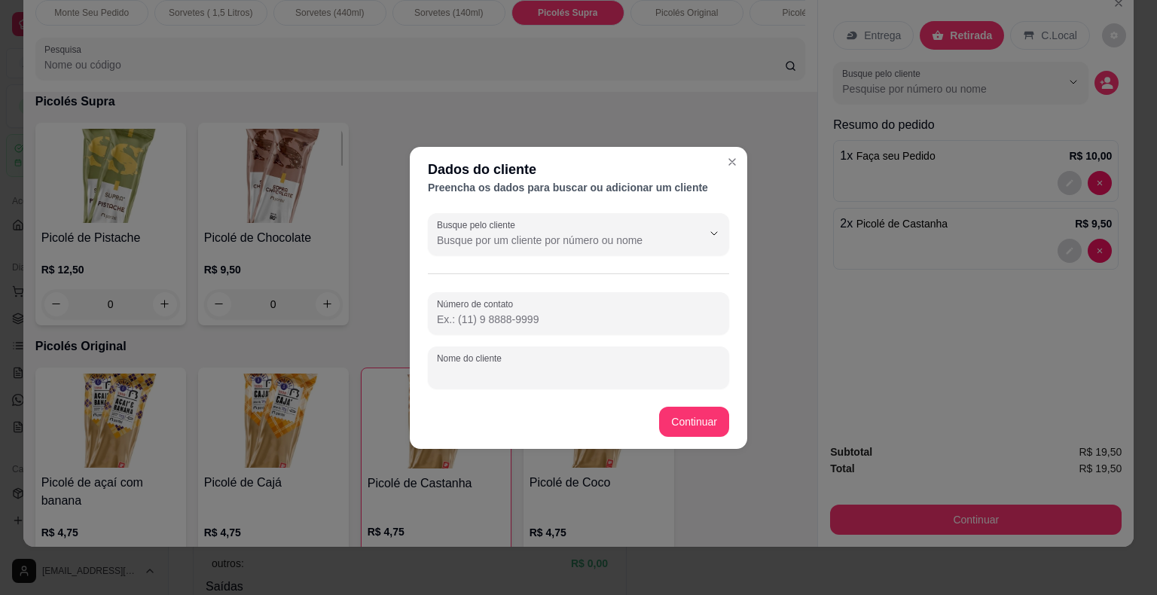
click at [551, 377] on input "Nome do cliente" at bounding box center [578, 373] width 283 height 15
type input "DYEGO BAIA"
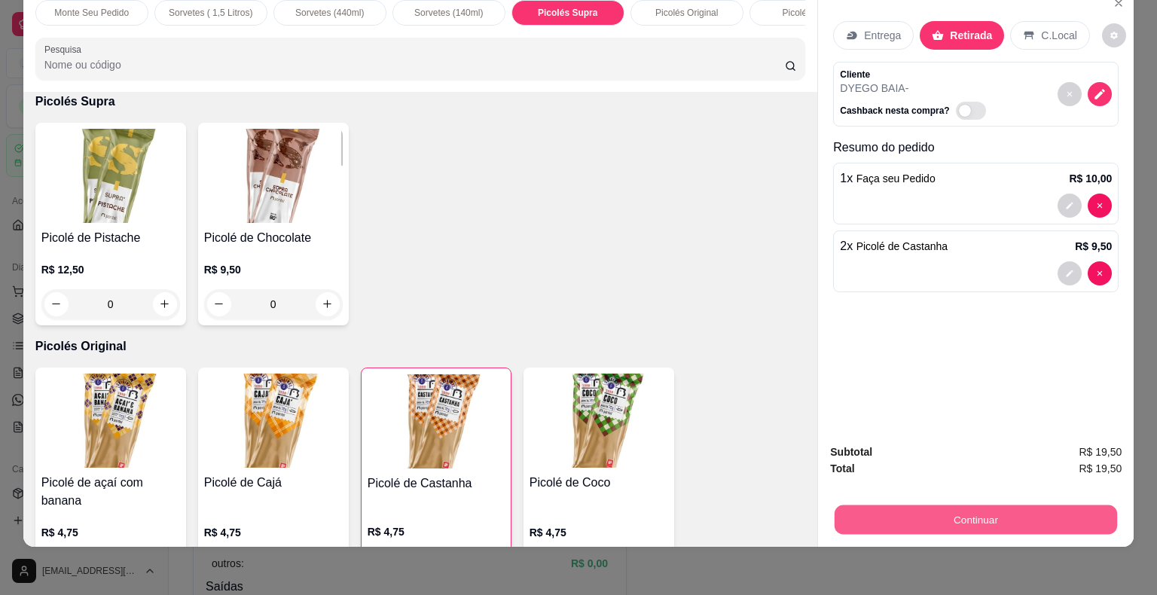
click at [967, 506] on button "Continuar" at bounding box center [975, 519] width 282 height 29
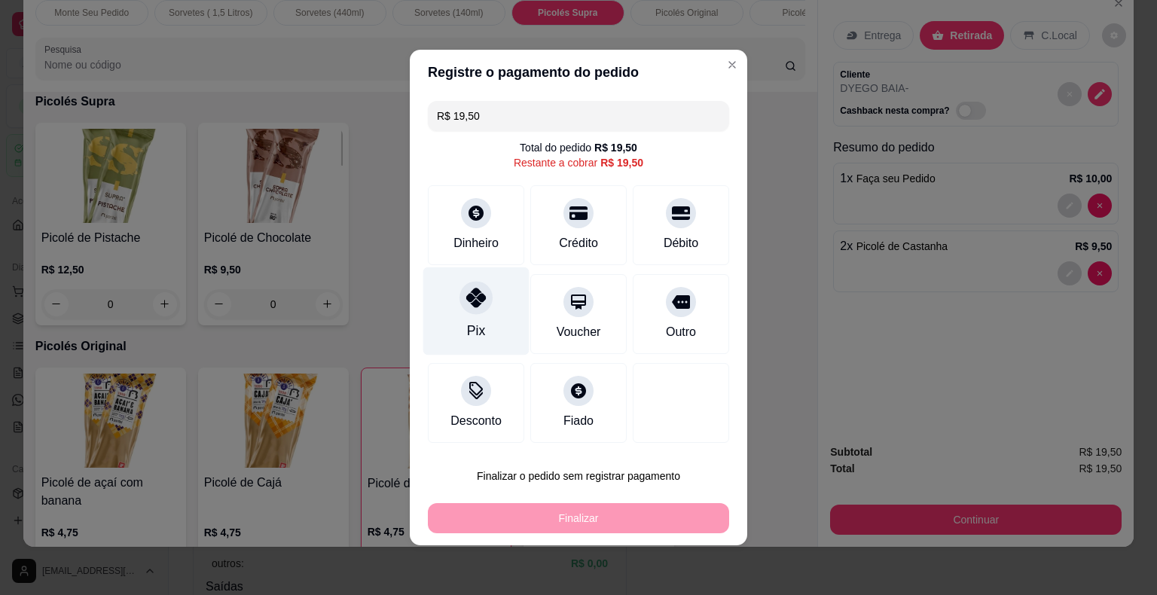
click at [471, 304] on icon at bounding box center [476, 298] width 20 height 20
type input "R$ 0,00"
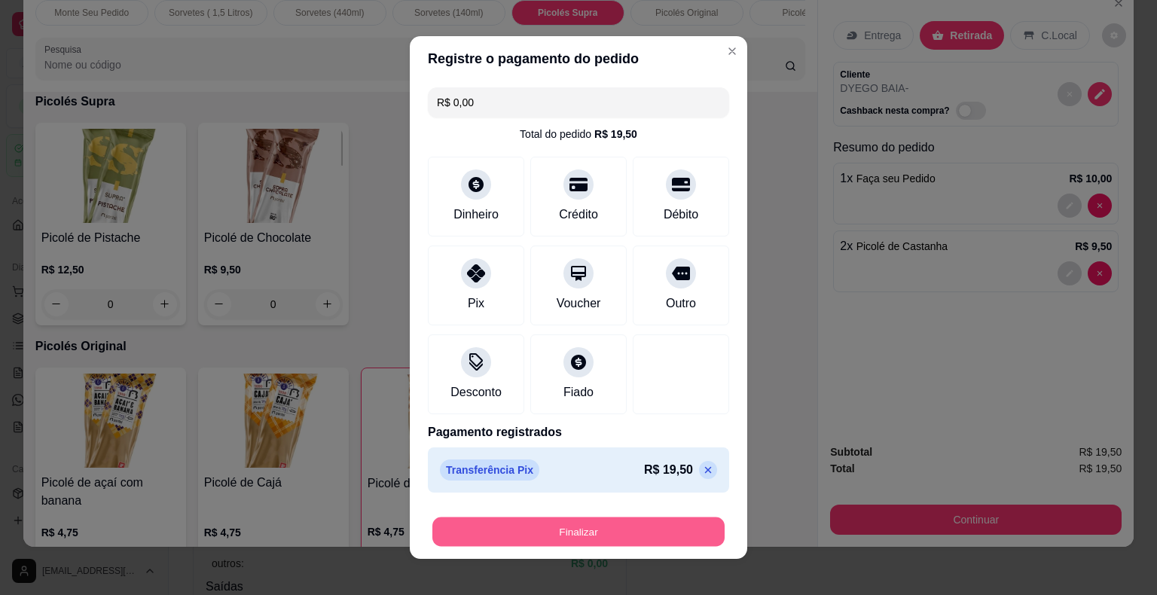
click at [569, 529] on button "Finalizar" at bounding box center [578, 531] width 292 height 29
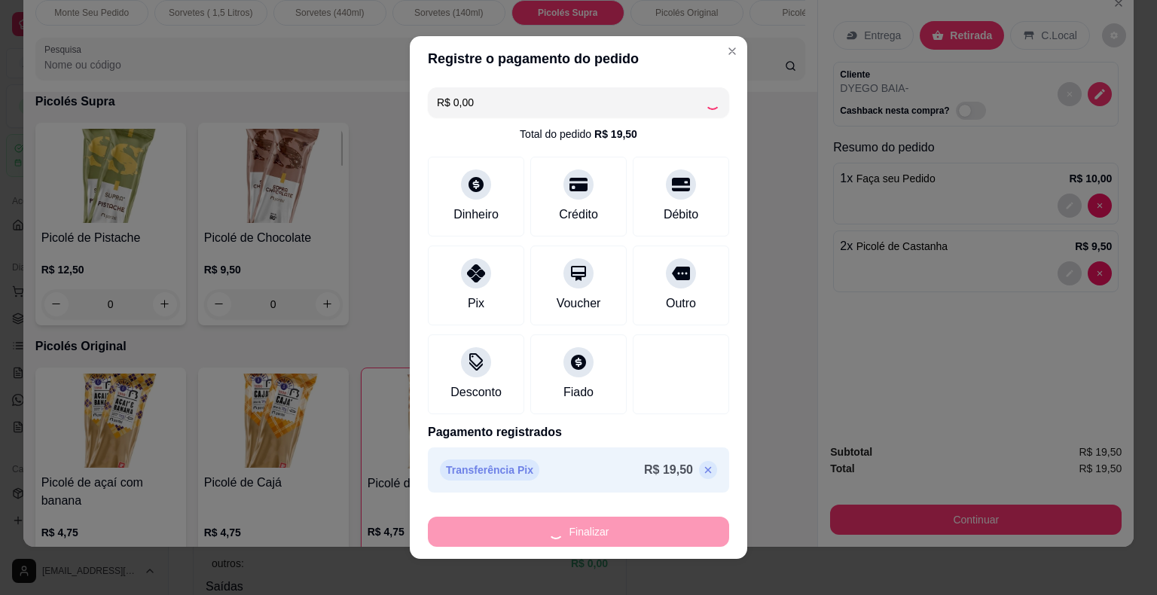
type input "0"
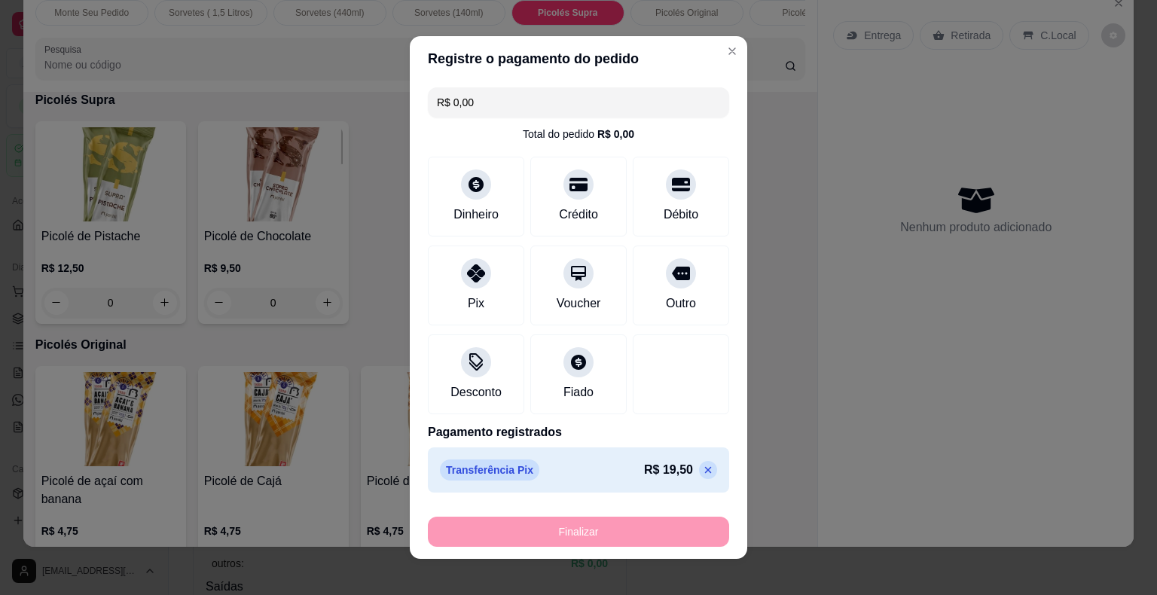
type input "-R$ 19,50"
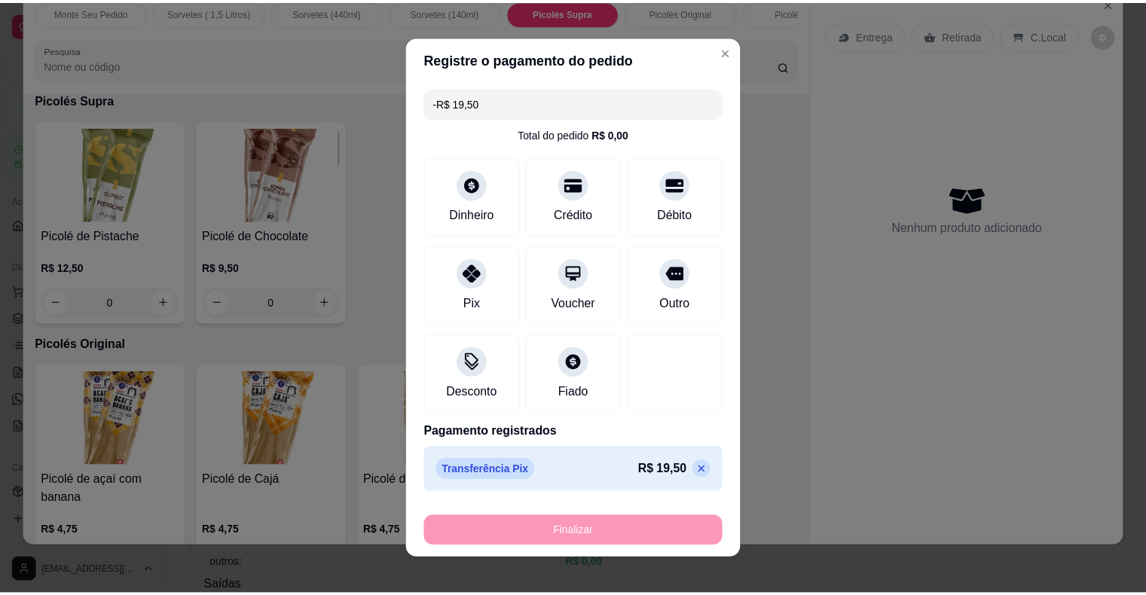
scroll to position [2639, 0]
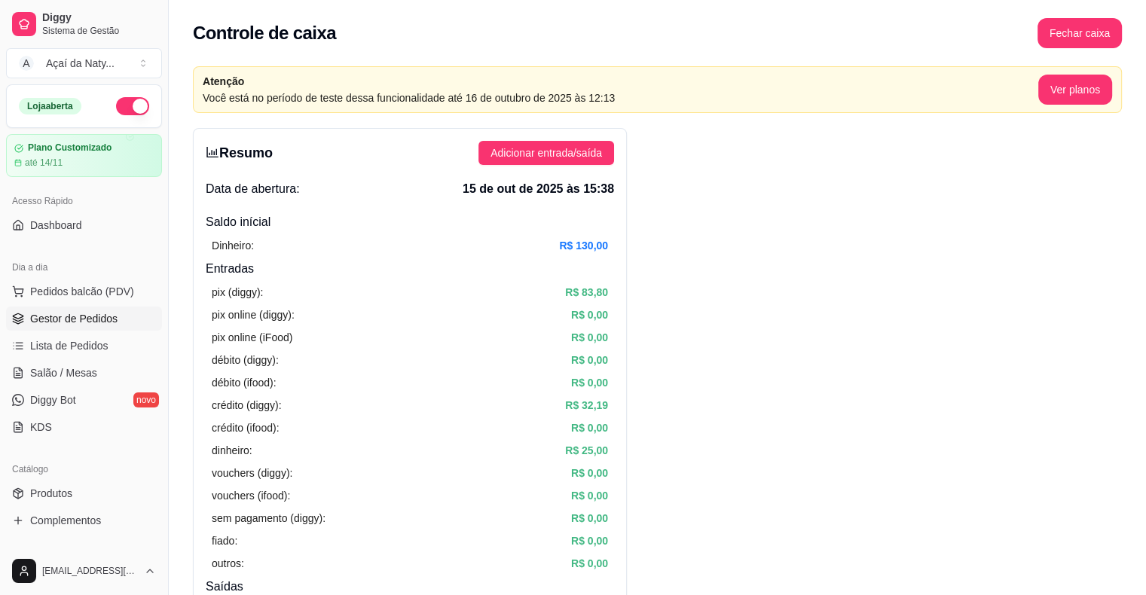
click at [87, 318] on span "Gestor de Pedidos" at bounding box center [73, 318] width 87 height 15
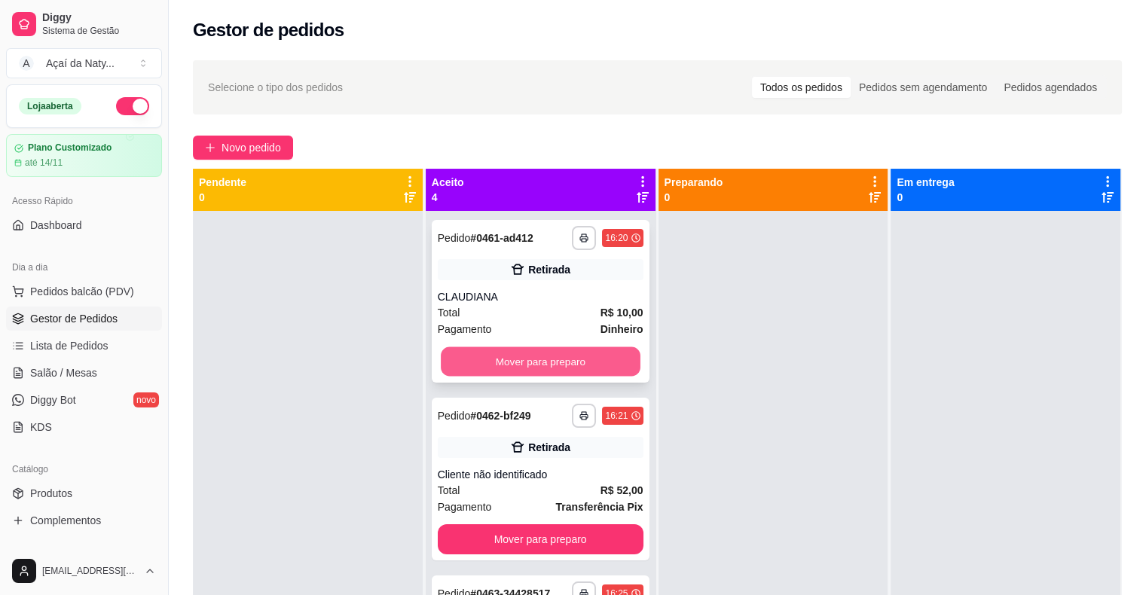
click at [563, 351] on button "Mover para preparo" at bounding box center [541, 361] width 200 height 29
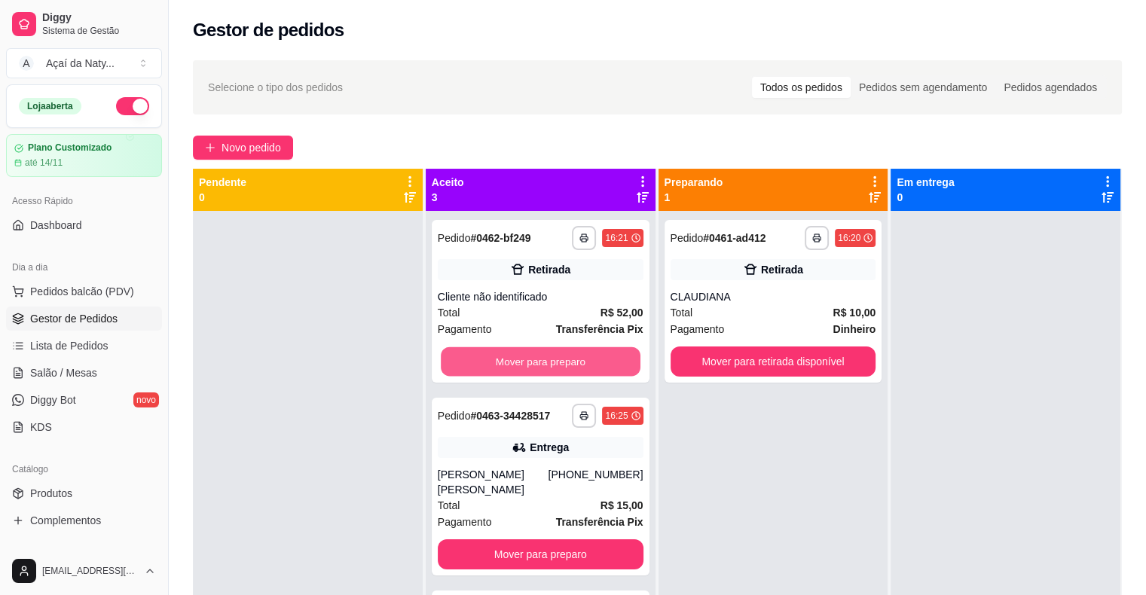
click at [563, 351] on button "Mover para preparo" at bounding box center [541, 361] width 200 height 29
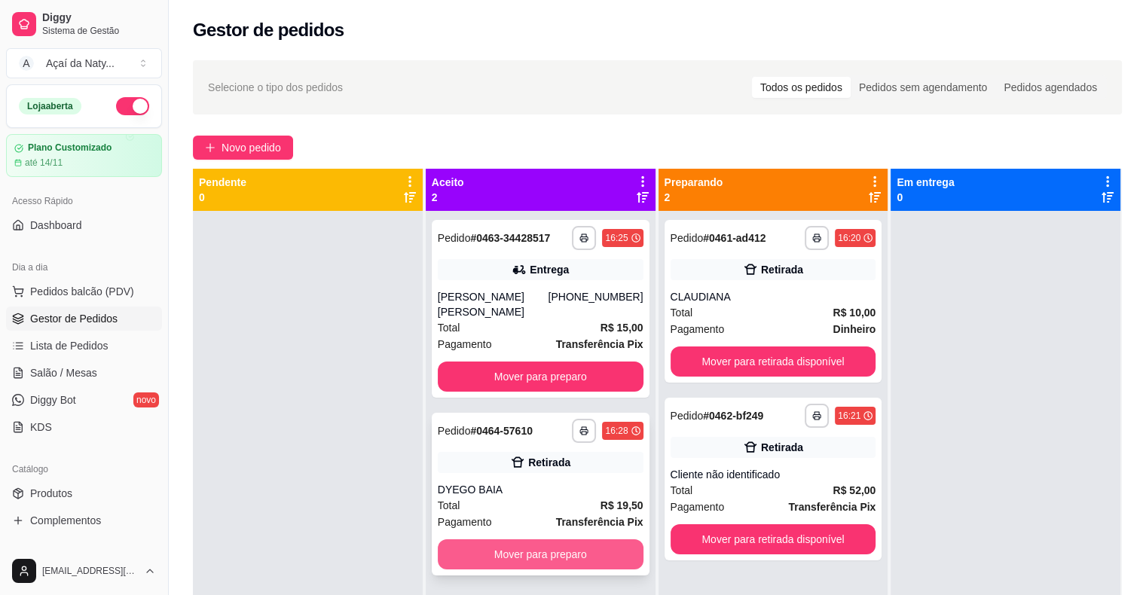
click at [556, 539] on button "Mover para preparo" at bounding box center [541, 554] width 206 height 30
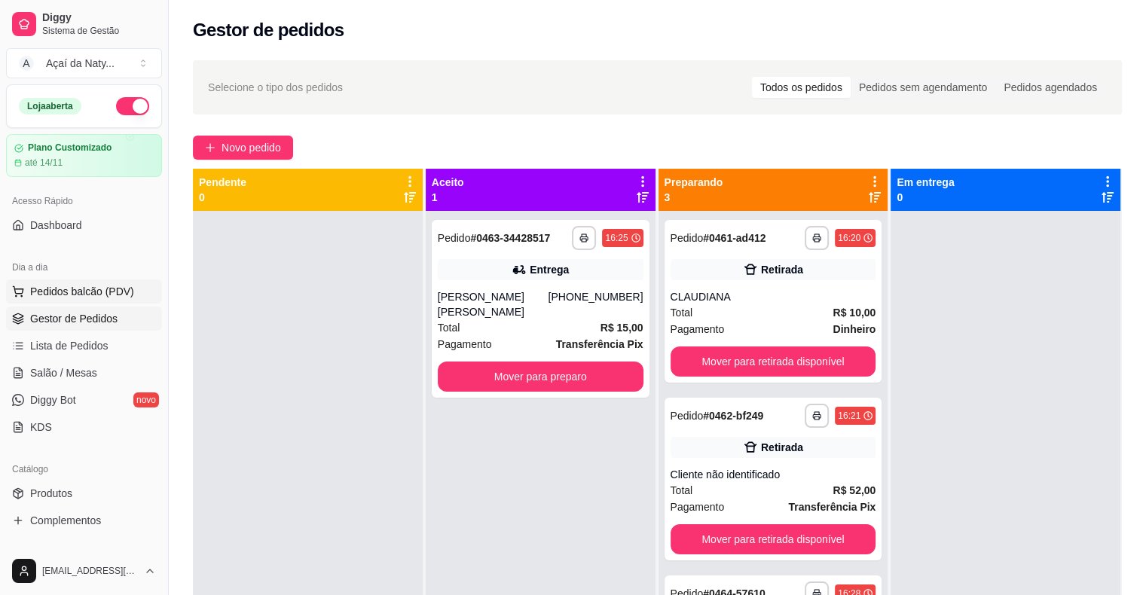
click at [102, 295] on span "Pedidos balcão (PDV)" at bounding box center [82, 291] width 104 height 15
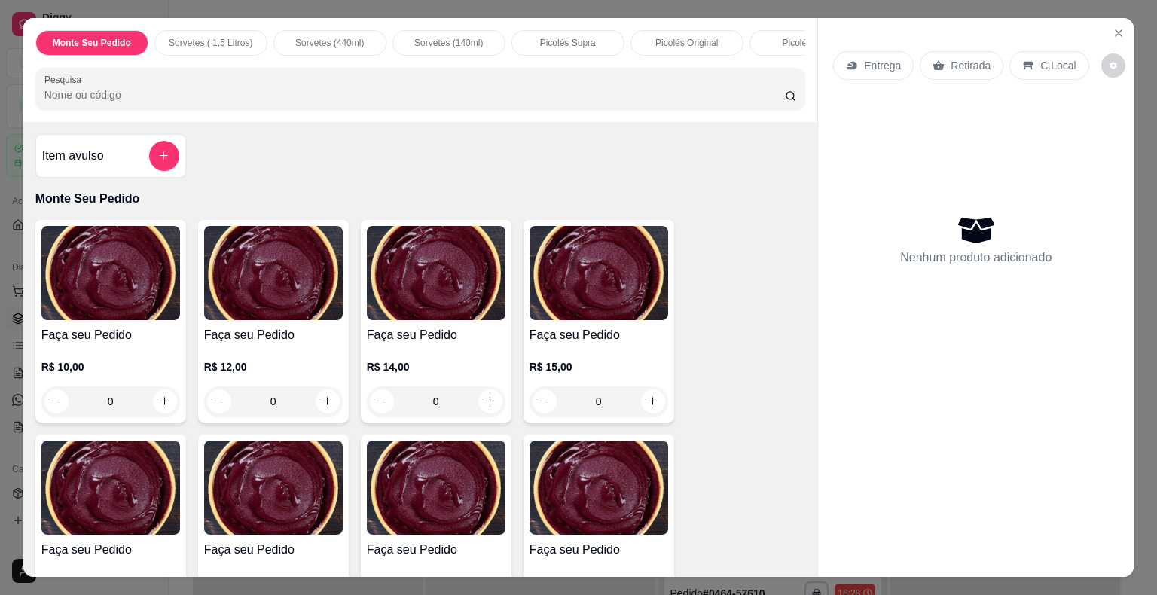
click at [316, 407] on div "0" at bounding box center [273, 401] width 139 height 30
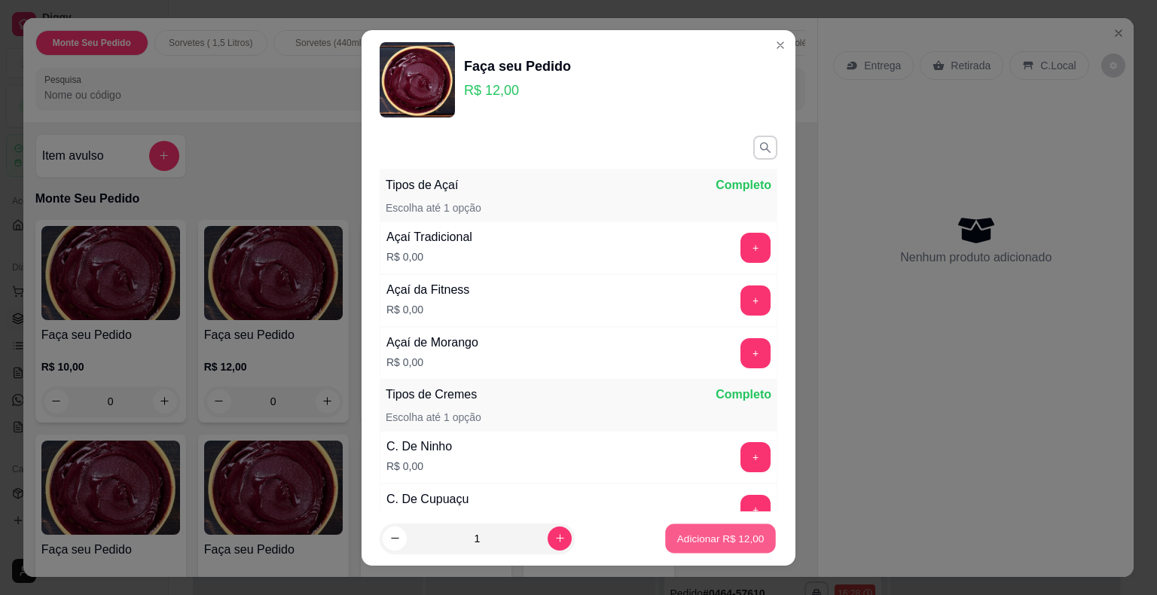
click at [705, 541] on p "Adicionar R$ 12,00" at bounding box center [720, 538] width 87 height 14
type input "1"
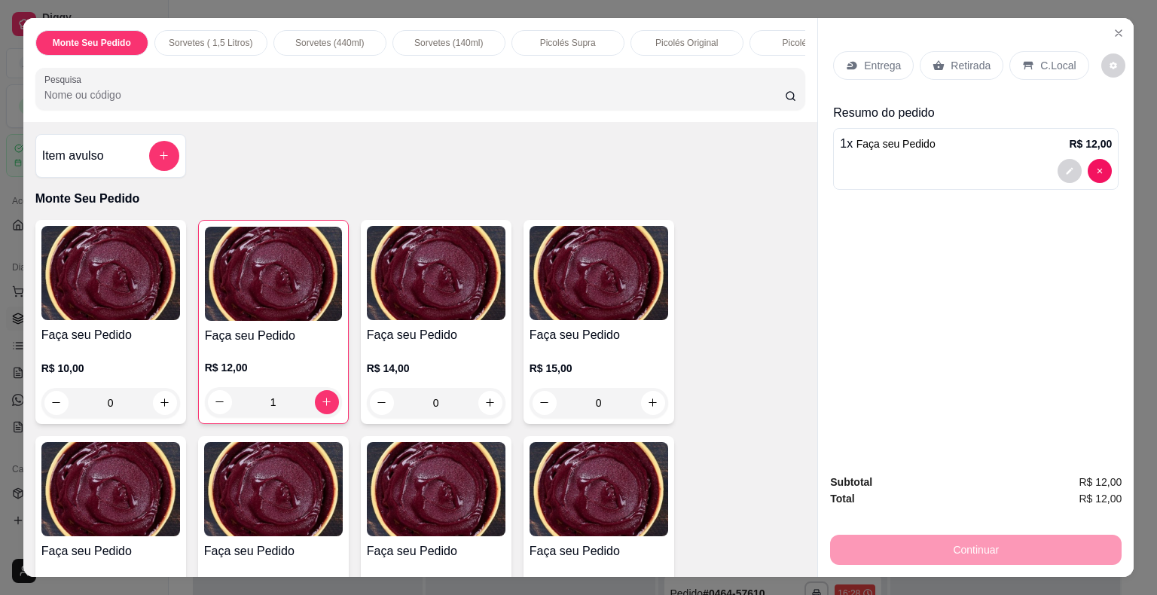
click at [978, 58] on p "Retirada" at bounding box center [970, 65] width 40 height 15
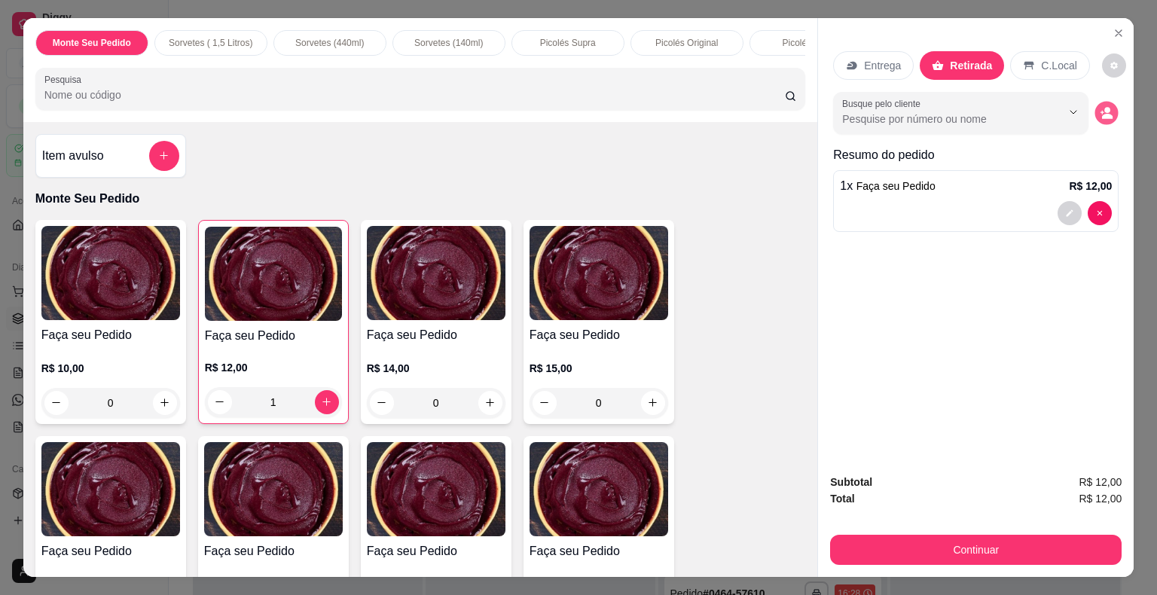
click at [1102, 114] on icon "decrease-product-quantity" at bounding box center [1107, 116] width 11 height 5
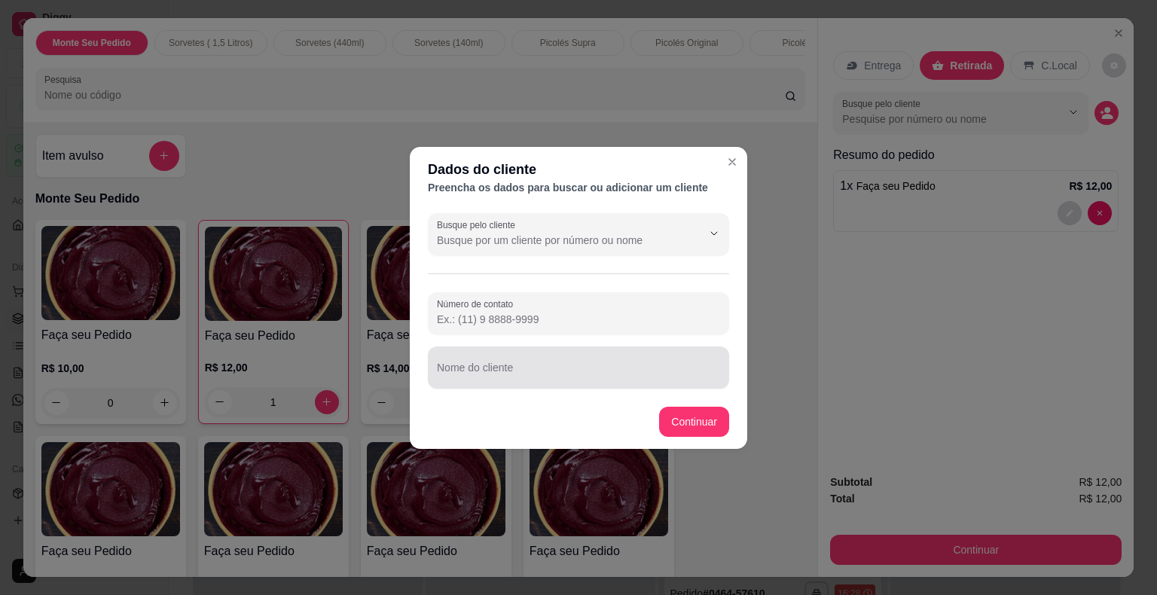
click at [548, 359] on div at bounding box center [578, 367] width 283 height 30
type input "P"
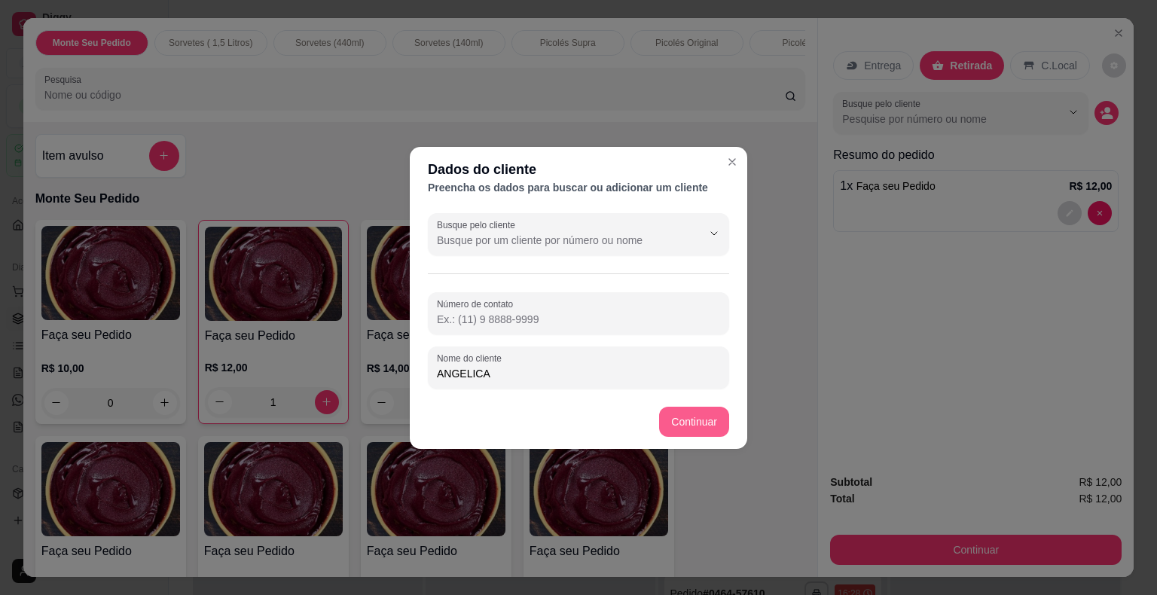
type input "ANGELICA"
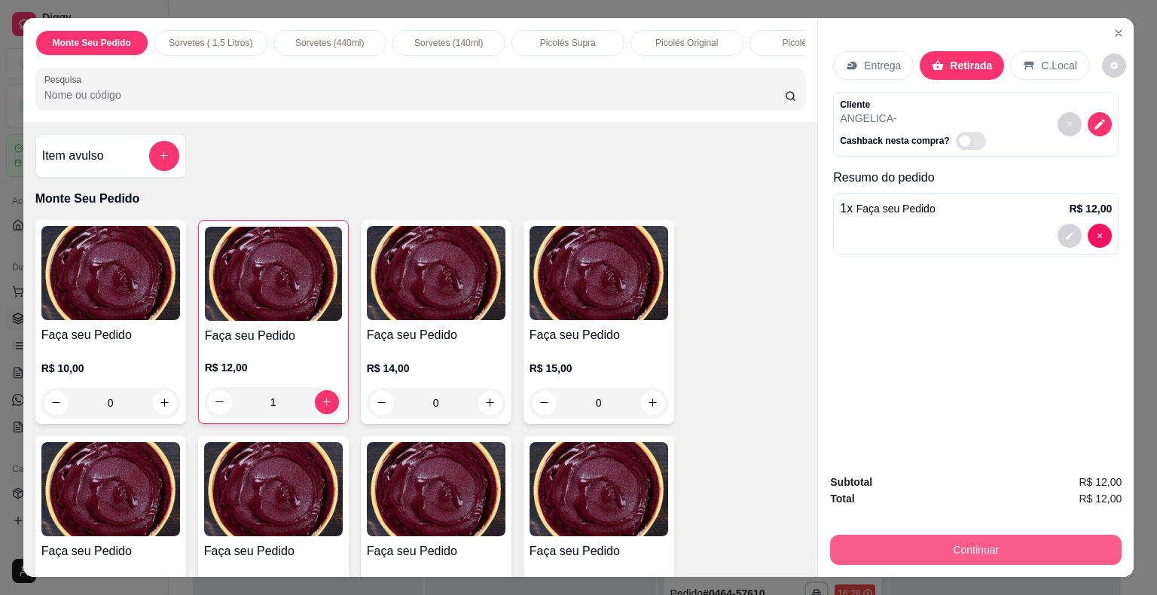
click at [871, 535] on button "Continuar" at bounding box center [975, 550] width 291 height 30
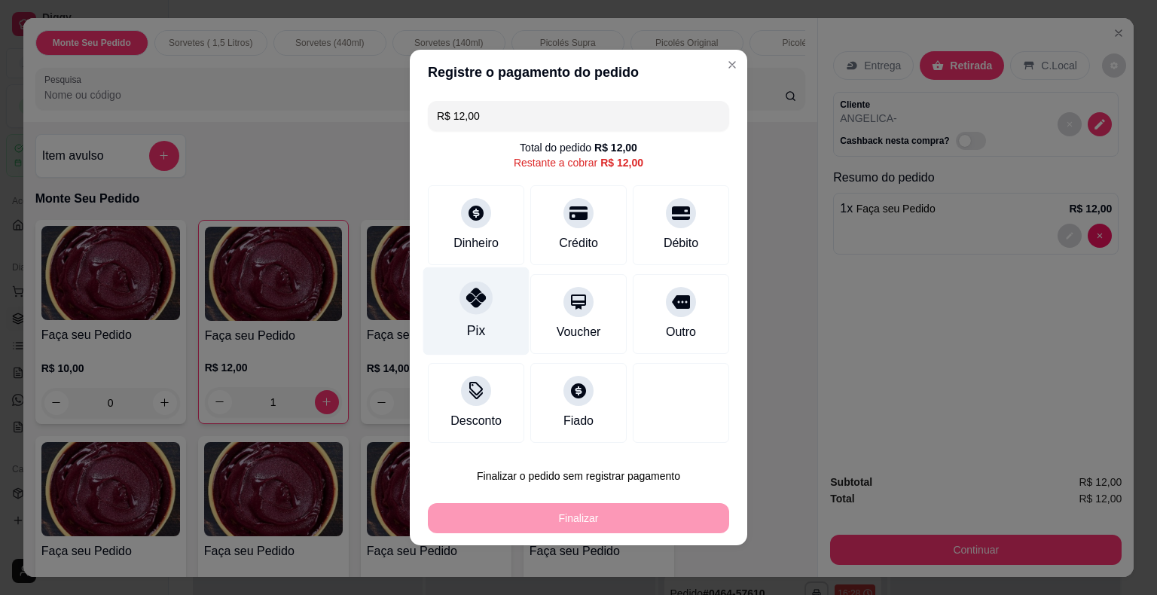
click at [472, 309] on div at bounding box center [475, 297] width 33 height 33
type input "R$ 0,00"
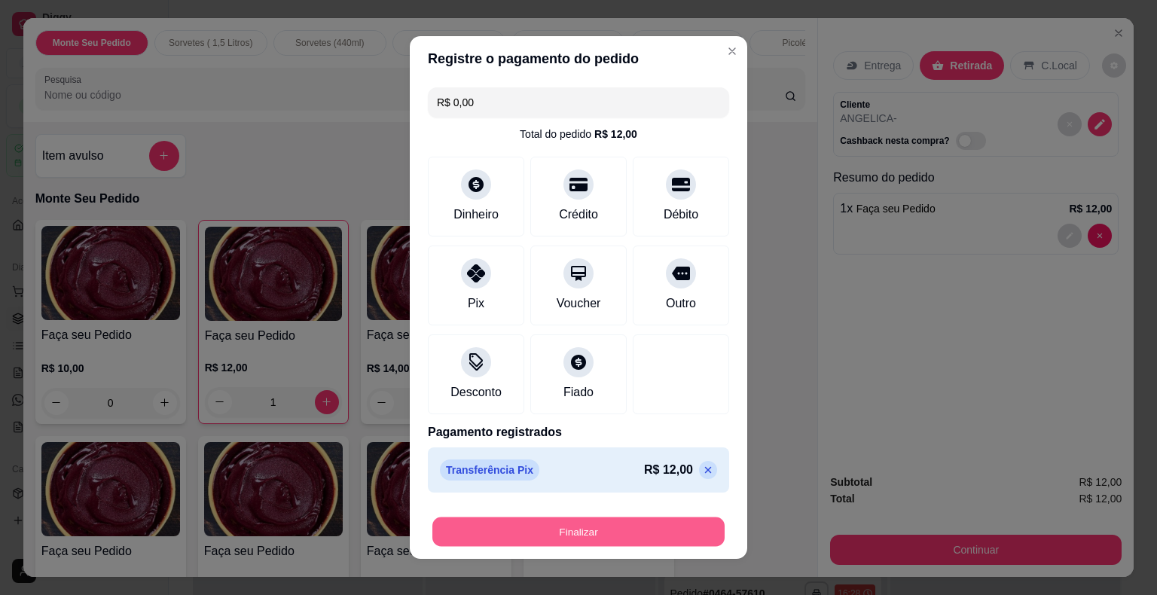
click at [551, 532] on button "Finalizar" at bounding box center [578, 531] width 292 height 29
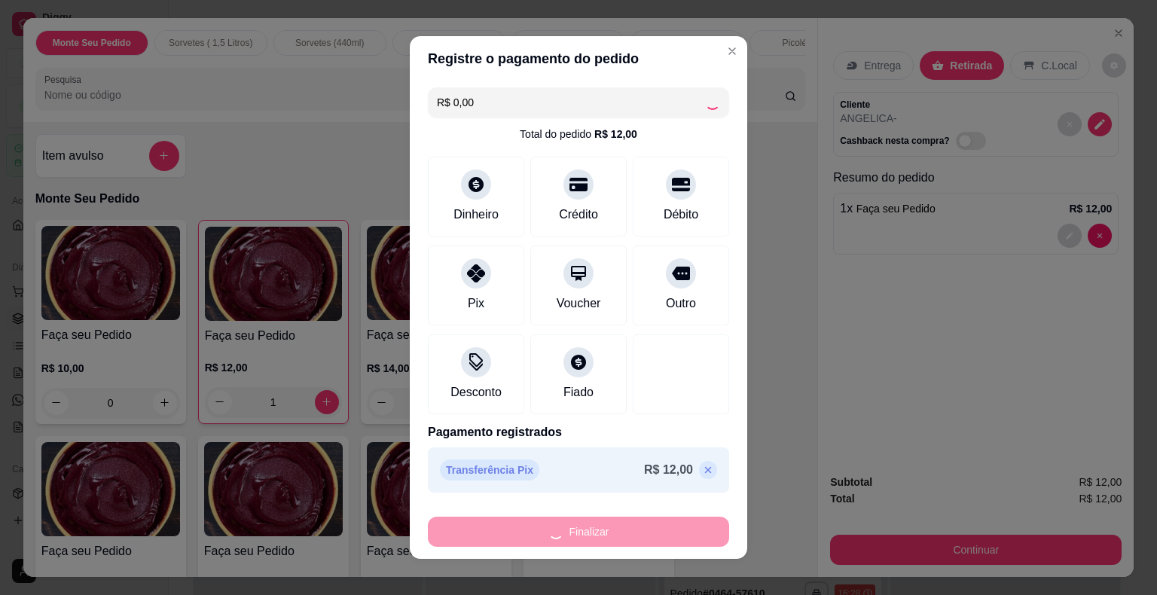
type input "0"
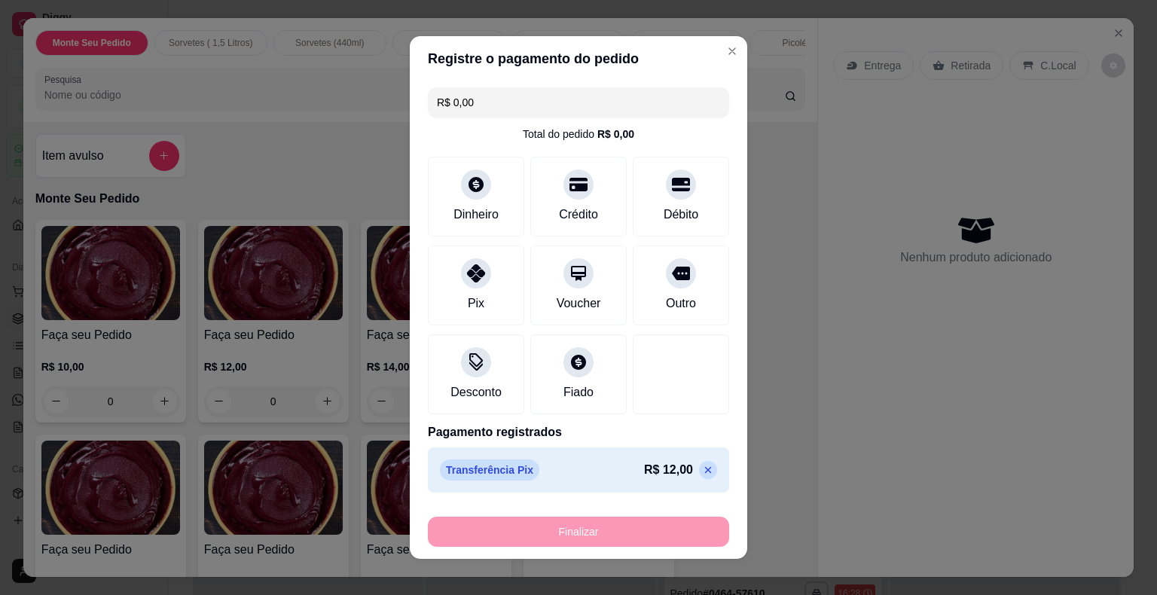
type input "-R$ 12,00"
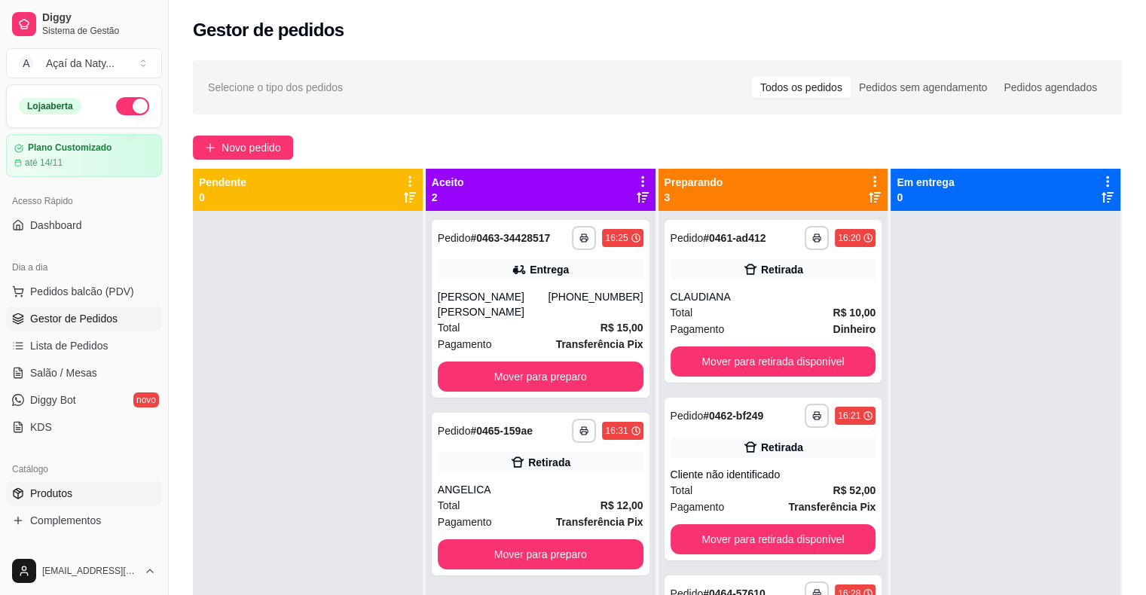
click at [44, 487] on span "Produtos" at bounding box center [51, 493] width 42 height 15
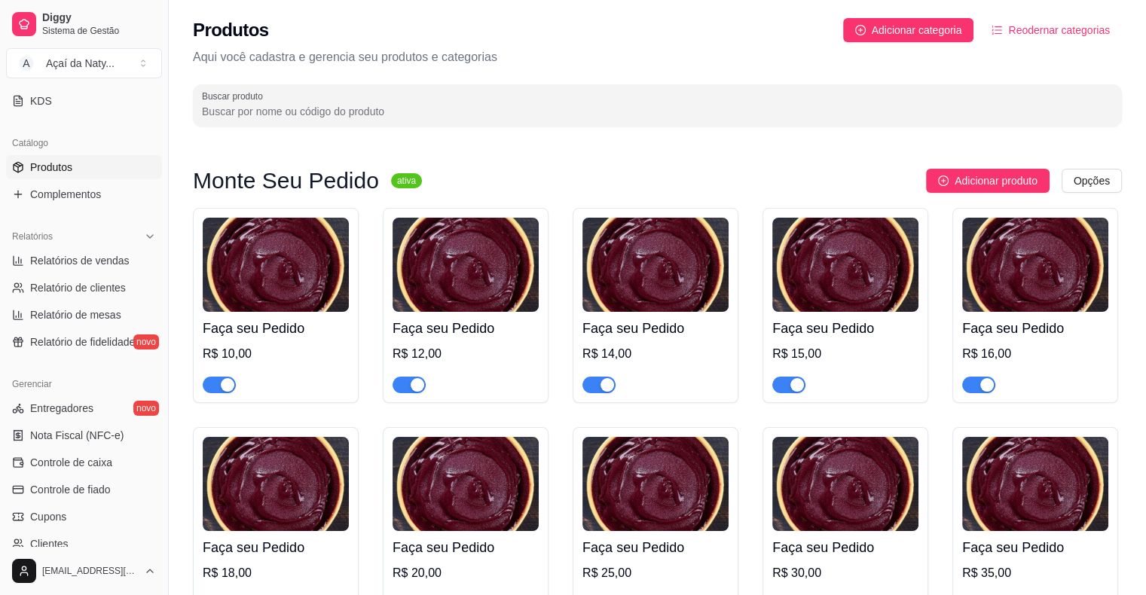
scroll to position [362, 0]
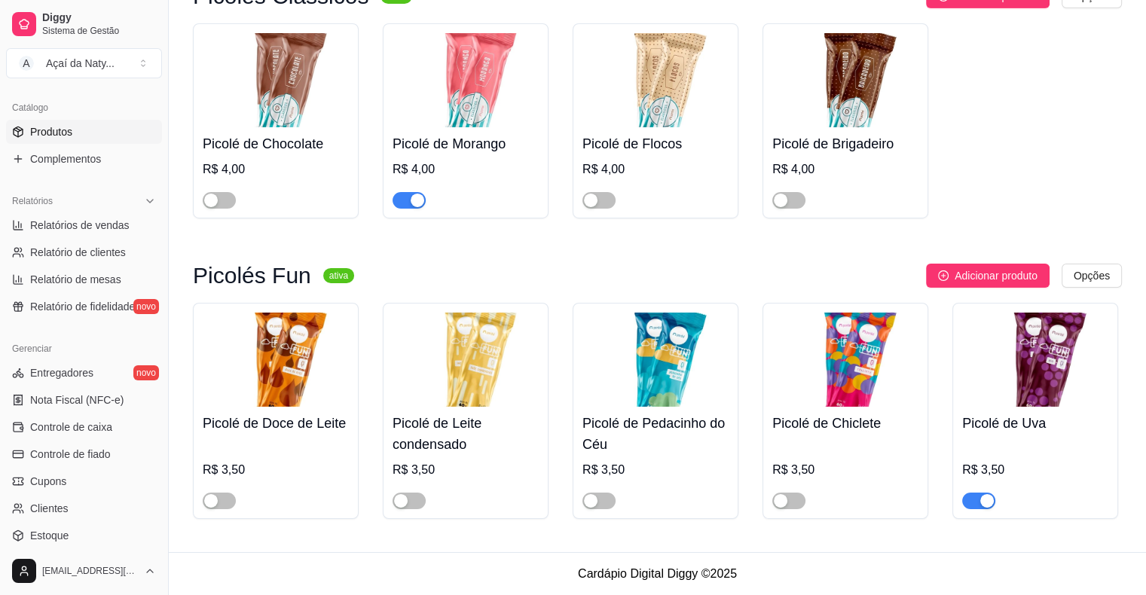
scroll to position [0, 0]
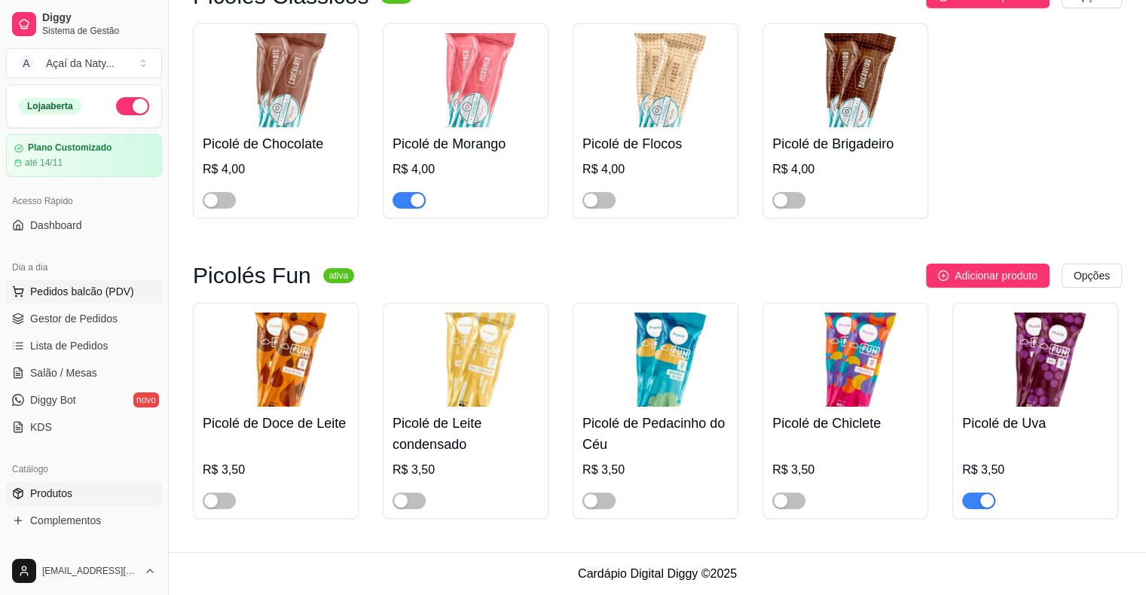
click at [78, 291] on span "Pedidos balcão (PDV)" at bounding box center [82, 291] width 104 height 15
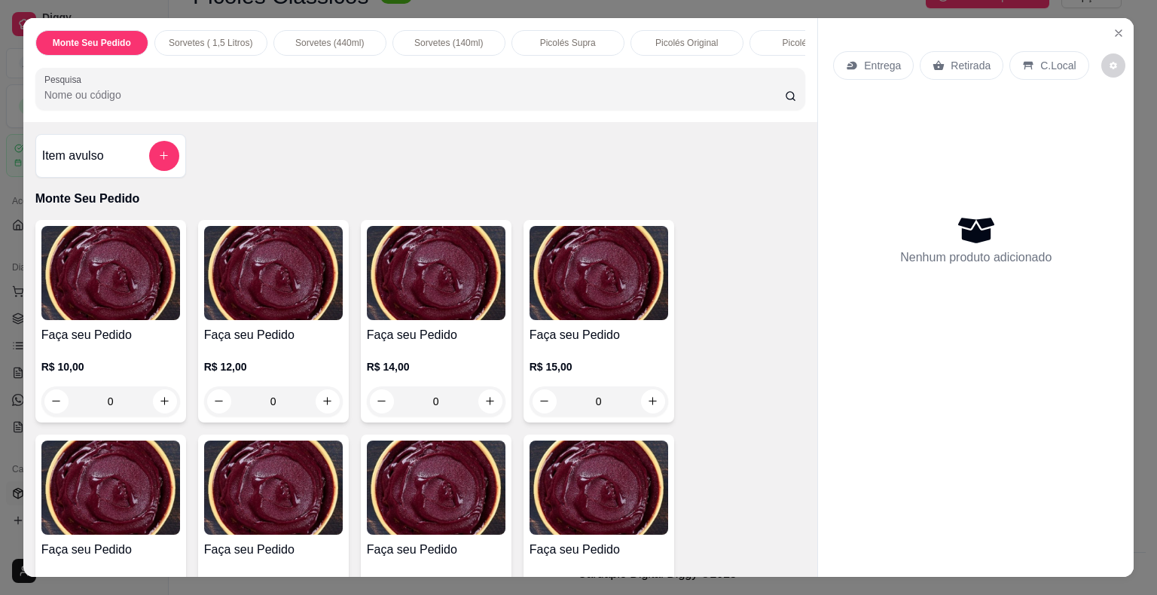
click at [649, 405] on div "0" at bounding box center [598, 401] width 139 height 30
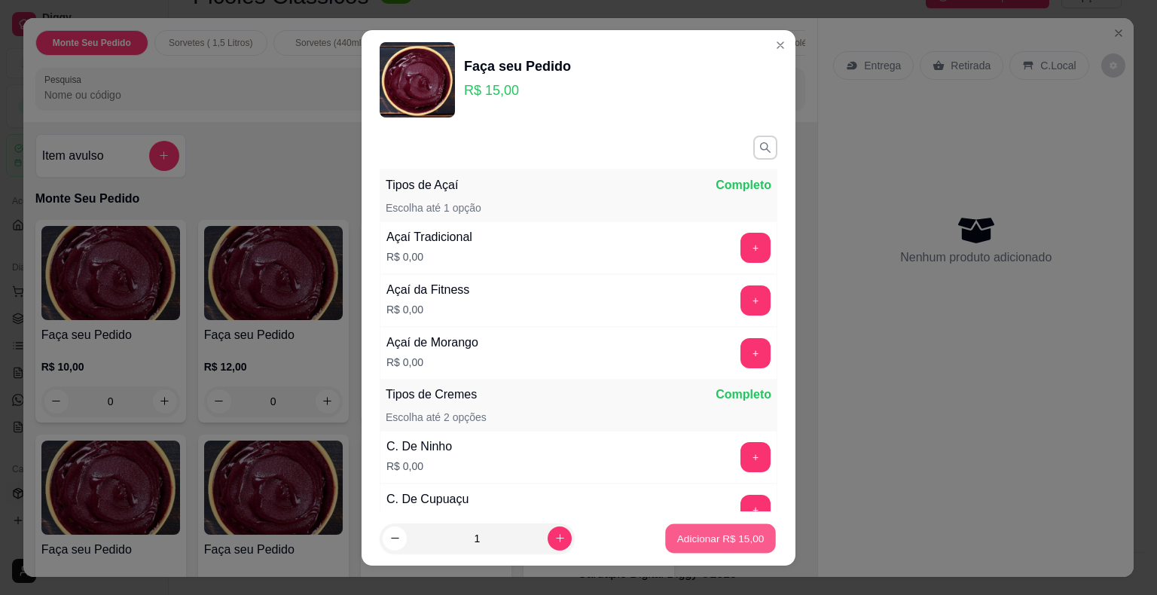
click at [694, 535] on p "Adicionar R$ 15,00" at bounding box center [720, 538] width 87 height 14
type input "1"
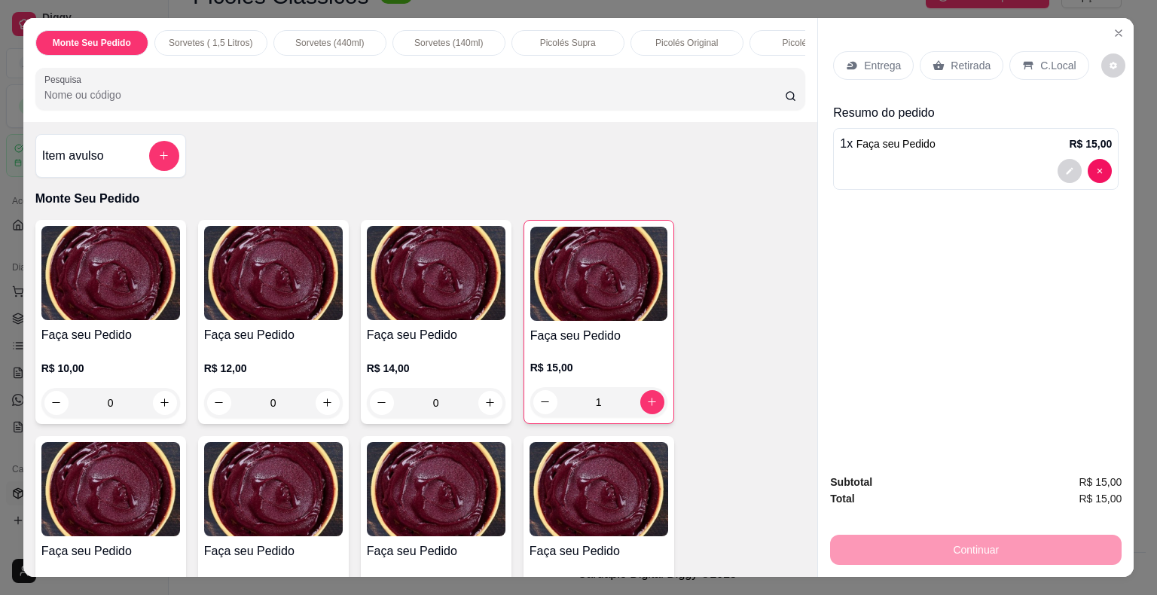
click at [1040, 65] on p "C.Local" at bounding box center [1057, 65] width 35 height 15
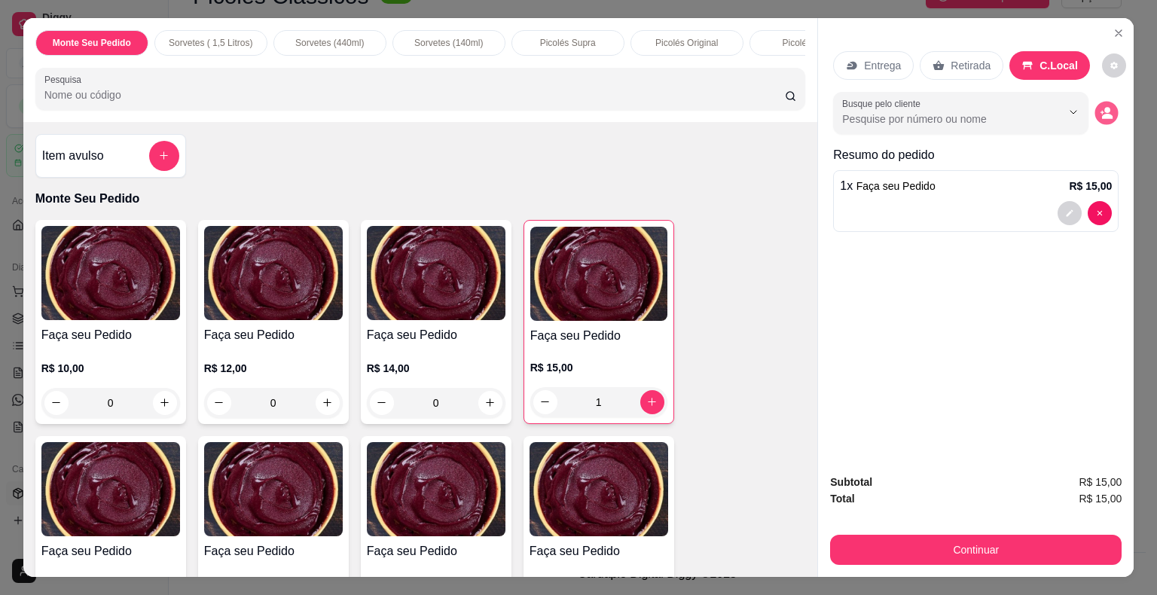
click at [1100, 106] on icon "decrease-product-quantity" at bounding box center [1106, 112] width 13 height 13
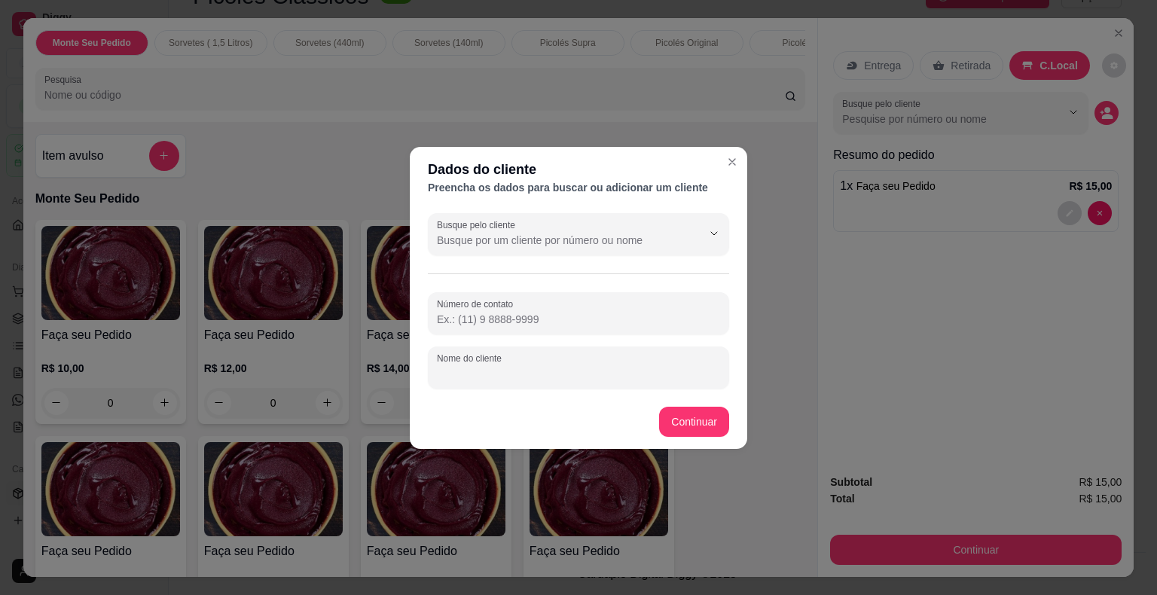
click at [553, 377] on input "Nome do cliente" at bounding box center [578, 373] width 283 height 15
type input "[PERSON_NAME]"
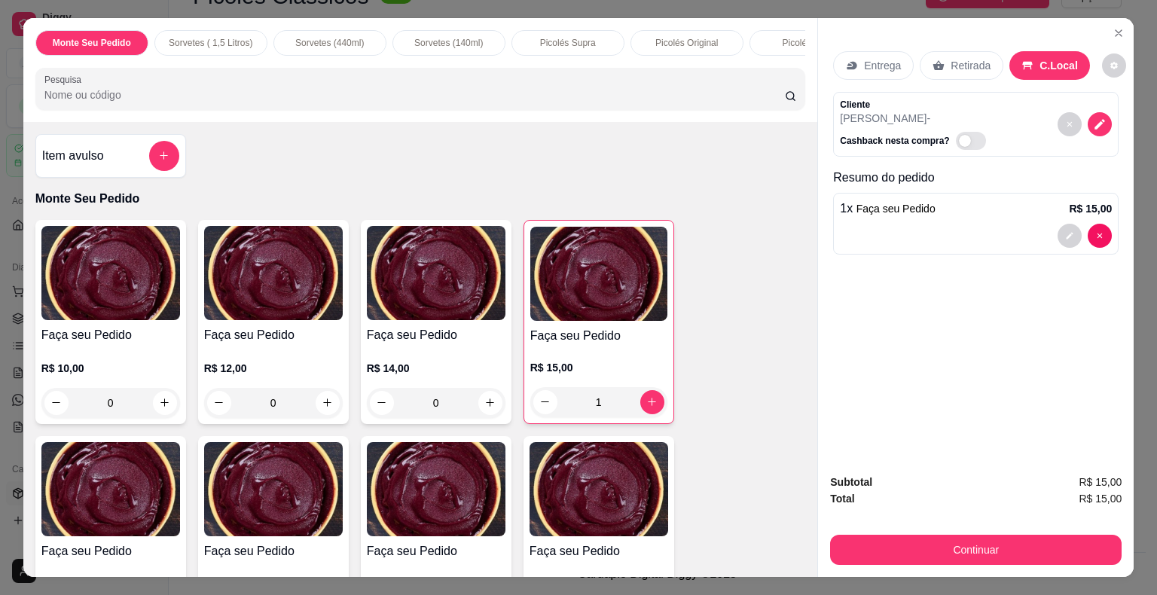
click at [979, 59] on p "Retirada" at bounding box center [970, 65] width 40 height 15
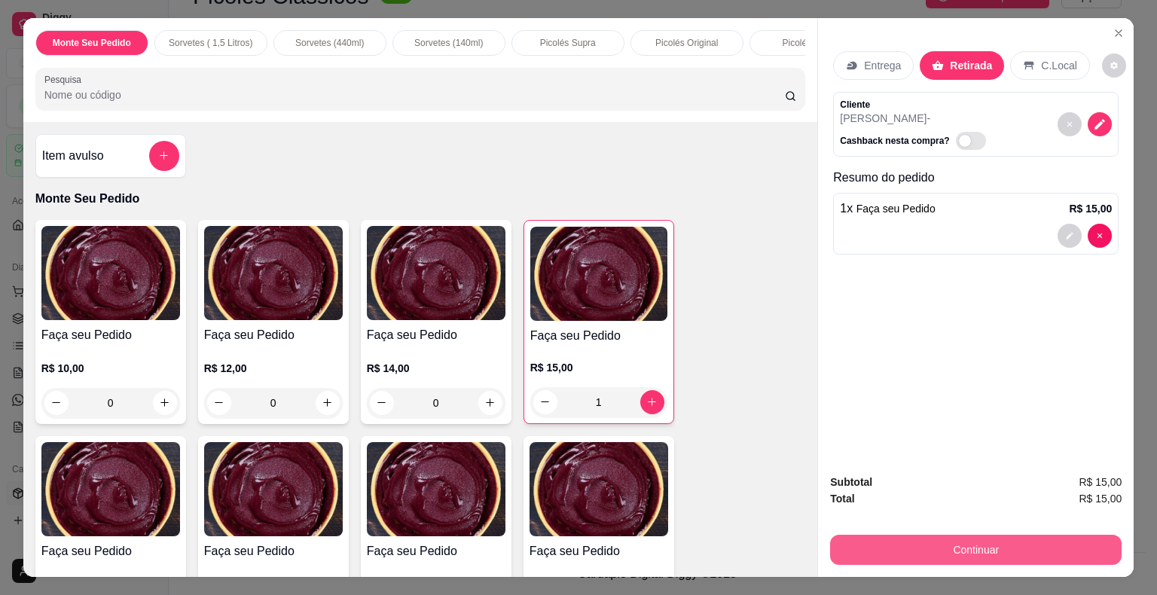
click at [982, 549] on button "Continuar" at bounding box center [975, 550] width 291 height 30
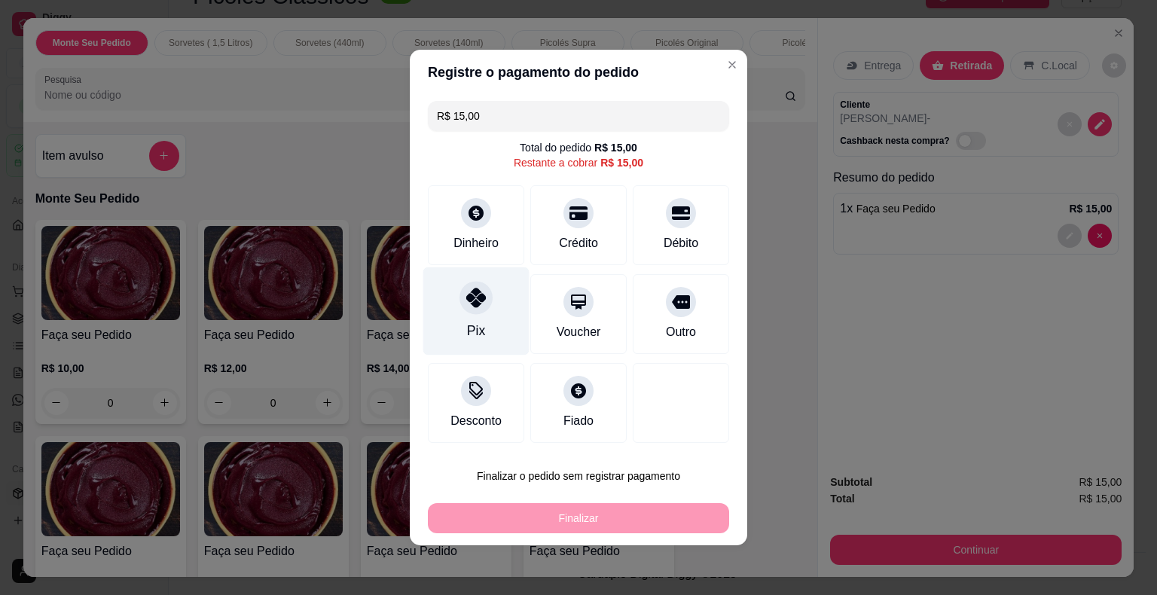
click at [474, 300] on icon at bounding box center [476, 298] width 20 height 20
type input "R$ 0,00"
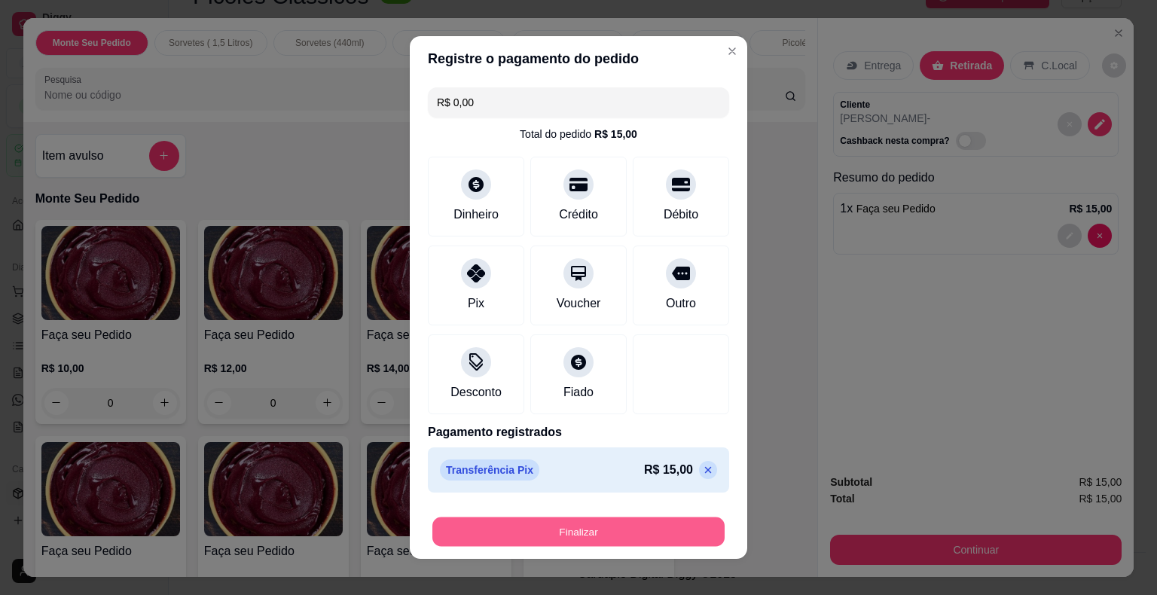
click at [550, 533] on button "Finalizar" at bounding box center [578, 531] width 292 height 29
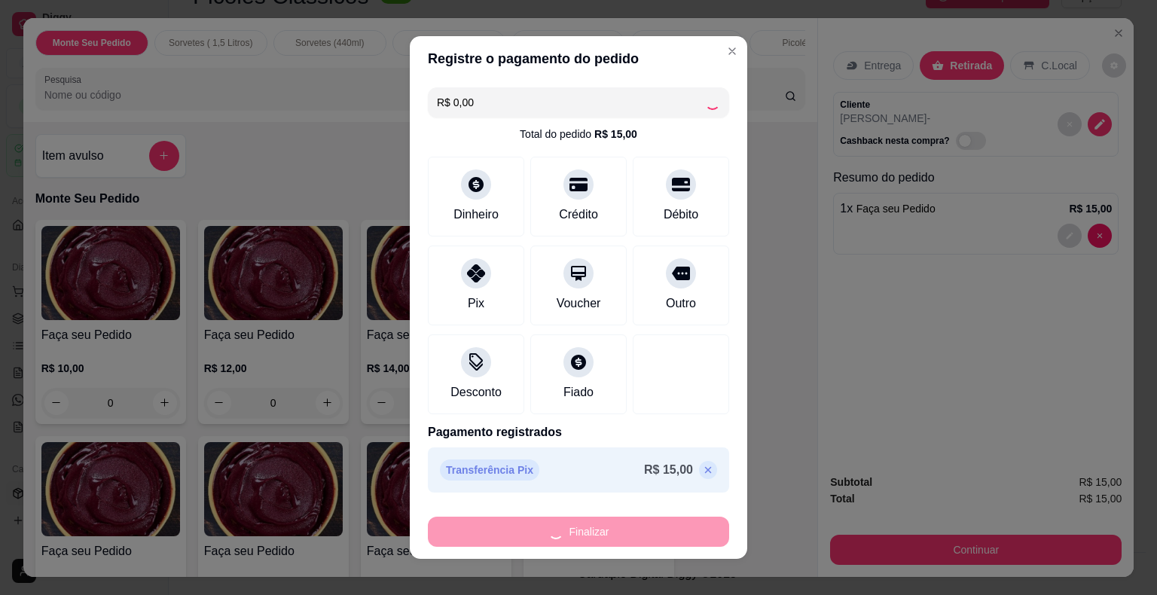
type input "0"
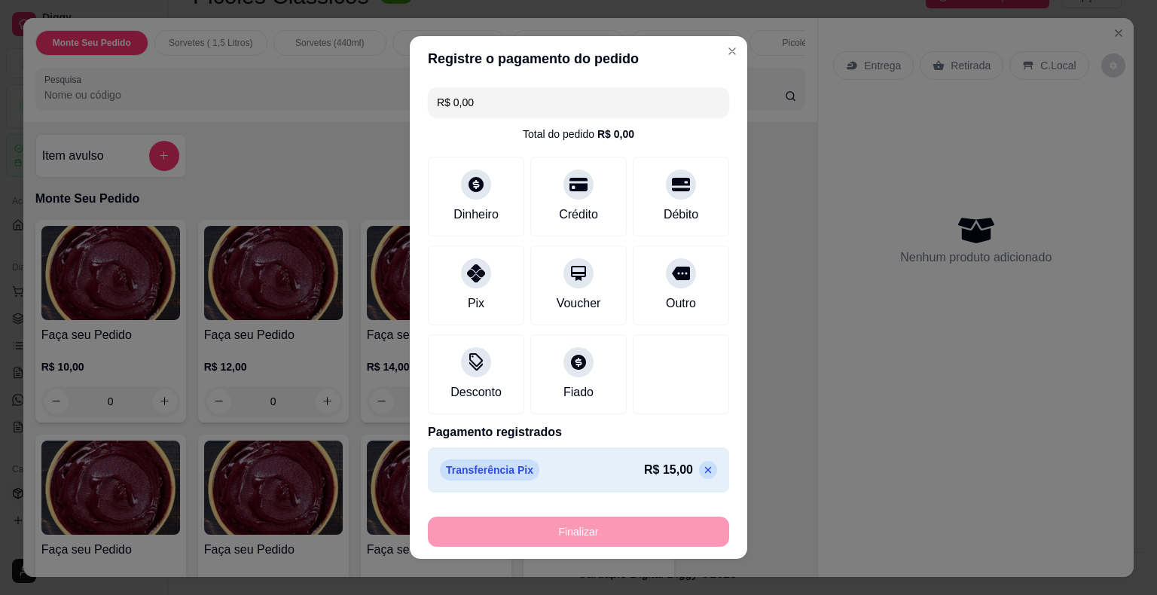
type input "-R$ 15,00"
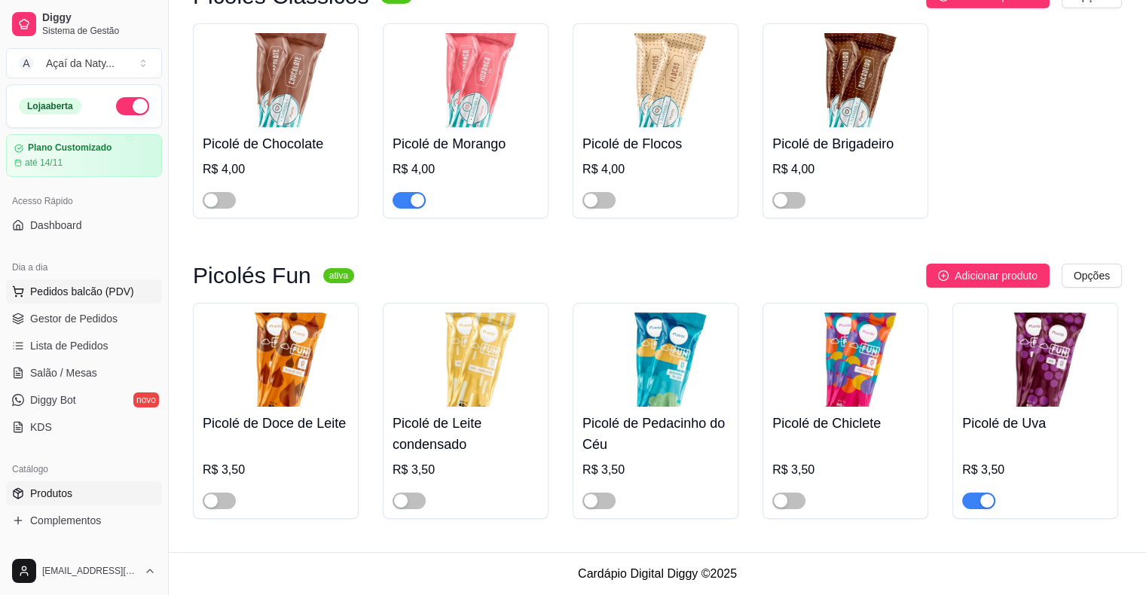
click at [86, 293] on span "Pedidos balcão (PDV)" at bounding box center [82, 291] width 104 height 15
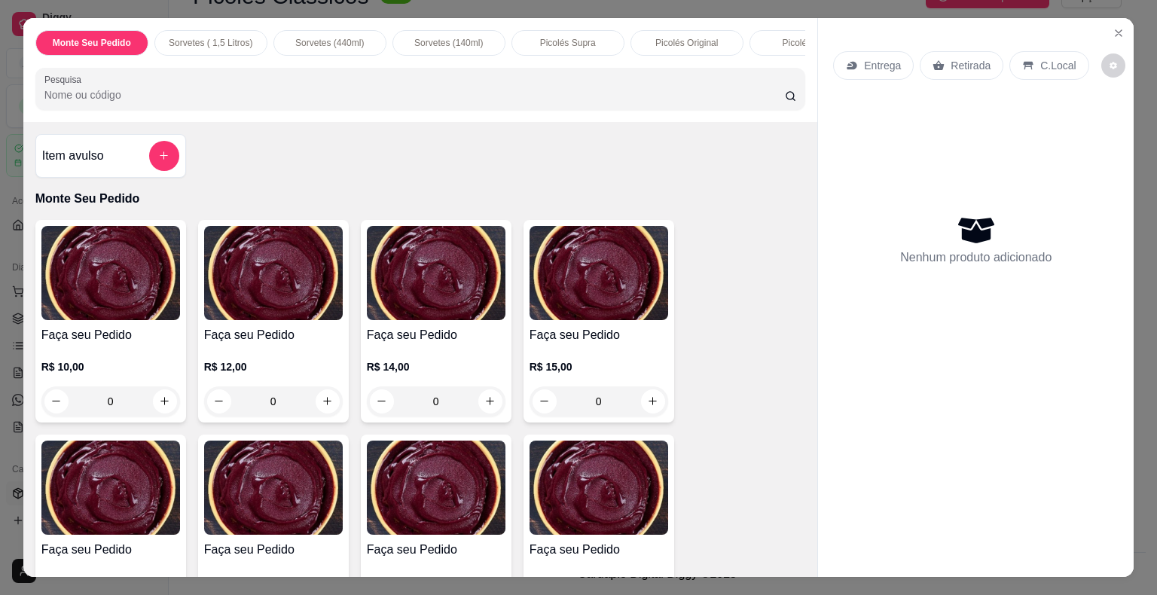
click at [963, 67] on div "Retirada" at bounding box center [962, 65] width 84 height 29
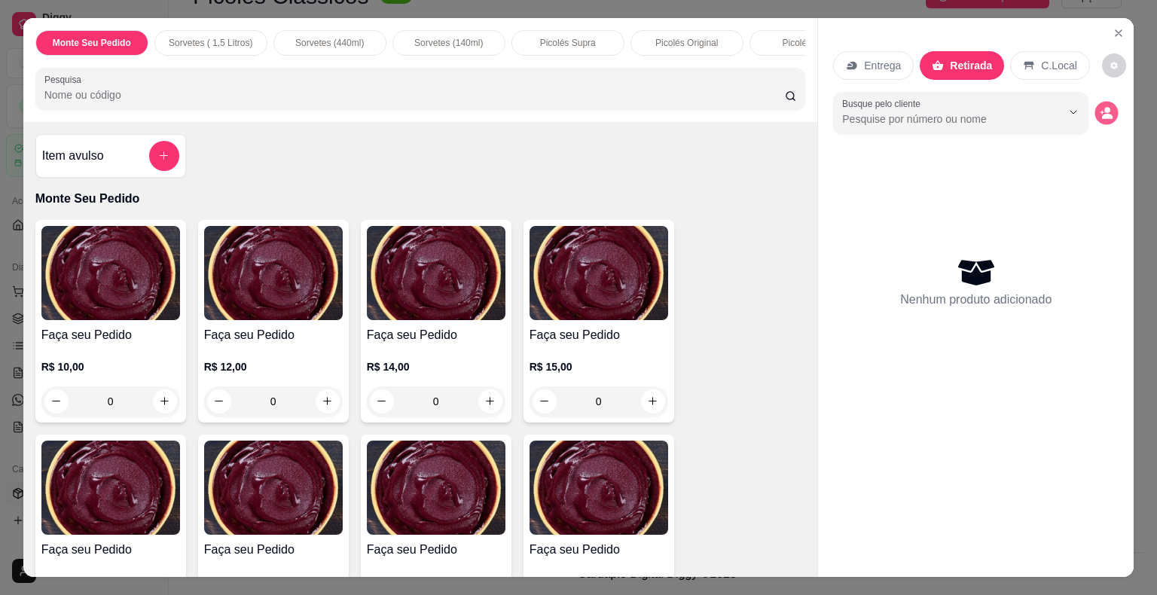
click at [1100, 107] on icon "decrease-product-quantity" at bounding box center [1106, 112] width 13 height 13
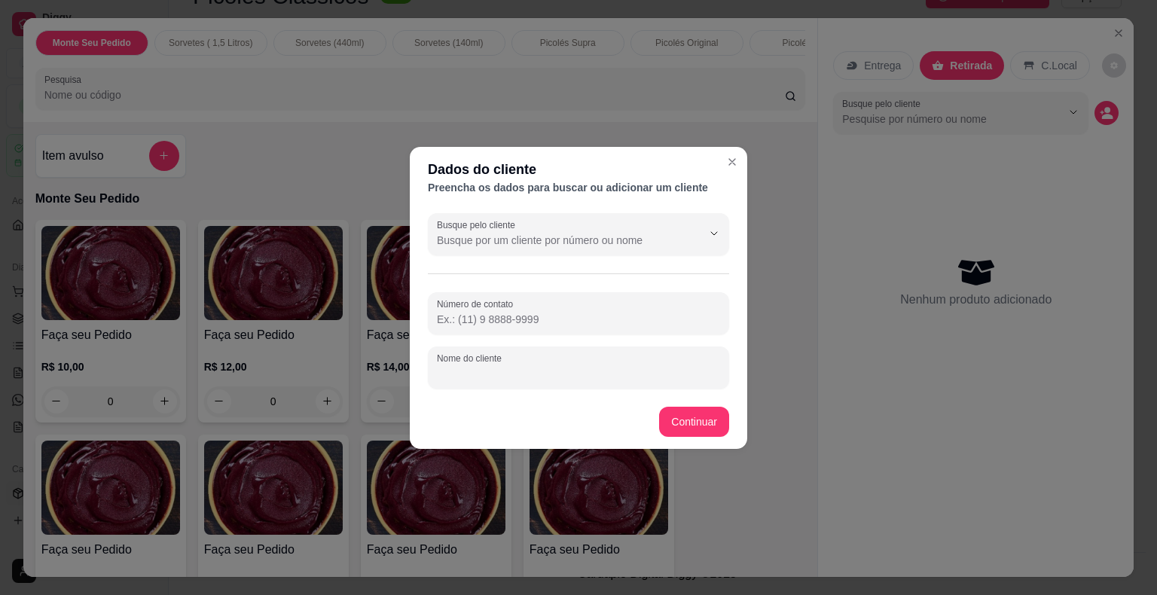
click at [542, 372] on input "Nome do cliente" at bounding box center [578, 373] width 283 height 15
type input "[PERSON_NAME] SALUTE"
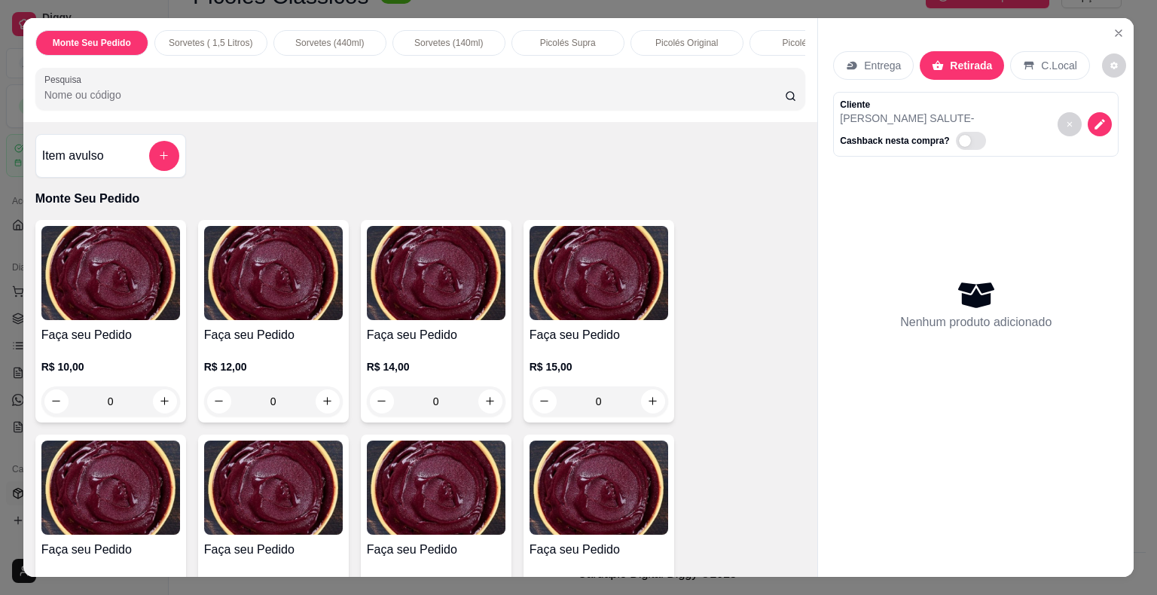
click at [433, 462] on img at bounding box center [436, 488] width 139 height 94
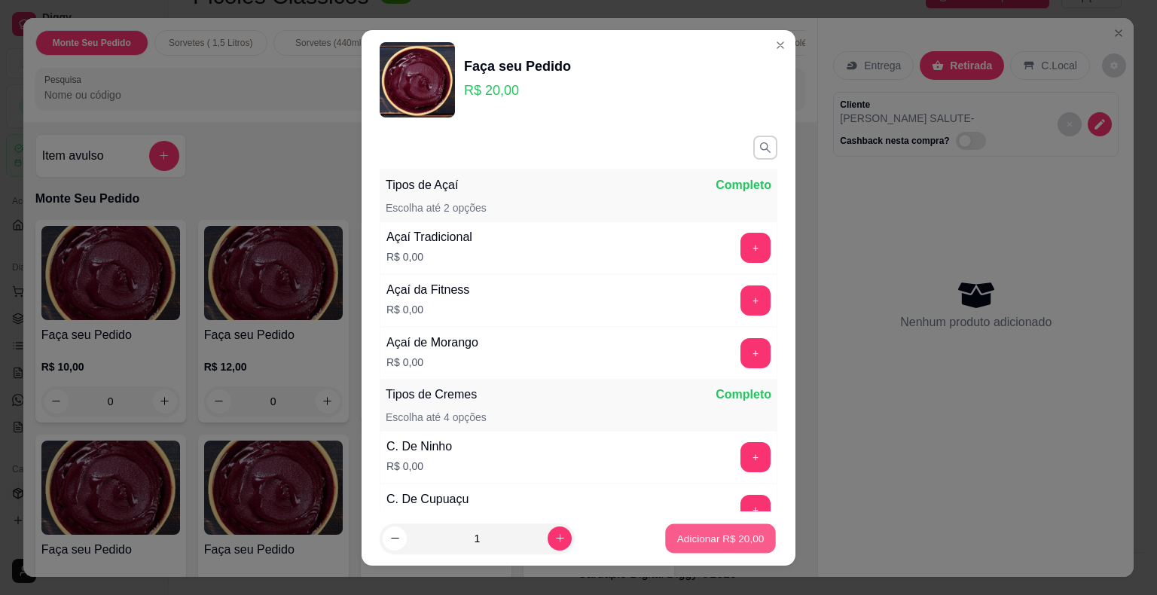
click at [703, 540] on p "Adicionar R$ 20,00" at bounding box center [720, 538] width 87 height 14
type input "1"
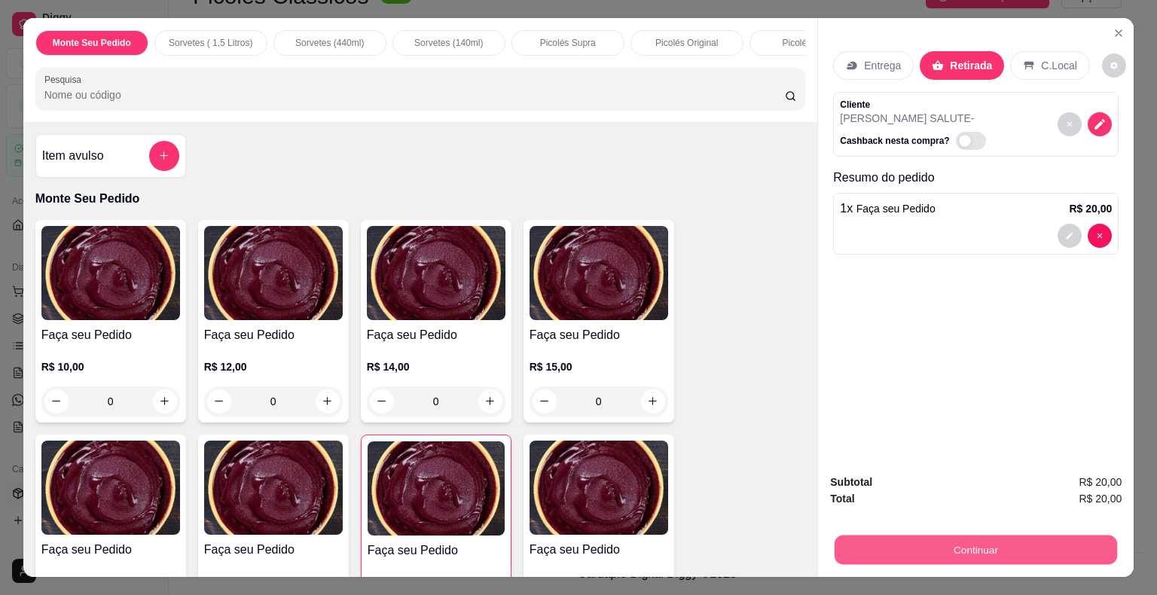
click at [895, 550] on button "Continuar" at bounding box center [975, 549] width 282 height 29
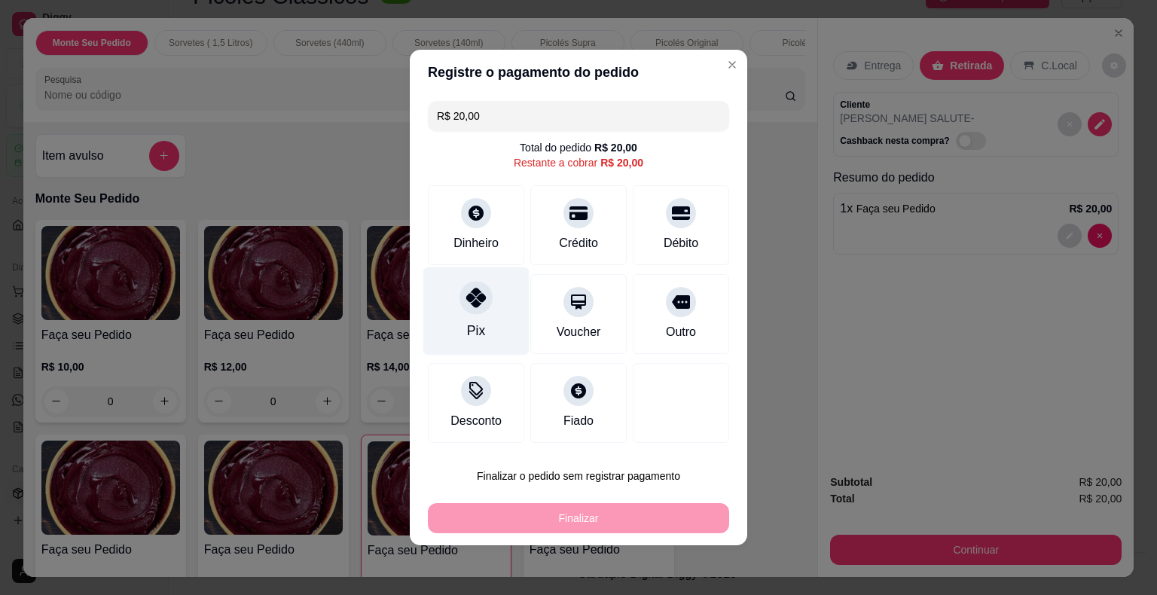
click at [468, 309] on div at bounding box center [475, 297] width 33 height 33
type input "R$ 0,00"
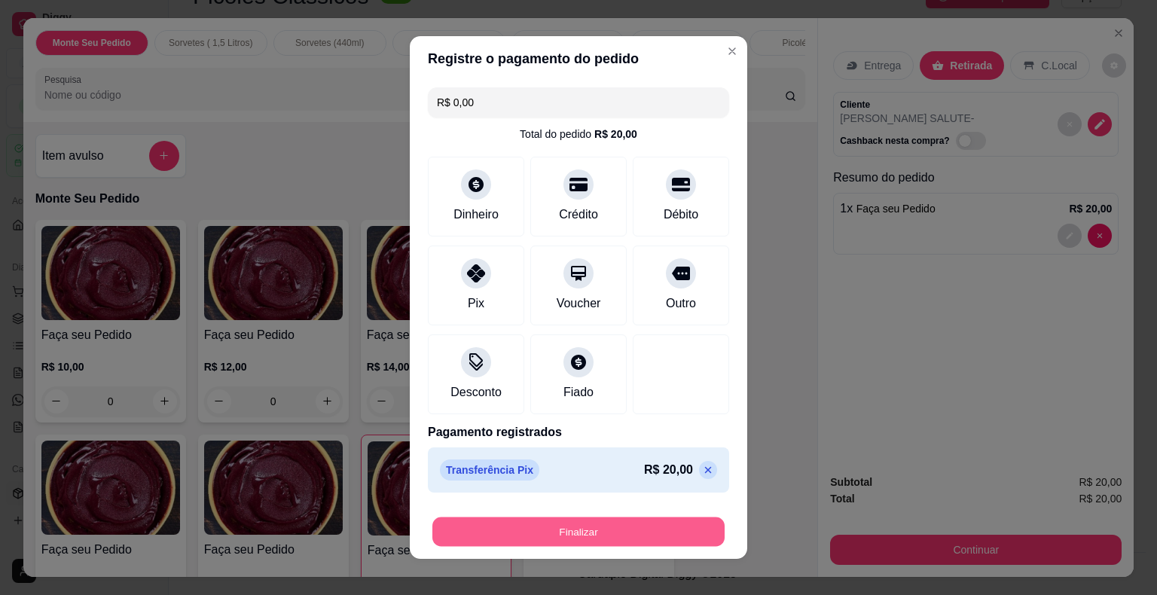
click at [520, 522] on button "Finalizar" at bounding box center [578, 531] width 292 height 29
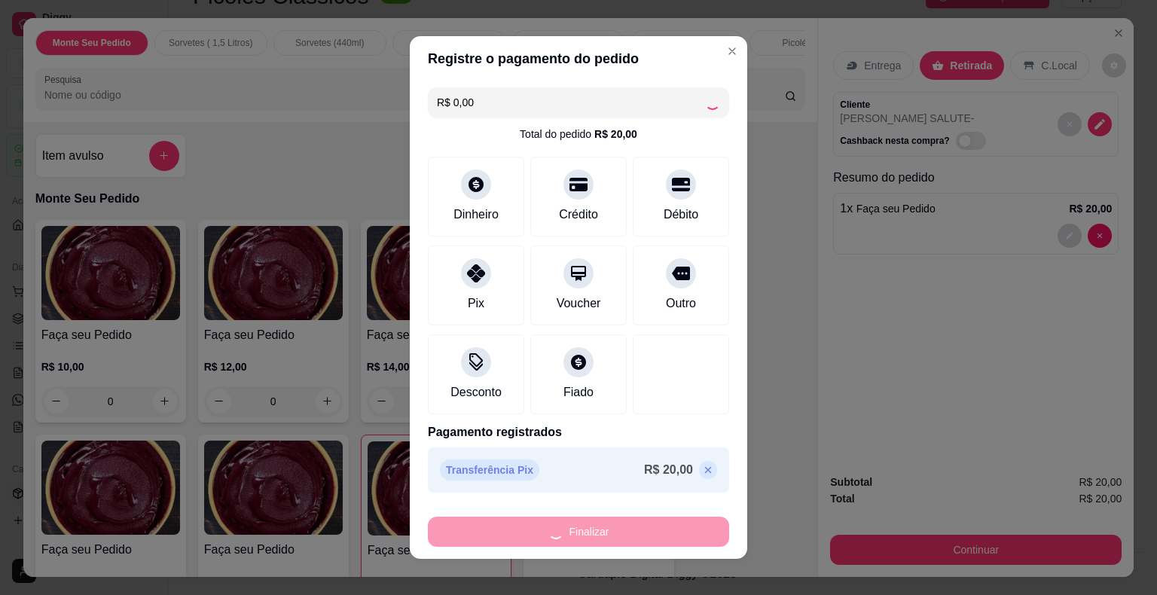
type input "0"
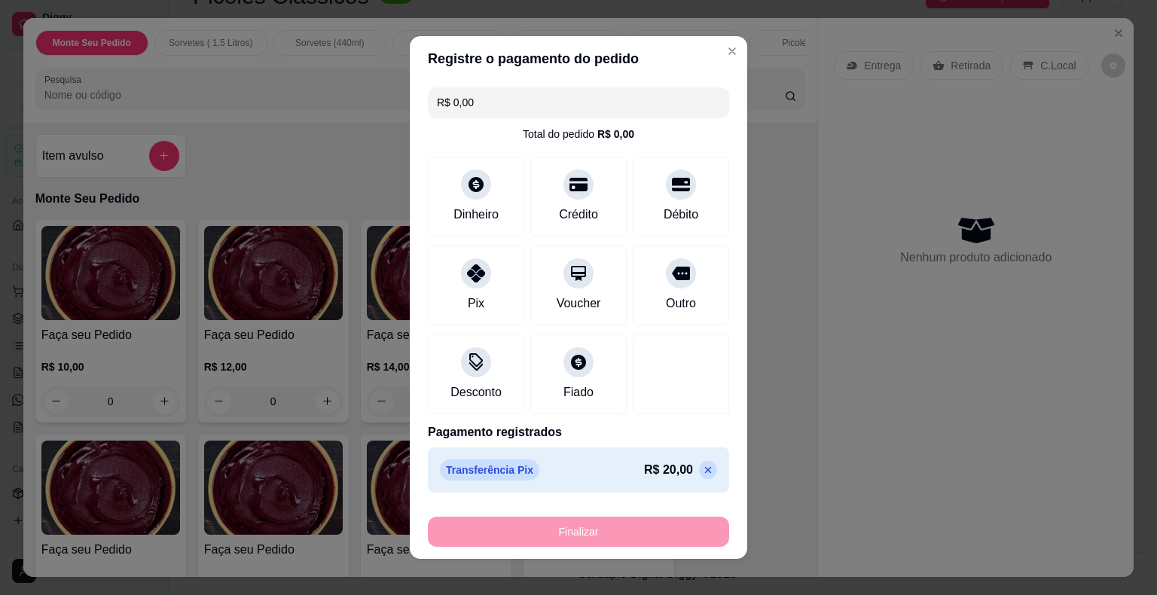
type input "-R$ 20,00"
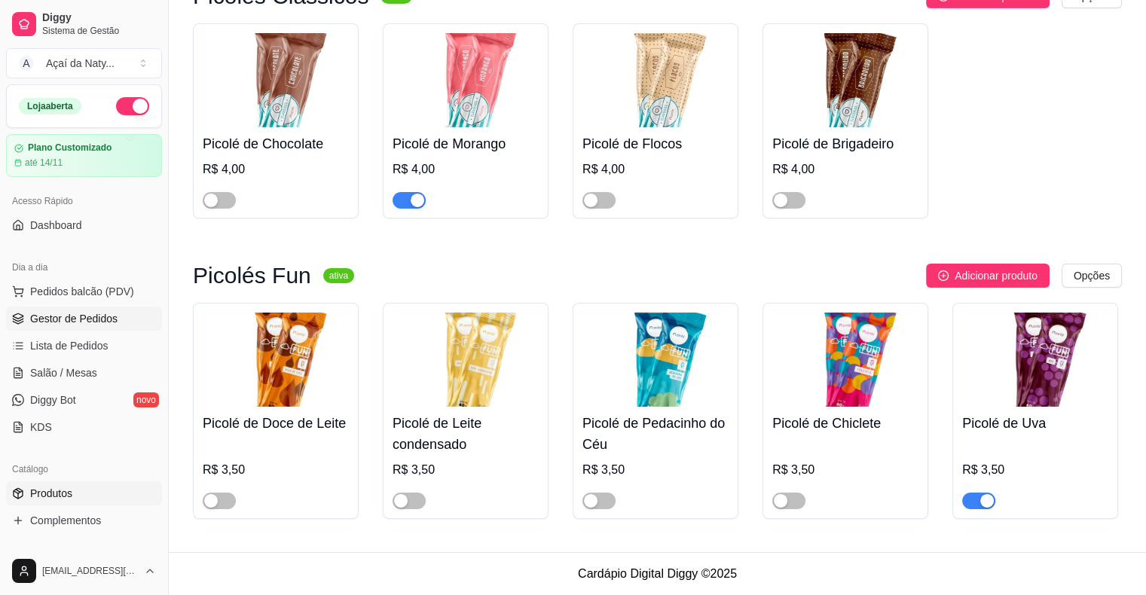
click at [66, 307] on link "Gestor de Pedidos" at bounding box center [84, 319] width 156 height 24
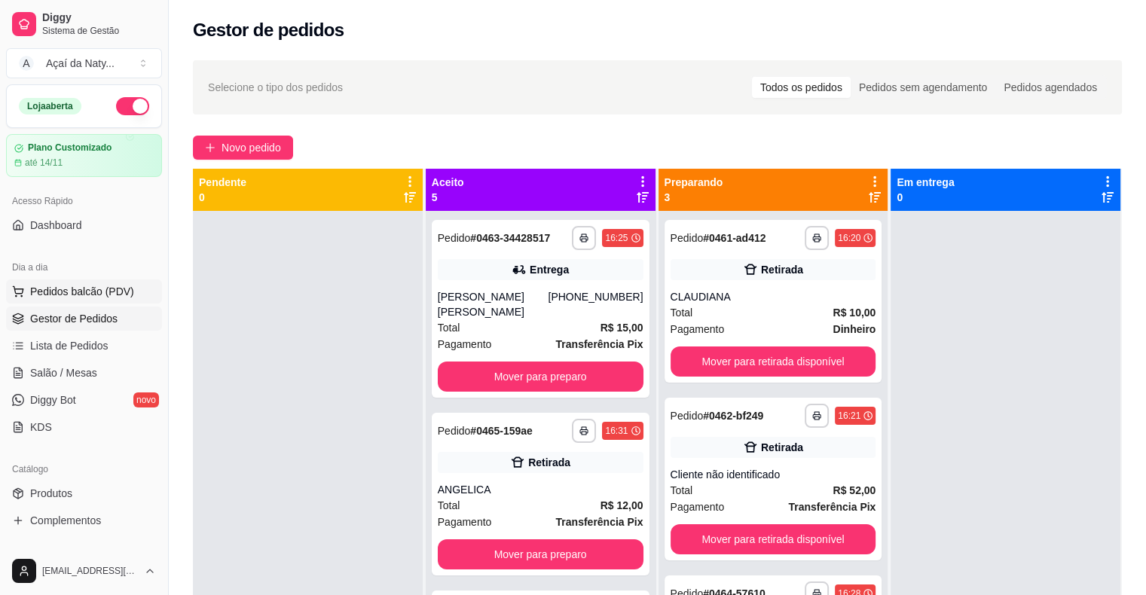
click at [96, 291] on span "Pedidos balcão (PDV)" at bounding box center [82, 291] width 104 height 15
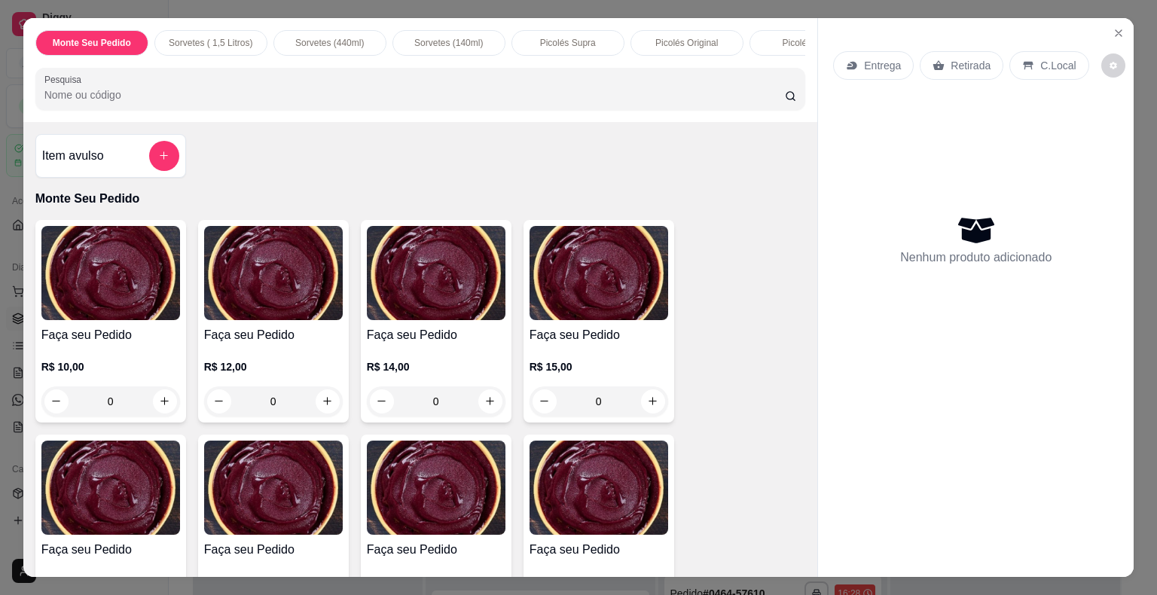
click at [319, 408] on div "0" at bounding box center [273, 401] width 139 height 30
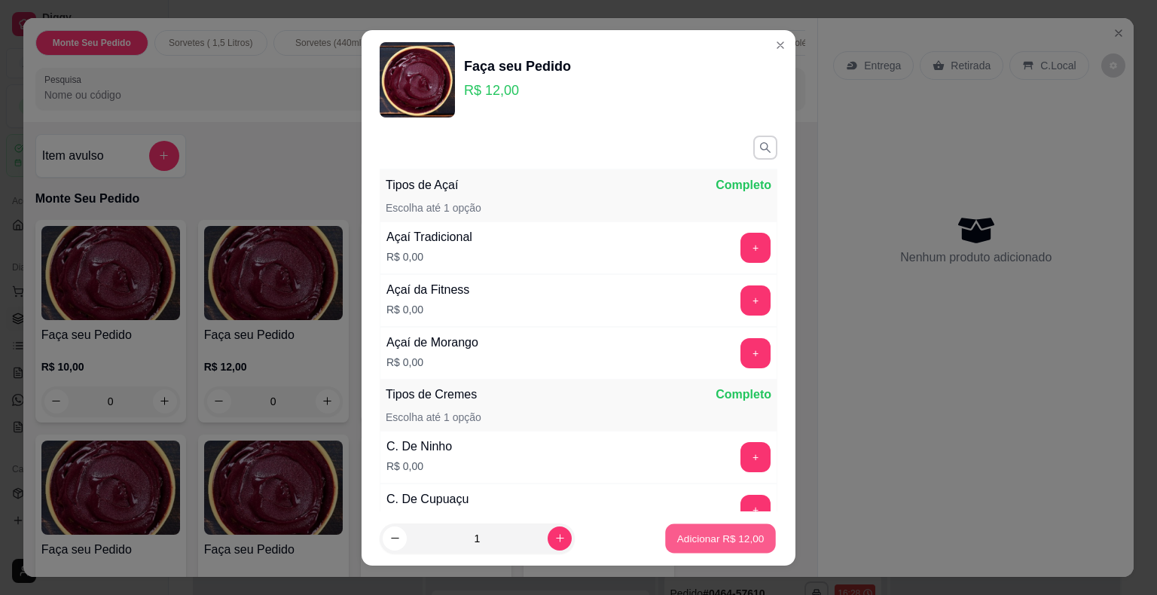
click at [693, 532] on p "Adicionar R$ 12,00" at bounding box center [720, 538] width 87 height 14
type input "1"
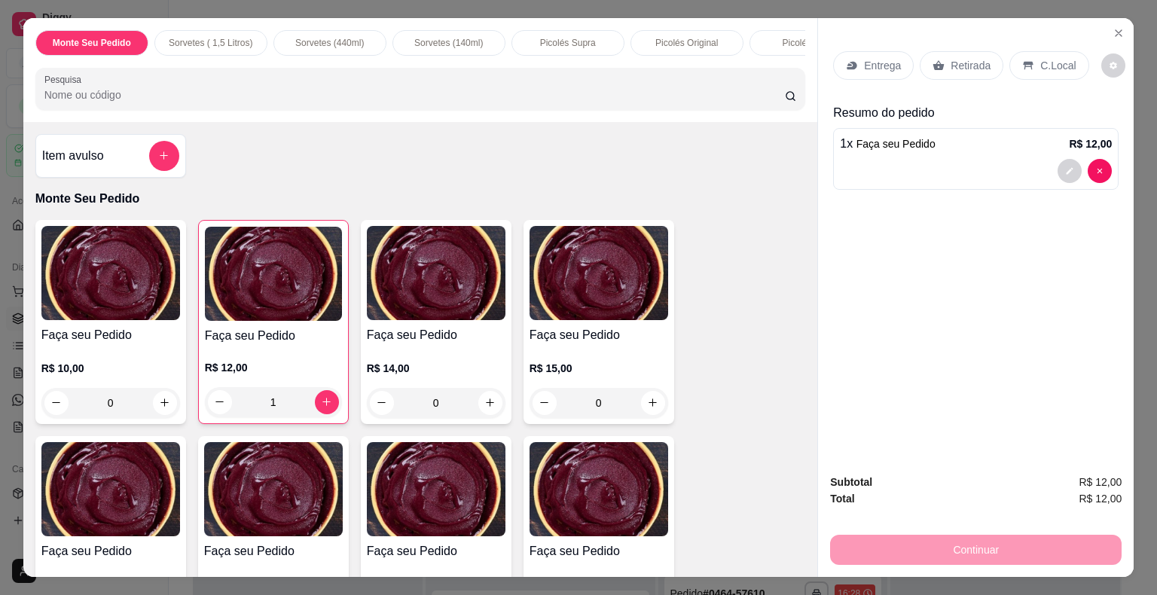
click at [961, 58] on p "Retirada" at bounding box center [970, 65] width 40 height 15
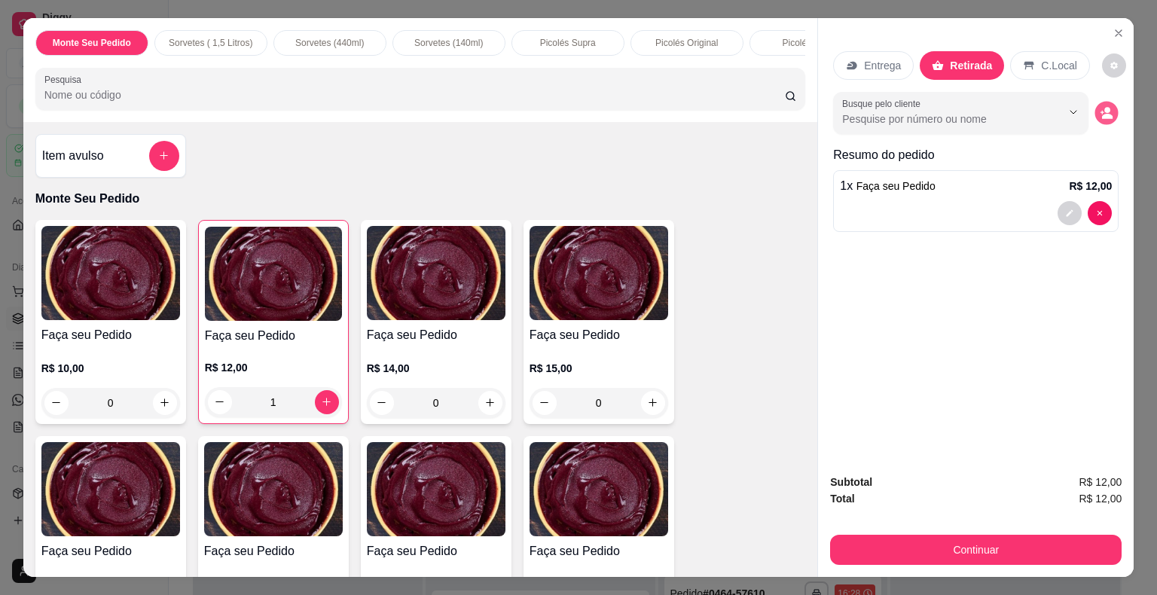
click at [1100, 106] on icon "decrease-product-quantity" at bounding box center [1106, 112] width 13 height 13
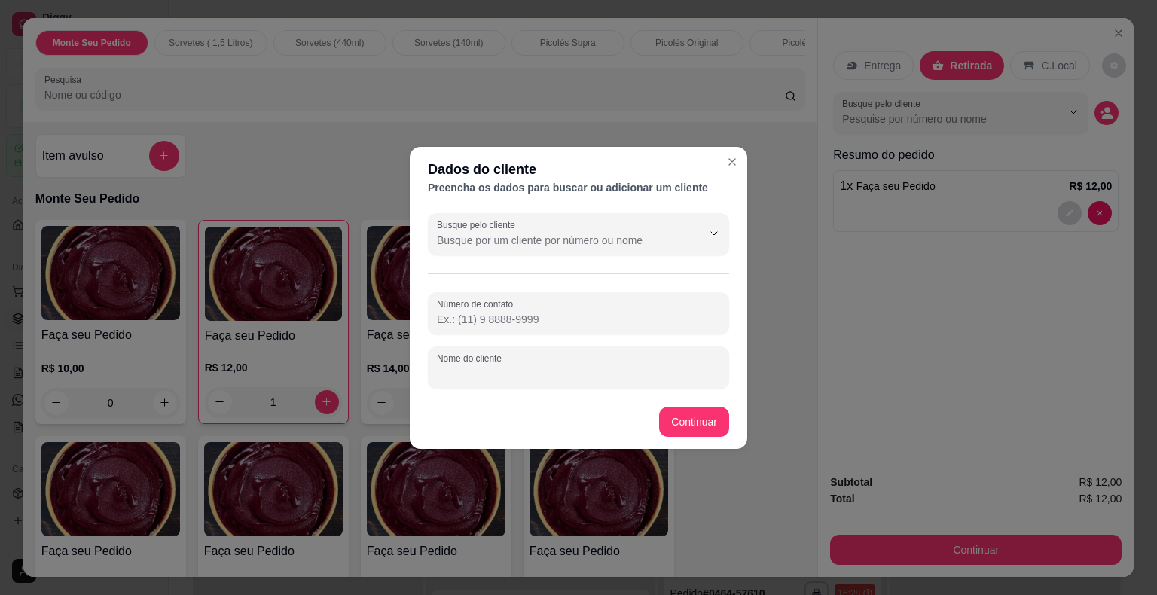
click at [593, 375] on input "Nome do cliente" at bounding box center [578, 373] width 283 height 15
type input "BIANCA"
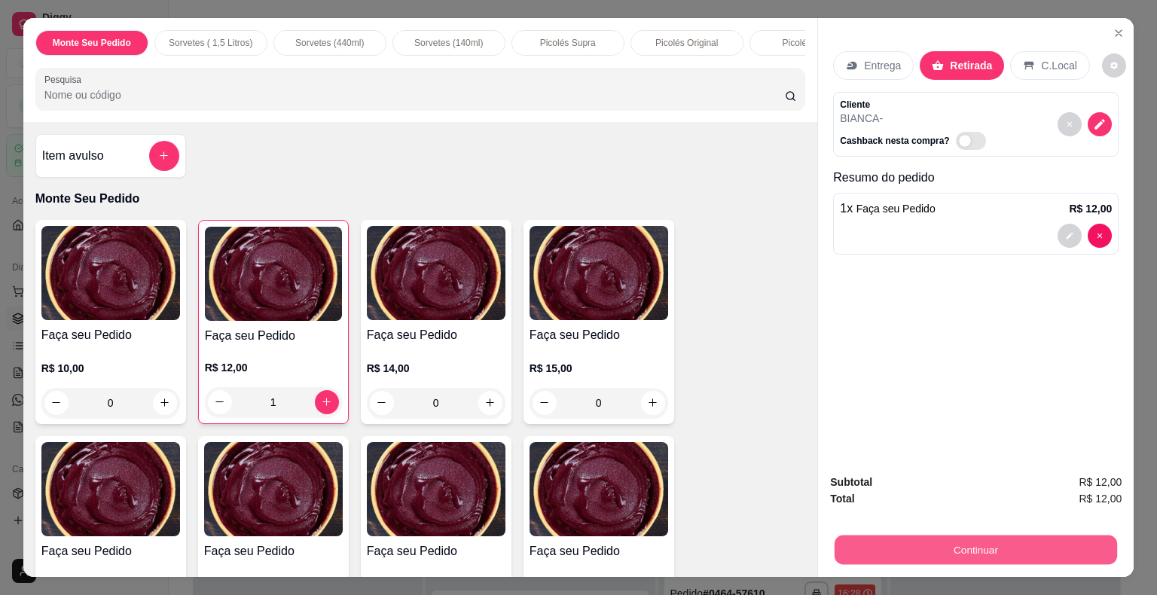
click at [947, 547] on button "Continuar" at bounding box center [975, 549] width 282 height 29
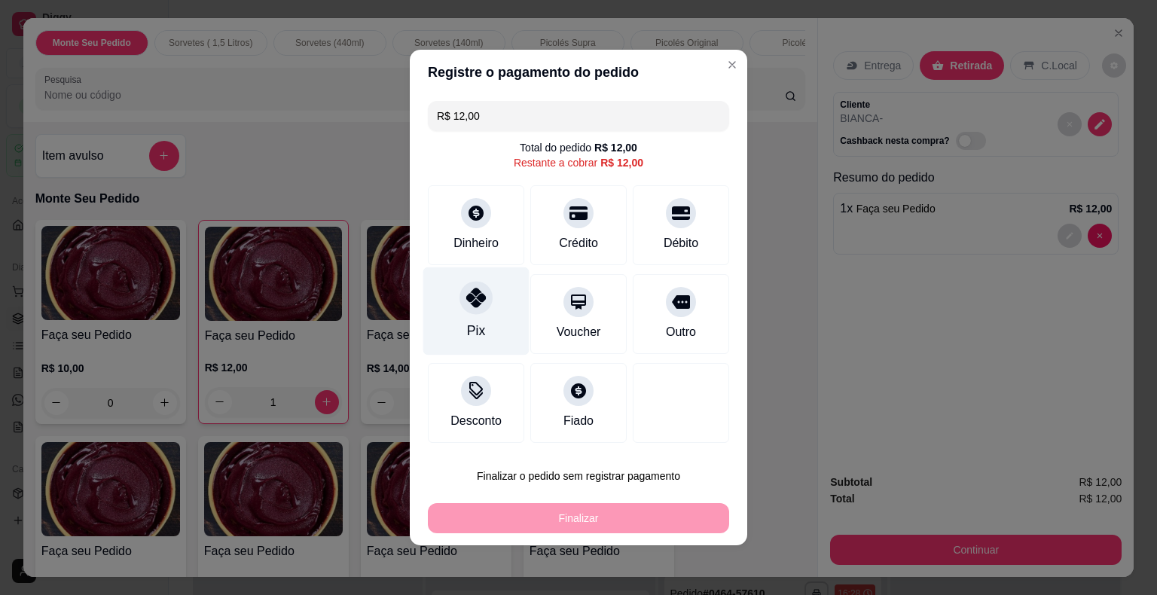
click at [466, 297] on icon at bounding box center [476, 298] width 20 height 20
type input "R$ 0,00"
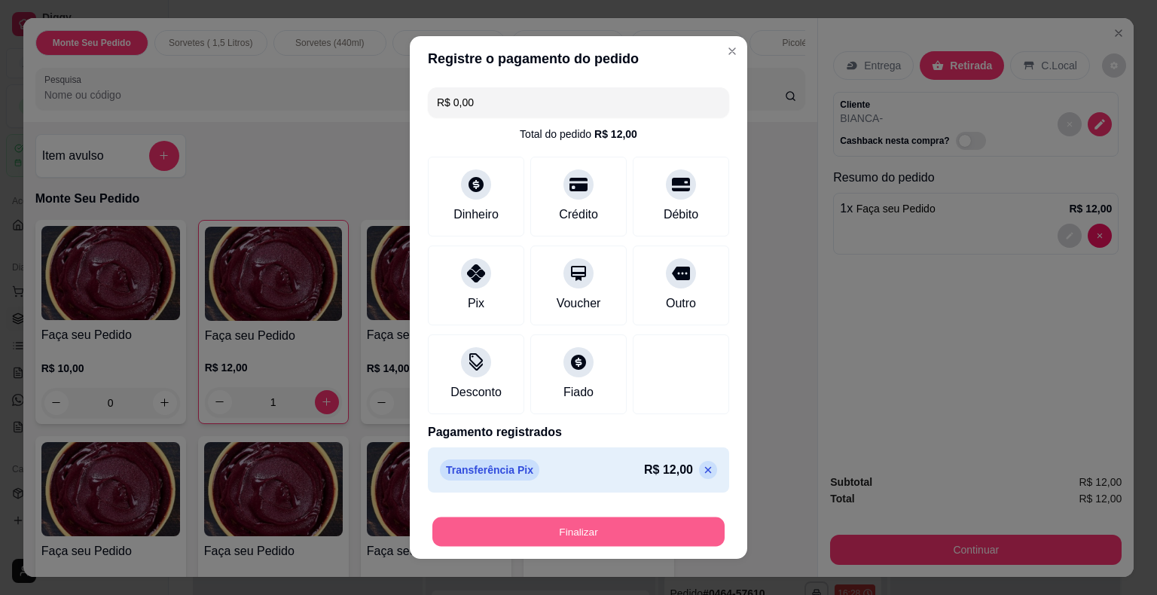
click at [556, 526] on button "Finalizar" at bounding box center [578, 531] width 292 height 29
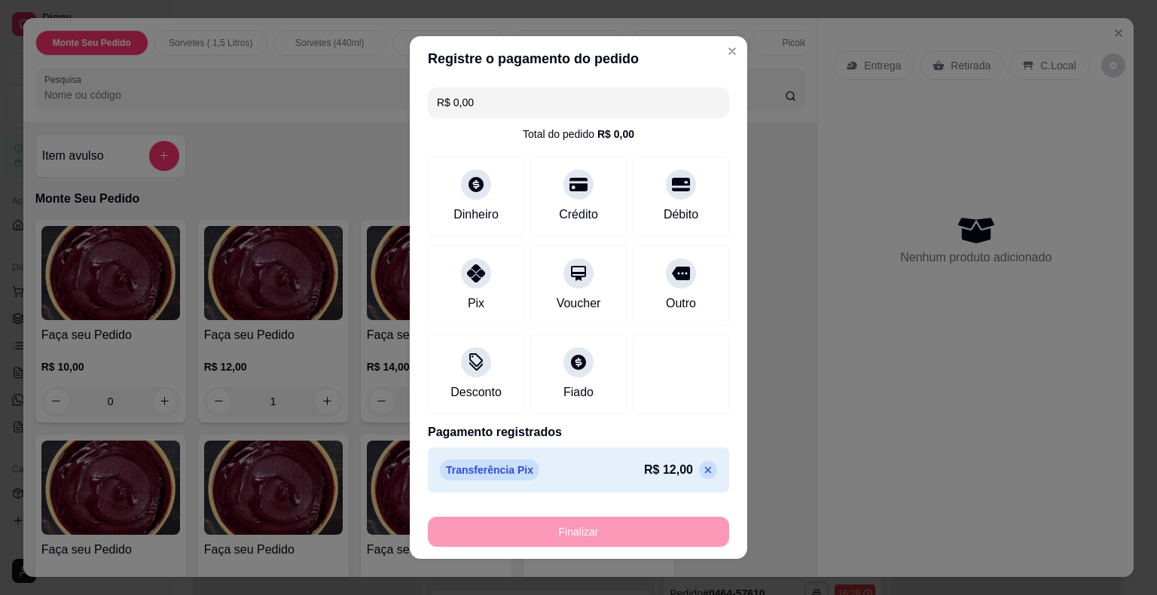
type input "0"
type input "-R$ 12,00"
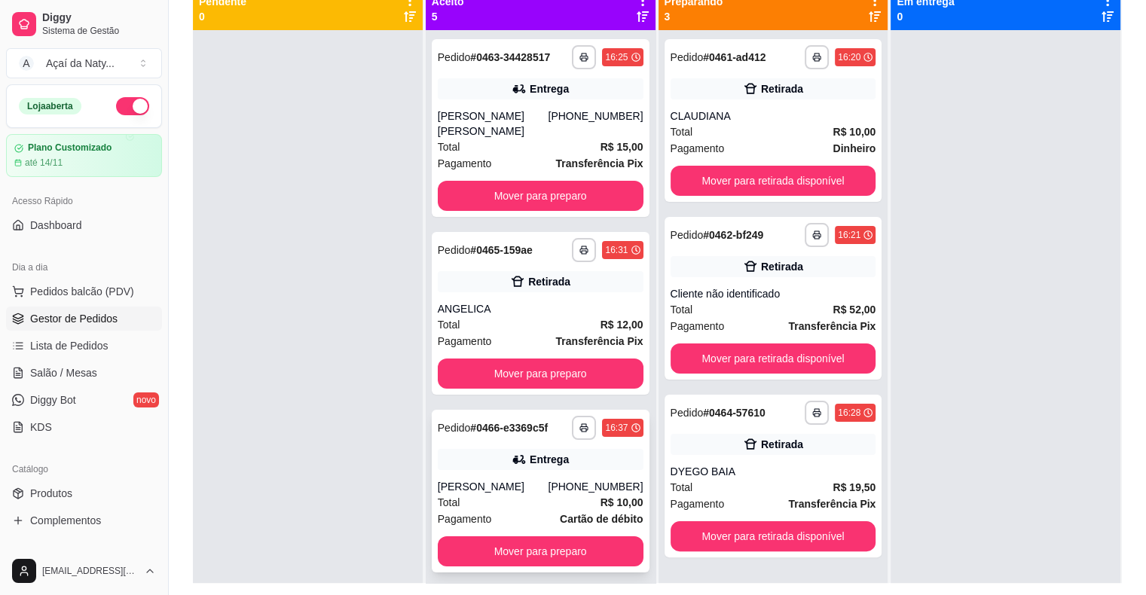
scroll to position [211, 0]
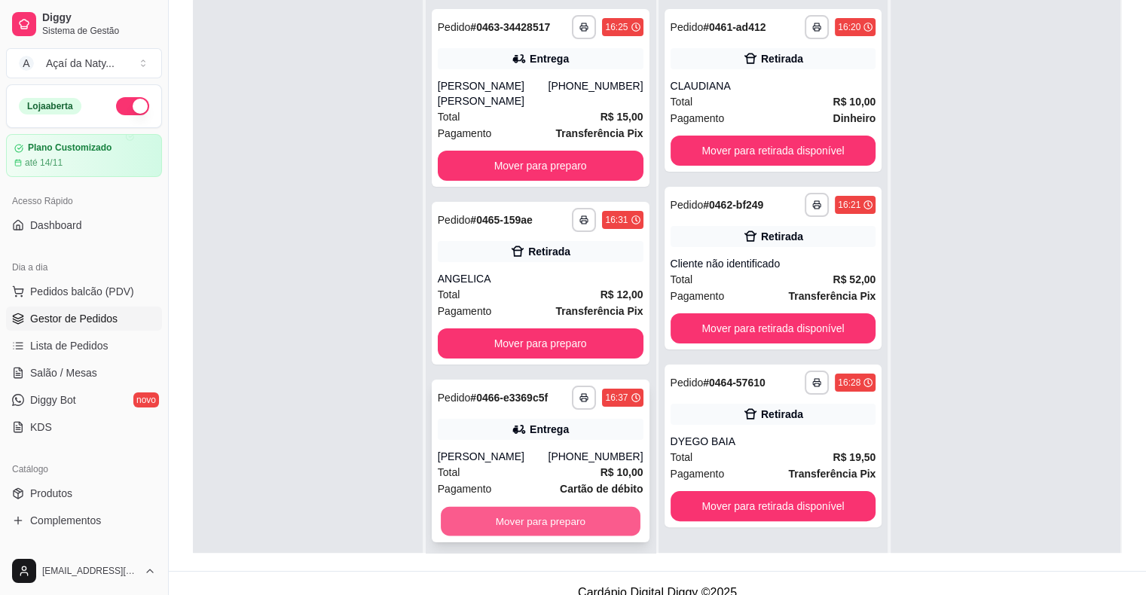
click at [512, 511] on button "Mover para preparo" at bounding box center [541, 521] width 200 height 29
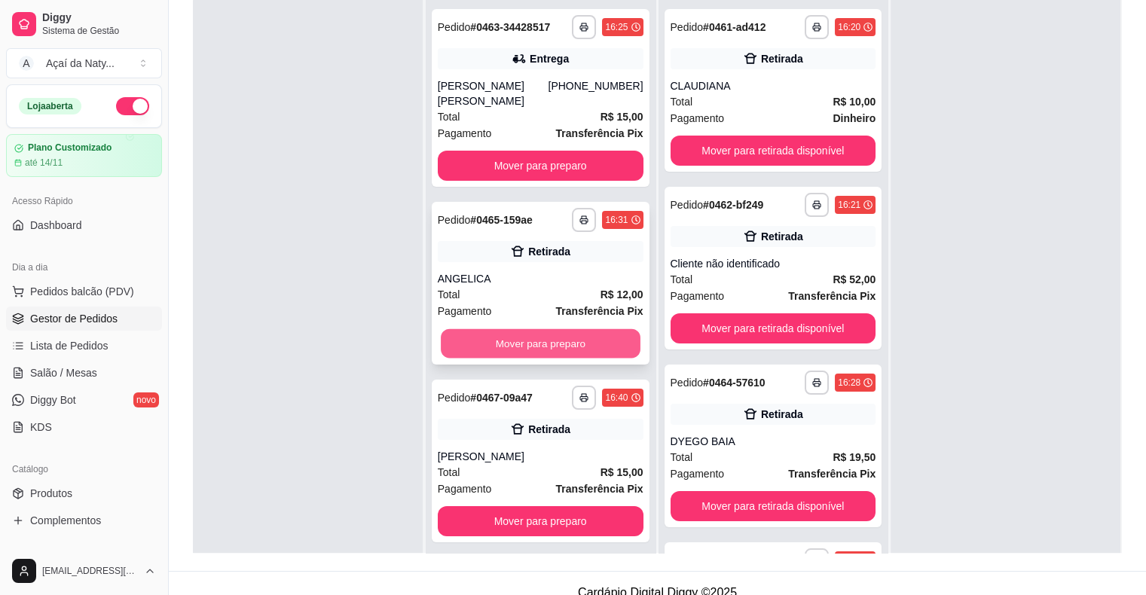
click at [541, 329] on button "Mover para preparo" at bounding box center [541, 343] width 200 height 29
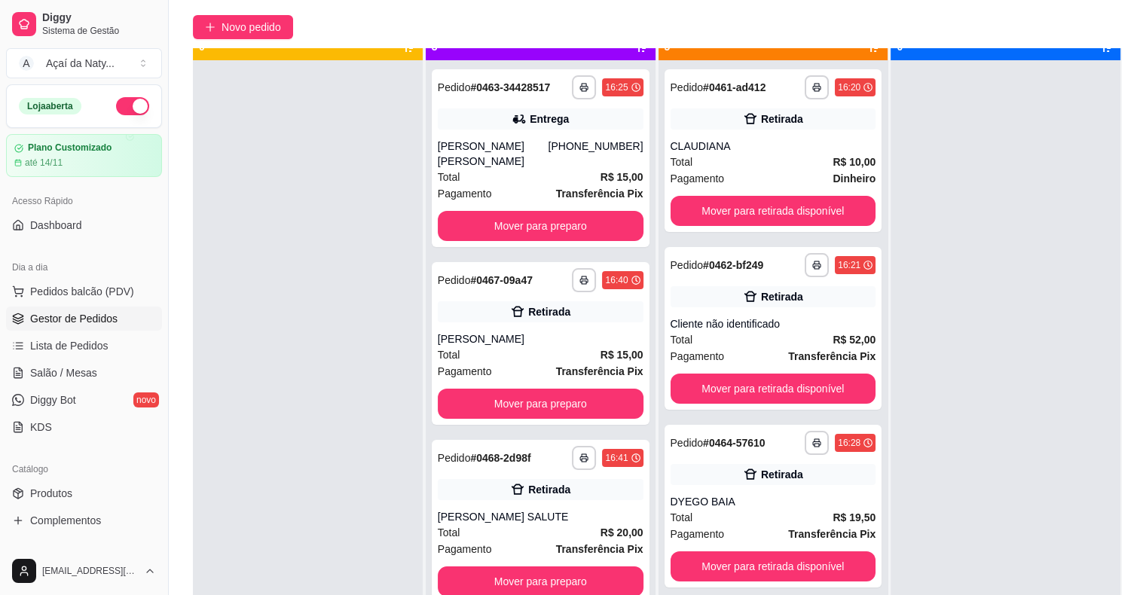
scroll to position [42, 0]
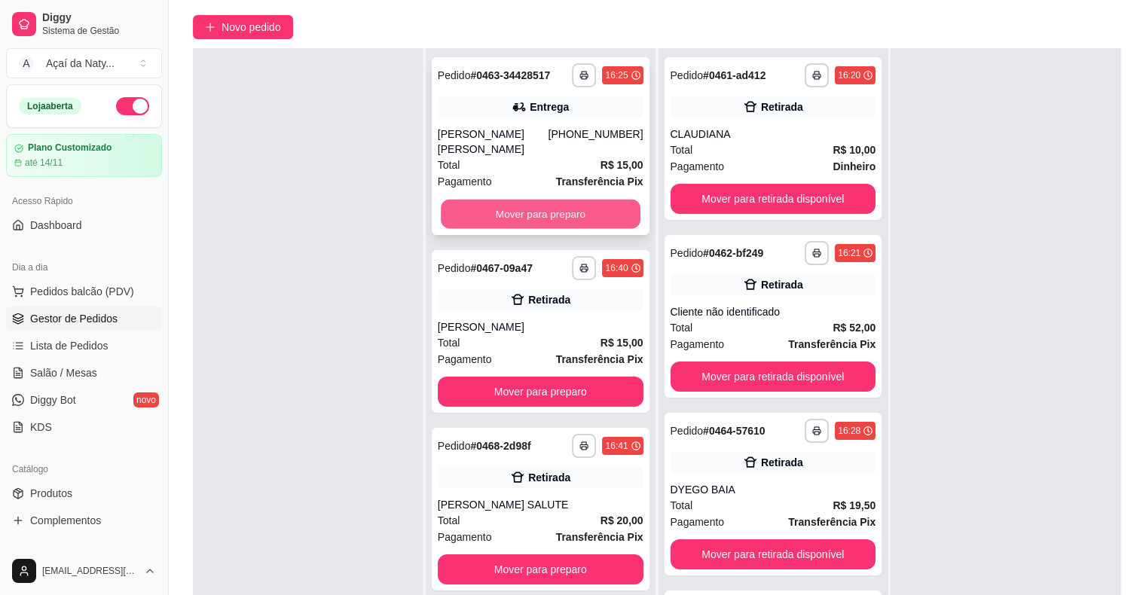
click at [501, 200] on button "Mover para preparo" at bounding box center [541, 214] width 200 height 29
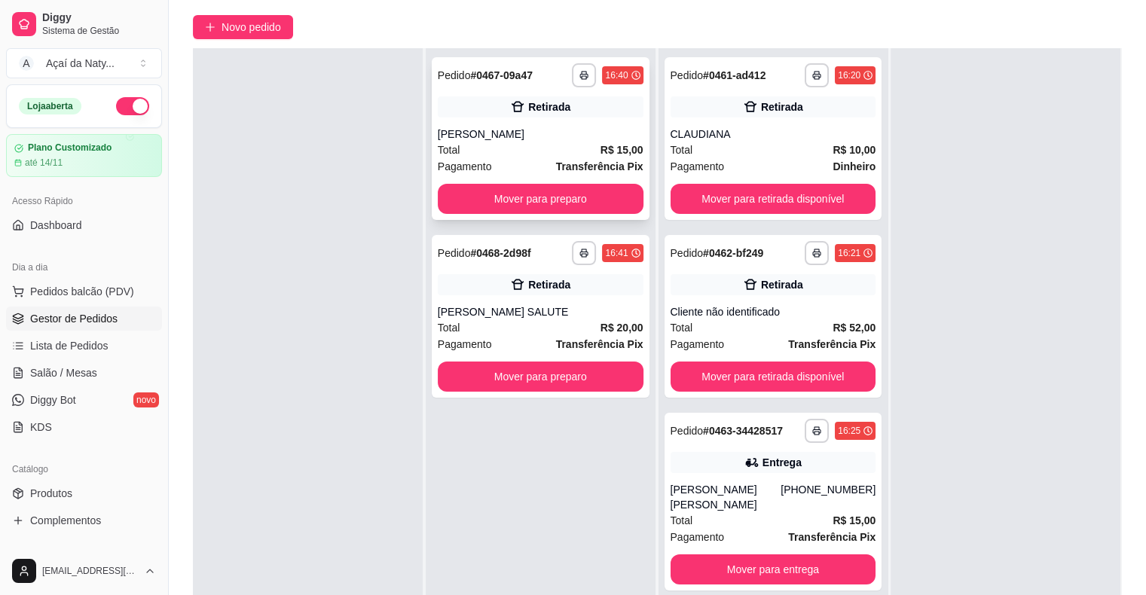
click at [544, 125] on div "**********" at bounding box center [541, 138] width 218 height 163
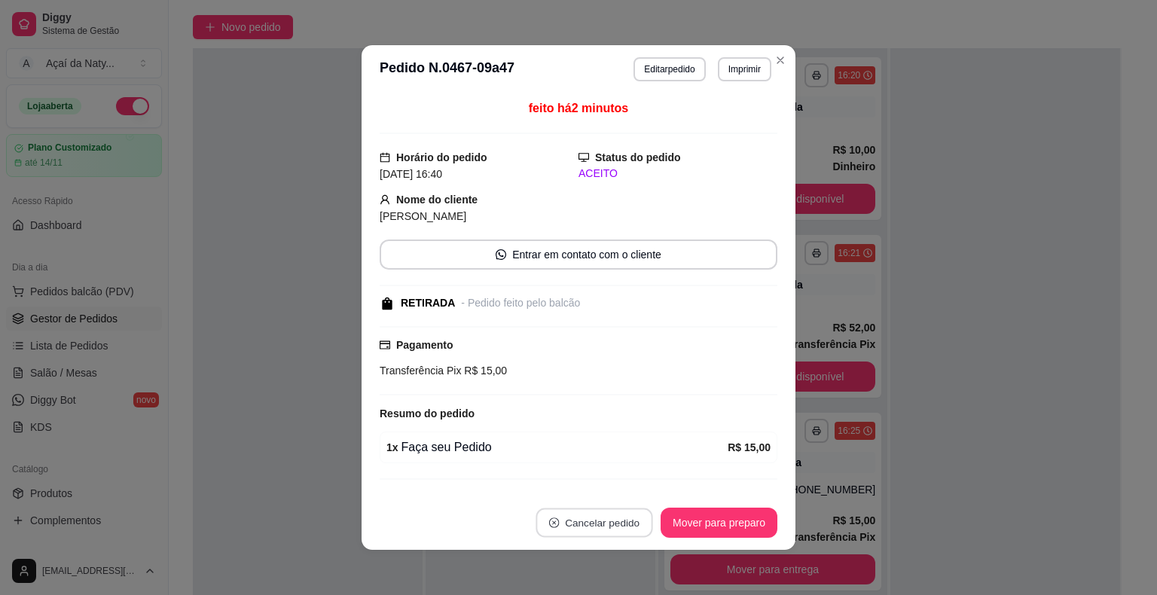
click at [593, 517] on button "Cancelar pedido" at bounding box center [593, 522] width 117 height 29
click at [618, 491] on button "Sim" at bounding box center [630, 485] width 59 height 29
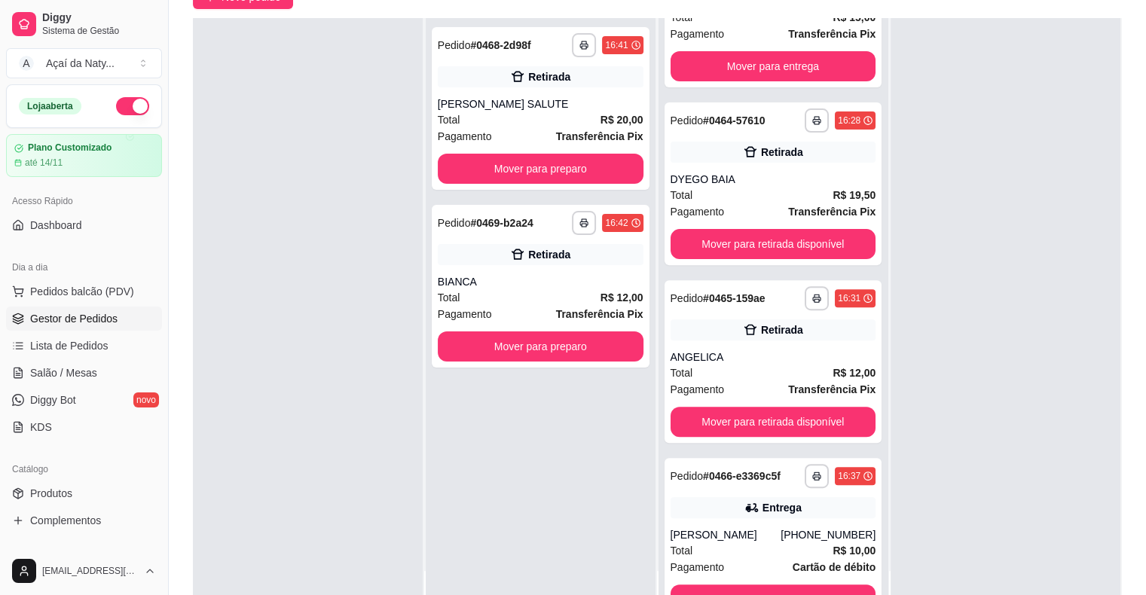
scroll to position [486, 0]
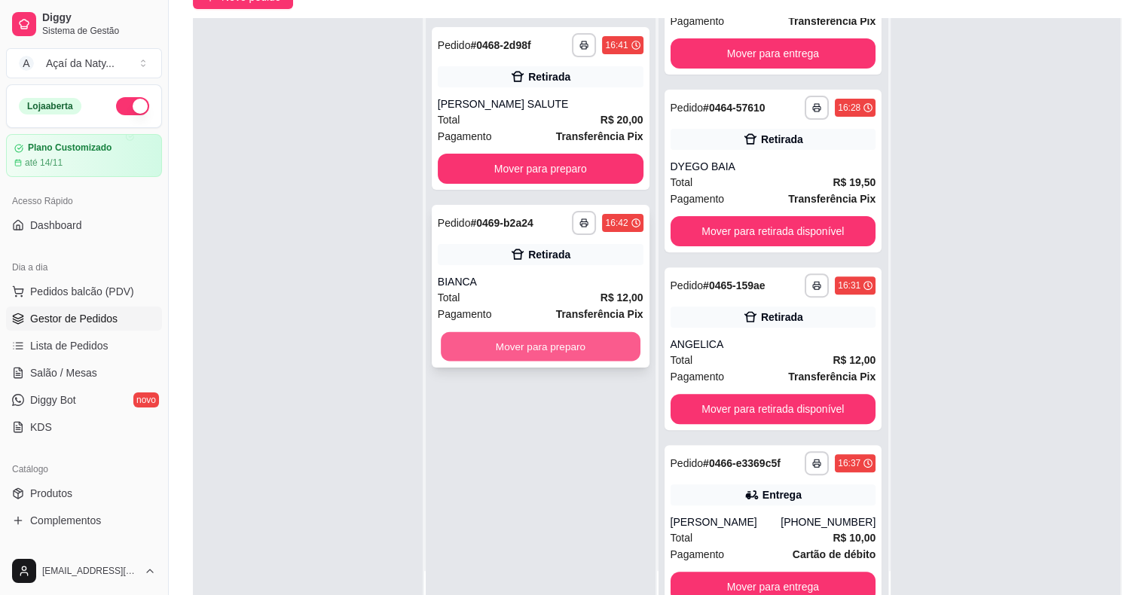
click at [510, 343] on button "Mover para preparo" at bounding box center [541, 346] width 200 height 29
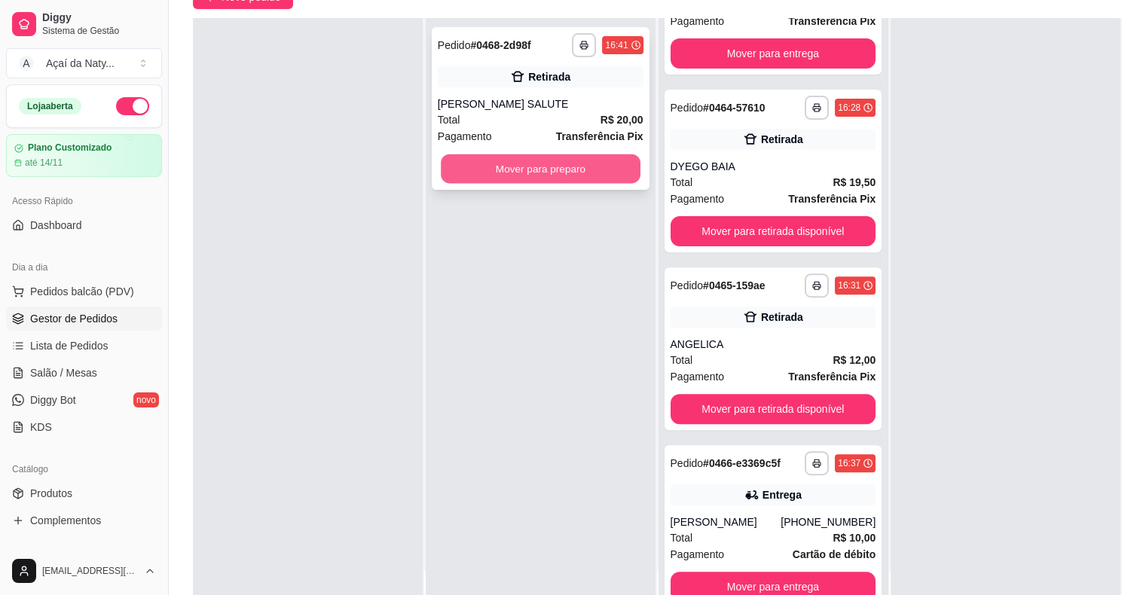
click at [566, 167] on button "Mover para preparo" at bounding box center [541, 168] width 200 height 29
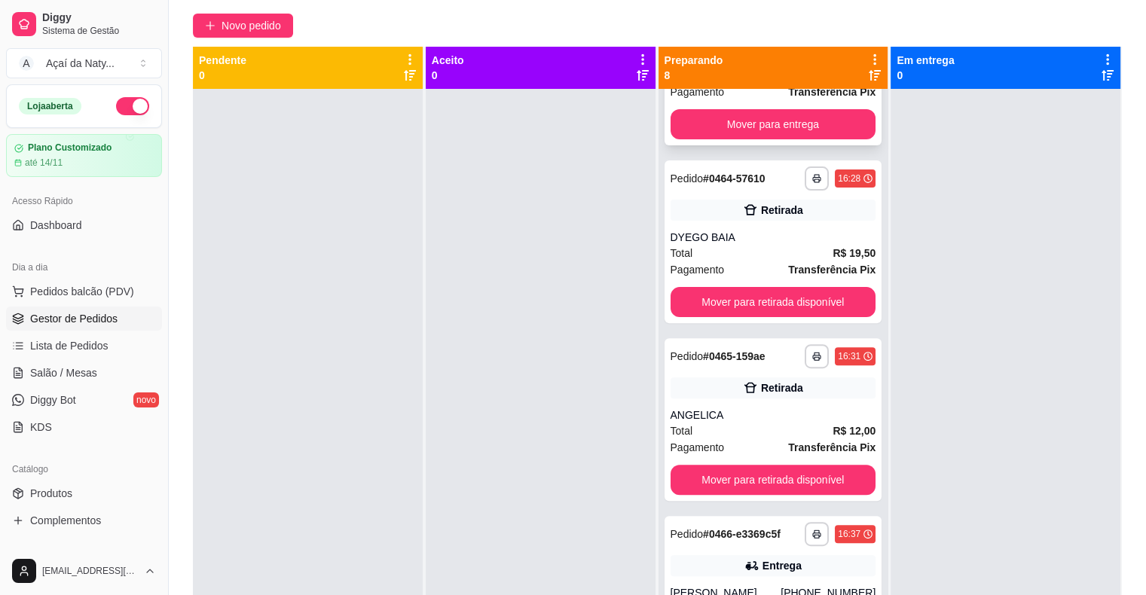
scroll to position [121, 0]
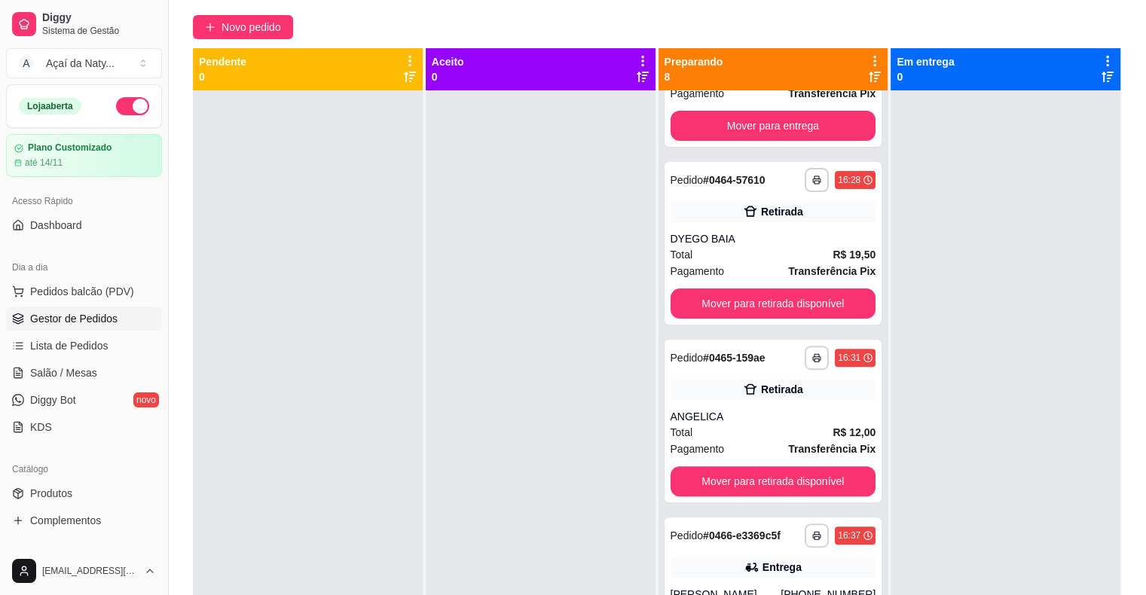
click at [873, 62] on icon at bounding box center [874, 61] width 3 height 11
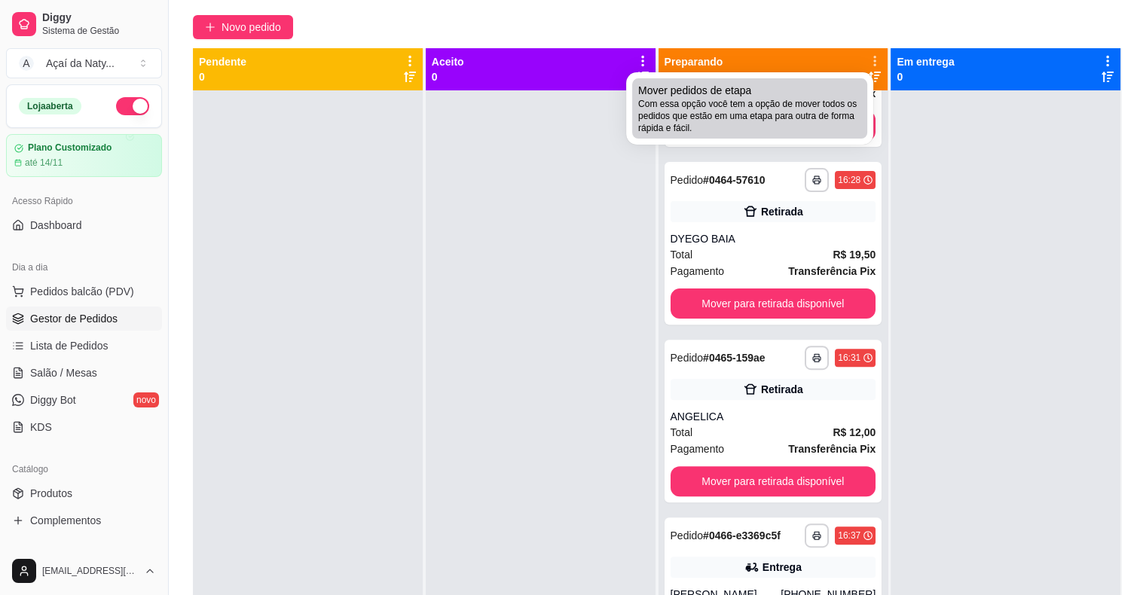
click at [794, 114] on span "Com essa opção você tem a opção de mover todos os pedidos que estão em uma etap…" at bounding box center [749, 116] width 223 height 36
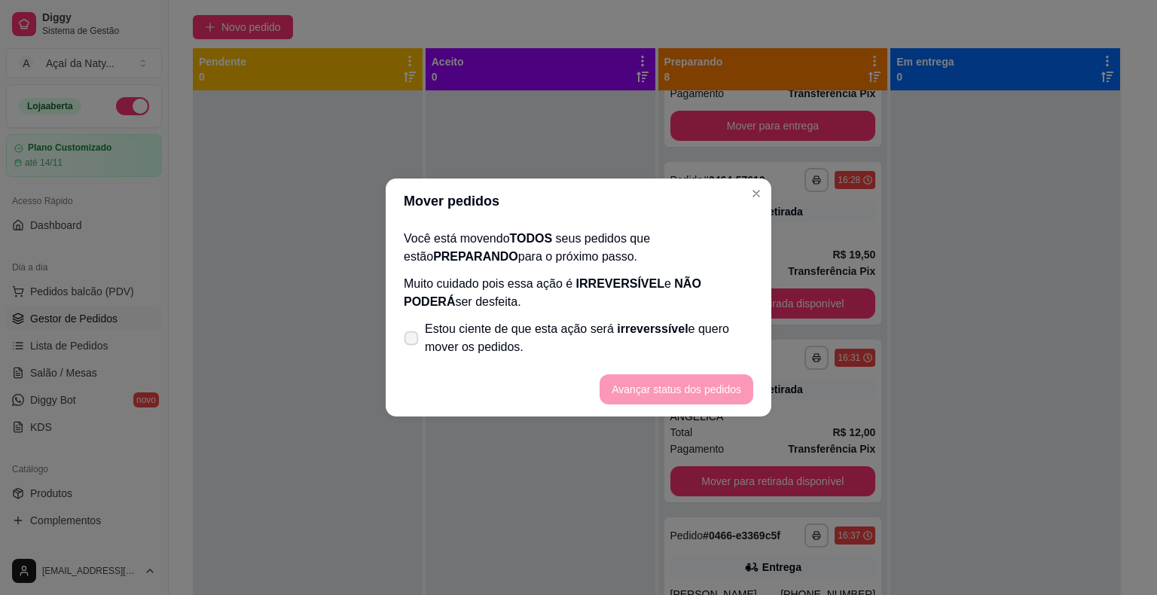
click at [407, 340] on icon at bounding box center [410, 338] width 11 height 8
click at [407, 341] on input "Estou ciente de que esta ação será irreverssível e quero mover os pedidos." at bounding box center [408, 346] width 10 height 10
checkbox input "true"
click at [639, 392] on button "Avançar status dos pedidos" at bounding box center [676, 389] width 149 height 29
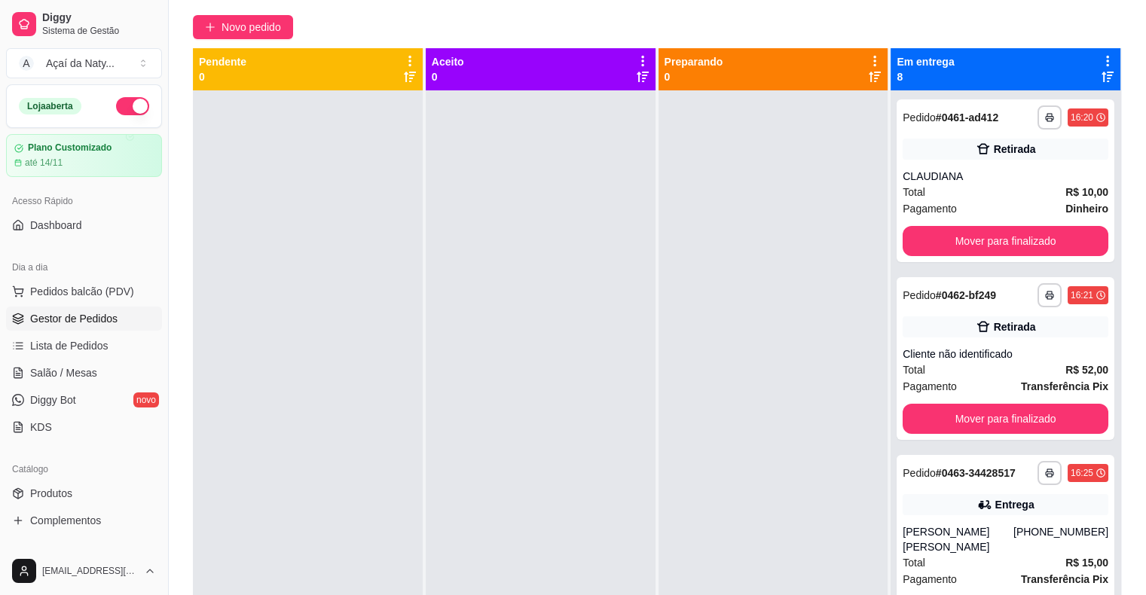
scroll to position [0, 0]
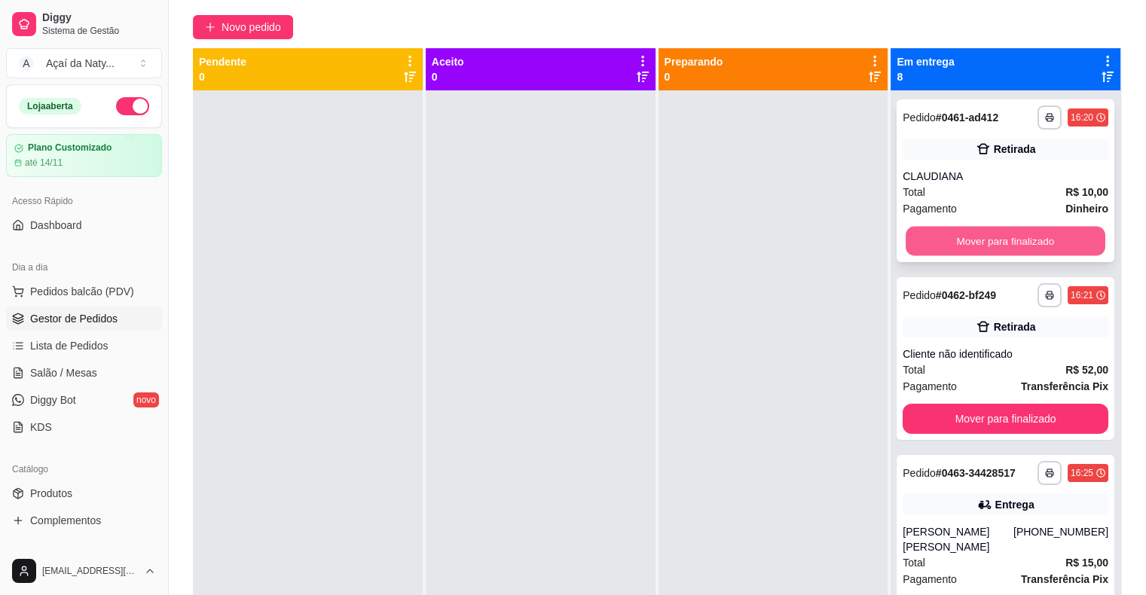
click at [1029, 242] on button "Mover para finalizado" at bounding box center [1005, 241] width 200 height 29
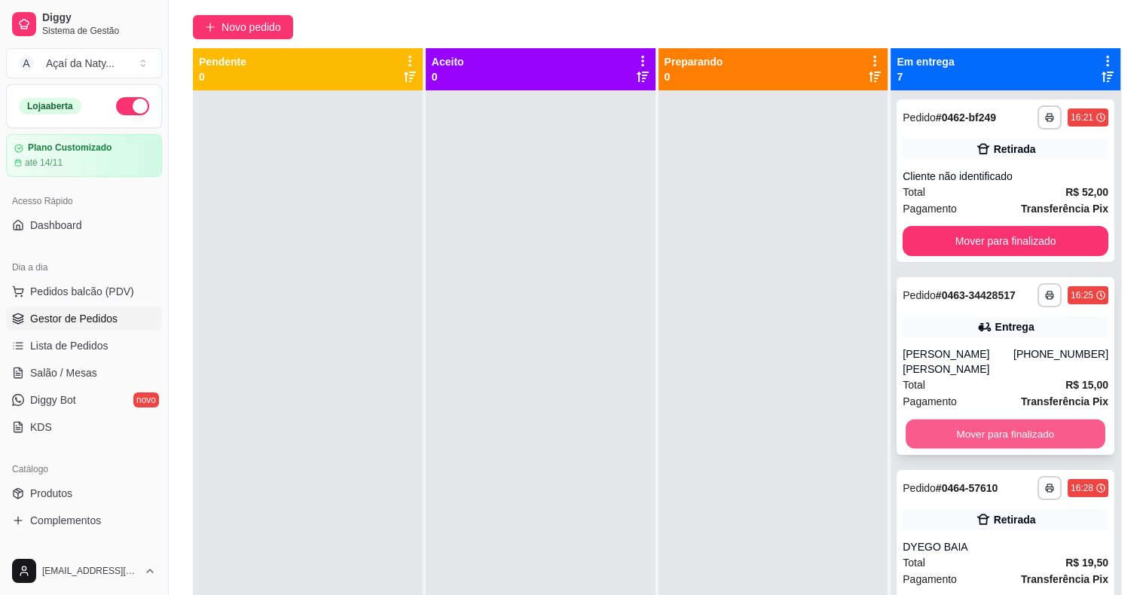
click at [1015, 419] on button "Mover para finalizado" at bounding box center [1005, 433] width 200 height 29
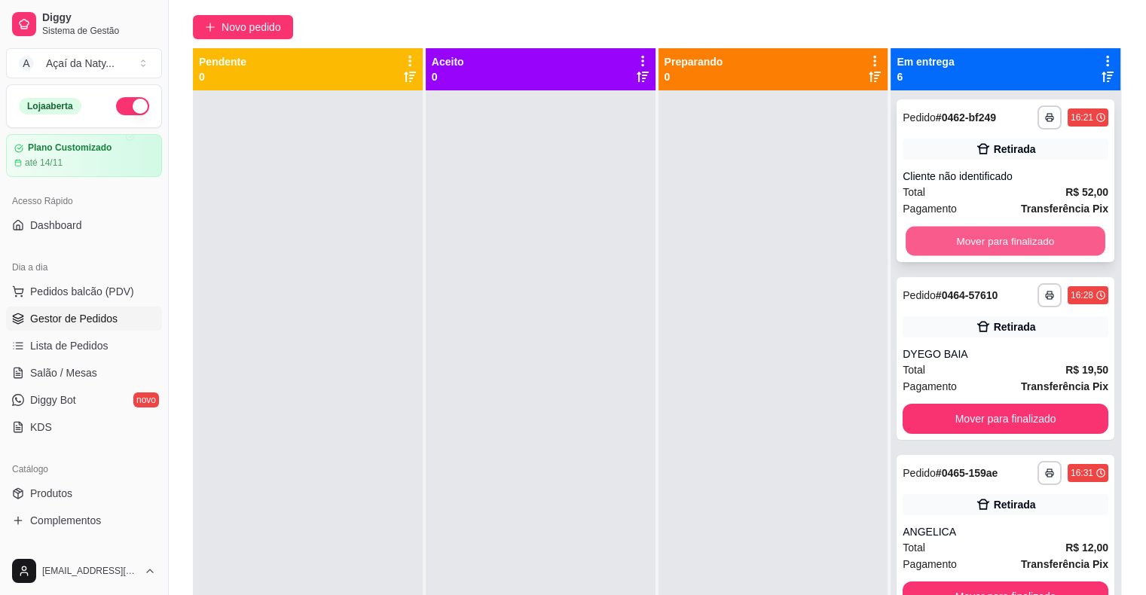
click at [988, 243] on button "Mover para finalizado" at bounding box center [1005, 241] width 200 height 29
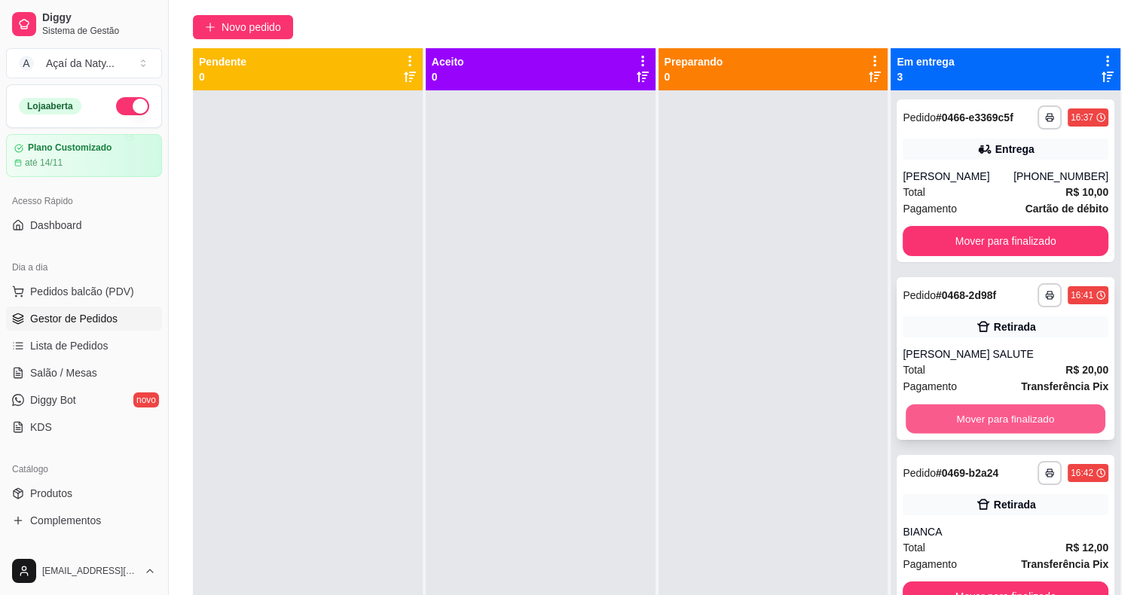
click at [1005, 413] on button "Mover para finalizado" at bounding box center [1005, 418] width 200 height 29
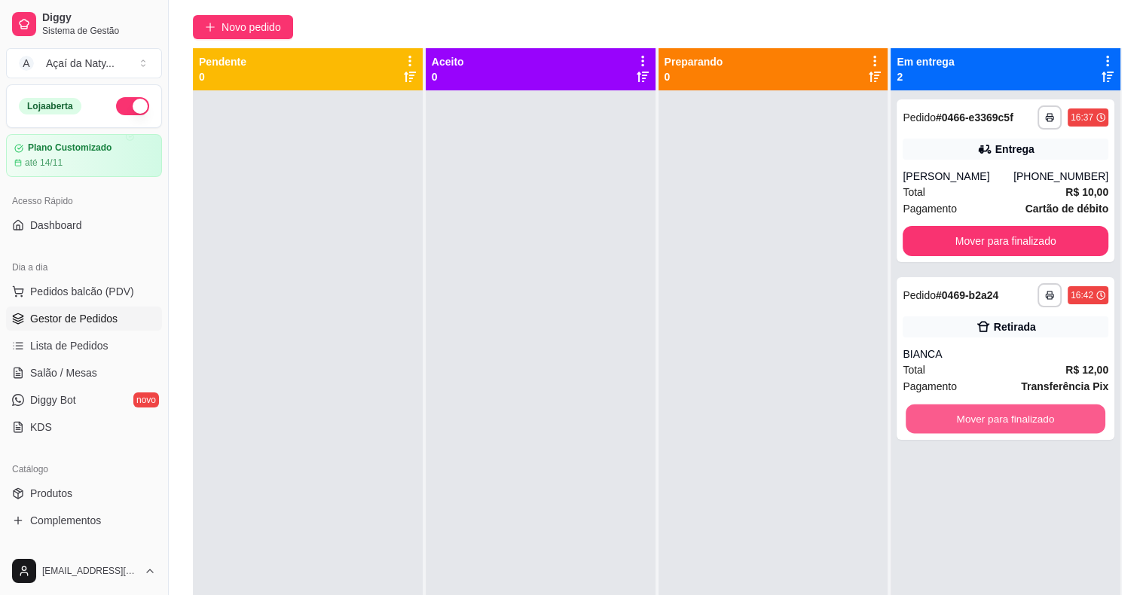
click at [1005, 413] on button "Mover para finalizado" at bounding box center [1005, 418] width 200 height 29
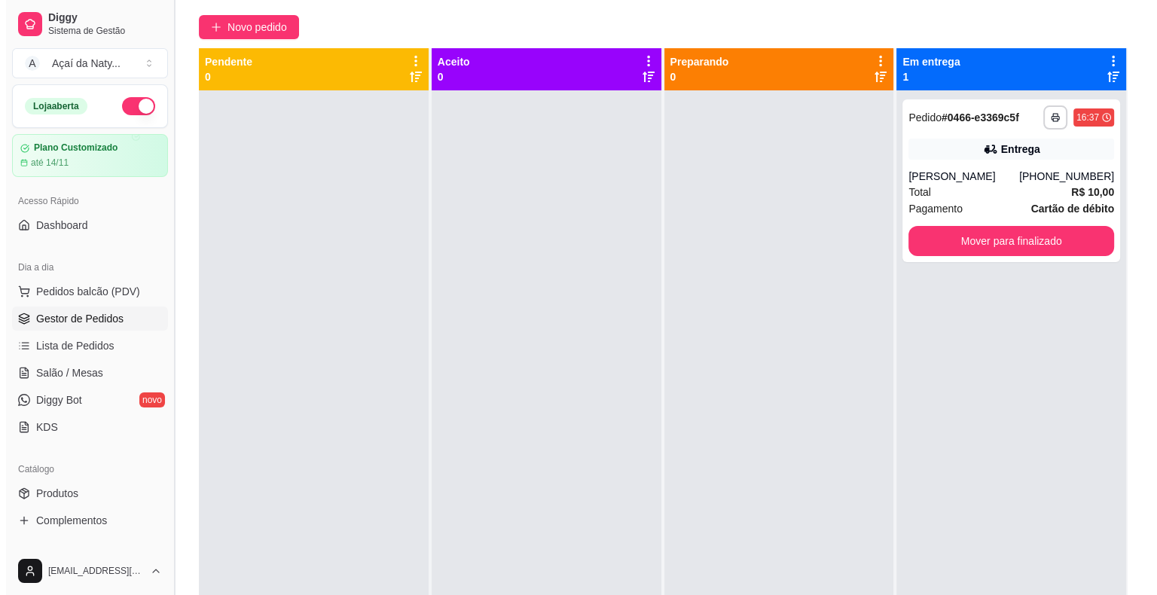
scroll to position [404, 0]
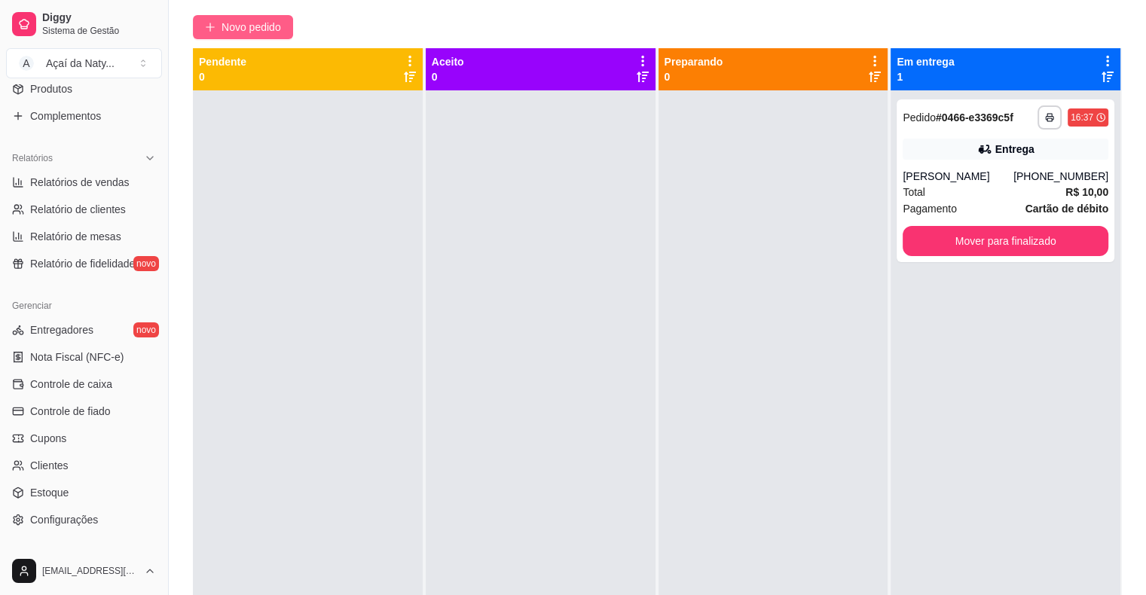
click at [236, 21] on span "Novo pedido" at bounding box center [250, 27] width 59 height 17
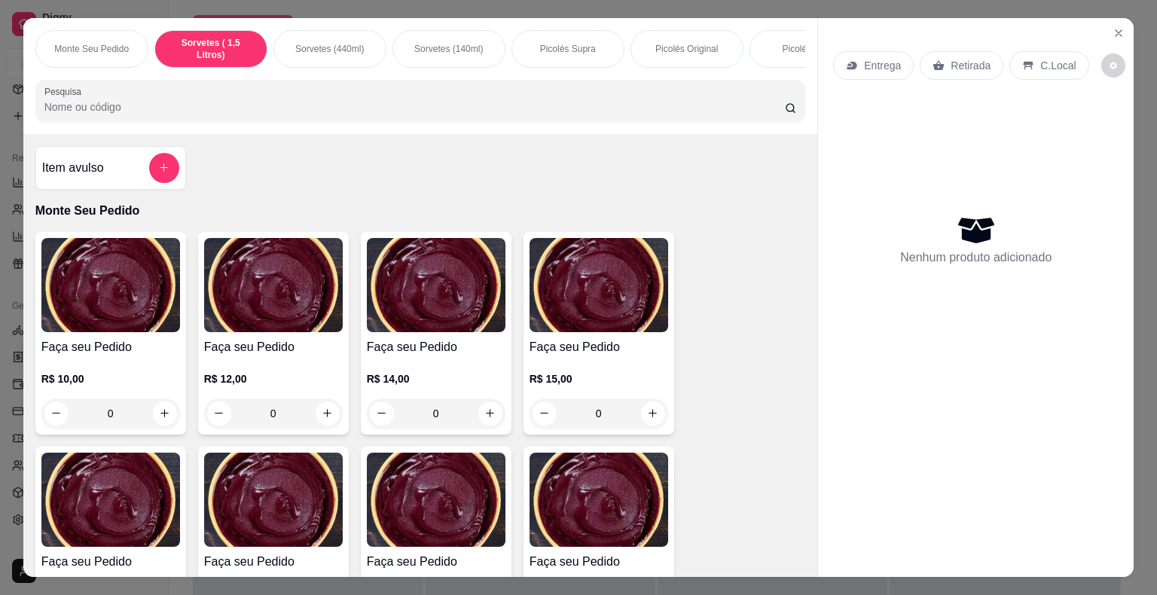
click at [235, 26] on div "Monte Seu Pedido Sorvetes ( 1,5 Litros) Sorvetes (440ml) Sorvetes (140ml) Picol…" at bounding box center [420, 76] width 795 height 116
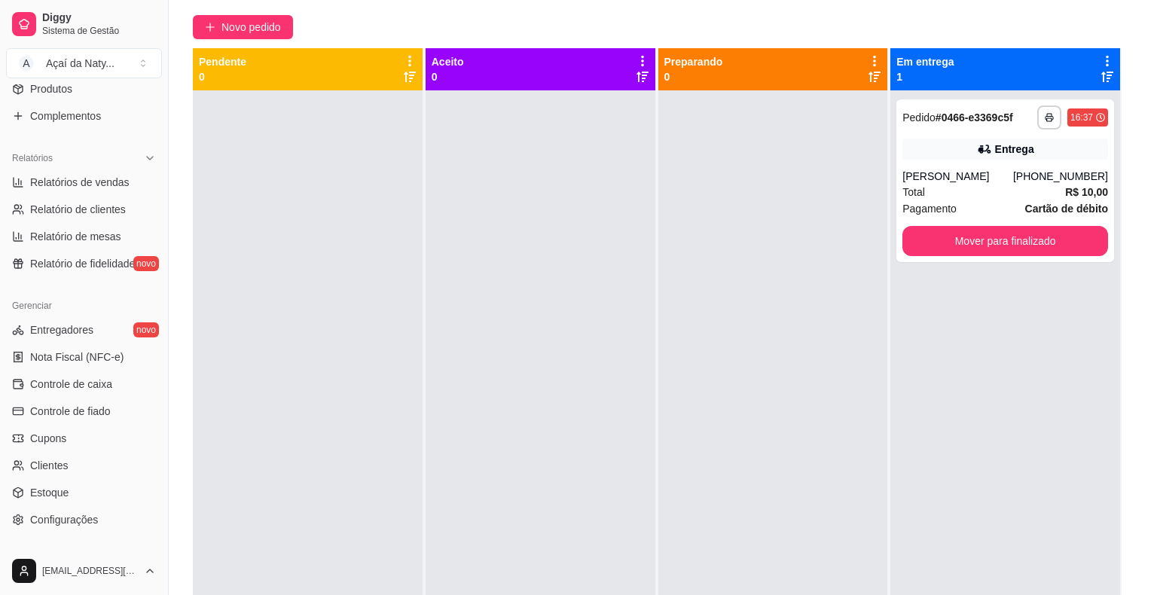
click at [235, 26] on div "Monte Seu Pedido Sorvetes ( 1,5 Litros) Sorvetes (440ml) Sorvetes (140ml) Picol…" at bounding box center [420, 76] width 795 height 116
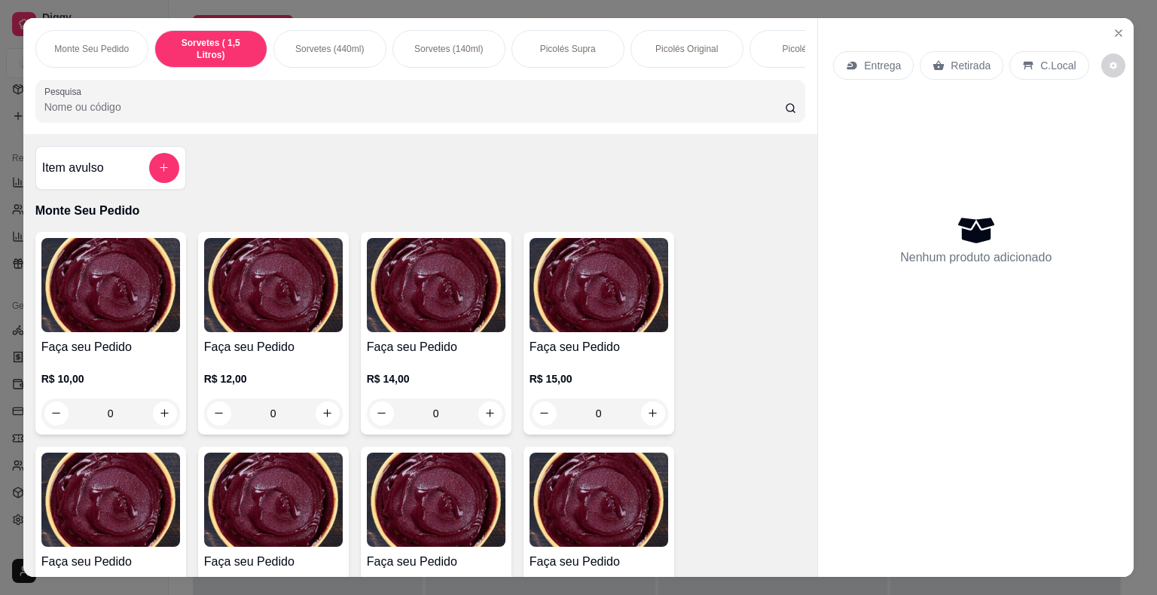
scroll to position [956, 0]
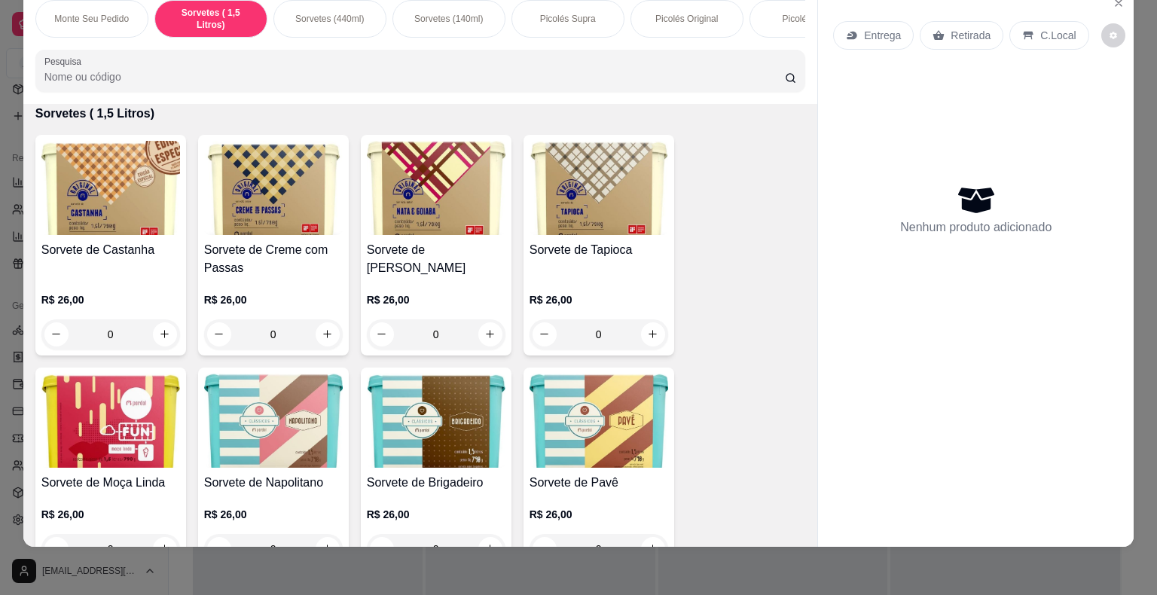
click at [235, 26] on div "Monte Seu Pedido Sorvetes ( 1,5 Litros) Sorvetes (440ml) Sorvetes (140ml) Picol…" at bounding box center [420, 46] width 795 height 116
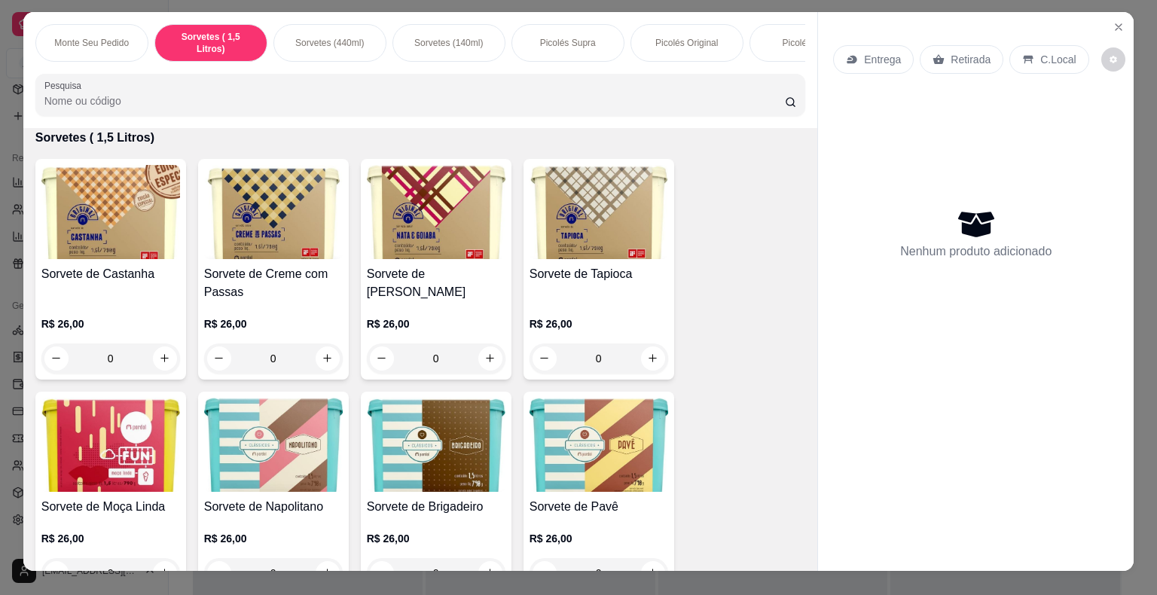
scroll to position [0, 0]
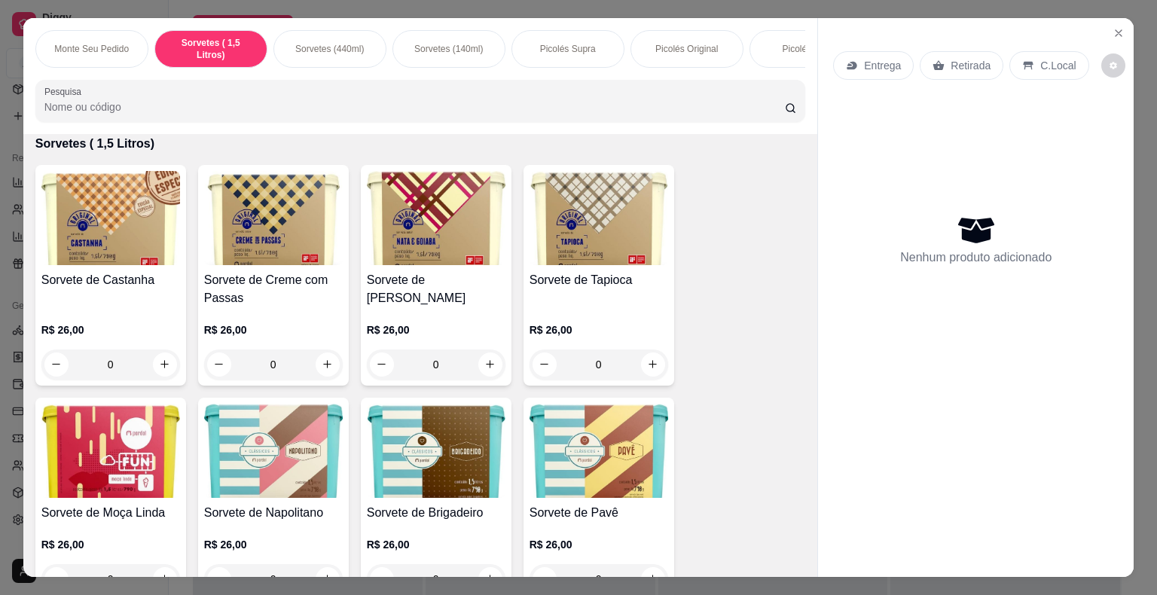
click at [60, 43] on p "Monte Seu Pedido" at bounding box center [91, 49] width 75 height 12
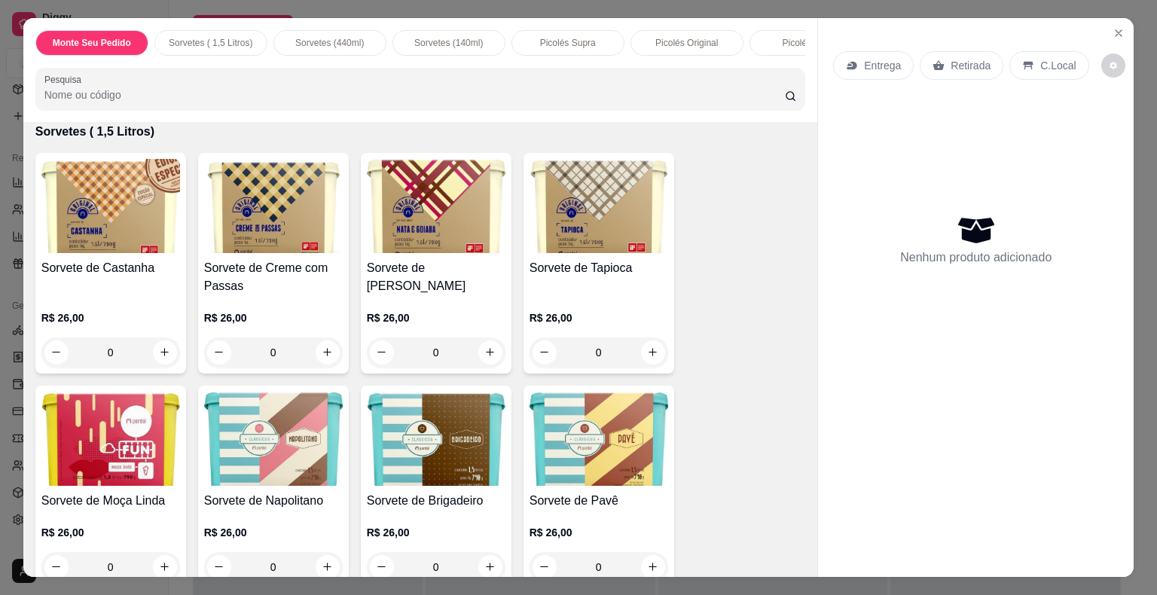
scroll to position [36, 0]
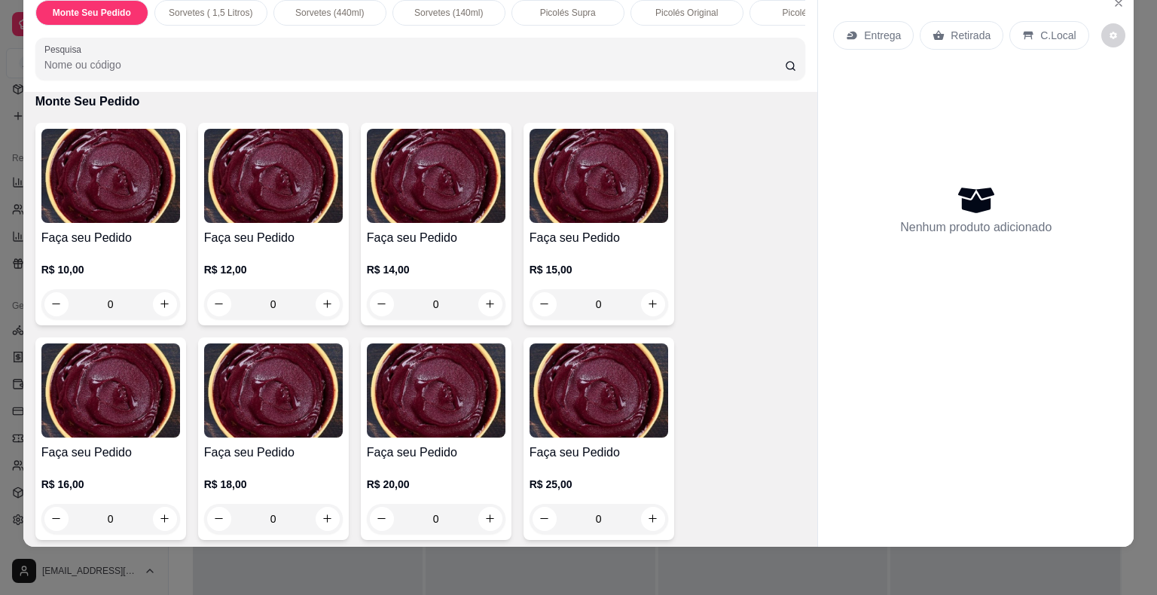
click at [54, 65] on input "Pesquisa" at bounding box center [414, 64] width 740 height 15
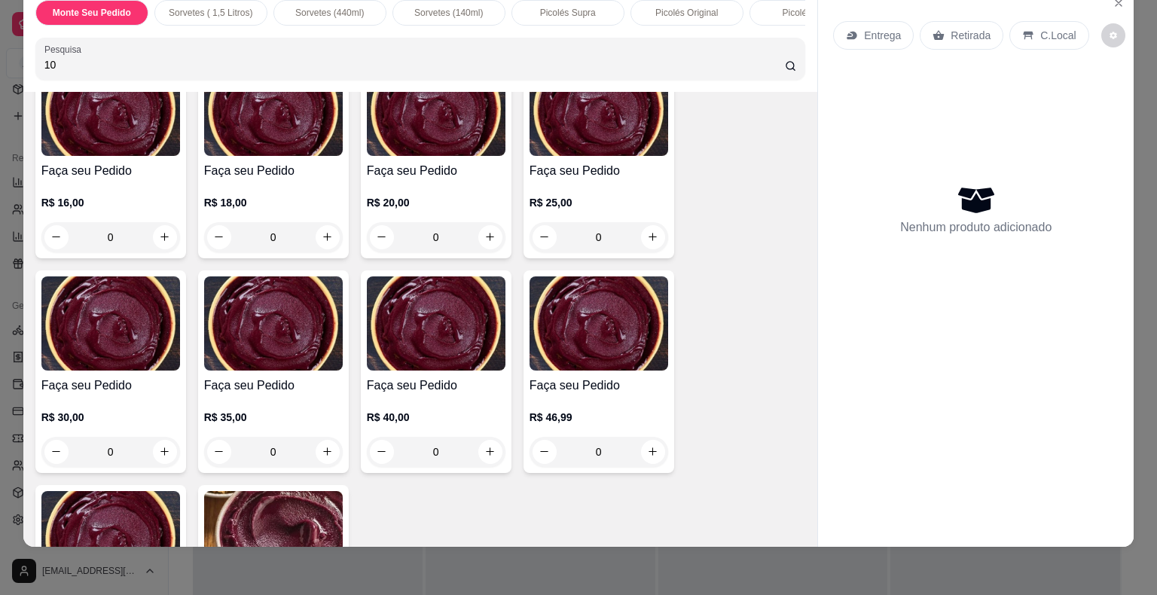
scroll to position [282, 0]
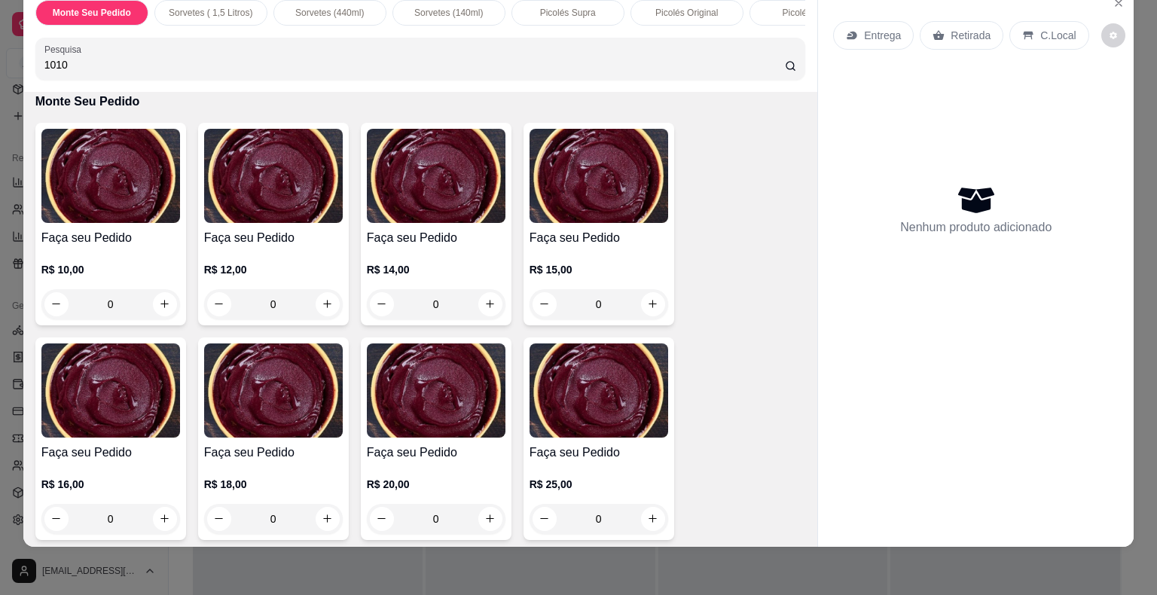
type input "1010"
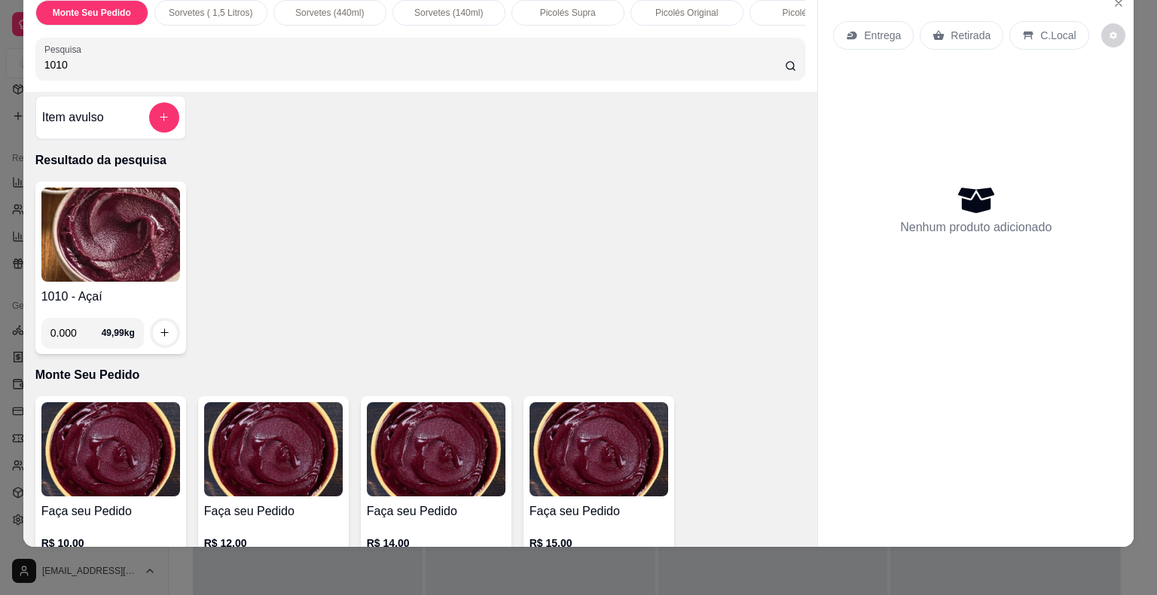
scroll to position [0, 0]
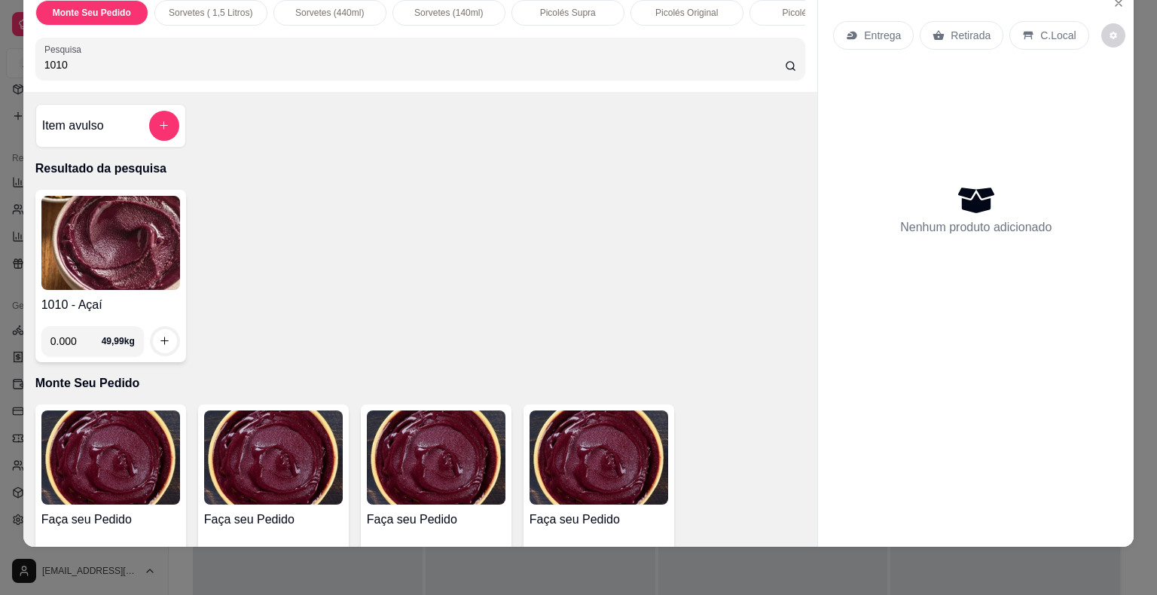
click at [118, 435] on img at bounding box center [110, 457] width 139 height 94
click at [158, 123] on icon "add-separate-item" at bounding box center [163, 125] width 11 height 11
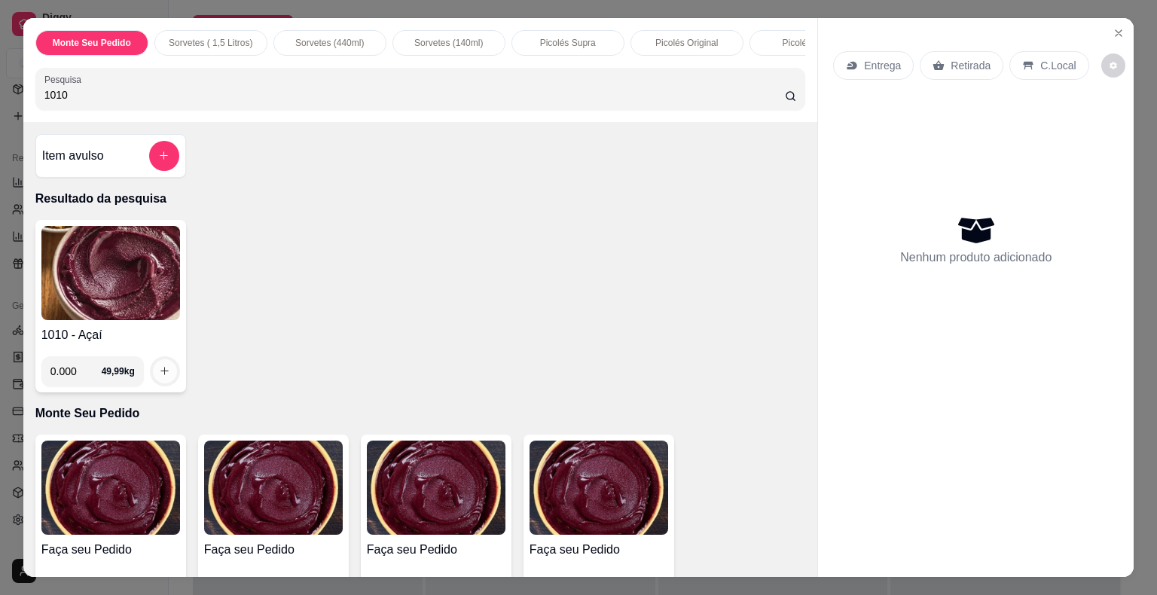
click at [160, 375] on icon "increase-product-quantity" at bounding box center [164, 371] width 8 height 8
click at [84, 276] on img at bounding box center [110, 273] width 139 height 94
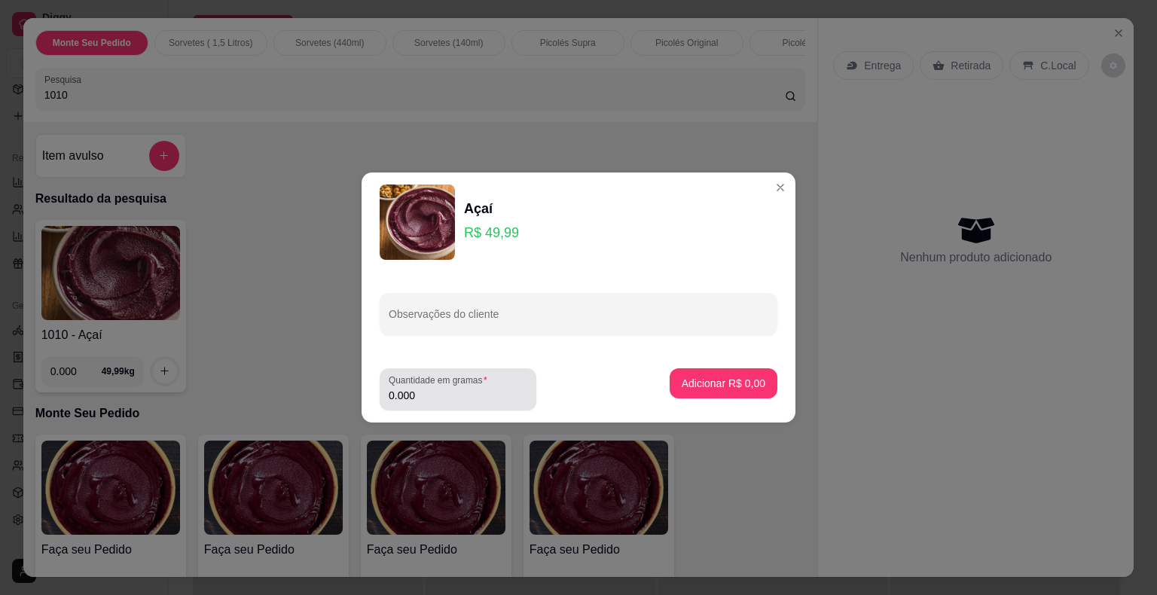
click at [426, 395] on input "0.000" at bounding box center [458, 395] width 139 height 15
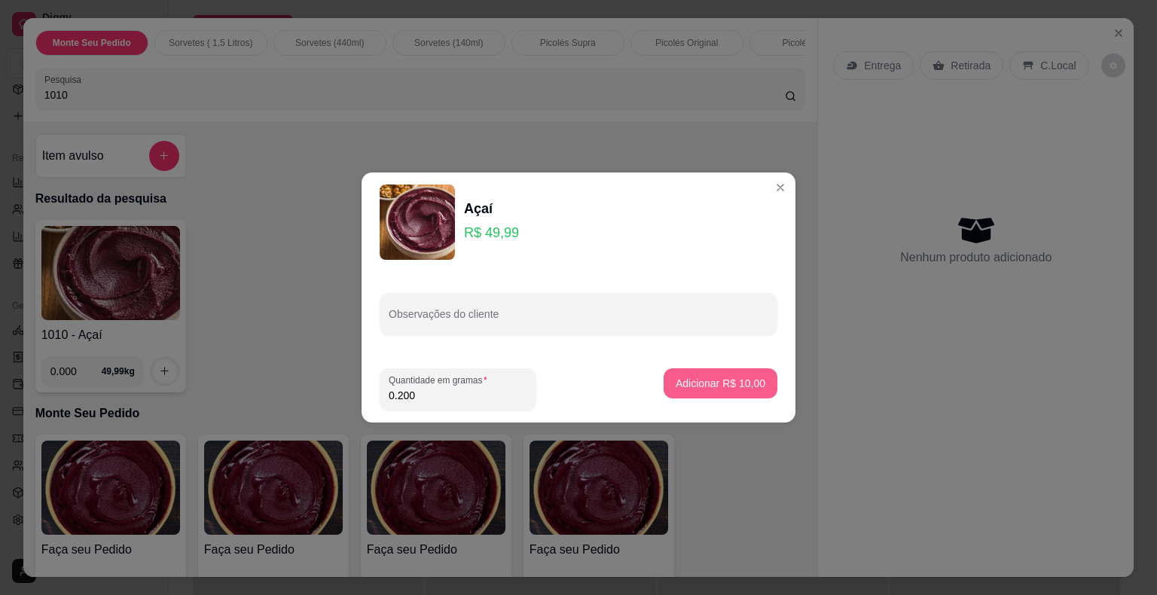
type input "0.200"
click at [681, 381] on p "Adicionar R$ 10,00" at bounding box center [720, 383] width 87 height 14
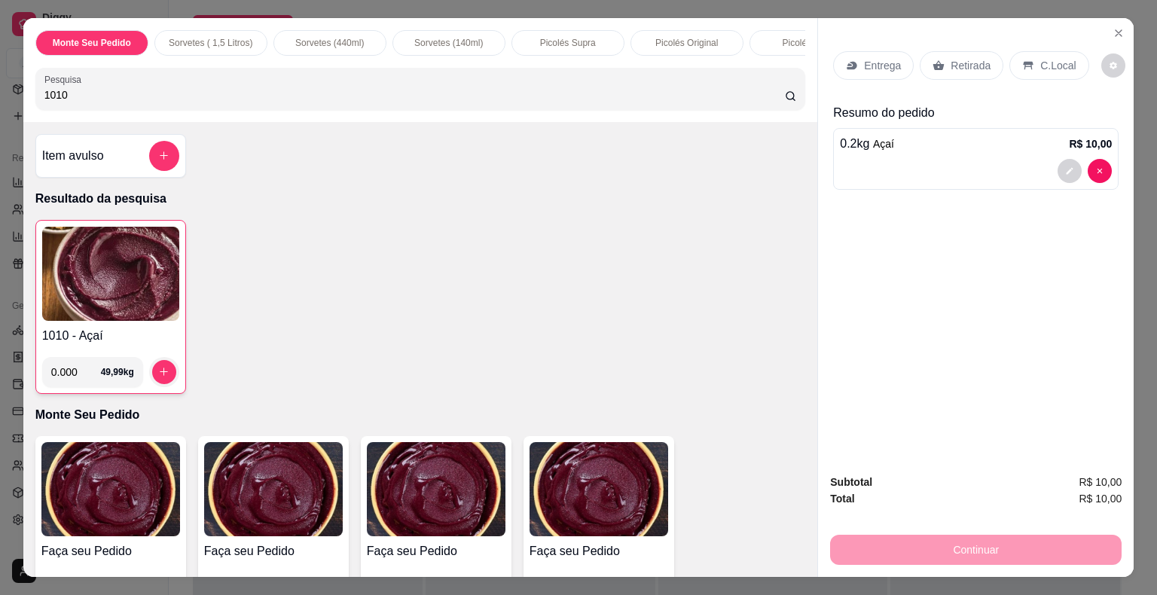
click at [1046, 542] on div "Continuar" at bounding box center [975, 548] width 291 height 34
click at [1040, 58] on p "C.Local" at bounding box center [1057, 65] width 35 height 15
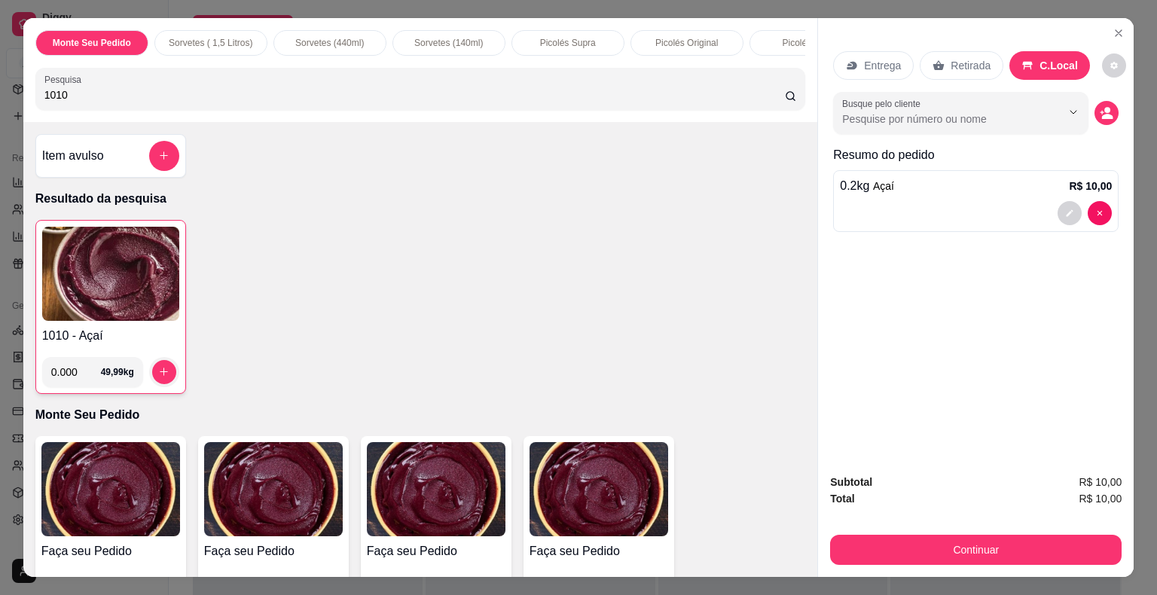
click at [868, 63] on p "Entrega" at bounding box center [882, 65] width 37 height 15
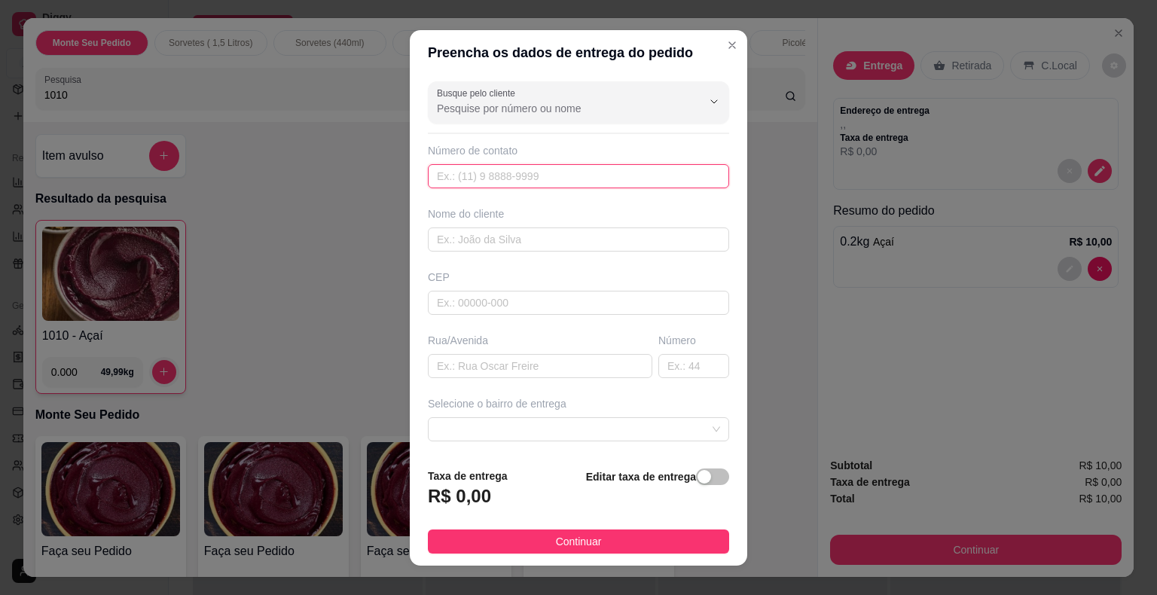
click at [606, 176] on input "text" at bounding box center [578, 176] width 301 height 24
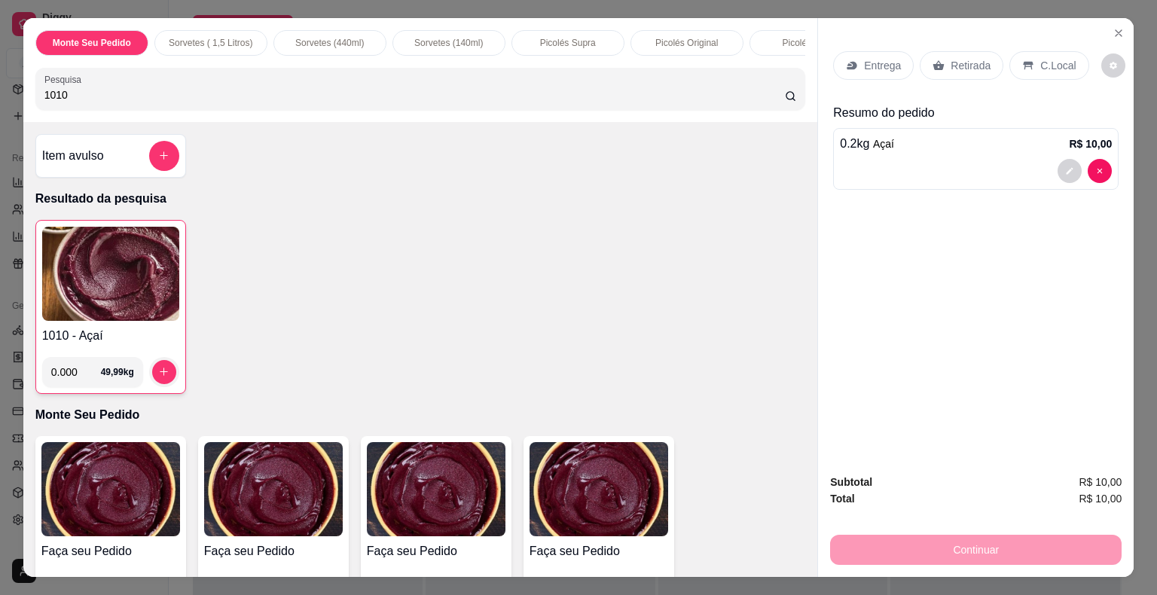
click at [1040, 59] on p "C.Local" at bounding box center [1057, 65] width 35 height 15
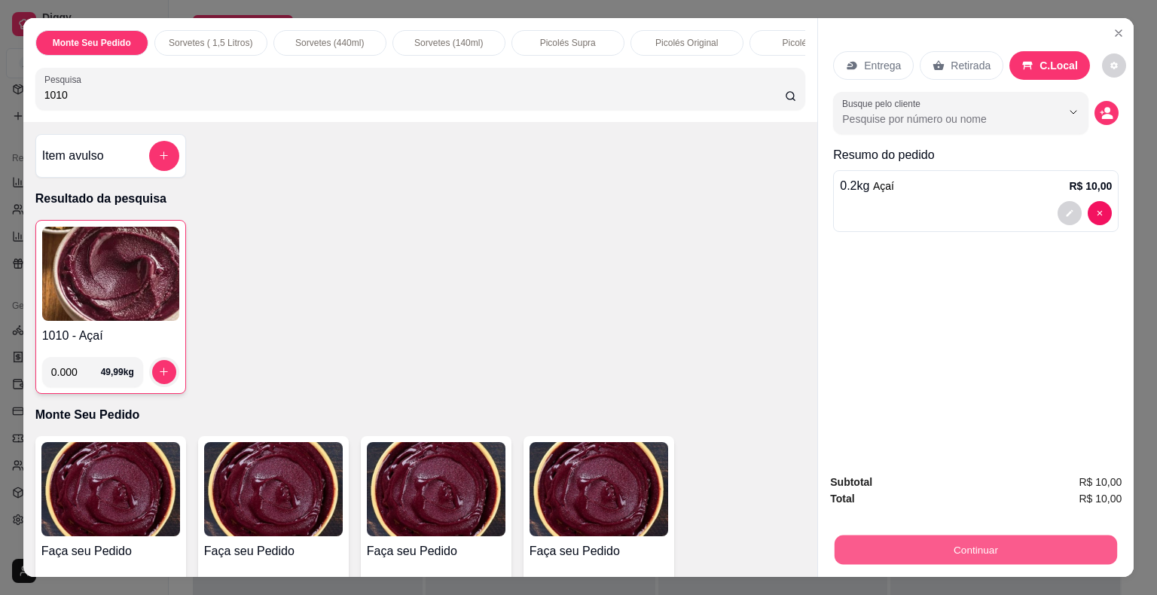
click at [1002, 545] on button "Continuar" at bounding box center [975, 549] width 282 height 29
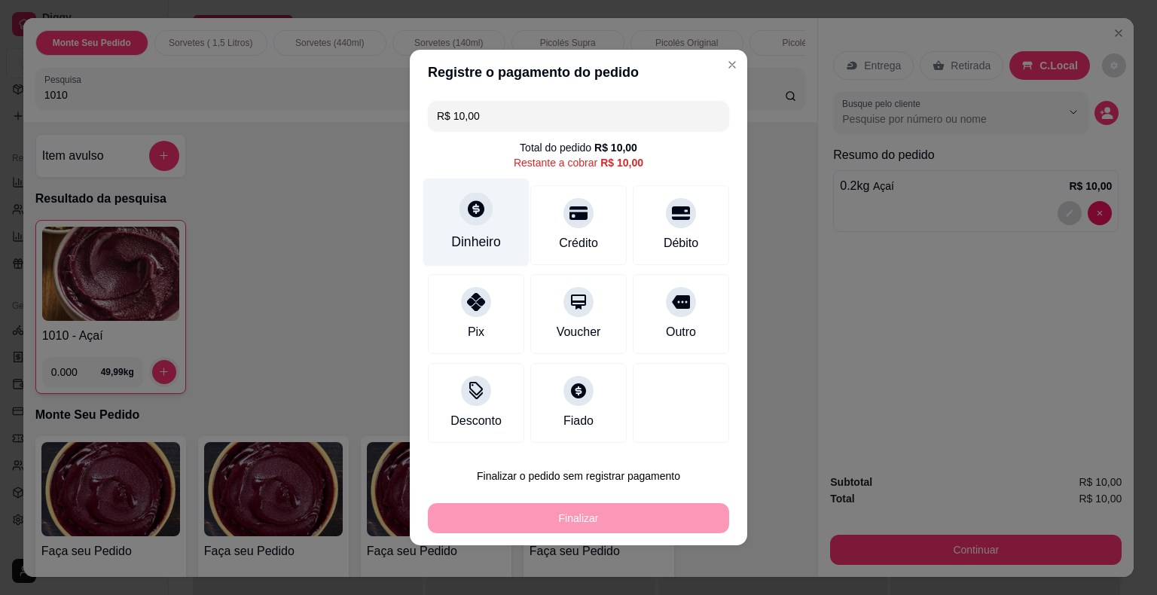
click at [468, 220] on div at bounding box center [475, 208] width 33 height 33
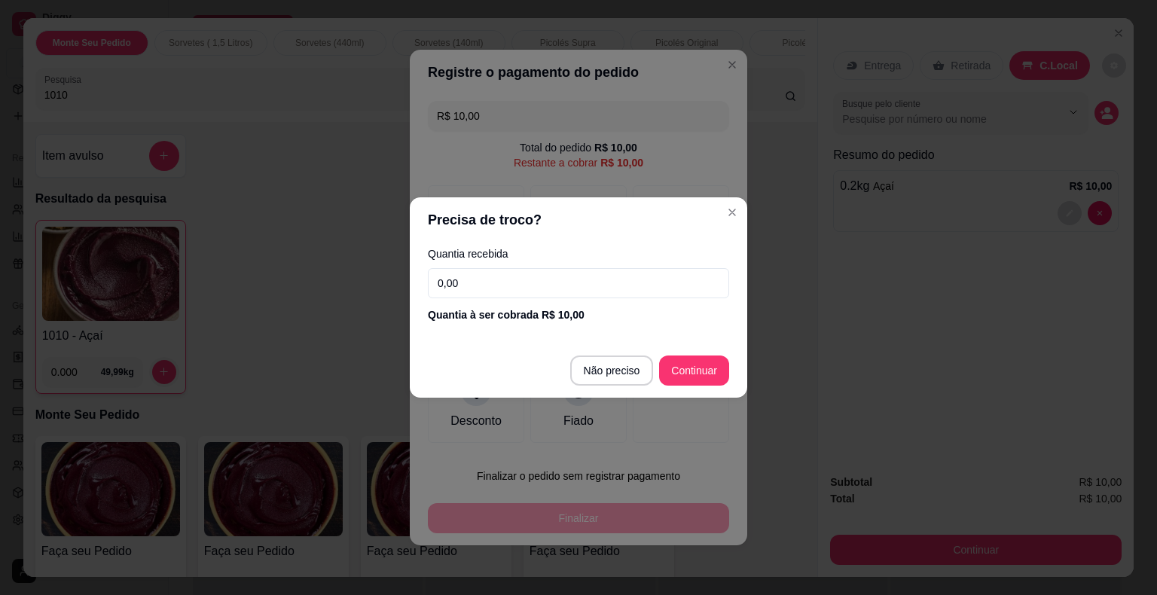
click at [538, 278] on input "0,00" at bounding box center [578, 283] width 301 height 30
type input "10,00"
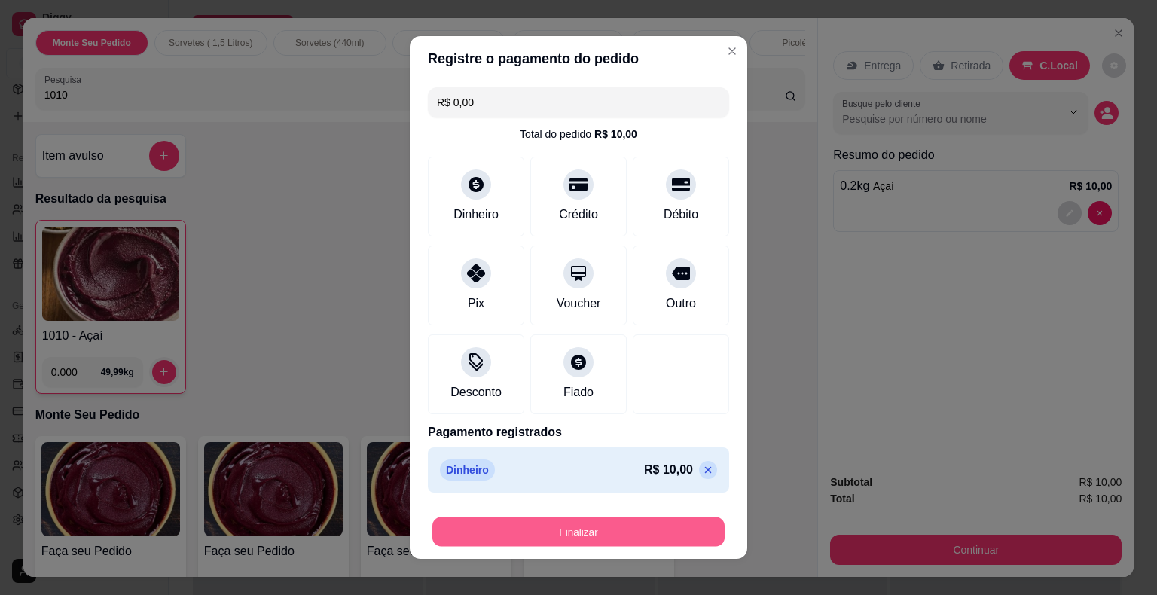
click at [572, 535] on button "Finalizar" at bounding box center [578, 531] width 292 height 29
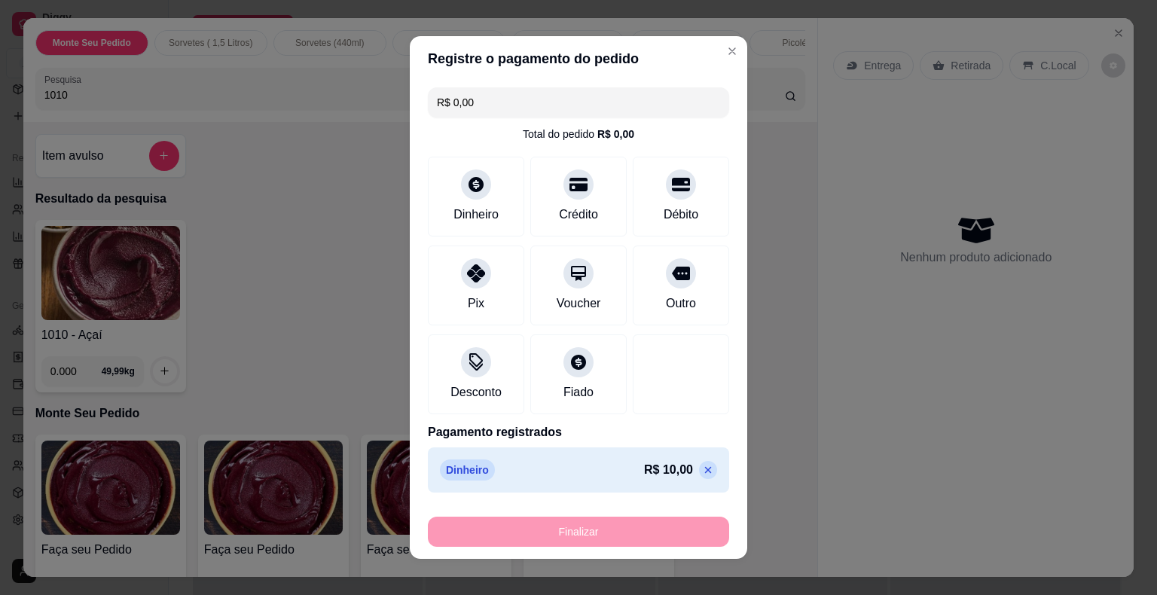
type input "-R$ 10,00"
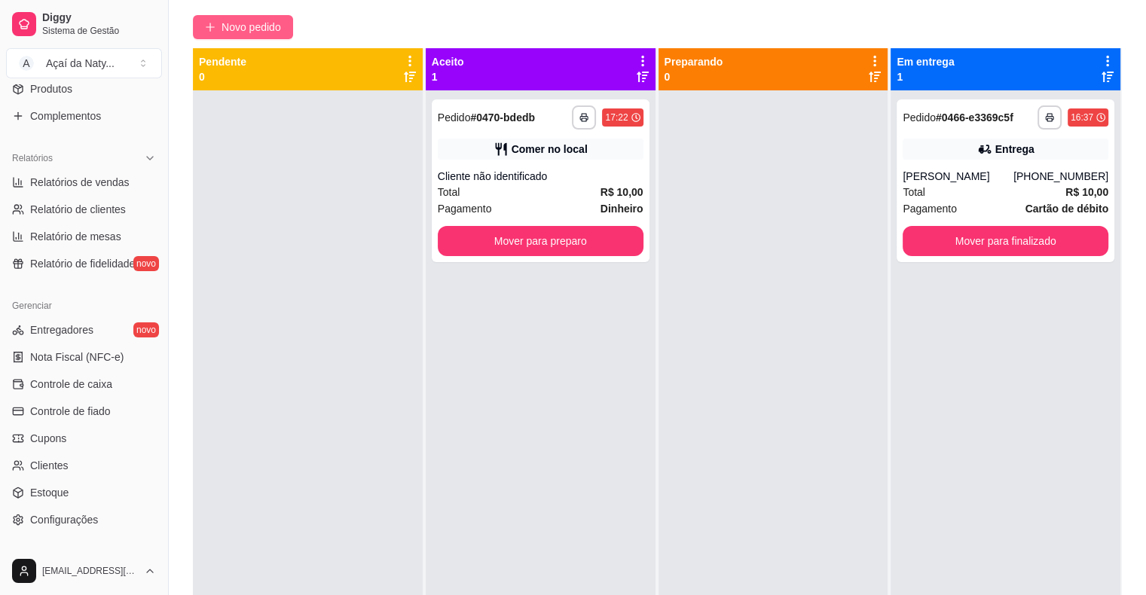
click at [235, 23] on span "Novo pedido" at bounding box center [250, 27] width 59 height 17
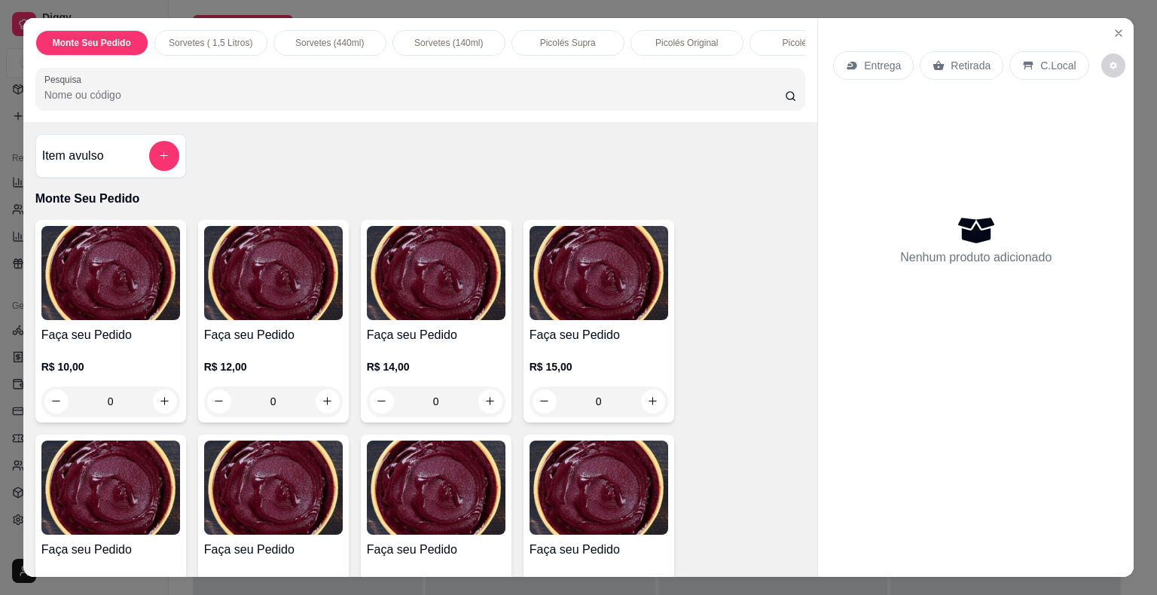
click at [92, 99] on input "Pesquisa" at bounding box center [414, 94] width 740 height 15
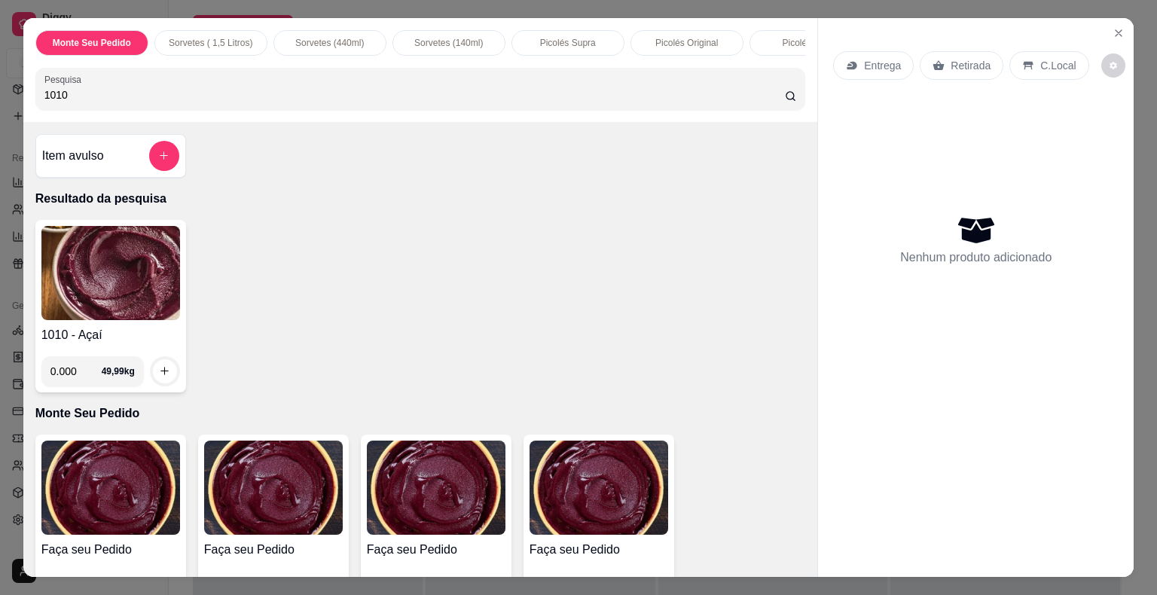
type input "1010"
click at [145, 285] on img at bounding box center [110, 273] width 139 height 94
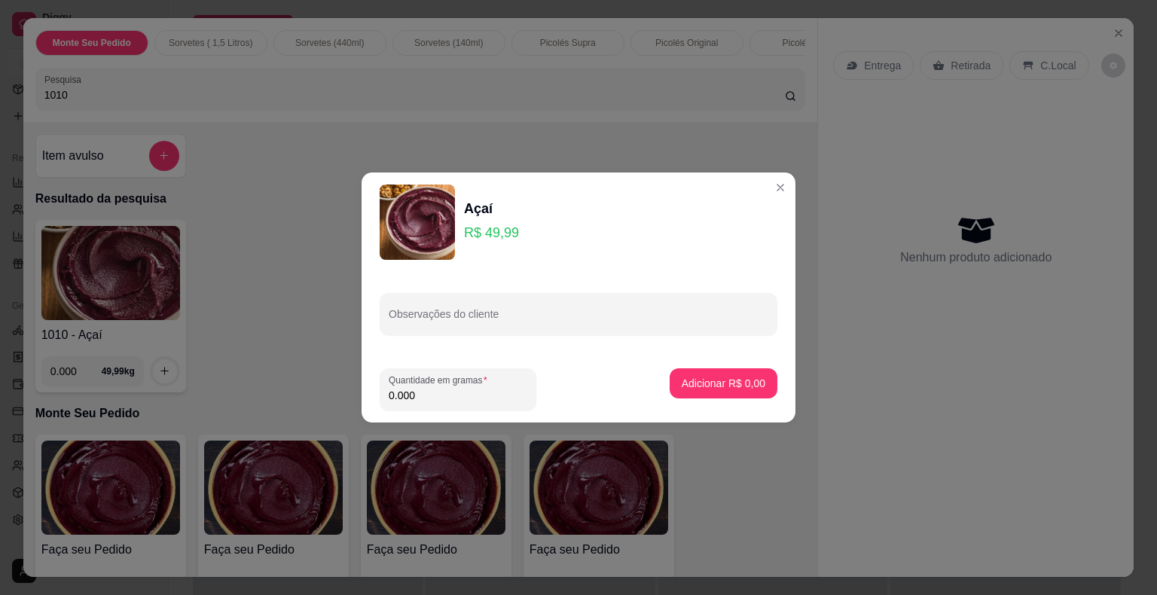
click at [468, 389] on input "0.000" at bounding box center [458, 395] width 139 height 15
type input "0.006"
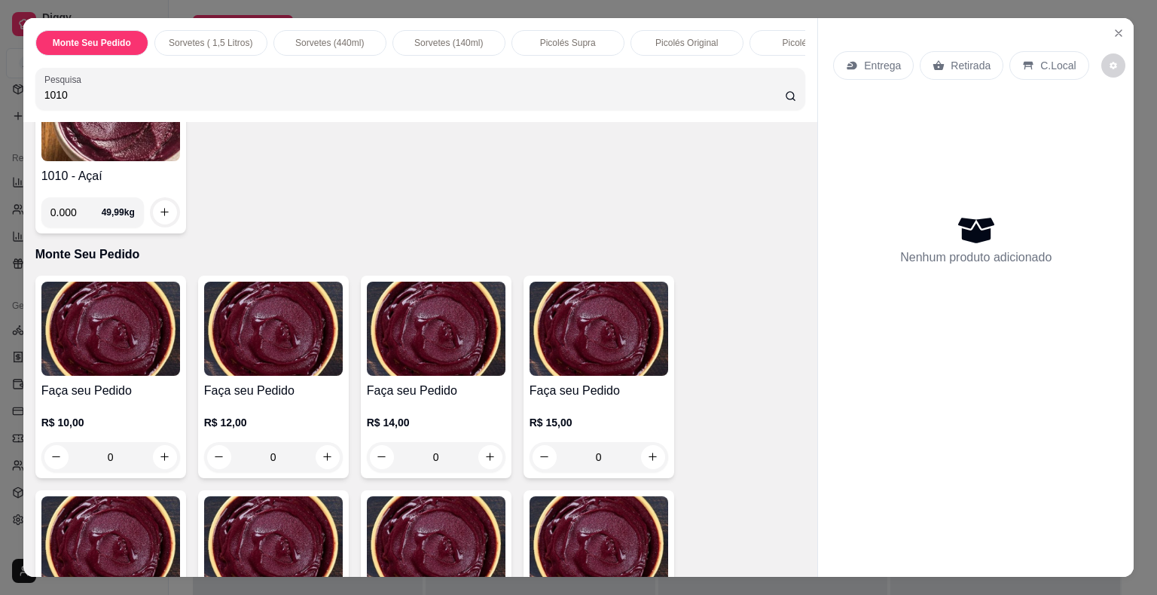
scroll to position [172, 0]
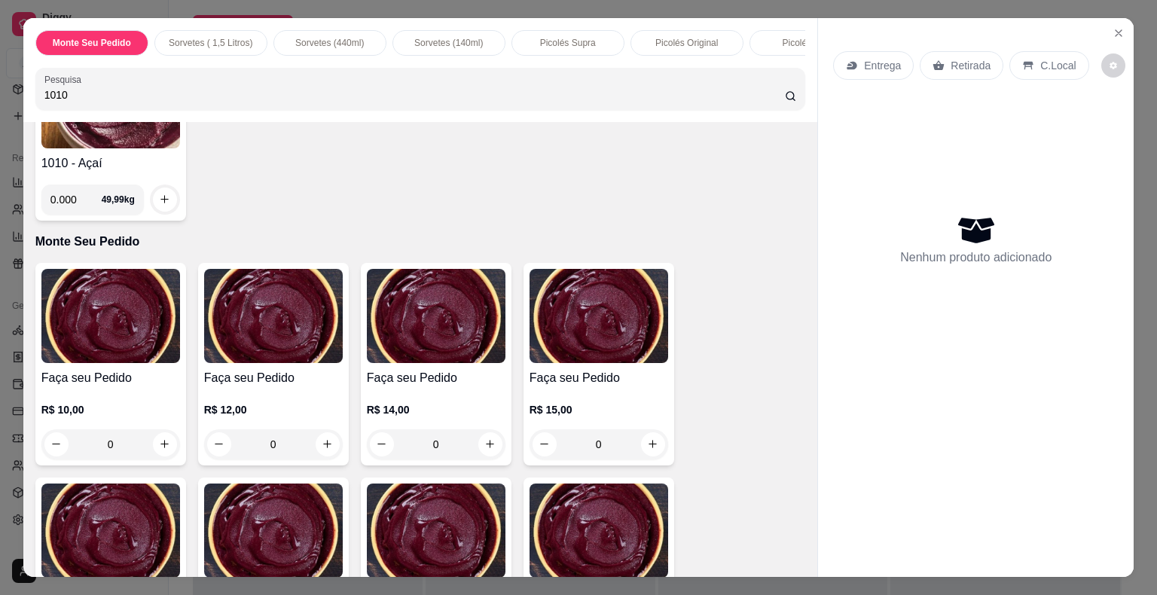
click at [648, 450] on div "0" at bounding box center [598, 444] width 139 height 30
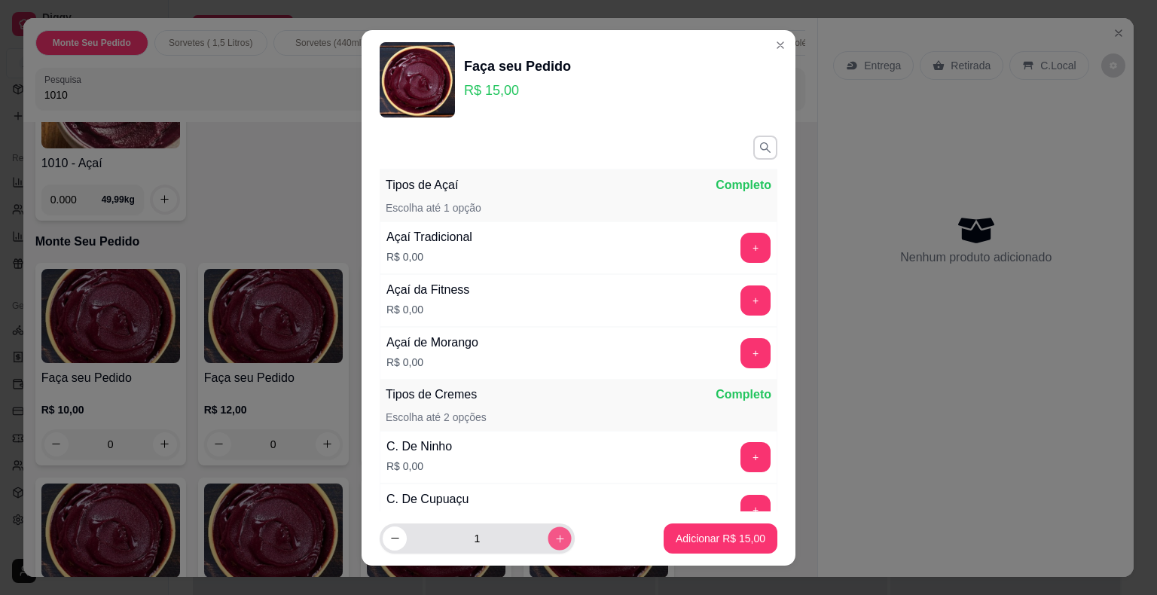
click at [554, 538] on icon "increase-product-quantity" at bounding box center [559, 537] width 11 height 11
type input "3"
click at [677, 538] on p "Adicionar R$ 45,00" at bounding box center [720, 538] width 87 height 14
type input "3"
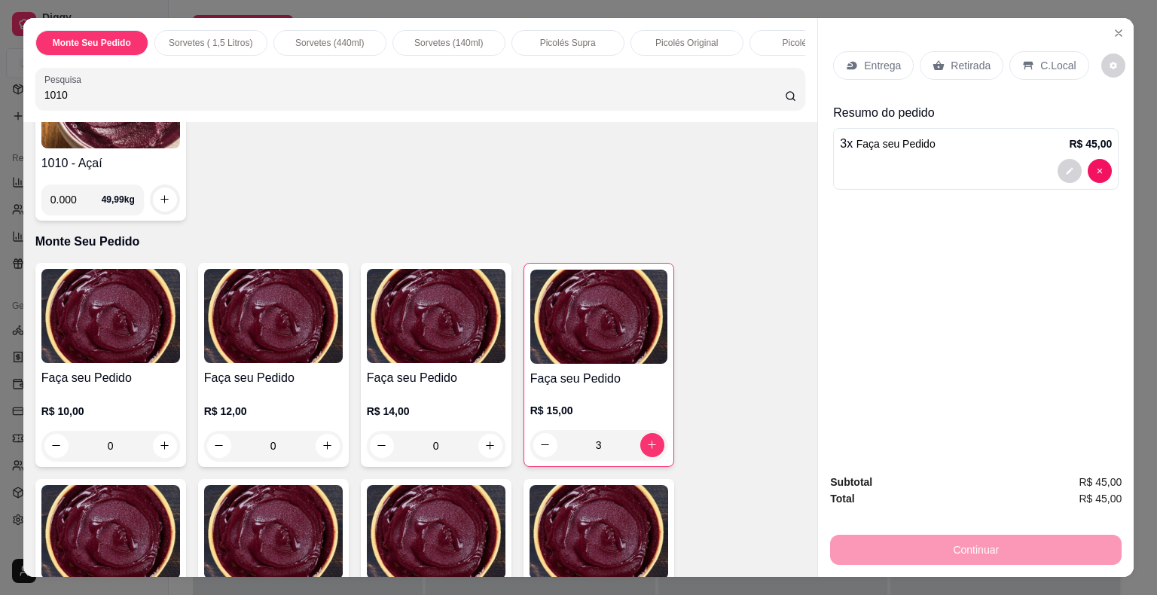
click at [1057, 58] on p "C.Local" at bounding box center [1057, 65] width 35 height 15
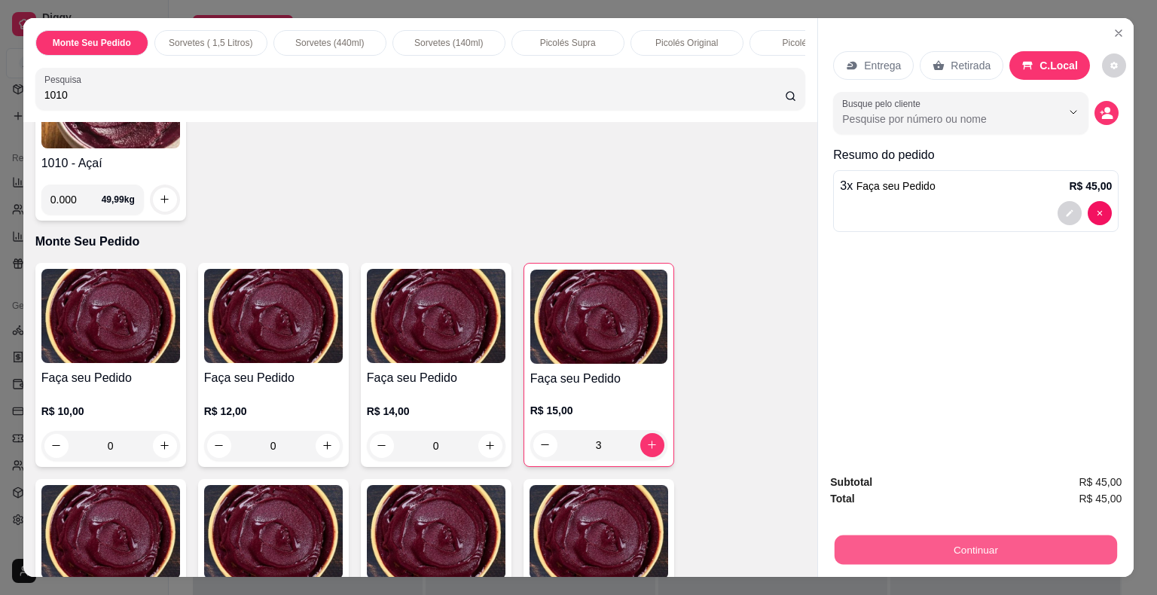
click at [1004, 544] on button "Continuar" at bounding box center [975, 549] width 282 height 29
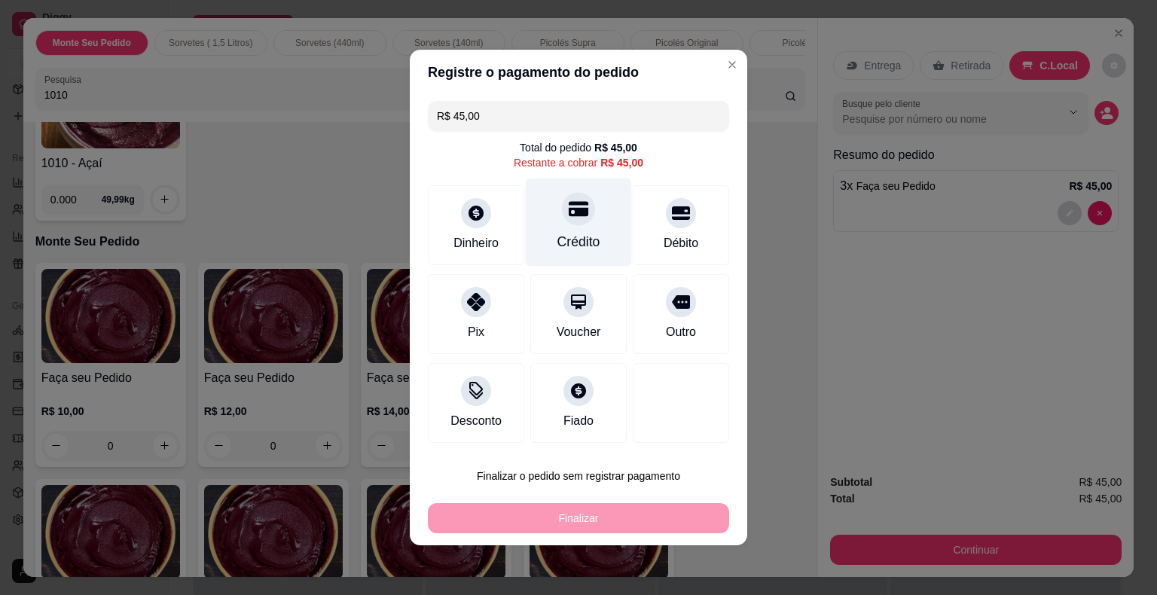
click at [575, 221] on div at bounding box center [578, 208] width 33 height 33
type input "R$ 0,00"
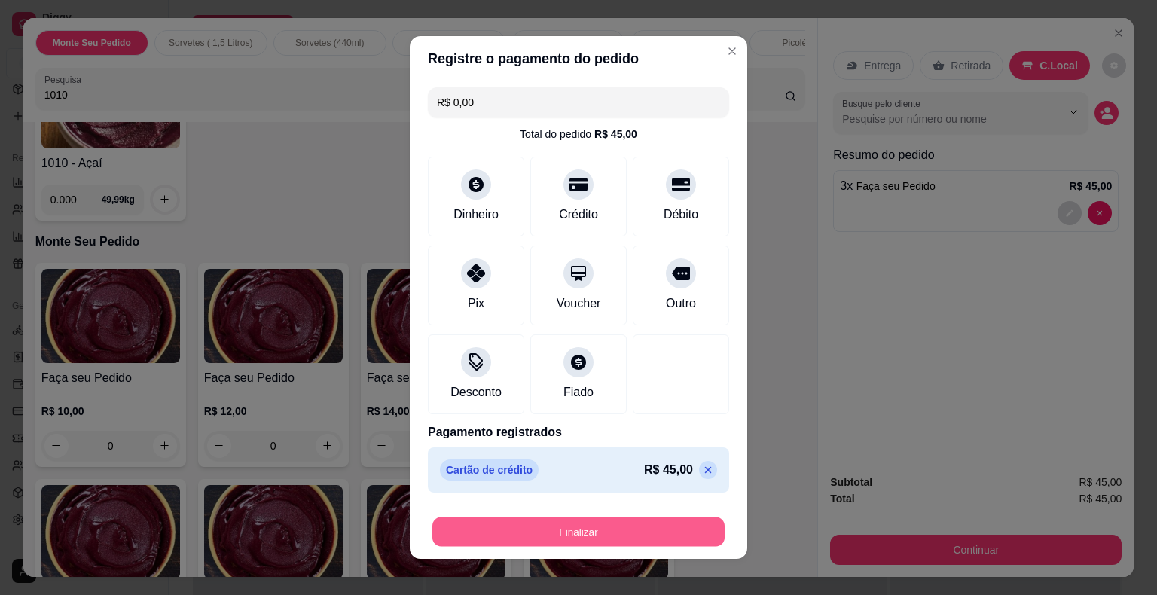
click at [585, 529] on button "Finalizar" at bounding box center [578, 531] width 292 height 29
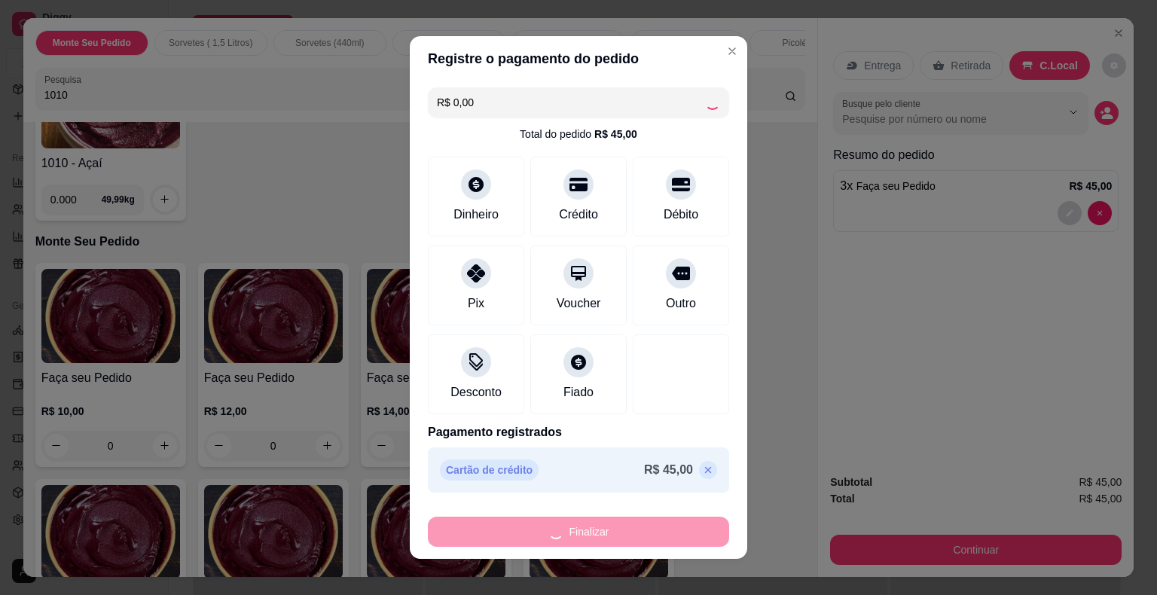
type input "0"
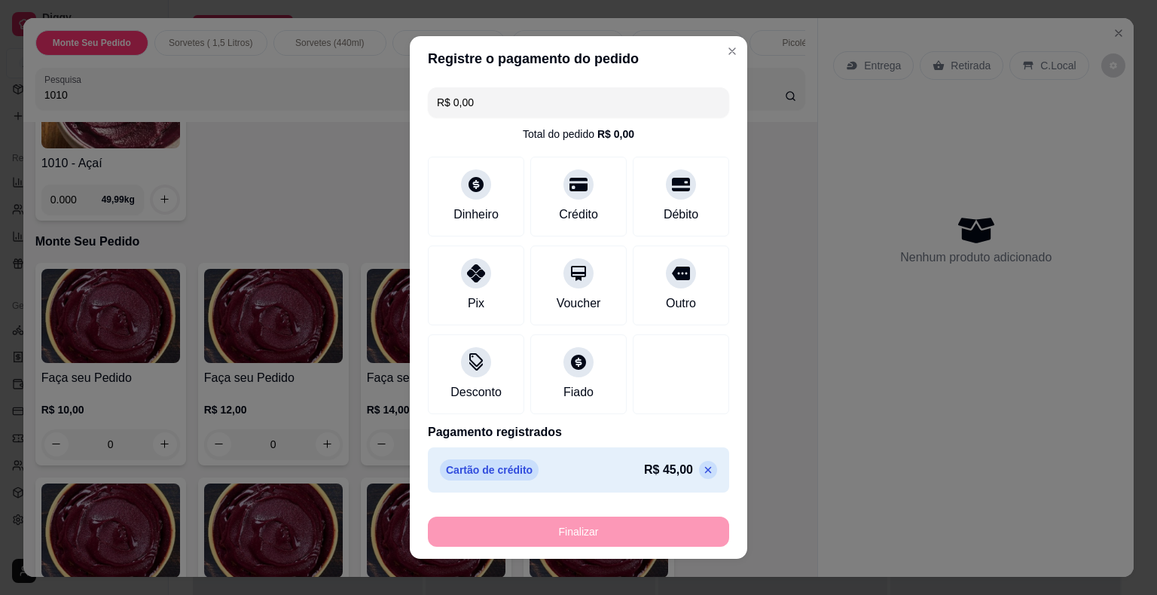
type input "-R$ 45,00"
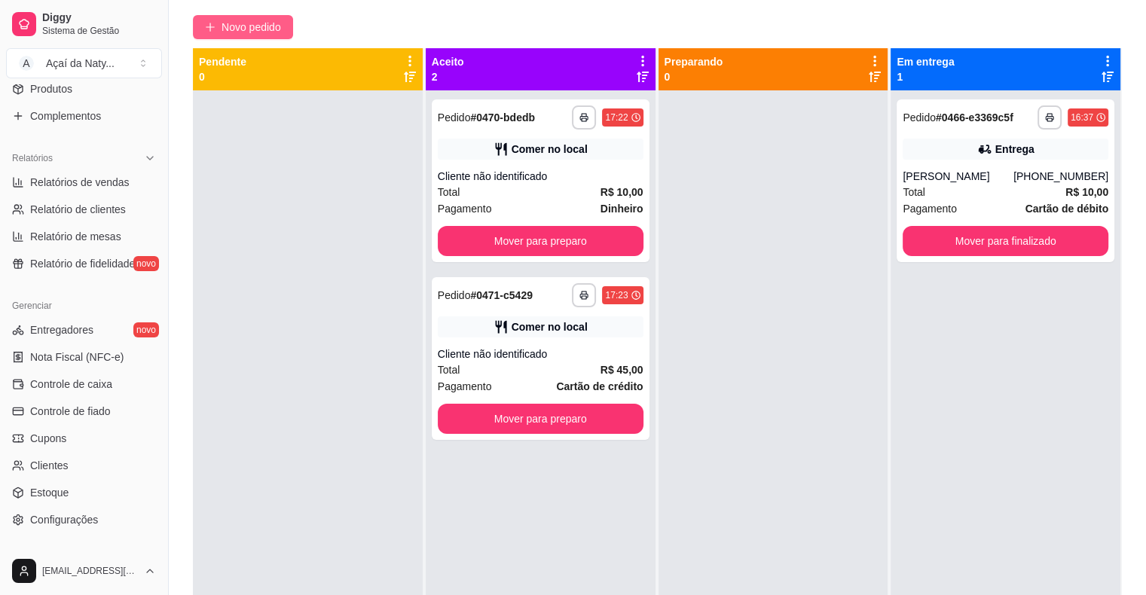
click at [239, 29] on span "Novo pedido" at bounding box center [250, 27] width 59 height 17
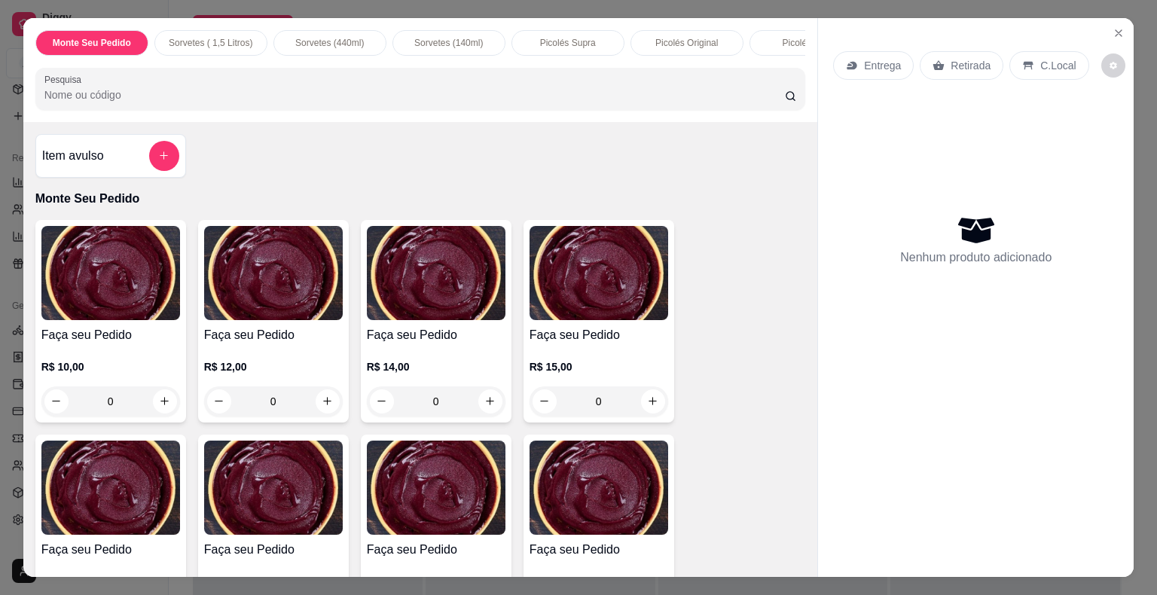
click at [469, 37] on p "Sorvetes (140ml)" at bounding box center [448, 43] width 69 height 12
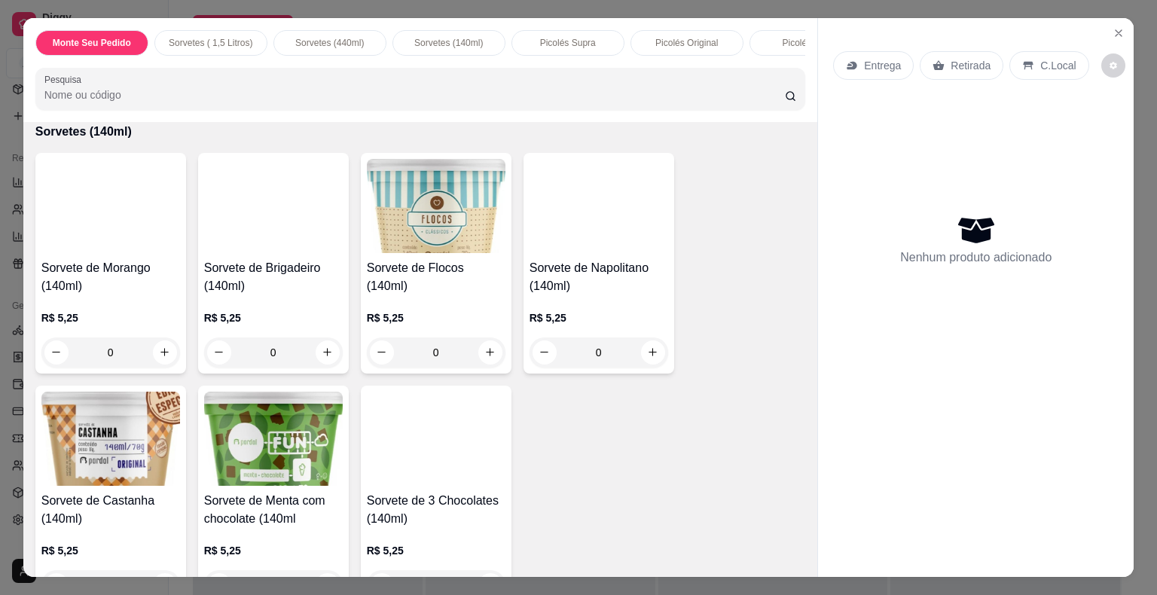
scroll to position [36, 0]
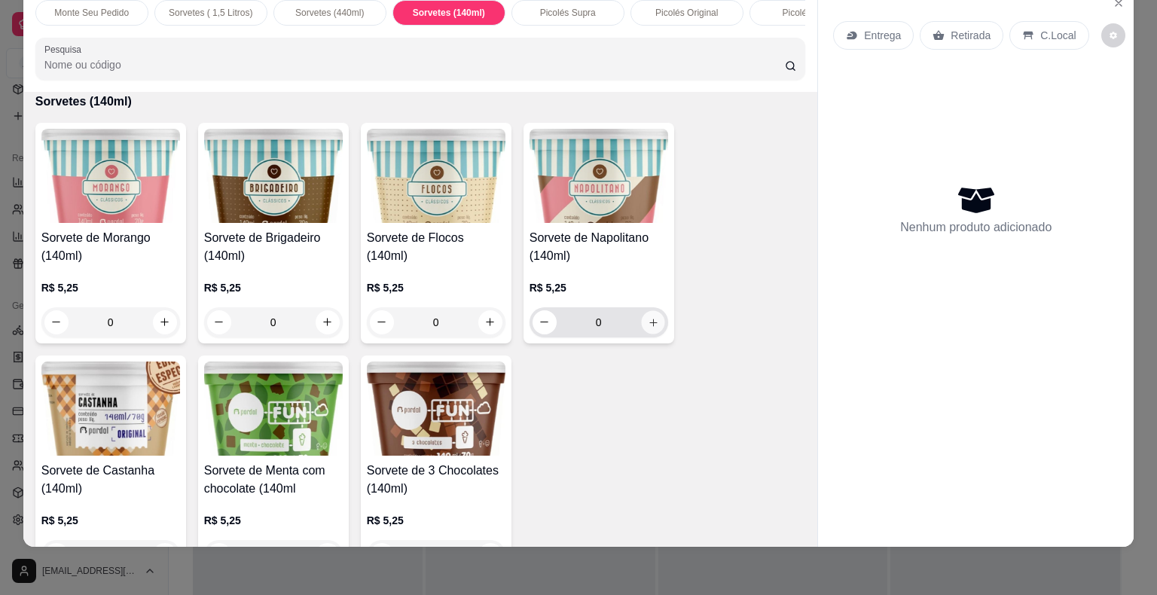
click at [651, 320] on icon "increase-product-quantity" at bounding box center [652, 321] width 11 height 11
type input "1"
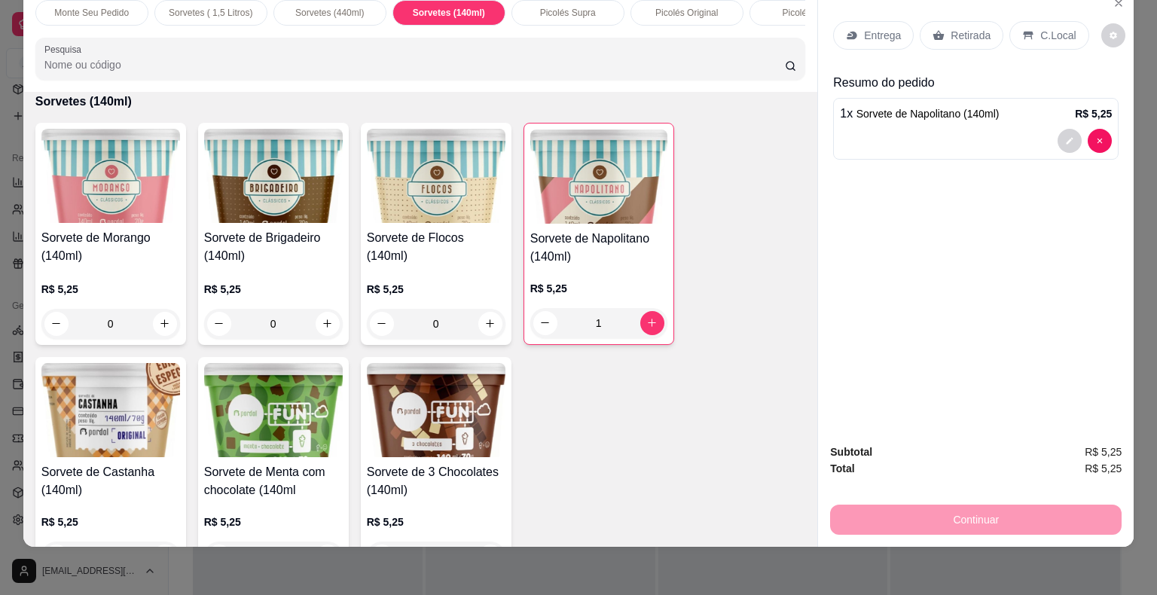
click at [766, 4] on div "Picolés Vita" at bounding box center [805, 13] width 113 height 26
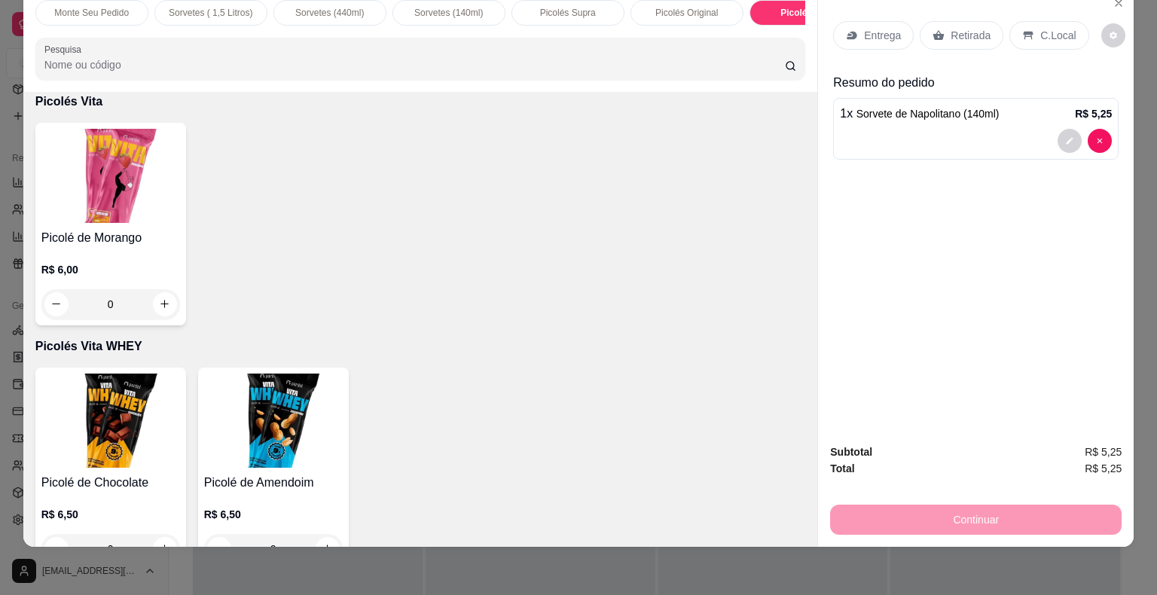
click at [704, 7] on p "Picolés Original" at bounding box center [686, 13] width 63 height 12
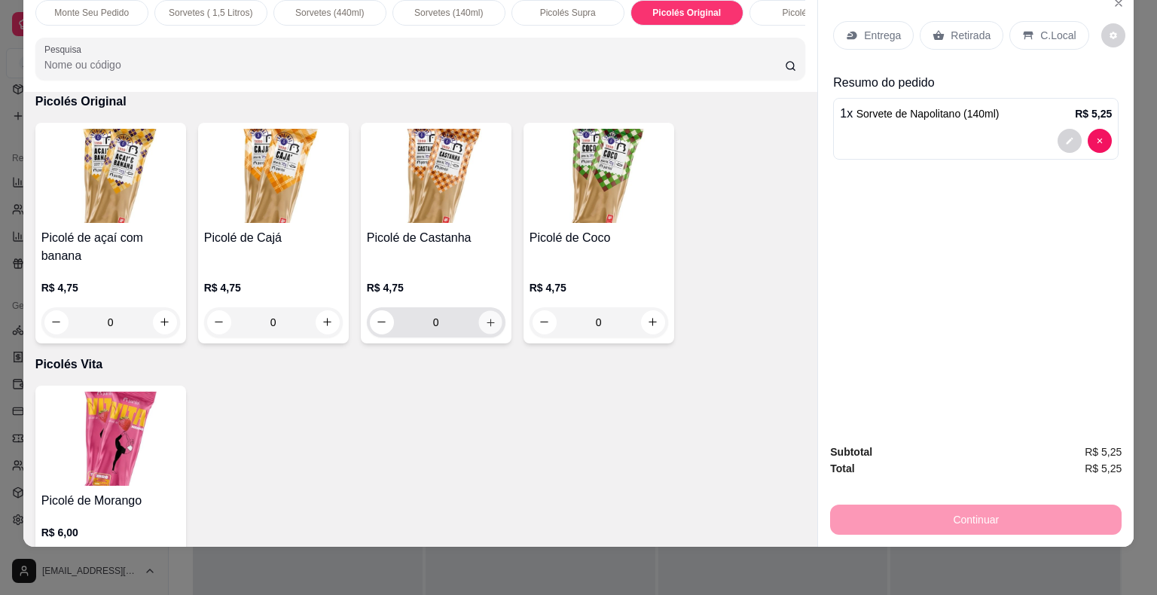
click at [484, 322] on icon "increase-product-quantity" at bounding box center [489, 321] width 11 height 11
type input "1"
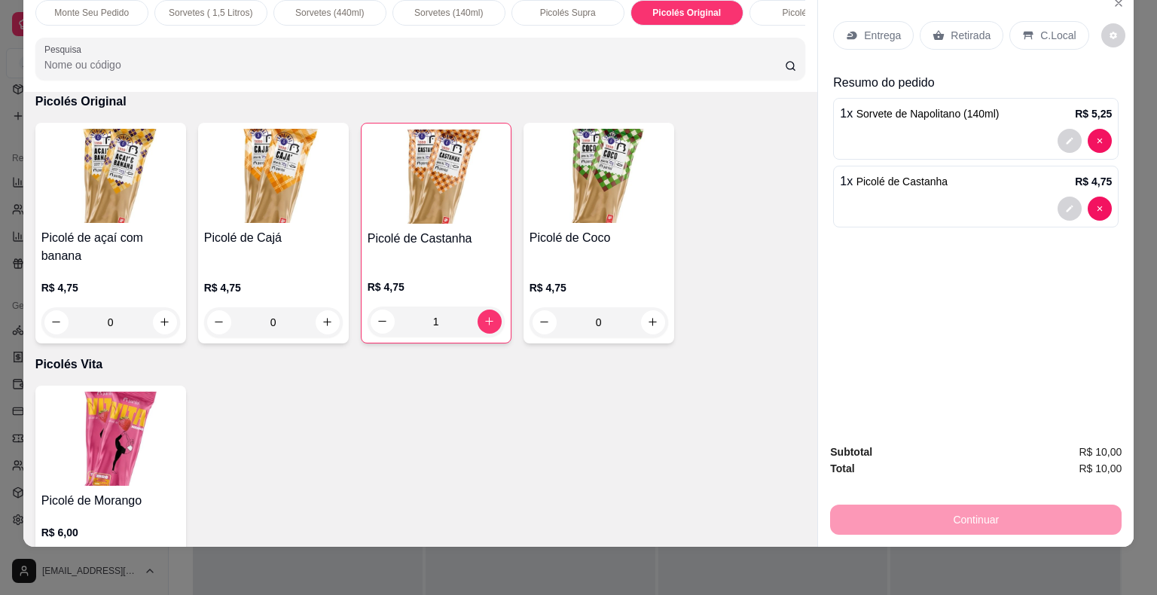
click at [1048, 21] on div "C.Local" at bounding box center [1048, 35] width 79 height 29
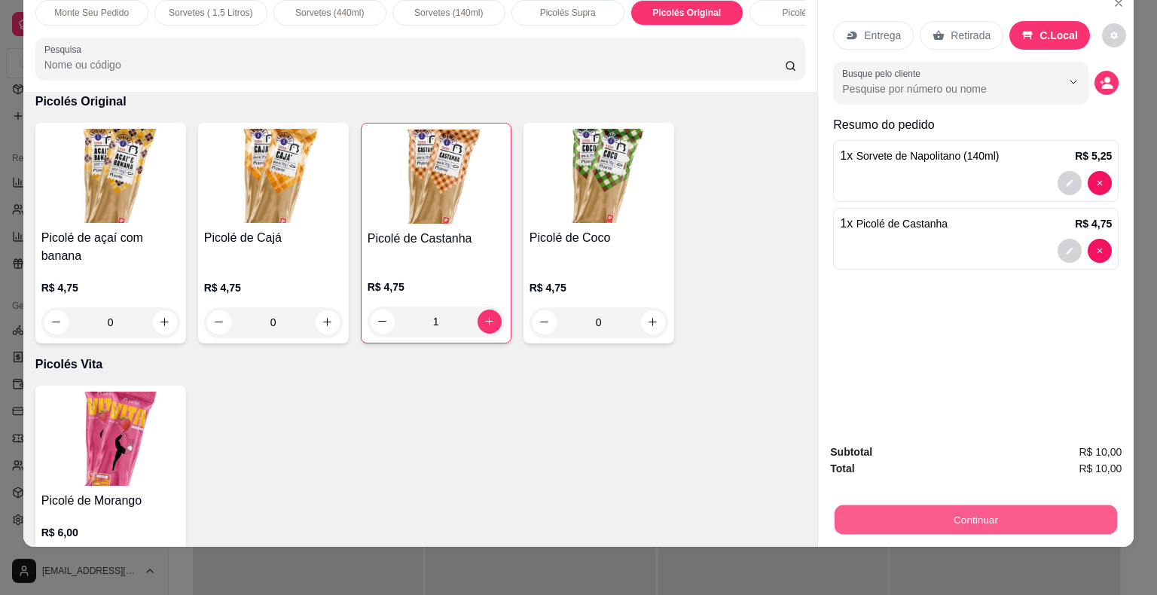
click at [1016, 512] on button "Continuar" at bounding box center [975, 519] width 282 height 29
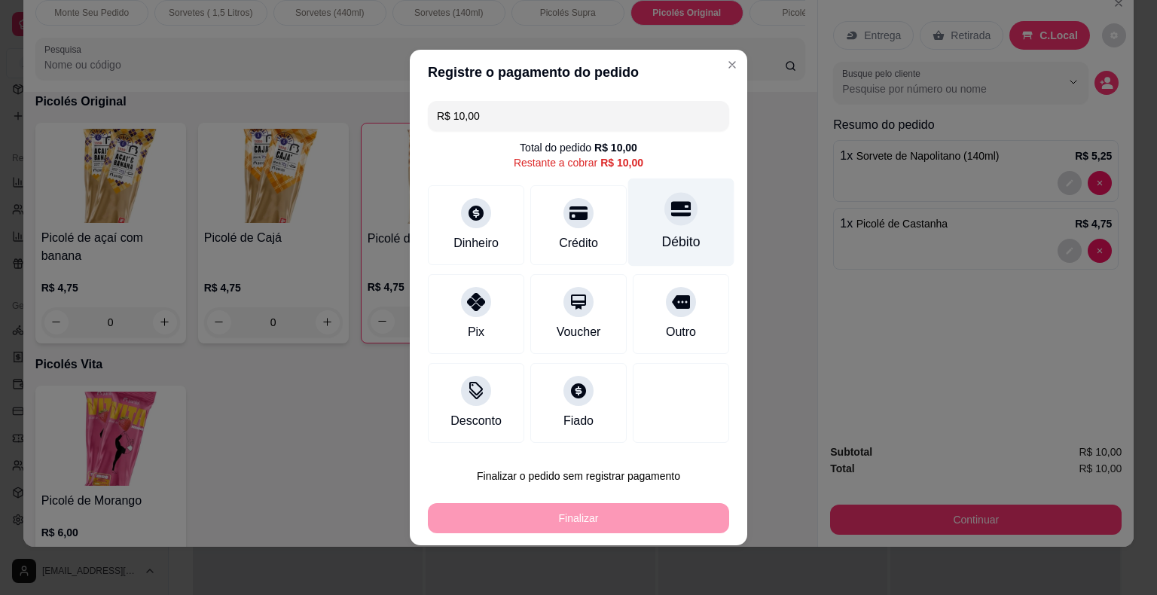
click at [675, 235] on div "Débito" at bounding box center [681, 242] width 38 height 20
type input "R$ 0,00"
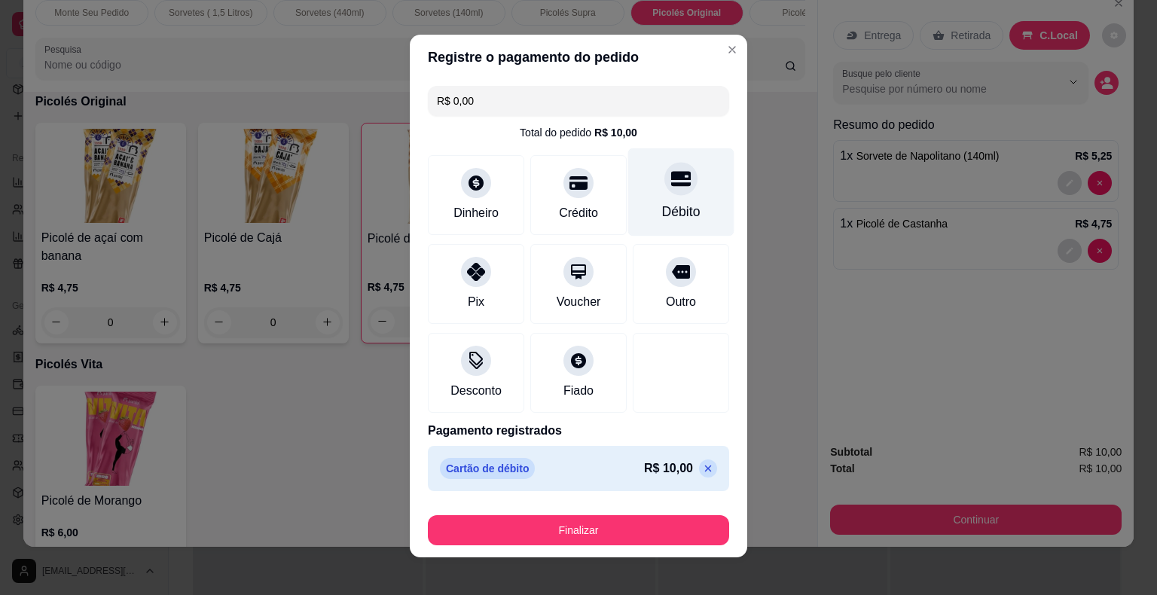
scroll to position [0, 0]
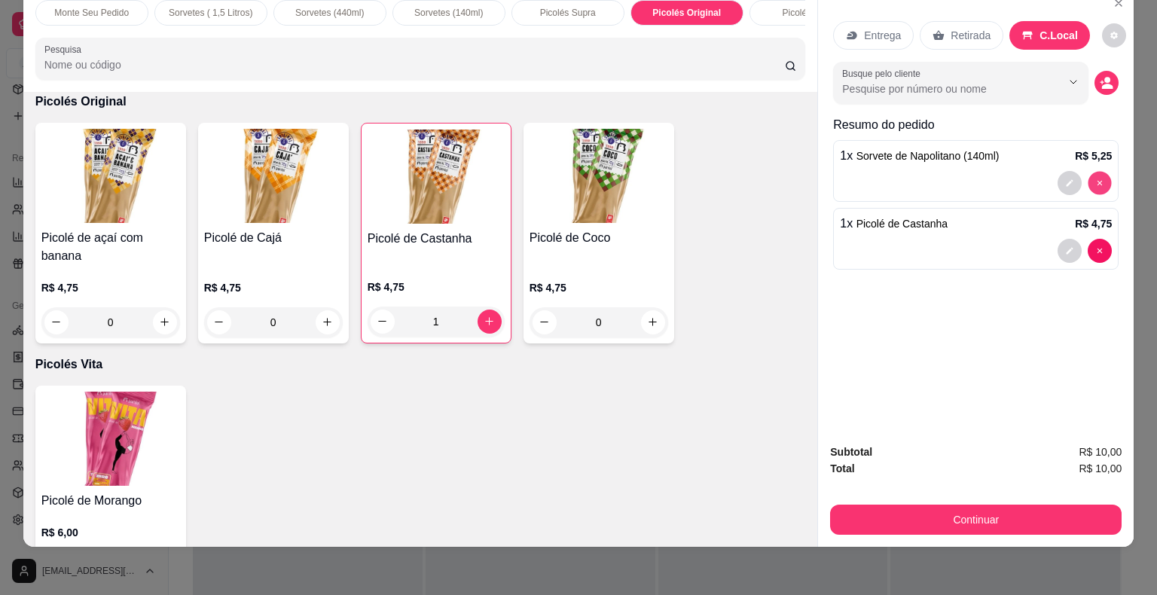
type input "0"
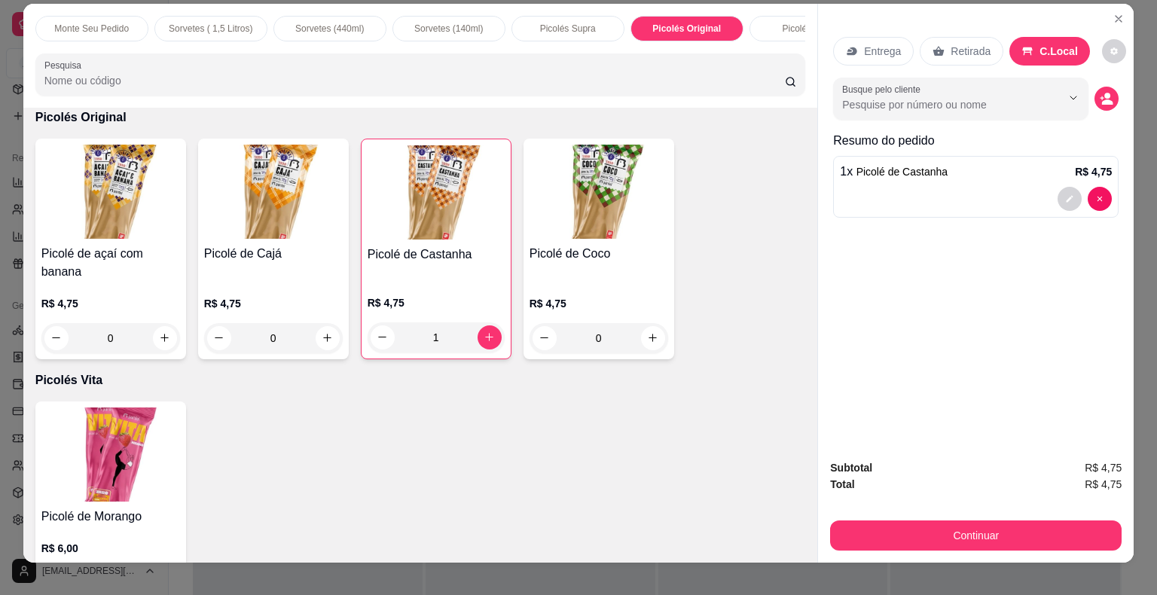
scroll to position [6, 0]
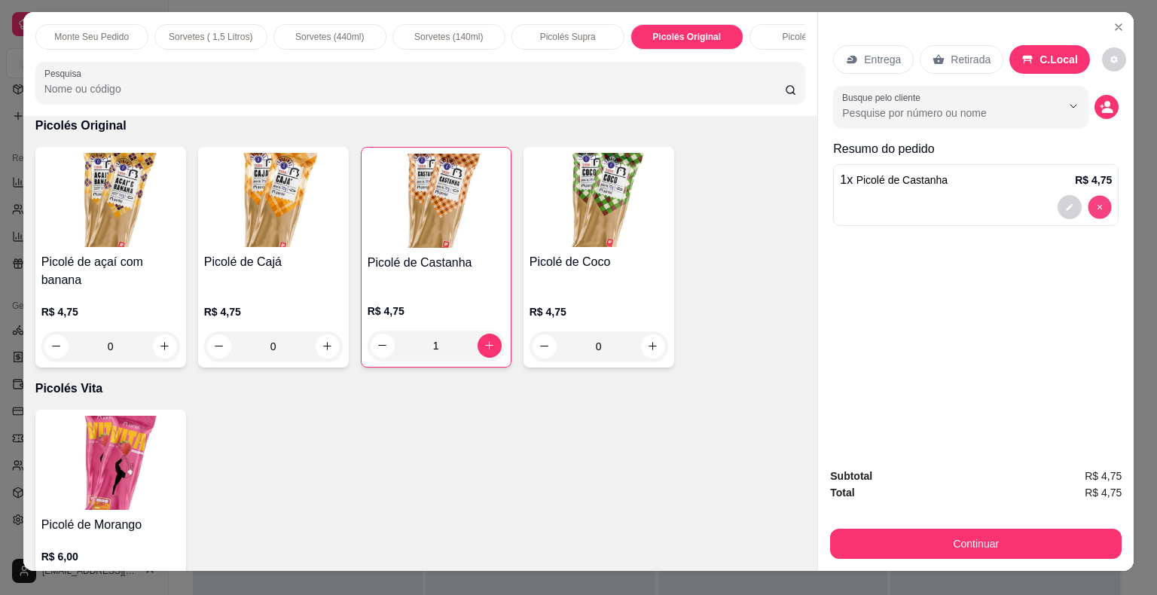
type input "0"
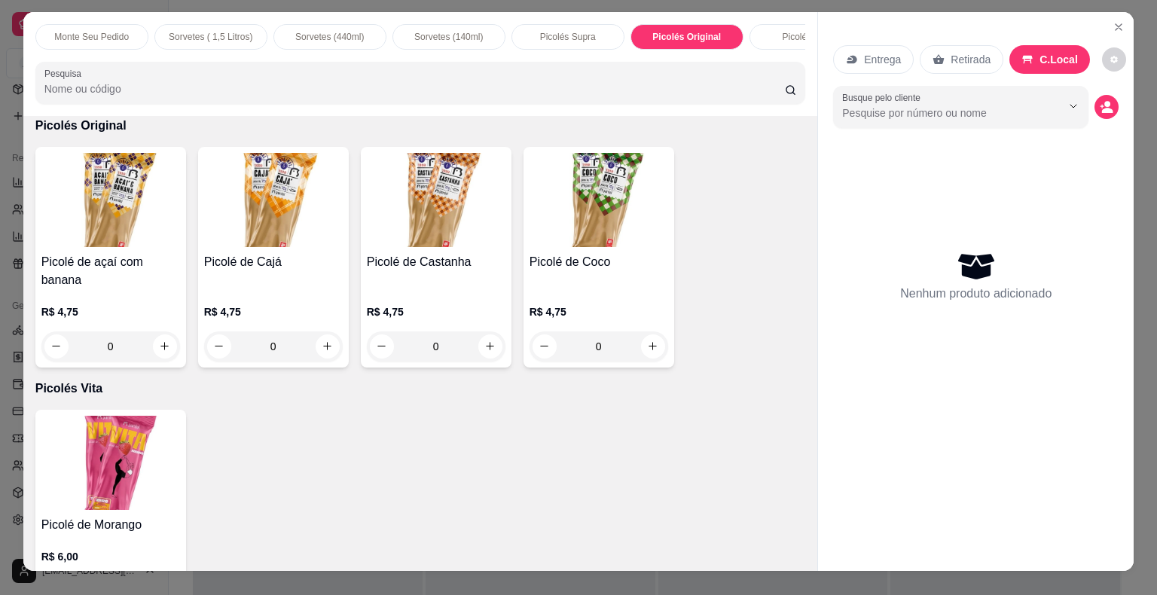
click at [86, 31] on p "Monte Seu Pedido" at bounding box center [91, 37] width 75 height 12
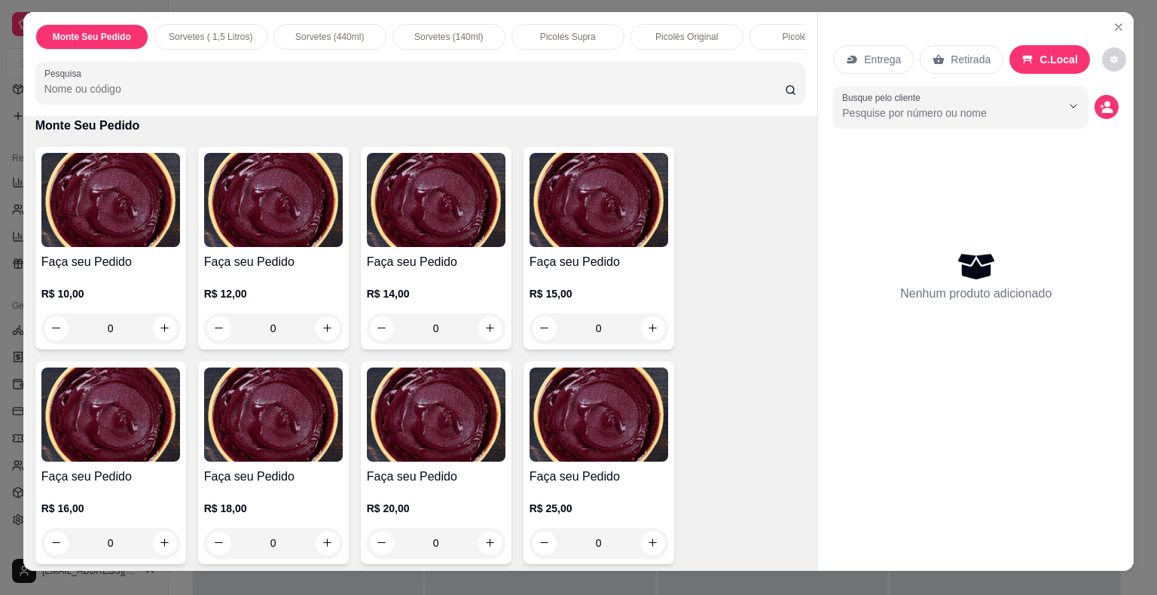
scroll to position [36, 0]
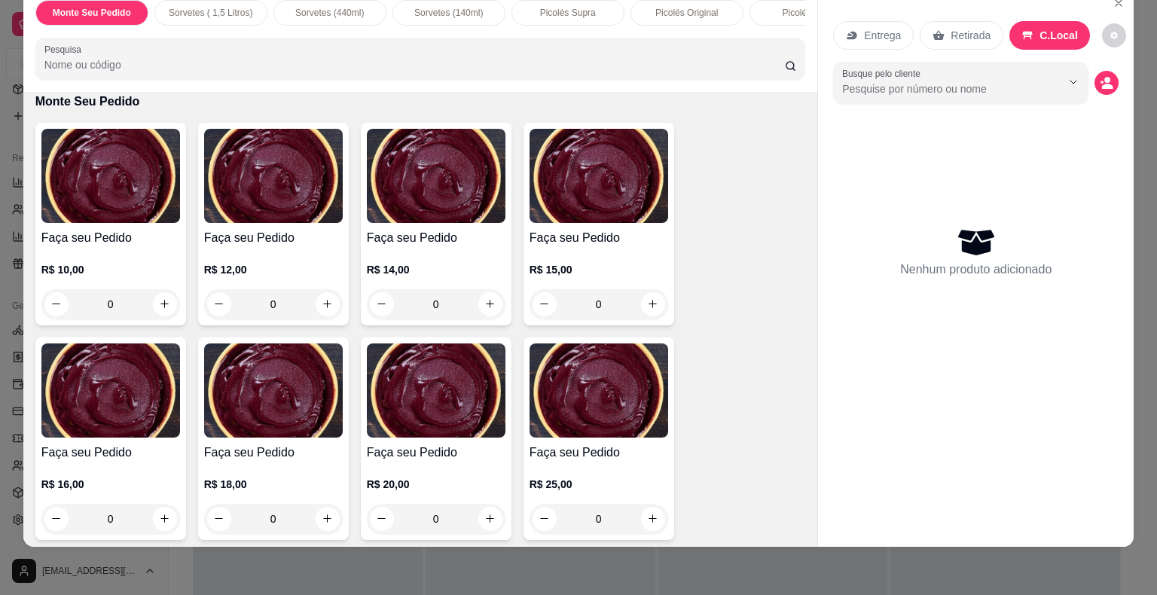
click at [468, 7] on p "Sorvetes (140ml)" at bounding box center [448, 13] width 69 height 12
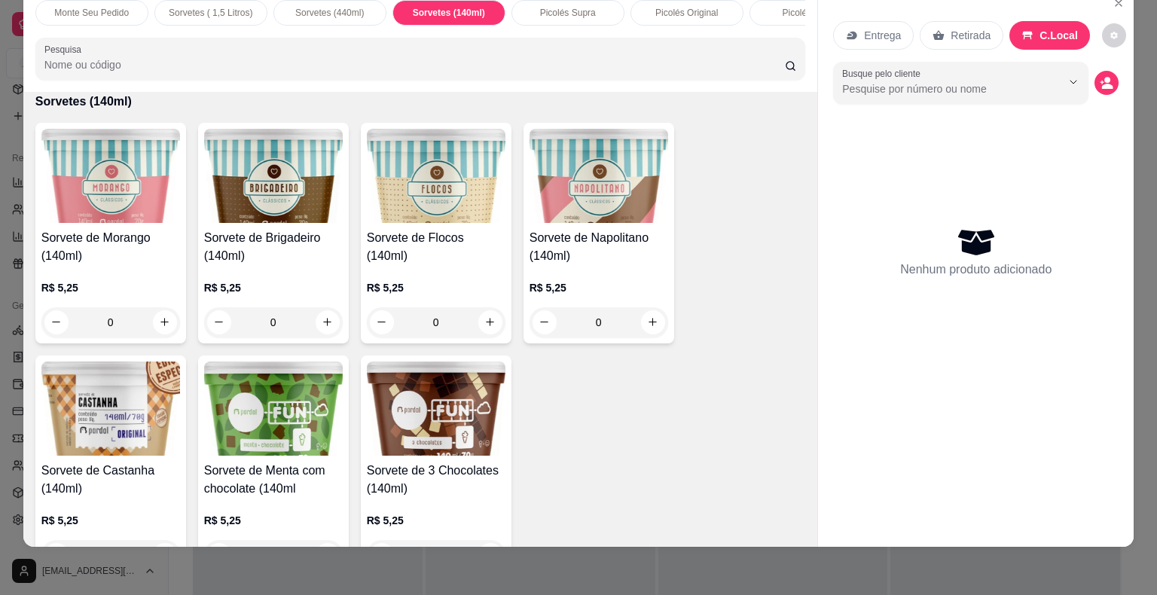
click at [328, 7] on p "Sorvetes (440ml)" at bounding box center [329, 13] width 69 height 12
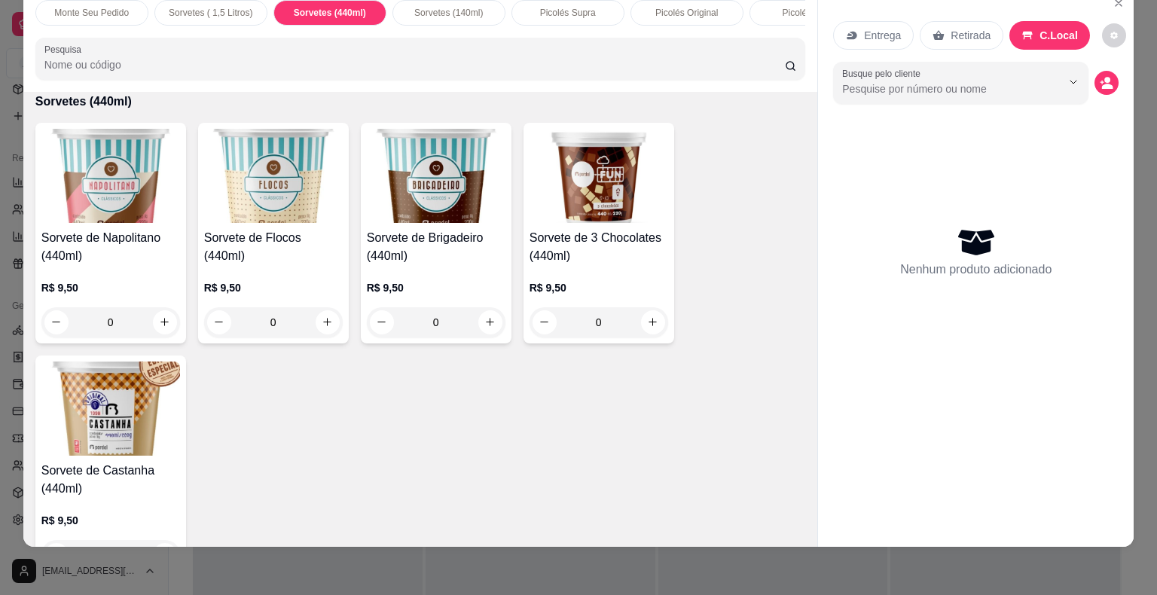
click at [593, 5] on div "Picolés Supra" at bounding box center [567, 13] width 113 height 26
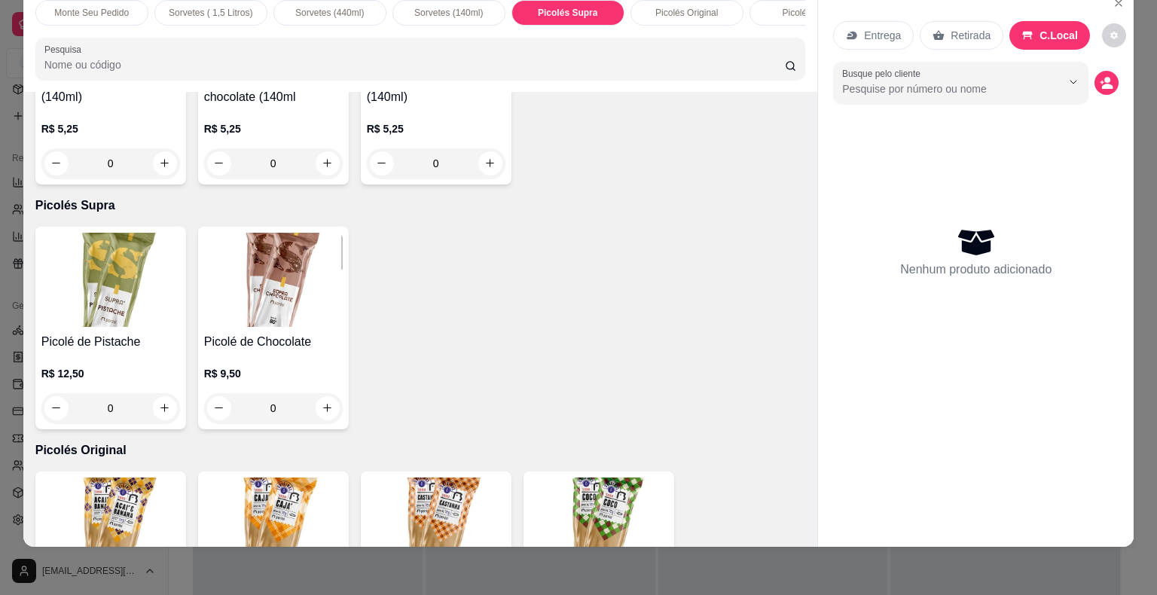
scroll to position [2570, 0]
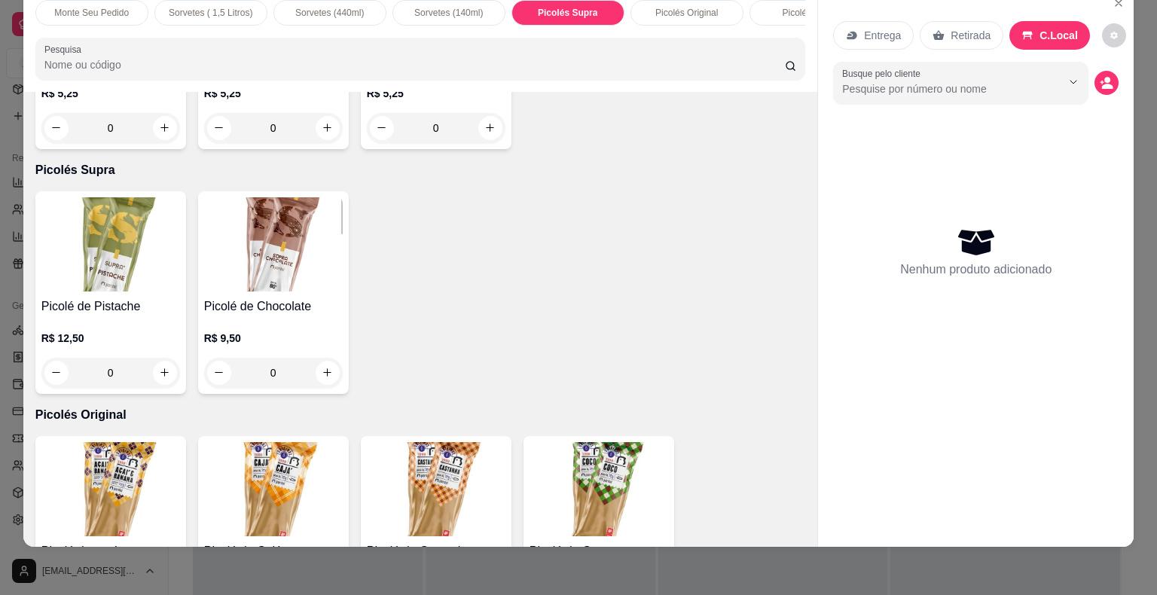
click at [984, 209] on div "Nenhum produto adicionado" at bounding box center [975, 251] width 285 height 295
click at [967, 185] on div "Nenhum produto adicionado" at bounding box center [975, 251] width 285 height 295
drag, startPoint x: 912, startPoint y: 312, endPoint x: 912, endPoint y: 288, distance: 24.1
drag, startPoint x: 912, startPoint y: 288, endPoint x: 988, endPoint y: 276, distance: 76.9
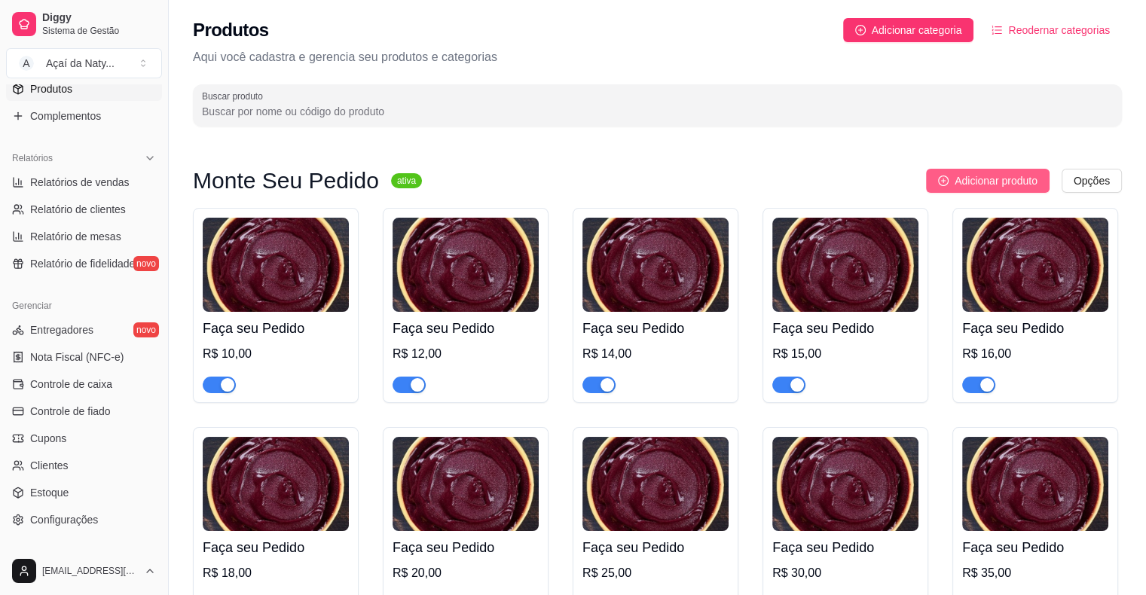
click at [976, 177] on span "Adicionar produto" at bounding box center [995, 180] width 83 height 17
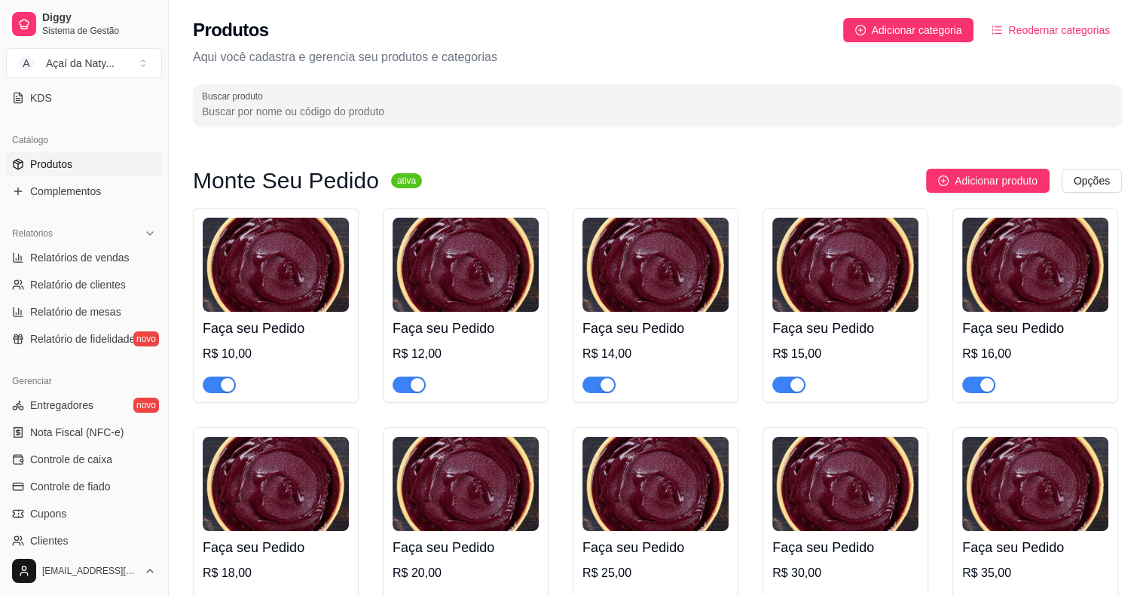
scroll to position [404, 0]
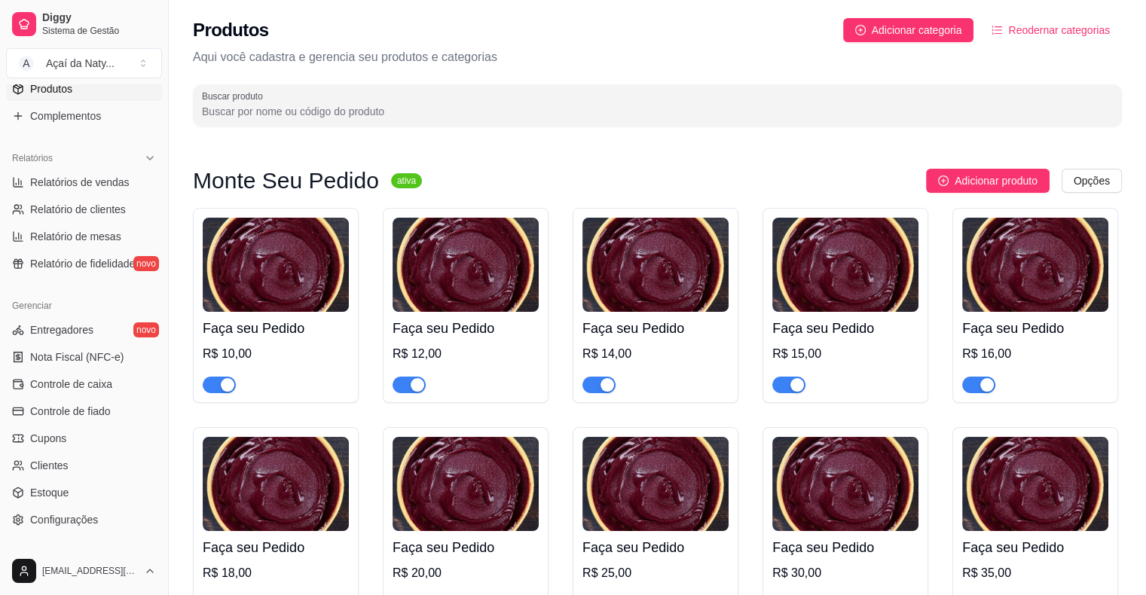
click at [1103, 178] on html "Diggy Sistema de Gestão A Açaí da Naty ... Loja aberta Plano Customizado até 14…" at bounding box center [573, 297] width 1146 height 595
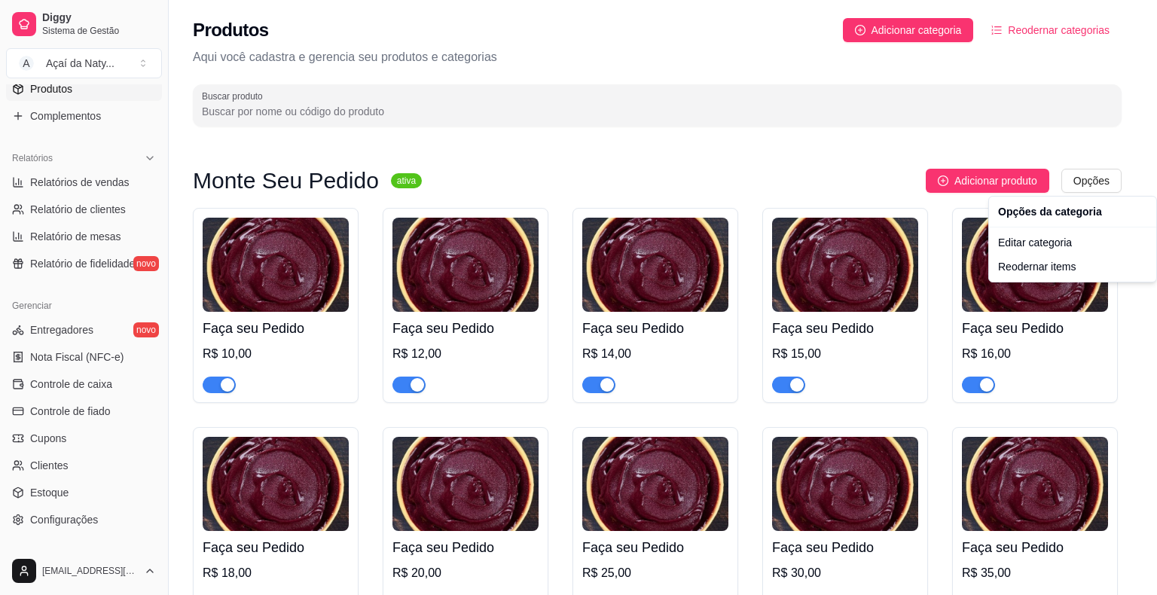
click at [658, 103] on html "Diggy Sistema de Gestão A Açaí da Naty ... Loja aberta Plano Customizado até 14…" at bounding box center [578, 297] width 1157 height 595
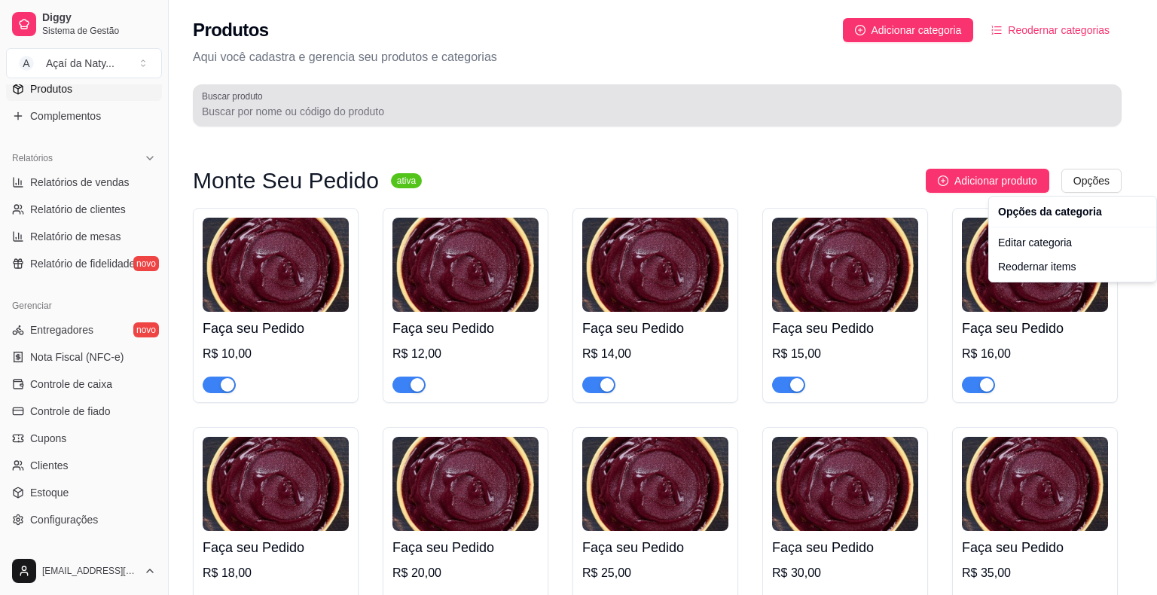
click at [658, 103] on div at bounding box center [657, 105] width 911 height 30
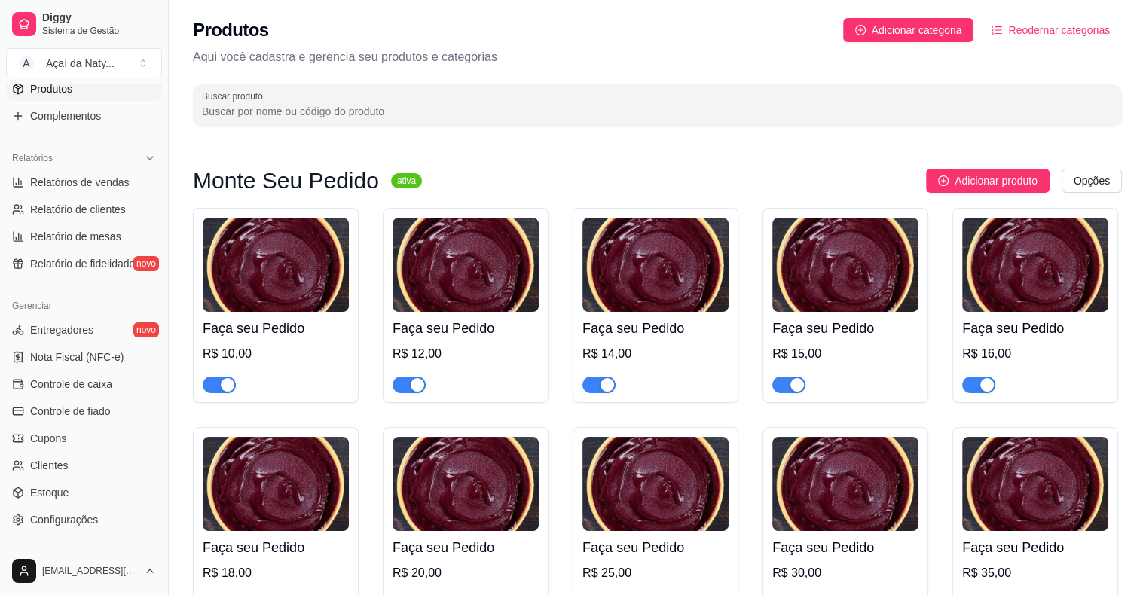
click at [327, 103] on div at bounding box center [657, 105] width 911 height 30
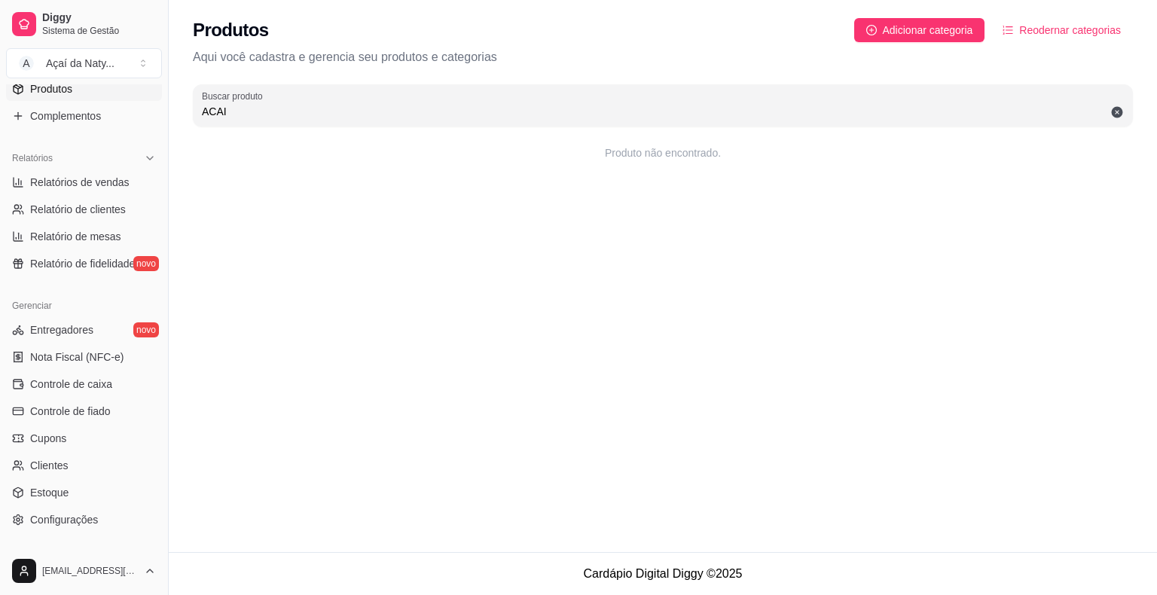
type input "ACAI"
drag, startPoint x: 354, startPoint y: 121, endPoint x: 716, endPoint y: 204, distance: 371.6
drag, startPoint x: 716, startPoint y: 204, endPoint x: 354, endPoint y: 179, distance: 363.1
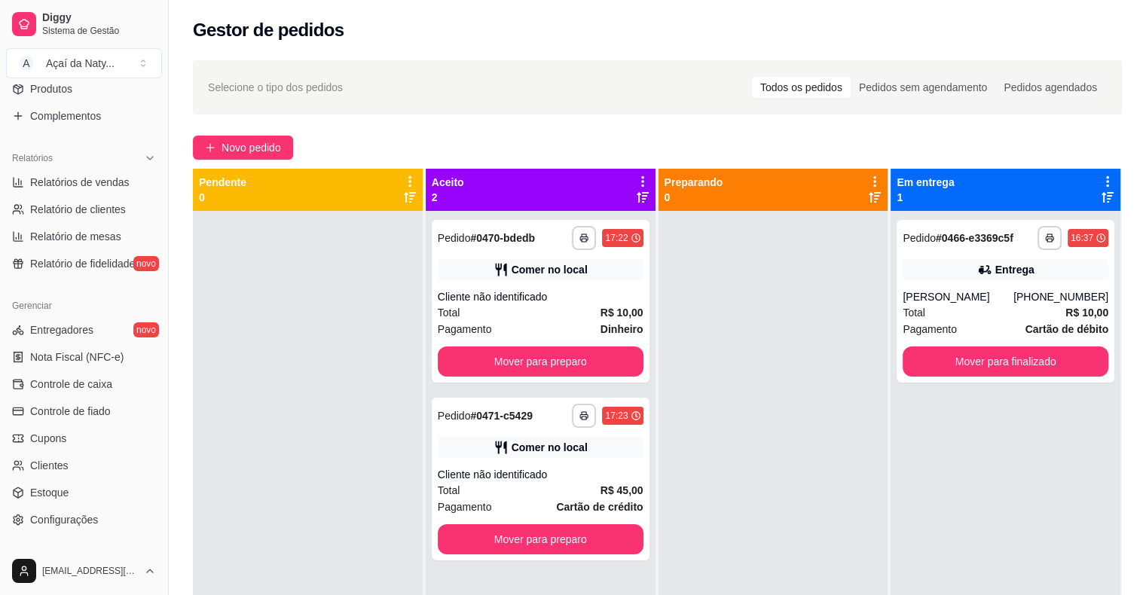
click at [615, 107] on div "Selecione o tipo dos pedidos Todos os pedidos Pedidos sem agendamento Pedidos a…" at bounding box center [657, 87] width 929 height 54
click at [264, 144] on span "Novo pedido" at bounding box center [250, 147] width 59 height 17
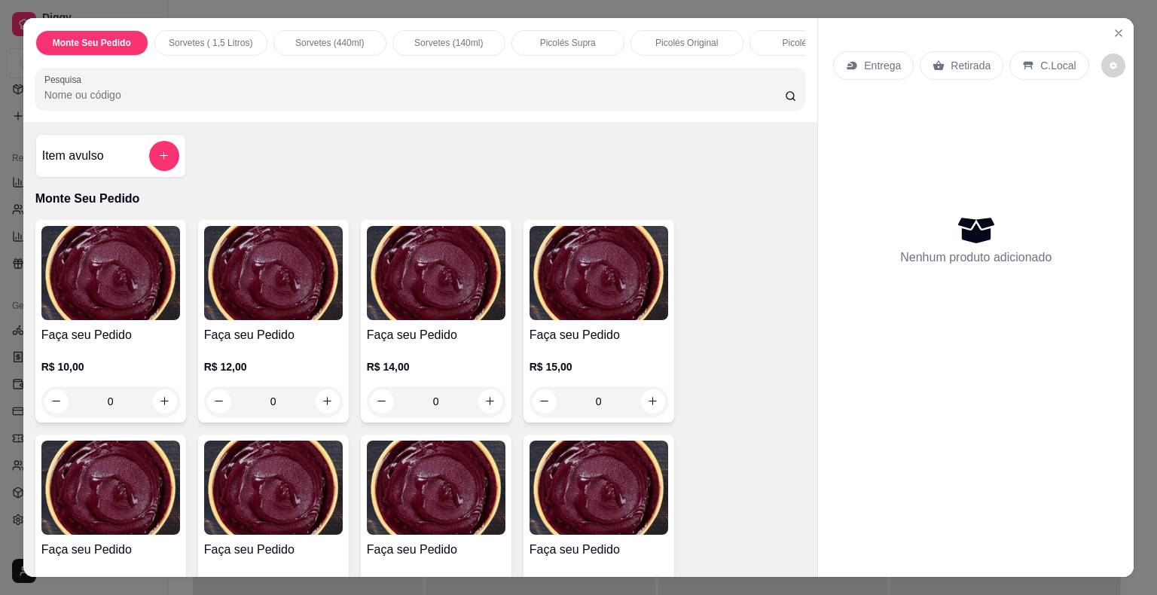
click at [695, 38] on p "Picolés Original" at bounding box center [686, 43] width 63 height 12
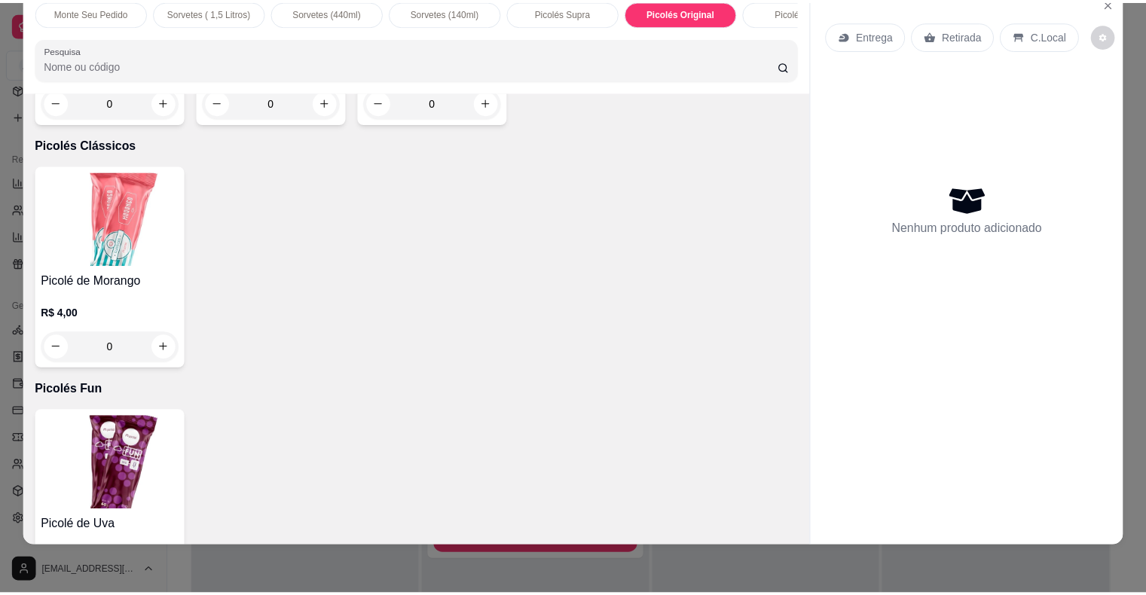
scroll to position [3926, 0]
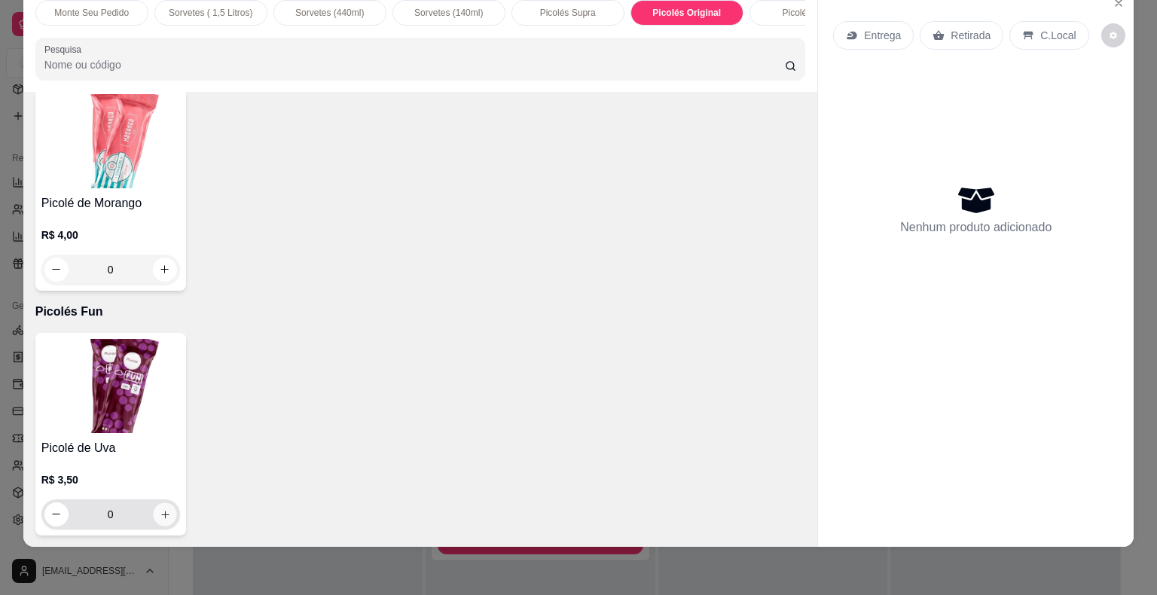
click at [159, 508] on icon "increase-product-quantity" at bounding box center [164, 513] width 11 height 11
type input "1"
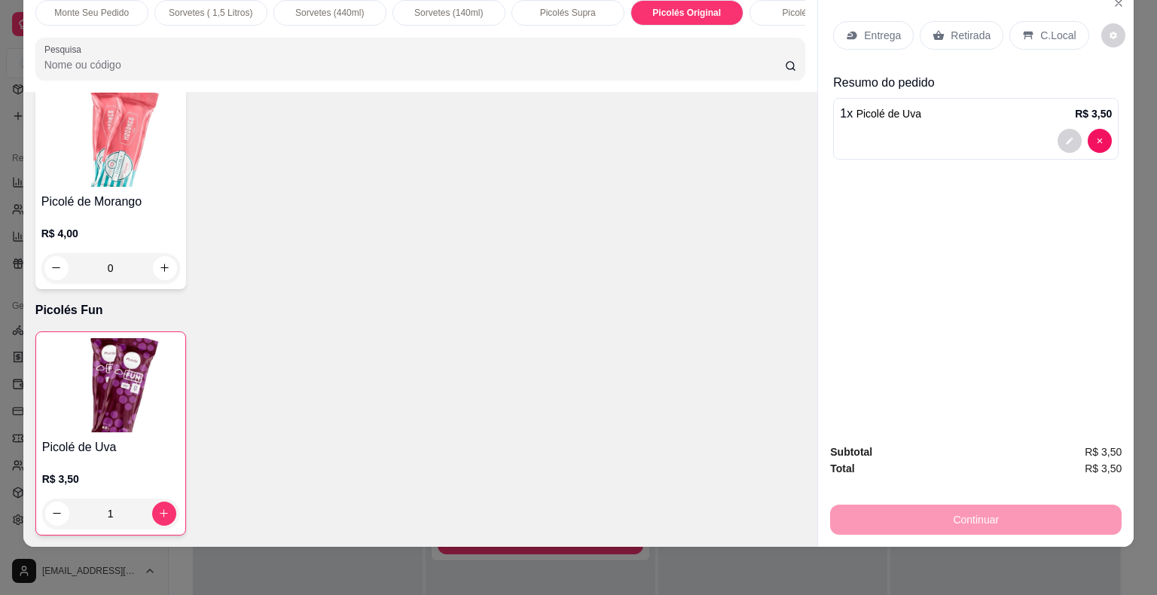
click at [1058, 28] on p "C.Local" at bounding box center [1057, 35] width 35 height 15
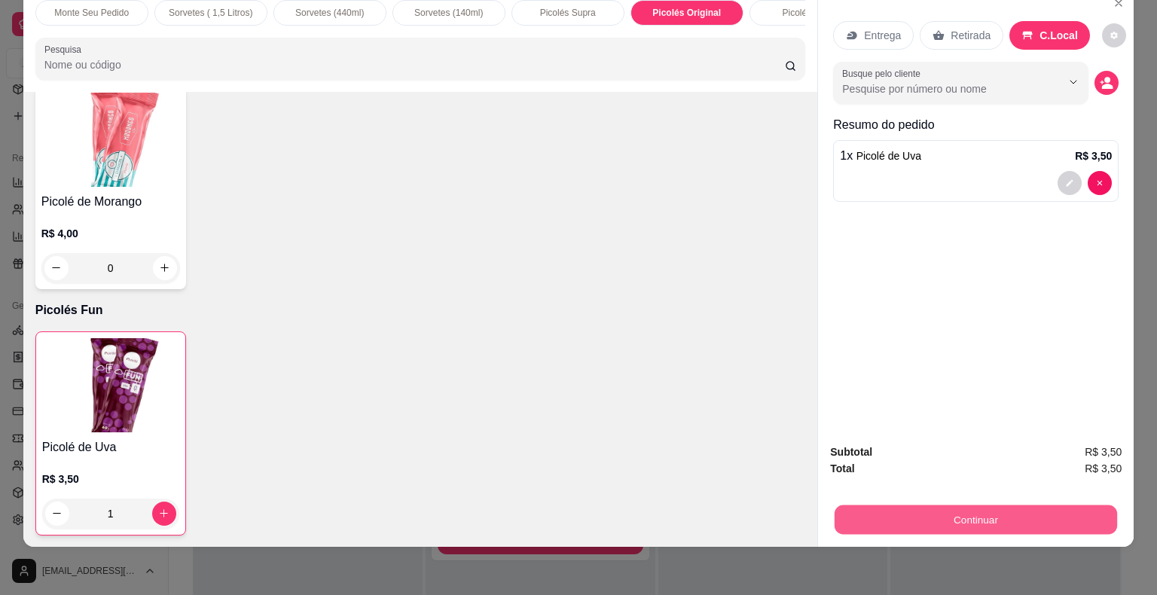
click at [999, 512] on button "Continuar" at bounding box center [975, 519] width 282 height 29
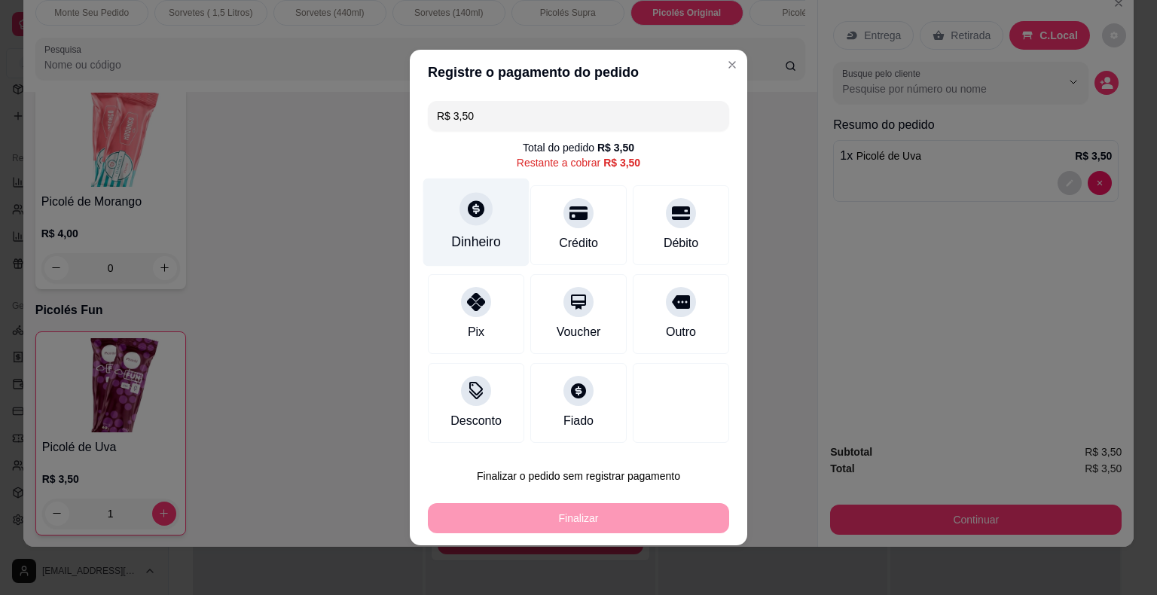
click at [472, 217] on icon at bounding box center [476, 208] width 17 height 17
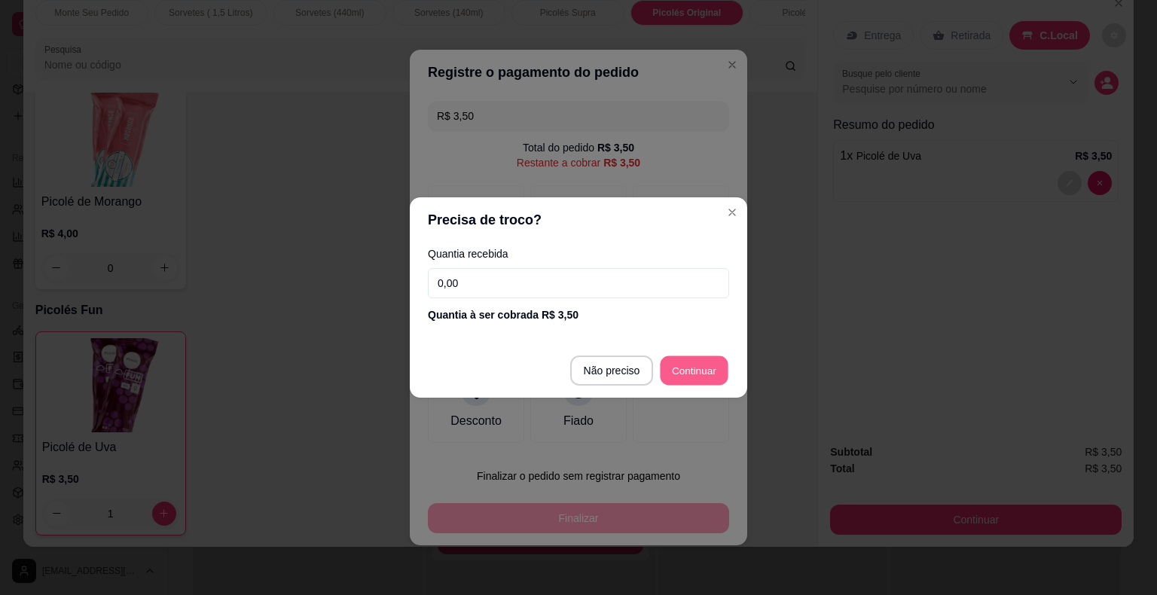
type input "R$ 0,00"
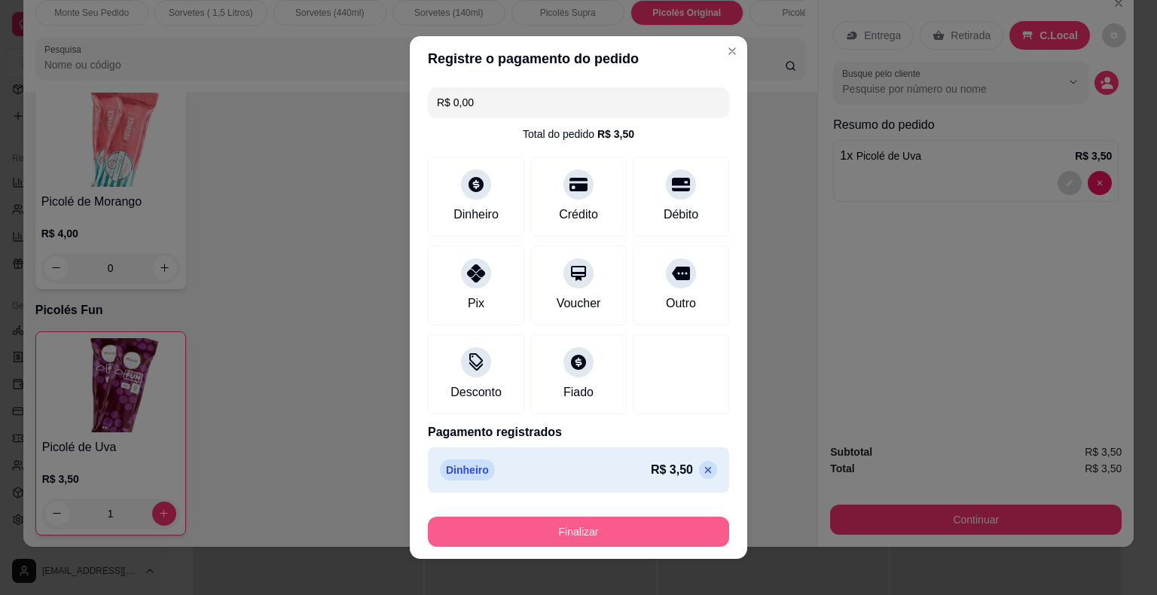
click at [634, 529] on button "Finalizar" at bounding box center [578, 532] width 301 height 30
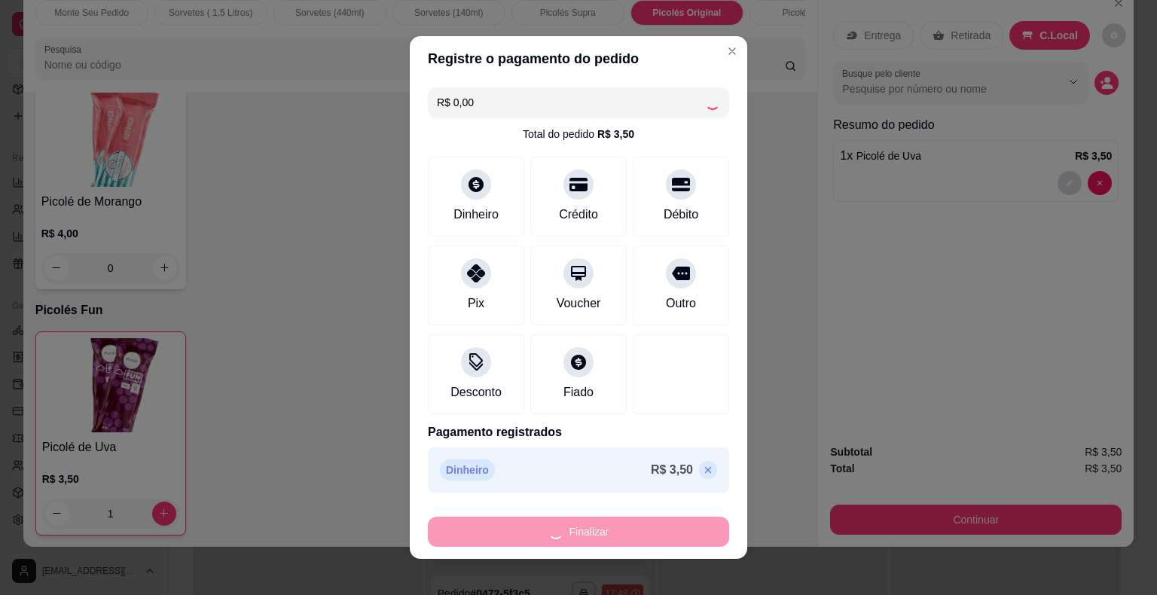
type input "0"
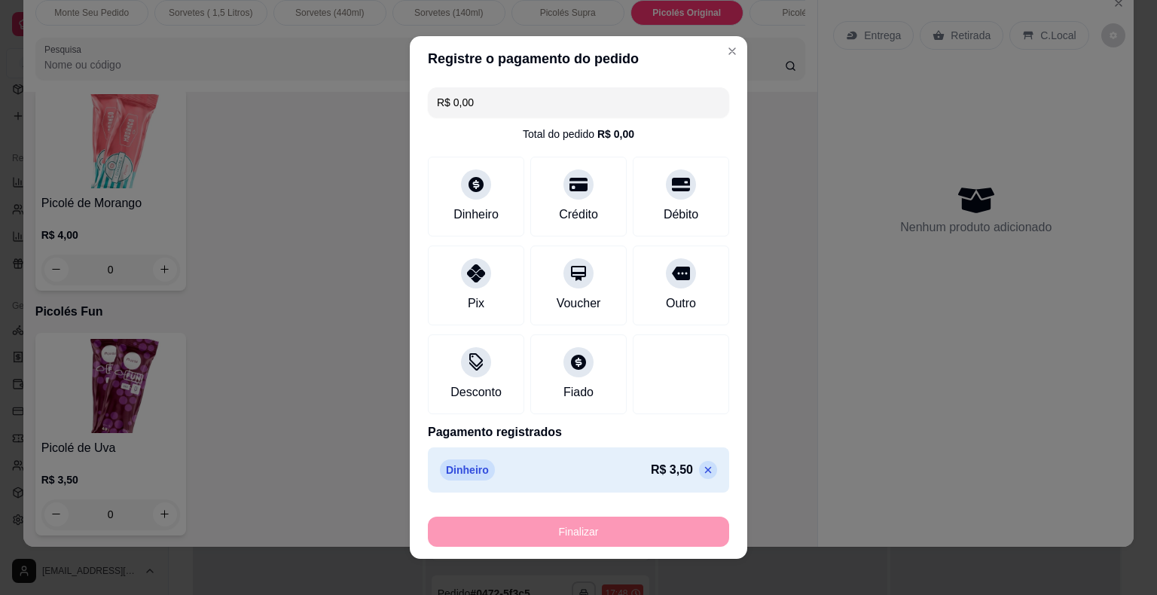
type input "-R$ 3,50"
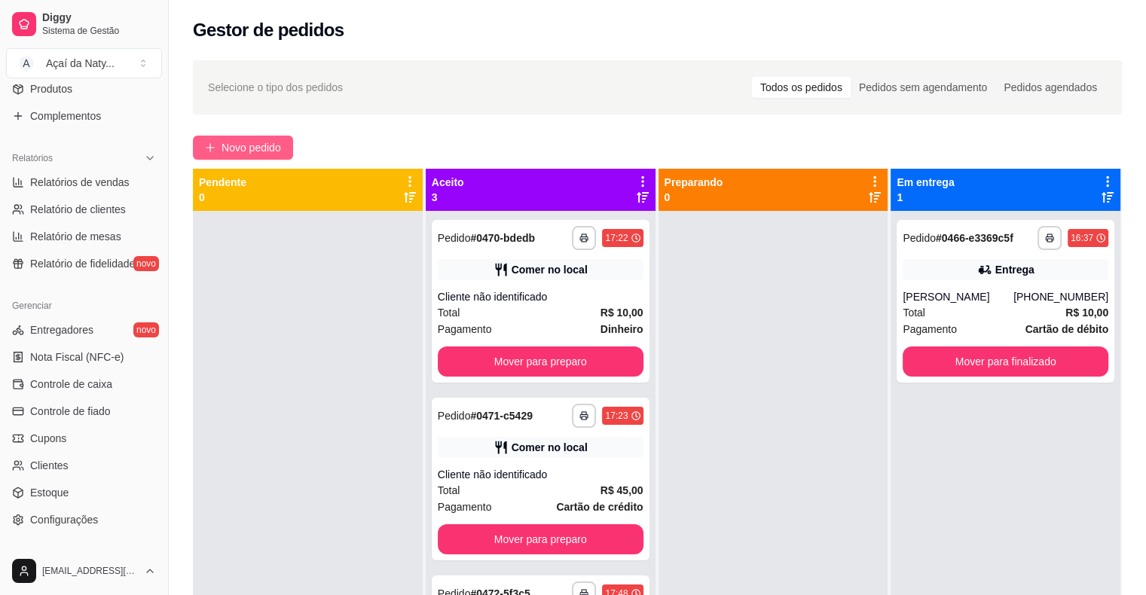
click at [254, 148] on span "Novo pedido" at bounding box center [250, 147] width 59 height 17
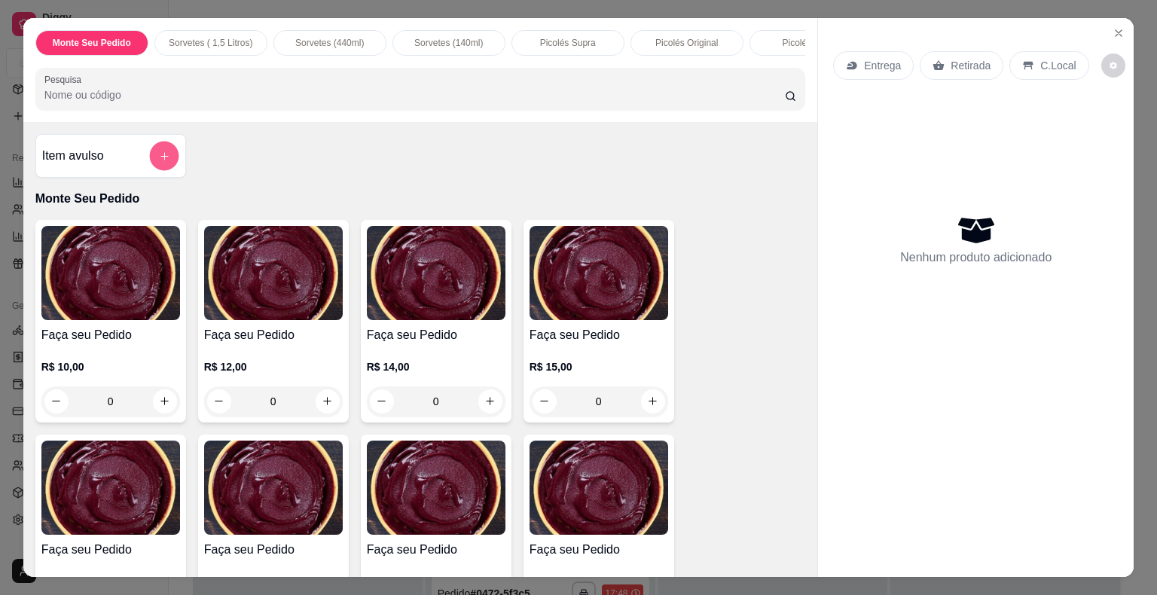
click at [158, 157] on icon "add-separate-item" at bounding box center [163, 155] width 11 height 11
click at [97, 93] on input "Pesquisa" at bounding box center [414, 94] width 740 height 15
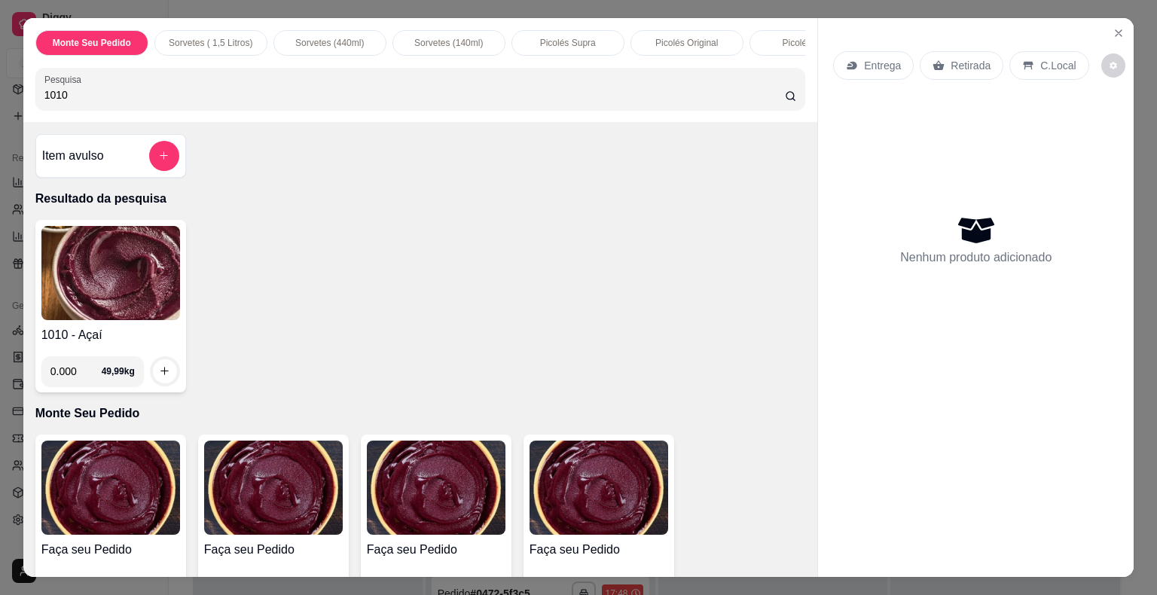
type input "1010"
click at [110, 270] on img at bounding box center [110, 273] width 139 height 94
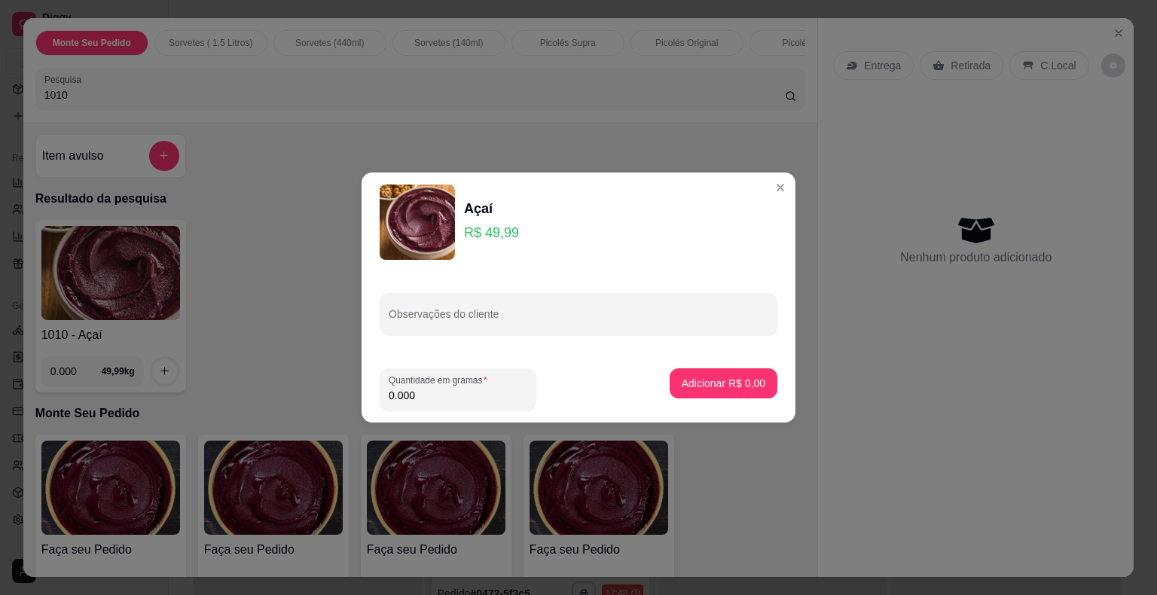
click at [438, 399] on input "0.000" at bounding box center [458, 395] width 139 height 15
type input "0.040"
click at [725, 383] on p "Adicionar R$ 2,00" at bounding box center [724, 383] width 84 height 15
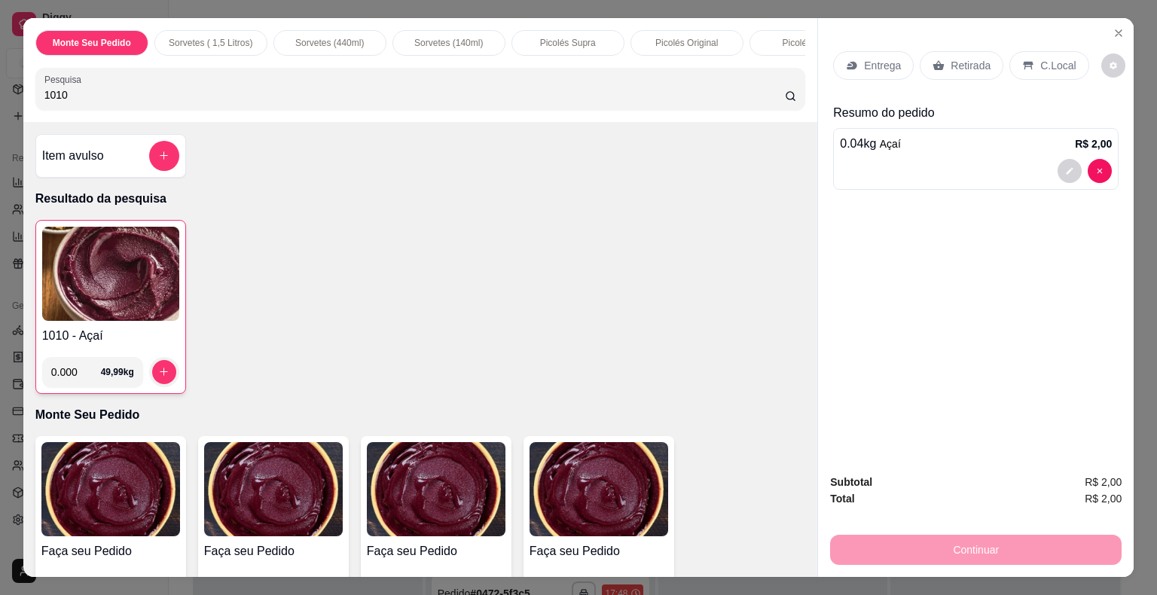
click at [1055, 63] on p "C.Local" at bounding box center [1057, 65] width 35 height 15
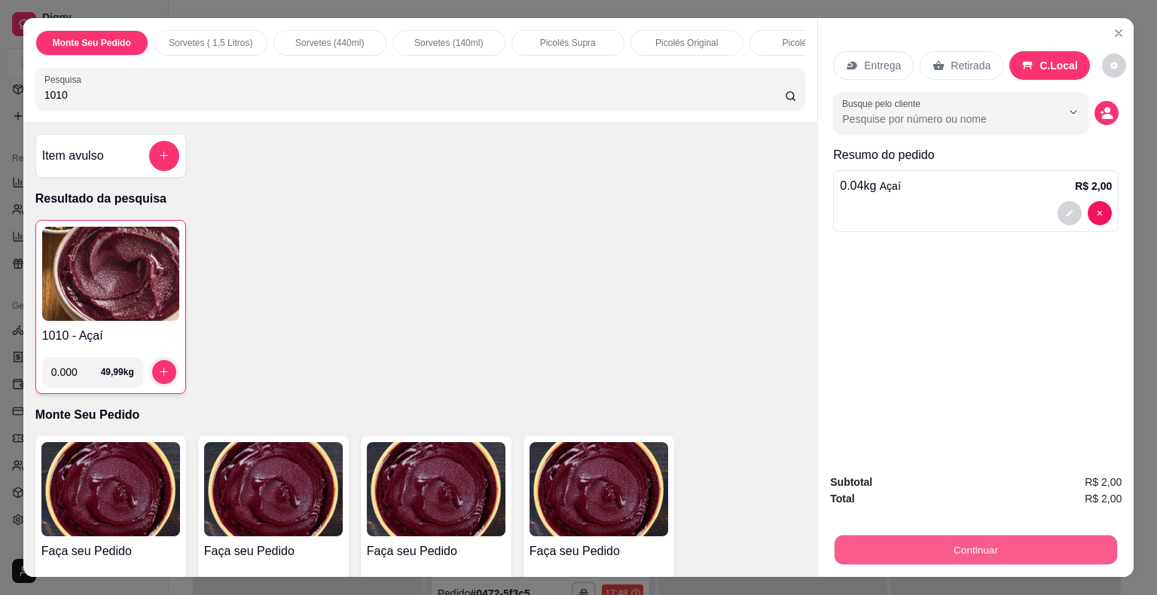
click at [1018, 543] on button "Continuar" at bounding box center [975, 549] width 282 height 29
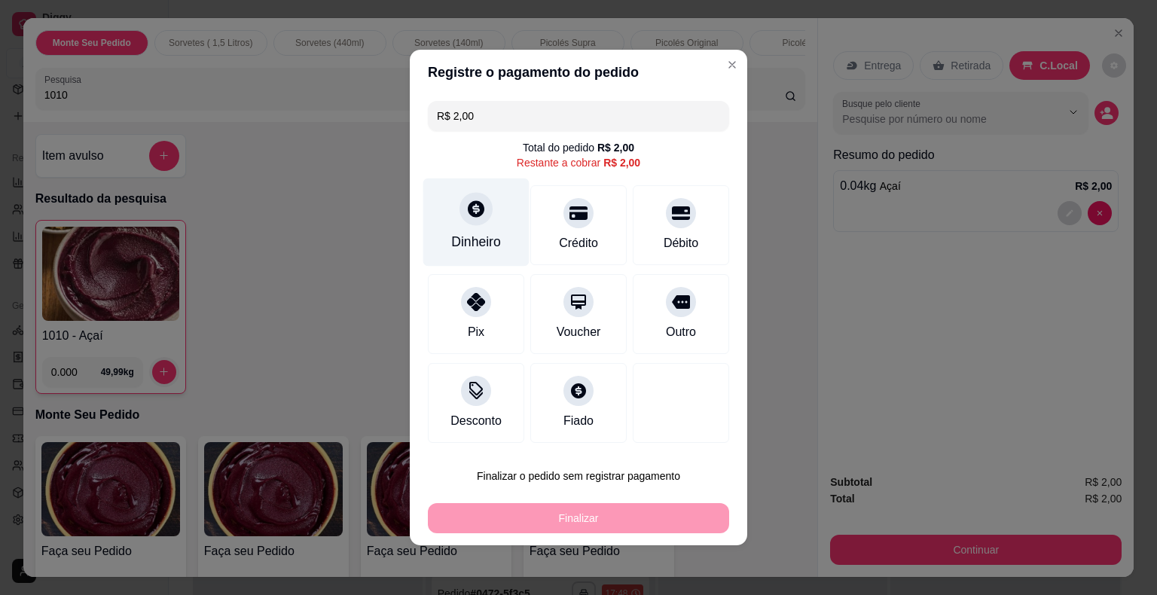
click at [476, 213] on icon at bounding box center [476, 208] width 17 height 17
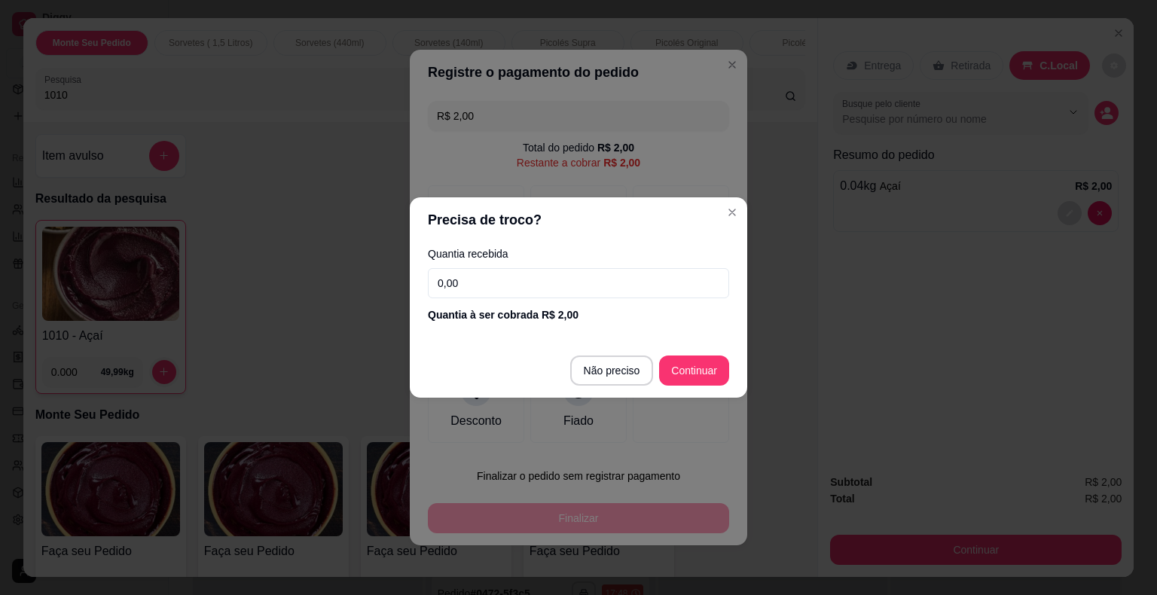
click at [523, 276] on input "0,00" at bounding box center [578, 283] width 301 height 30
type input "2,00"
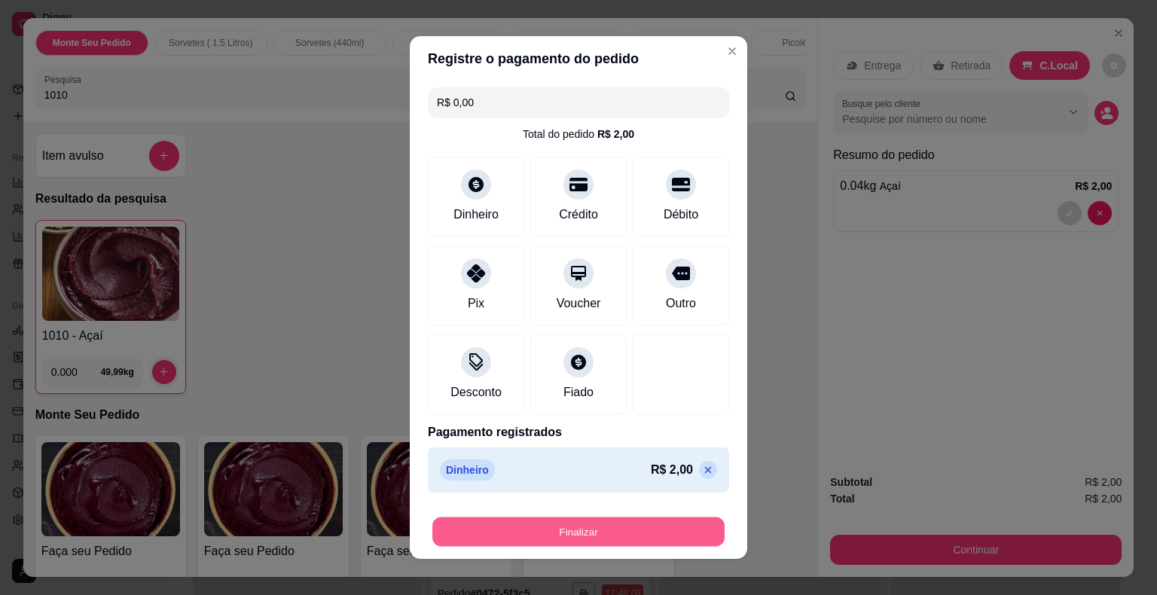
click at [581, 529] on button "Finalizar" at bounding box center [578, 531] width 292 height 29
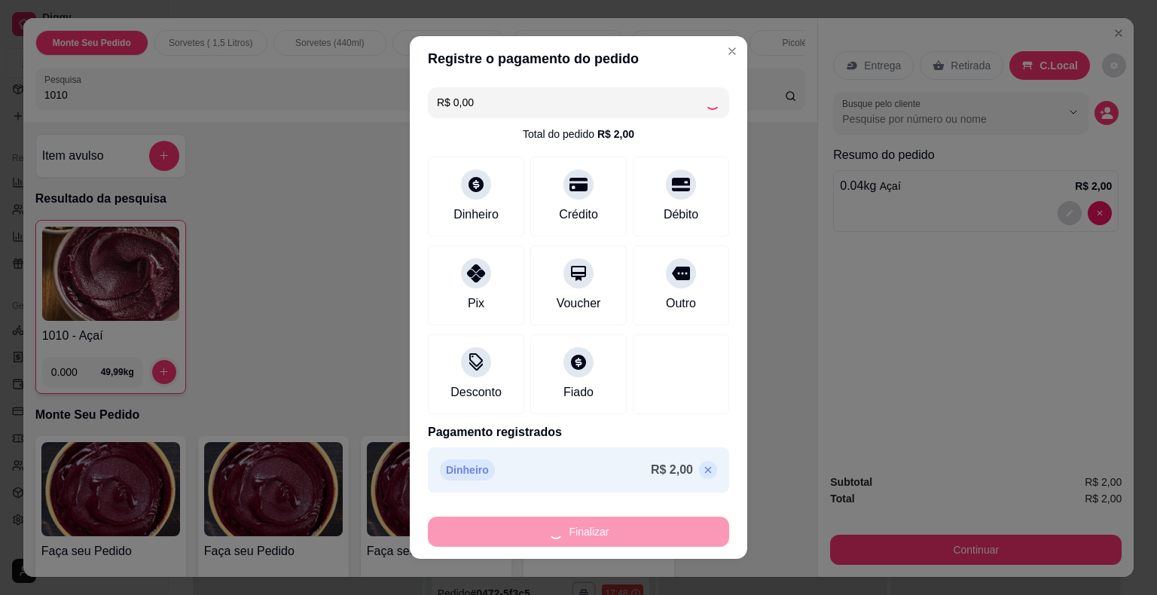
type input "-R$ 2,00"
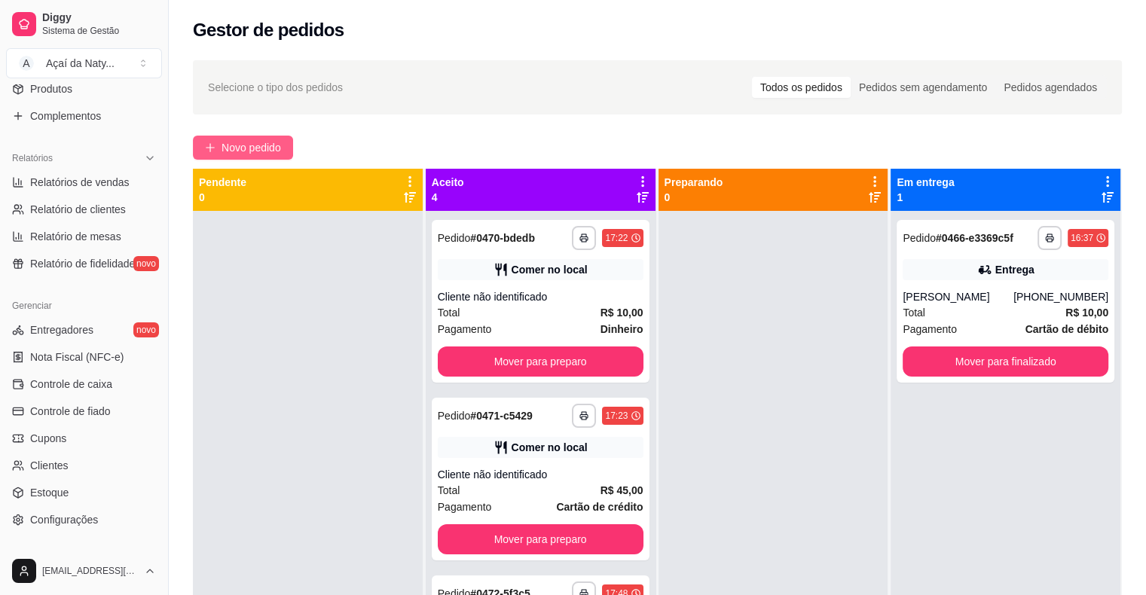
click at [242, 146] on span "Novo pedido" at bounding box center [250, 147] width 59 height 17
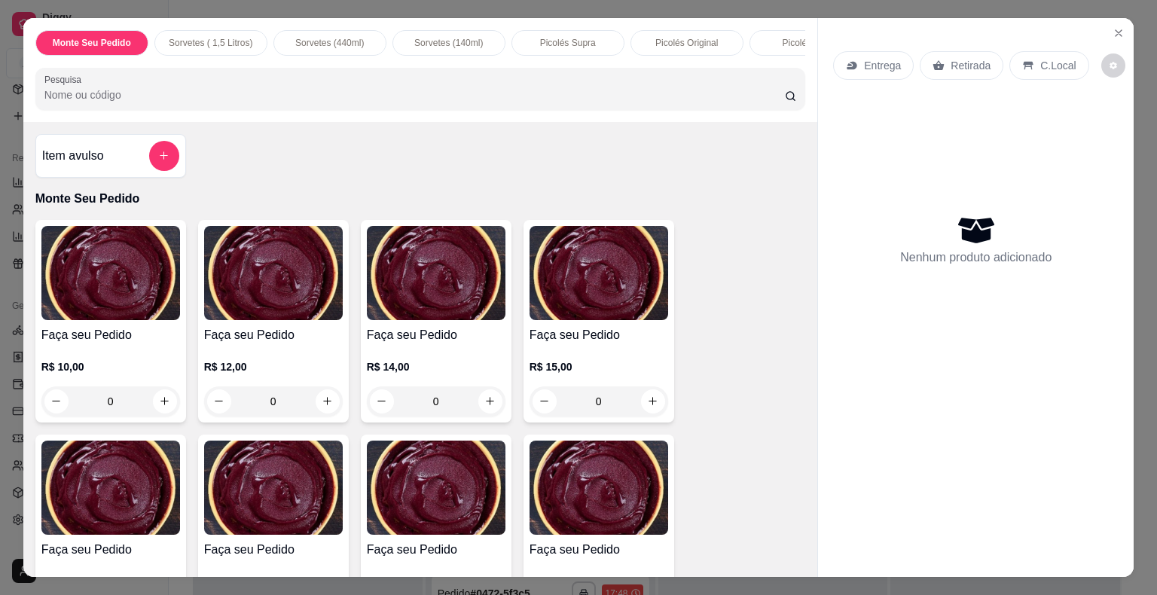
click at [87, 99] on input "Pesquisa" at bounding box center [414, 94] width 740 height 15
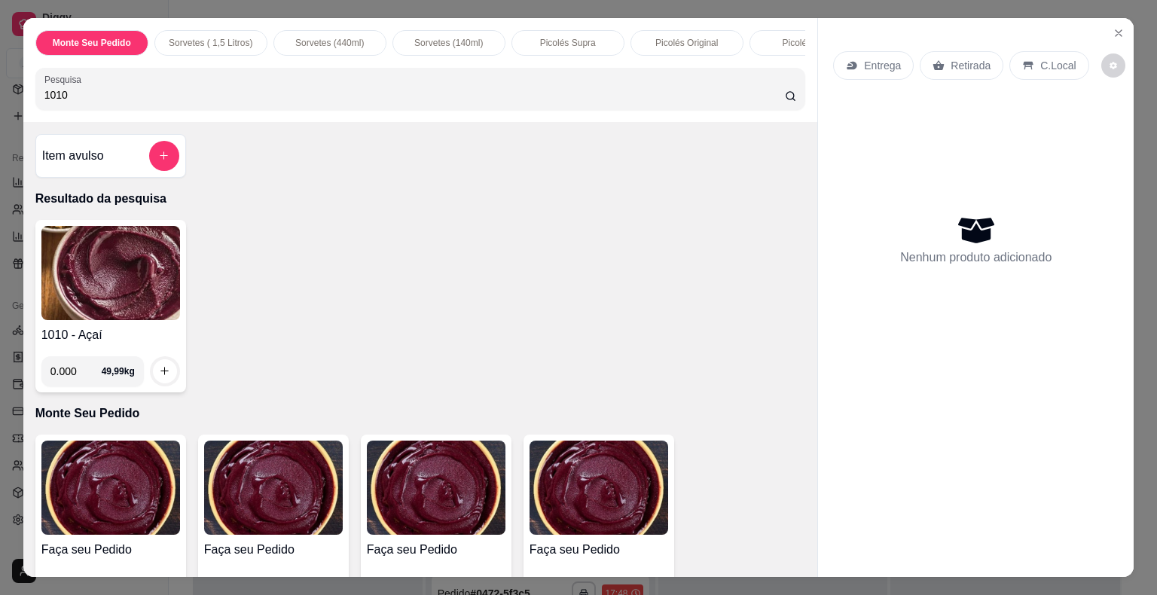
type input "1010"
click at [113, 267] on img at bounding box center [110, 273] width 139 height 94
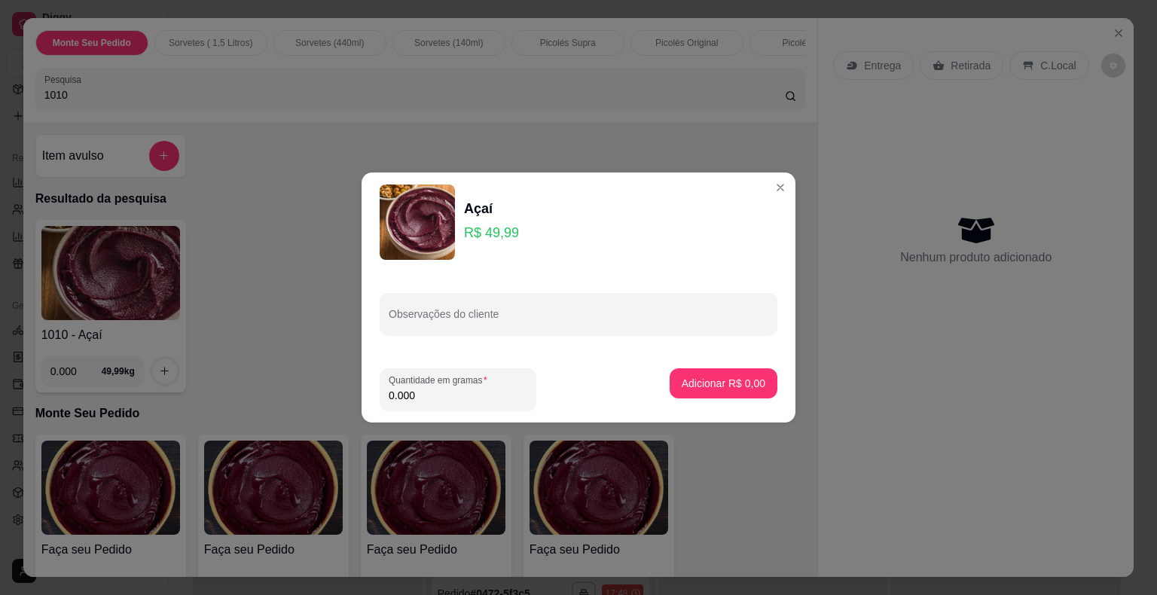
click at [431, 396] on input "0.000" at bounding box center [458, 395] width 139 height 15
type input "0.100"
click at [720, 381] on p "Adicionar R$ 5,00" at bounding box center [722, 383] width 81 height 14
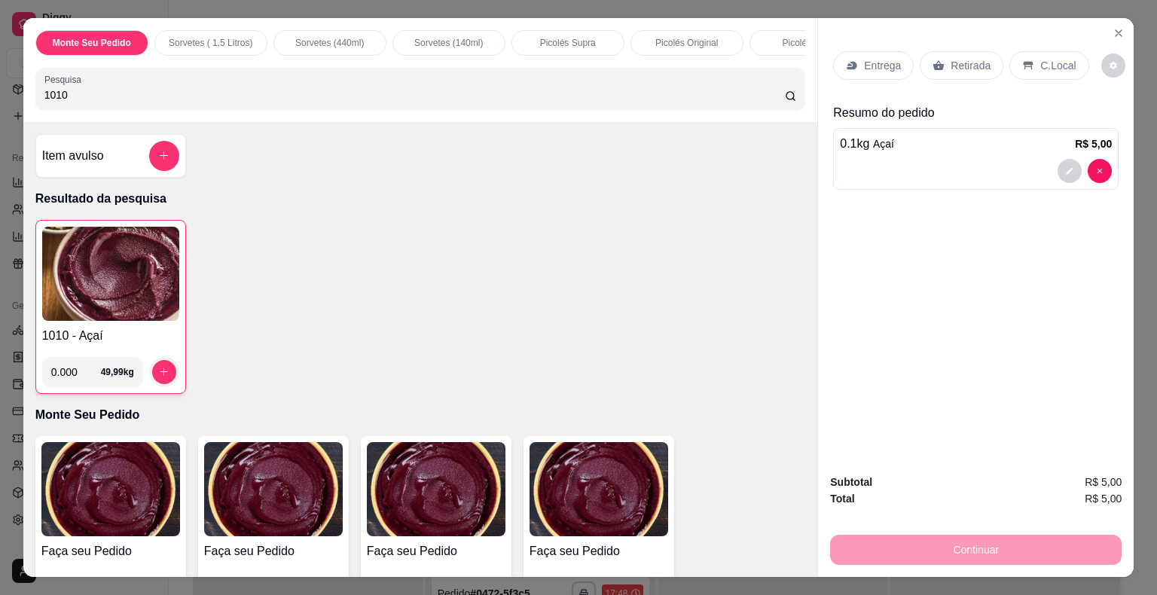
click at [1047, 61] on p "C.Local" at bounding box center [1057, 65] width 35 height 15
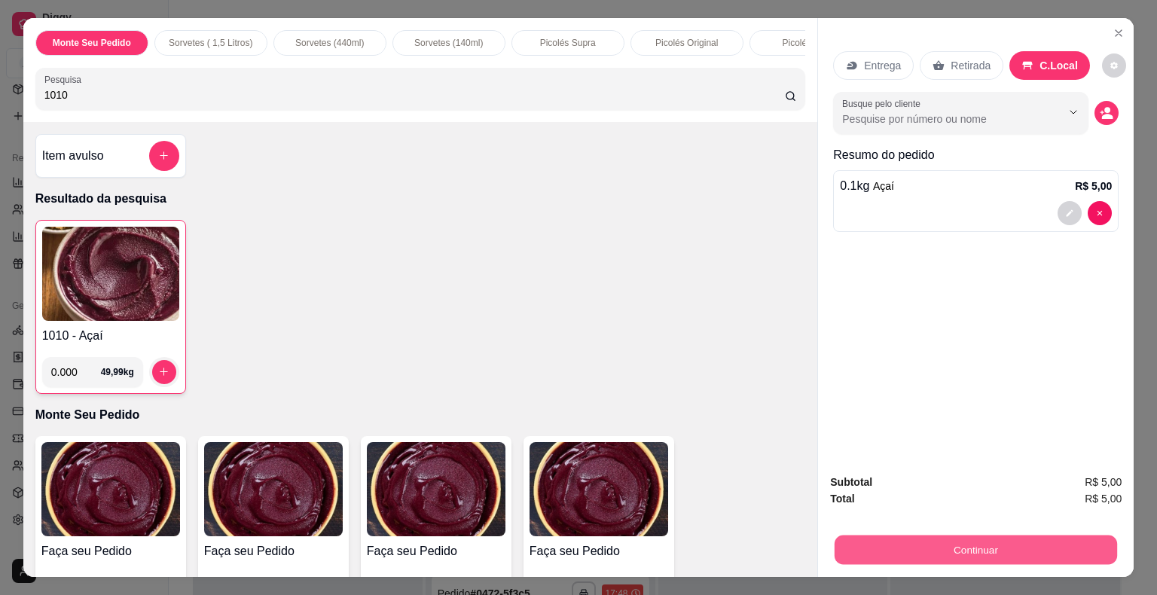
click at [978, 544] on button "Continuar" at bounding box center [975, 549] width 282 height 29
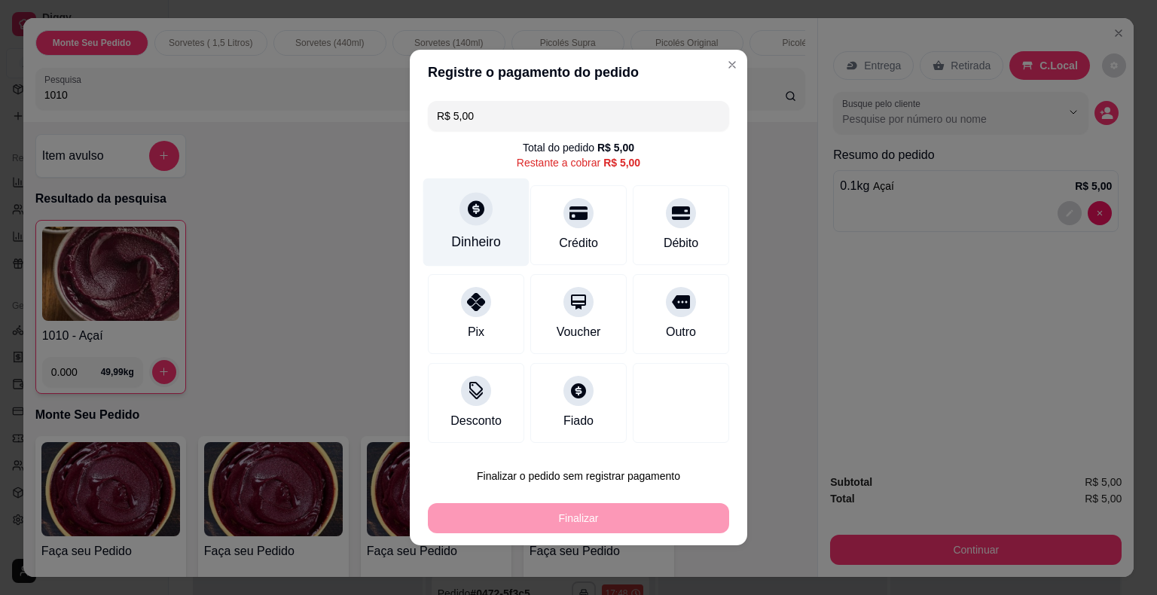
click at [476, 221] on div at bounding box center [475, 208] width 33 height 33
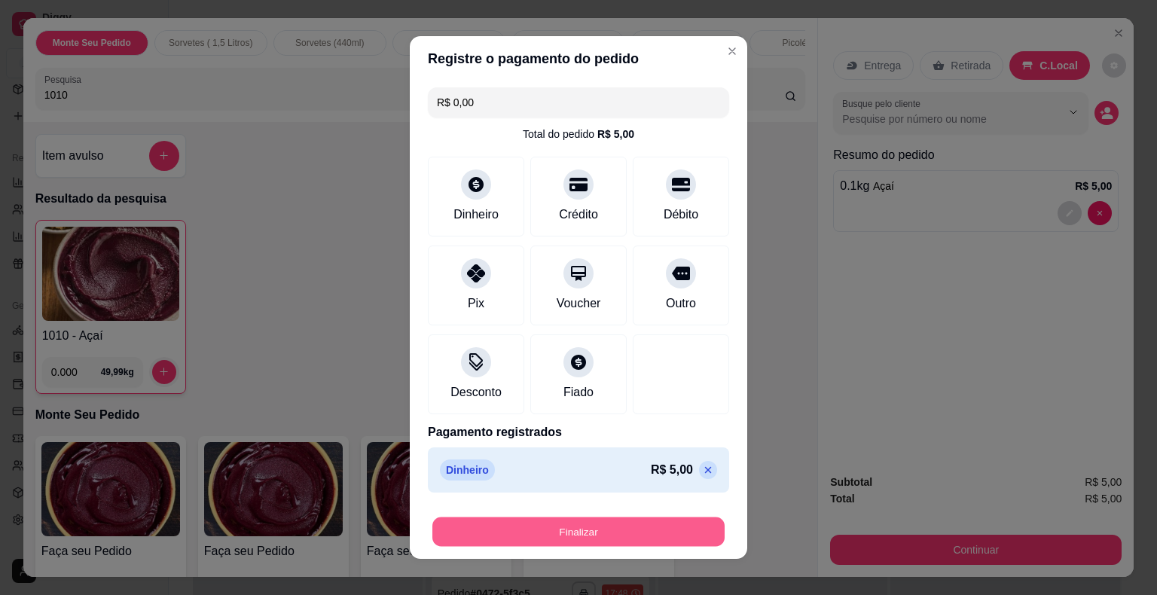
click at [581, 532] on button "Finalizar" at bounding box center [578, 531] width 292 height 29
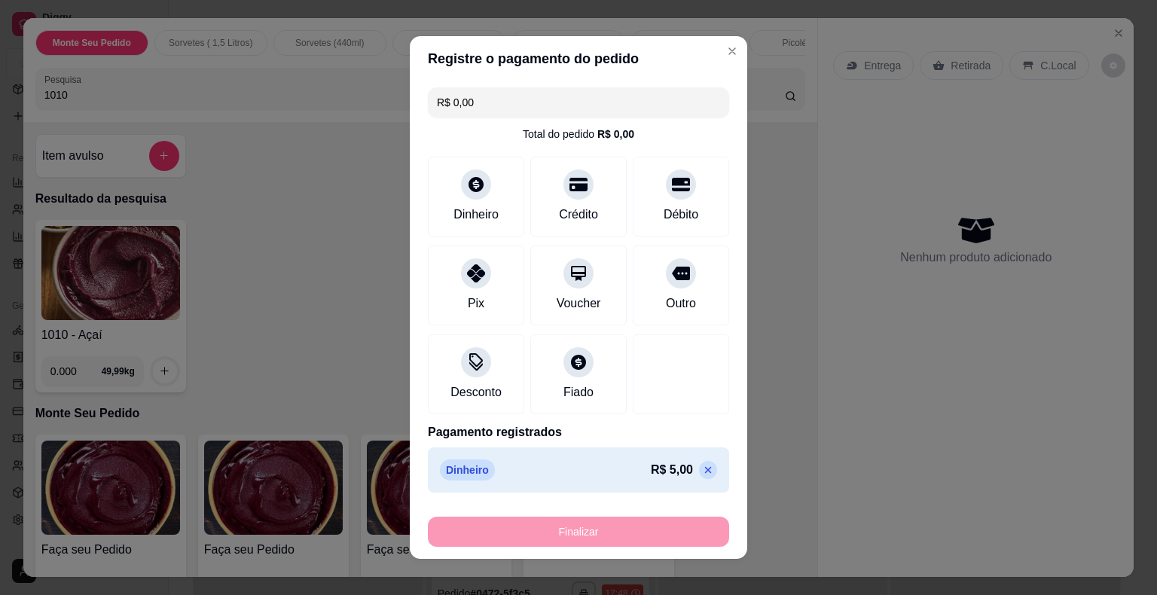
type input "-R$ 5,00"
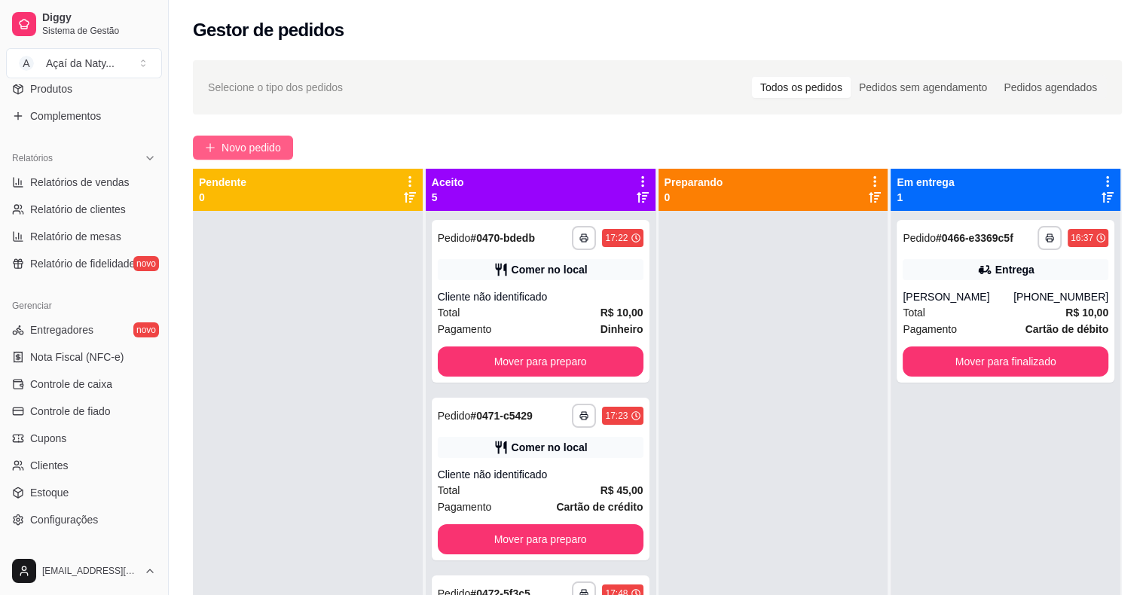
click at [237, 146] on span "Novo pedido" at bounding box center [250, 147] width 59 height 17
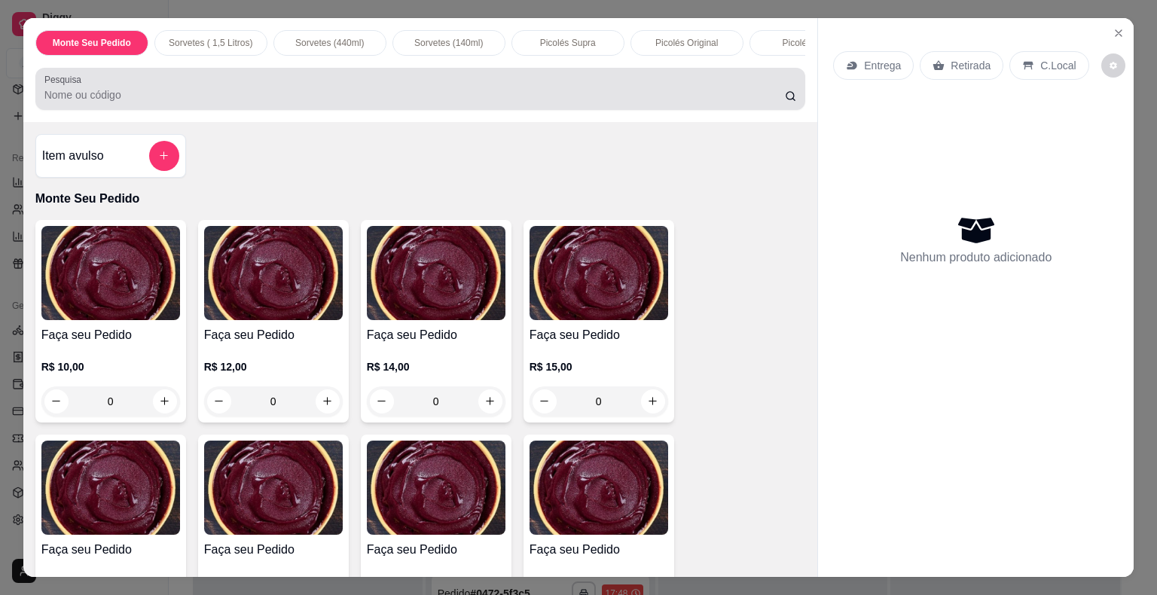
click at [74, 92] on div at bounding box center [420, 89] width 752 height 30
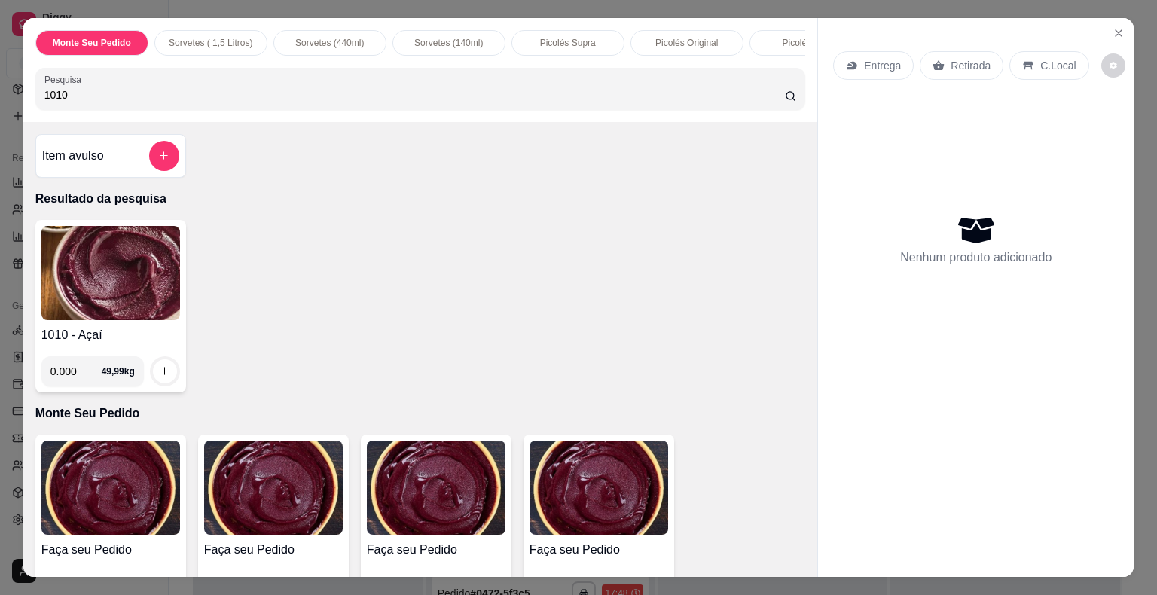
type input "1010"
click at [115, 251] on img at bounding box center [110, 273] width 139 height 94
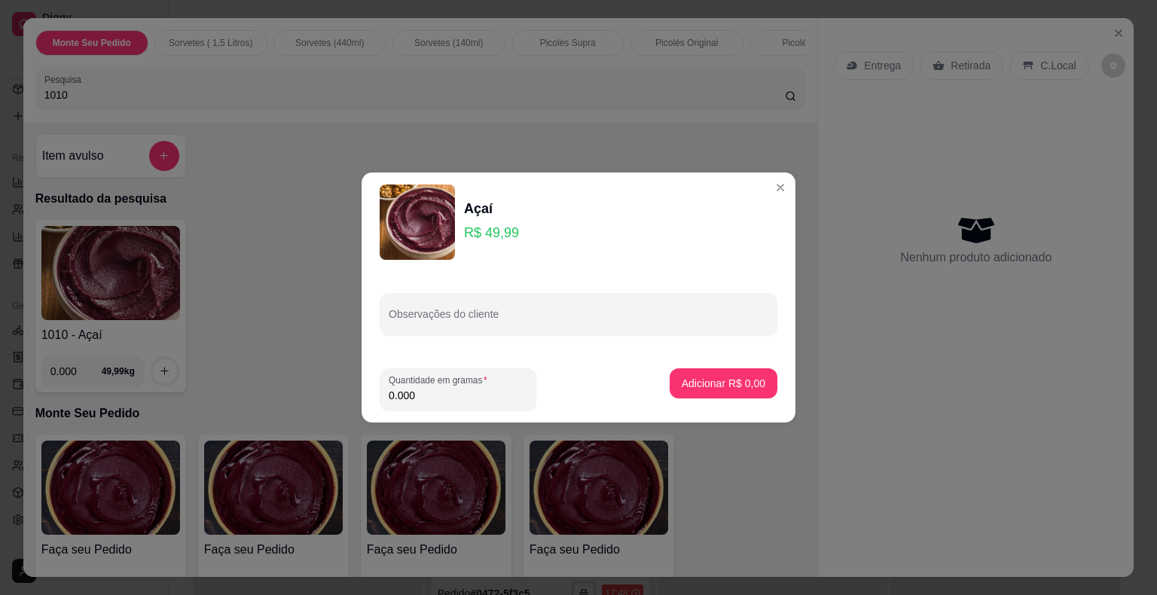
click at [455, 395] on input "0.000" at bounding box center [458, 395] width 139 height 15
type input "0.300"
click at [735, 380] on p "Adicionar R$ 15,00" at bounding box center [720, 383] width 87 height 14
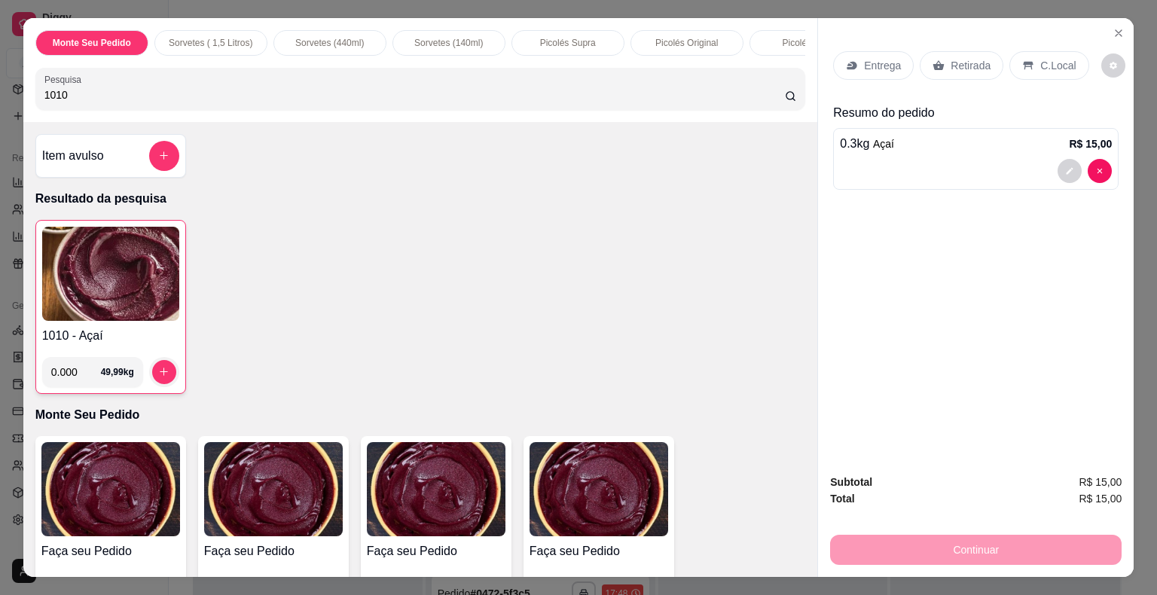
click at [1048, 58] on p "C.Local" at bounding box center [1057, 65] width 35 height 15
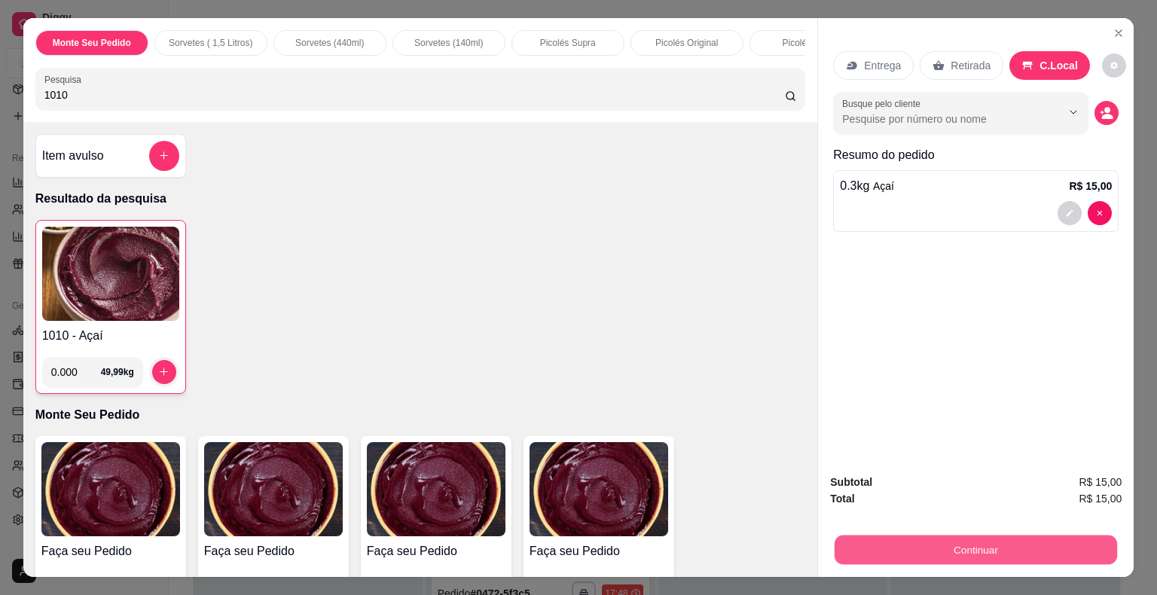
click at [1023, 550] on button "Continuar" at bounding box center [975, 549] width 282 height 29
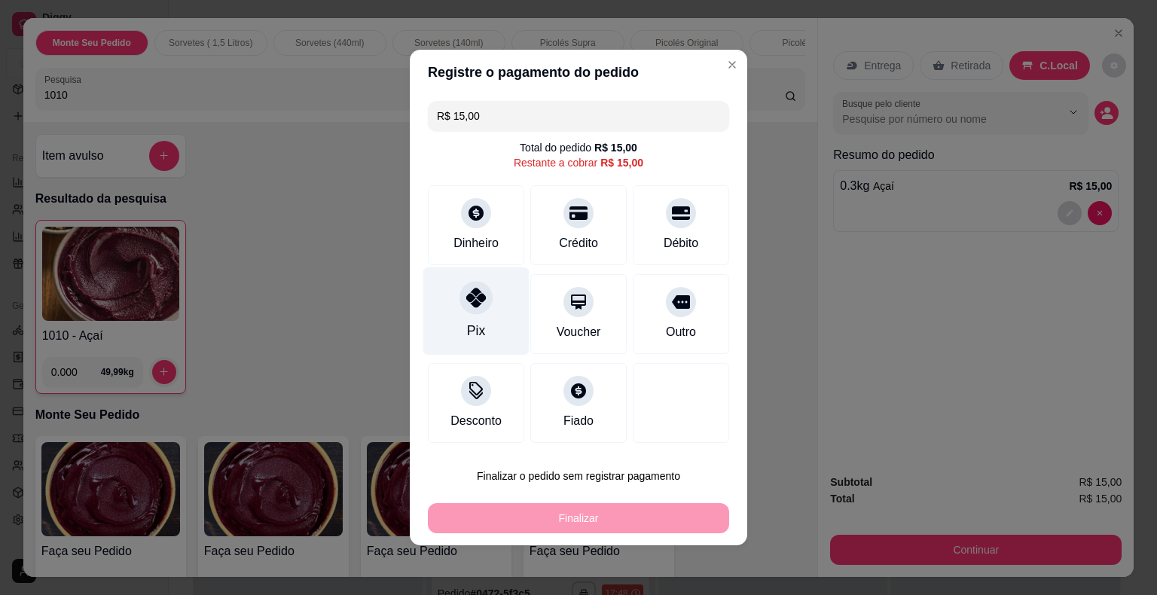
click at [470, 299] on icon at bounding box center [476, 298] width 20 height 20
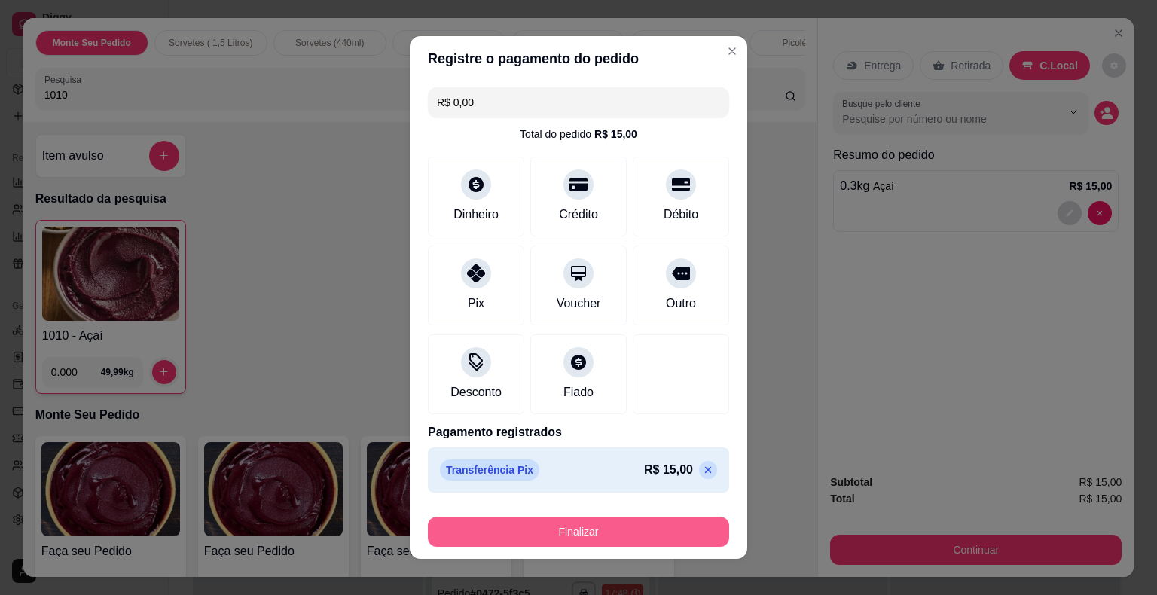
click at [581, 534] on button "Finalizar" at bounding box center [578, 532] width 301 height 30
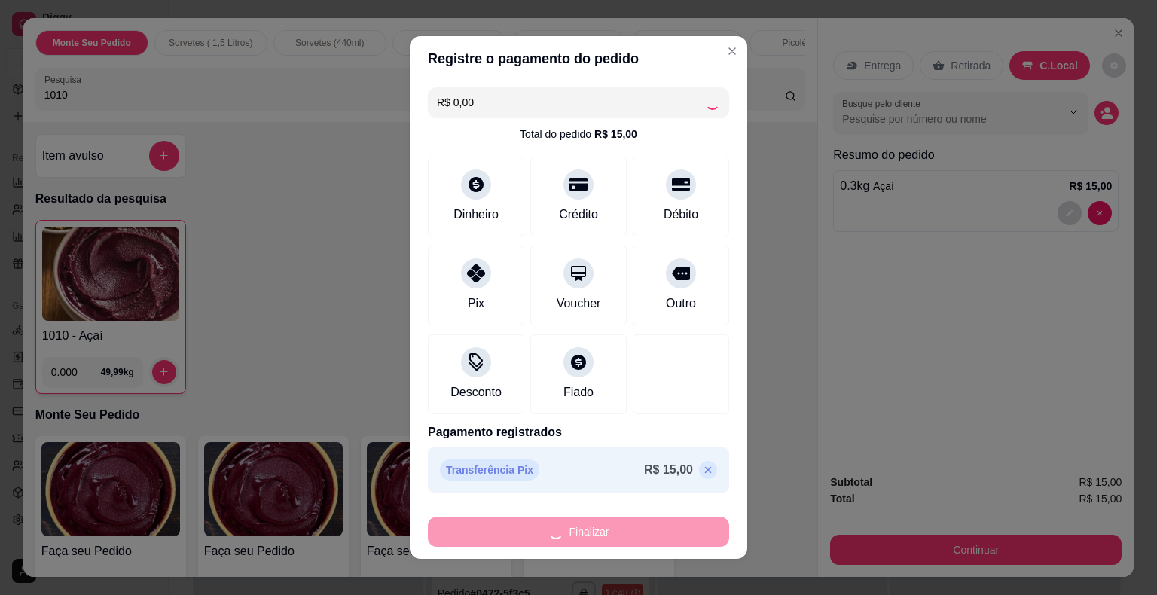
type input "-R$ 15,00"
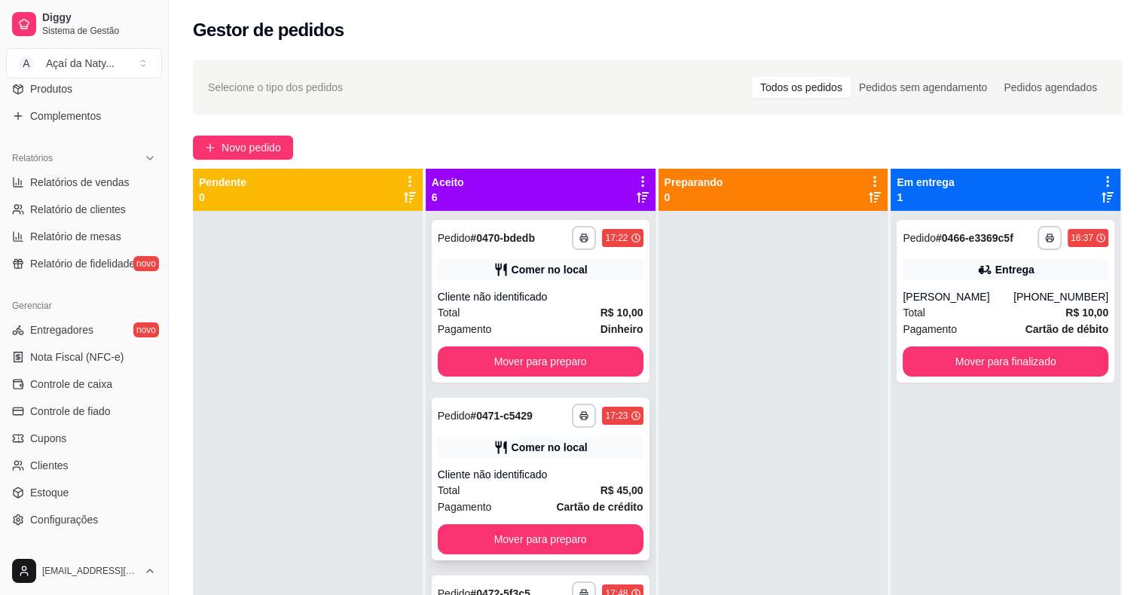
click at [494, 484] on div "Total R$ 45,00" at bounding box center [541, 490] width 206 height 17
